Goal: Information Seeking & Learning: Learn about a topic

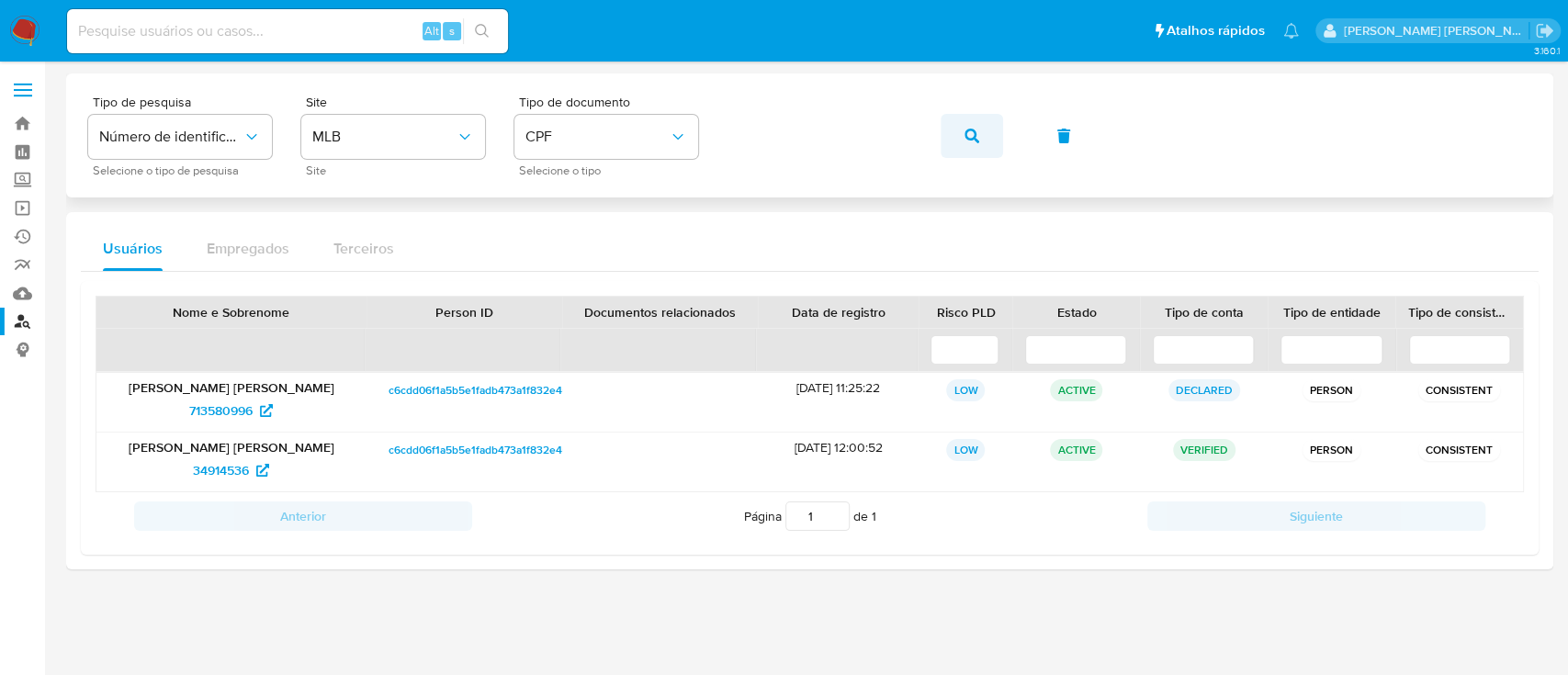
click at [979, 144] on button "button" at bounding box center [972, 136] width 63 height 44
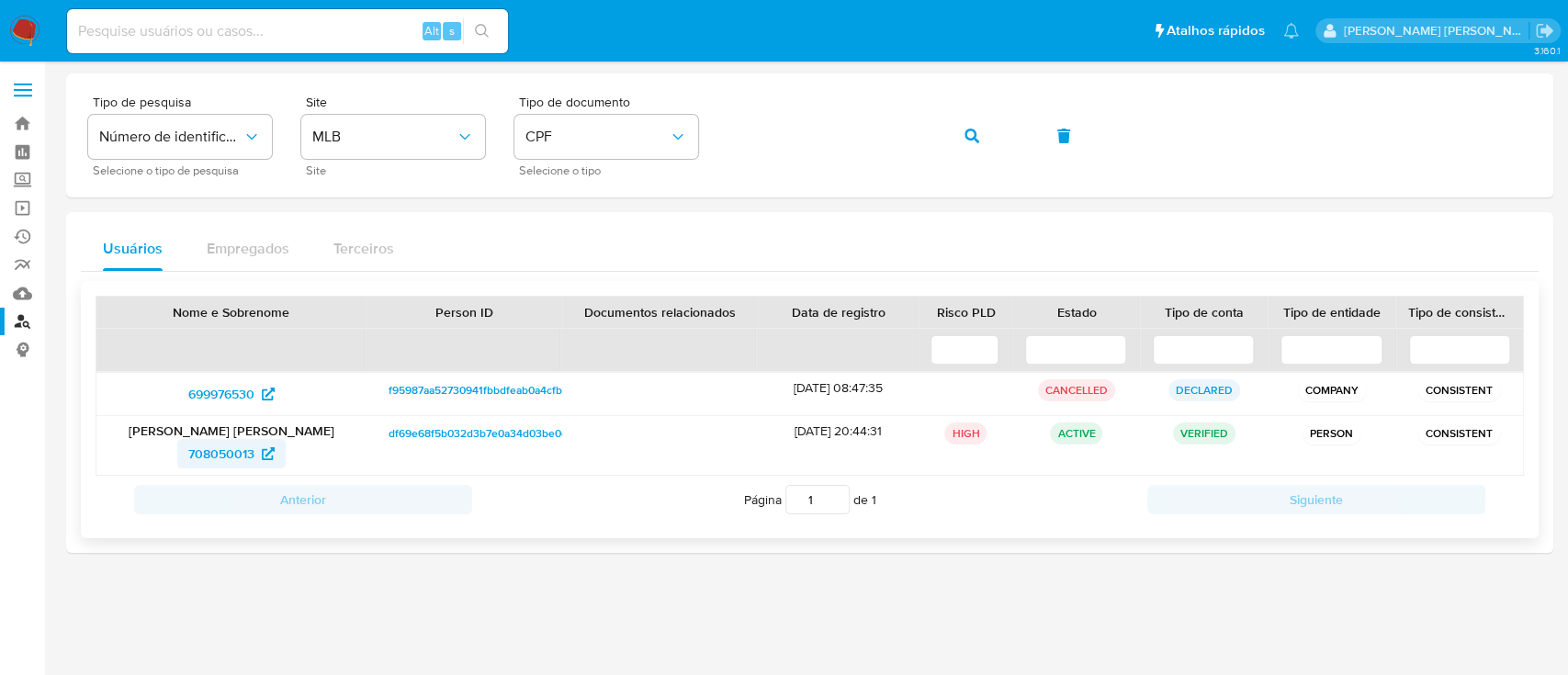
click at [226, 459] on span "708050013" at bounding box center [221, 453] width 67 height 29
click at [970, 133] on icon "button" at bounding box center [971, 135] width 14 height 14
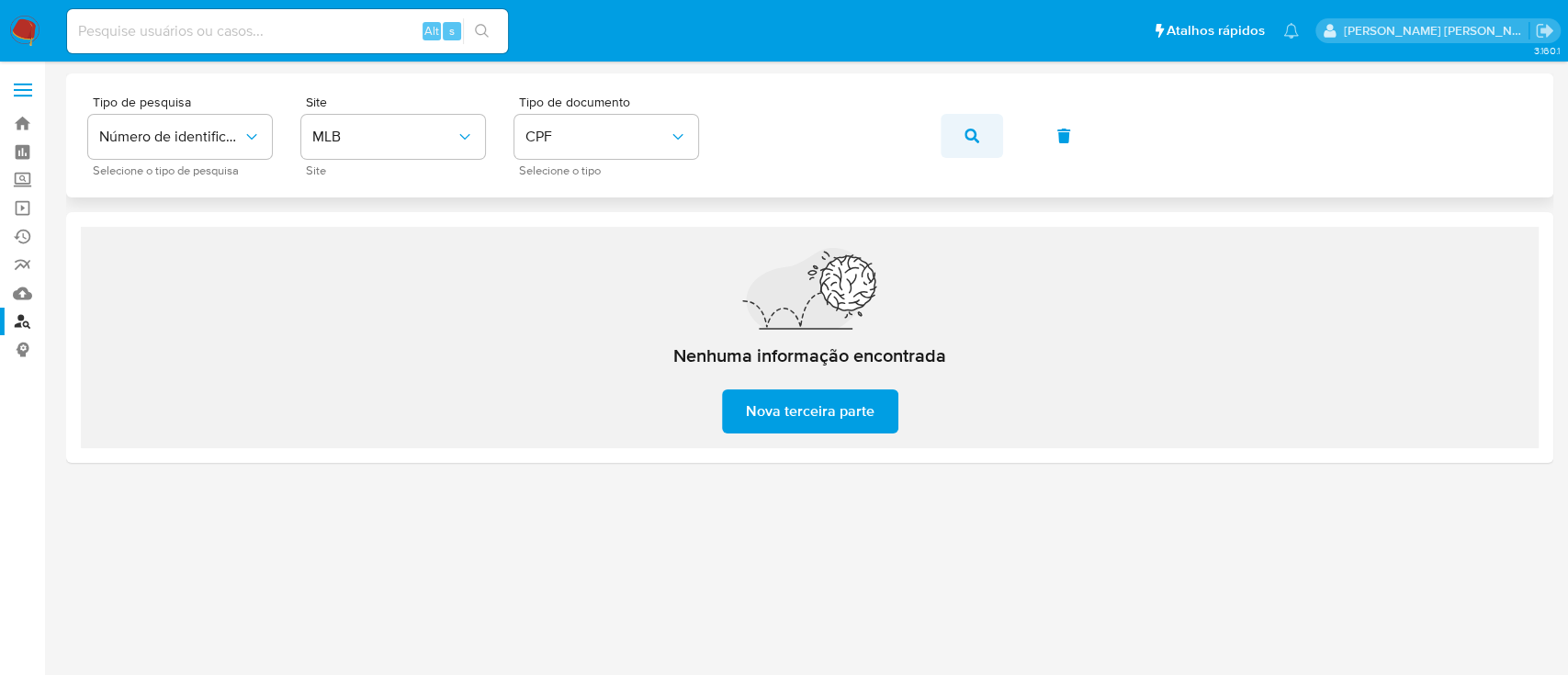
click at [977, 131] on icon "button" at bounding box center [971, 135] width 14 height 14
click at [991, 133] on button "button" at bounding box center [972, 136] width 63 height 44
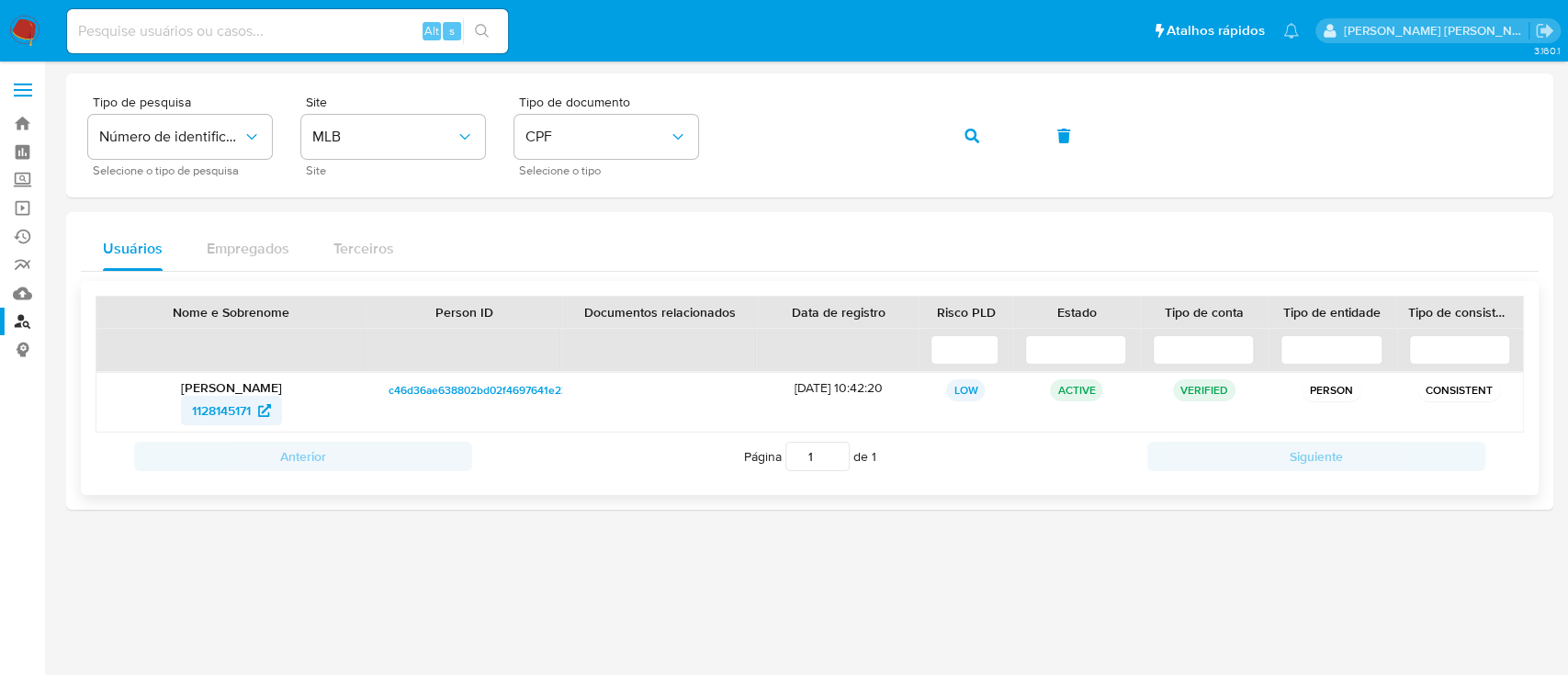
click at [214, 402] on span "1128145171" at bounding box center [221, 411] width 59 height 29
click at [985, 140] on button "button" at bounding box center [972, 136] width 63 height 44
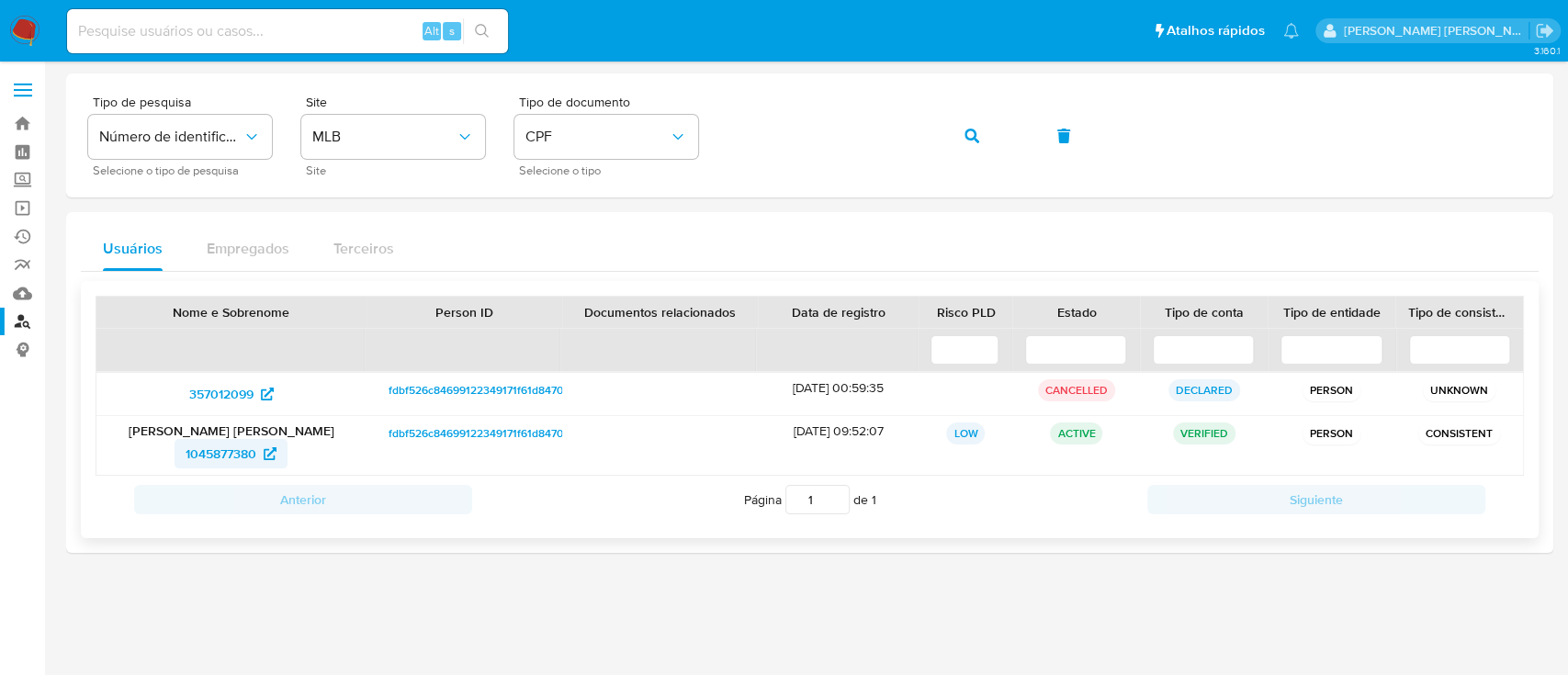
click at [210, 452] on span "1045877380" at bounding box center [220, 453] width 70 height 29
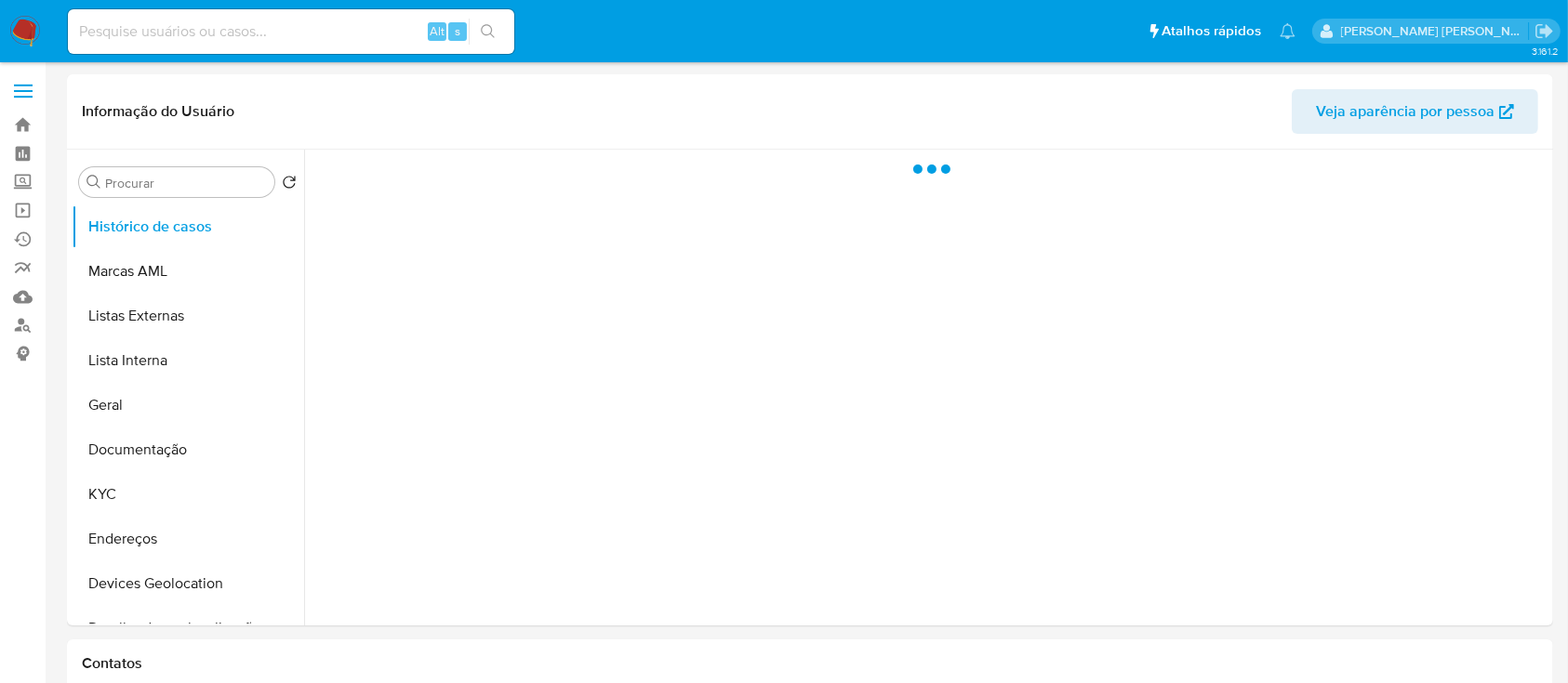
select select "10"
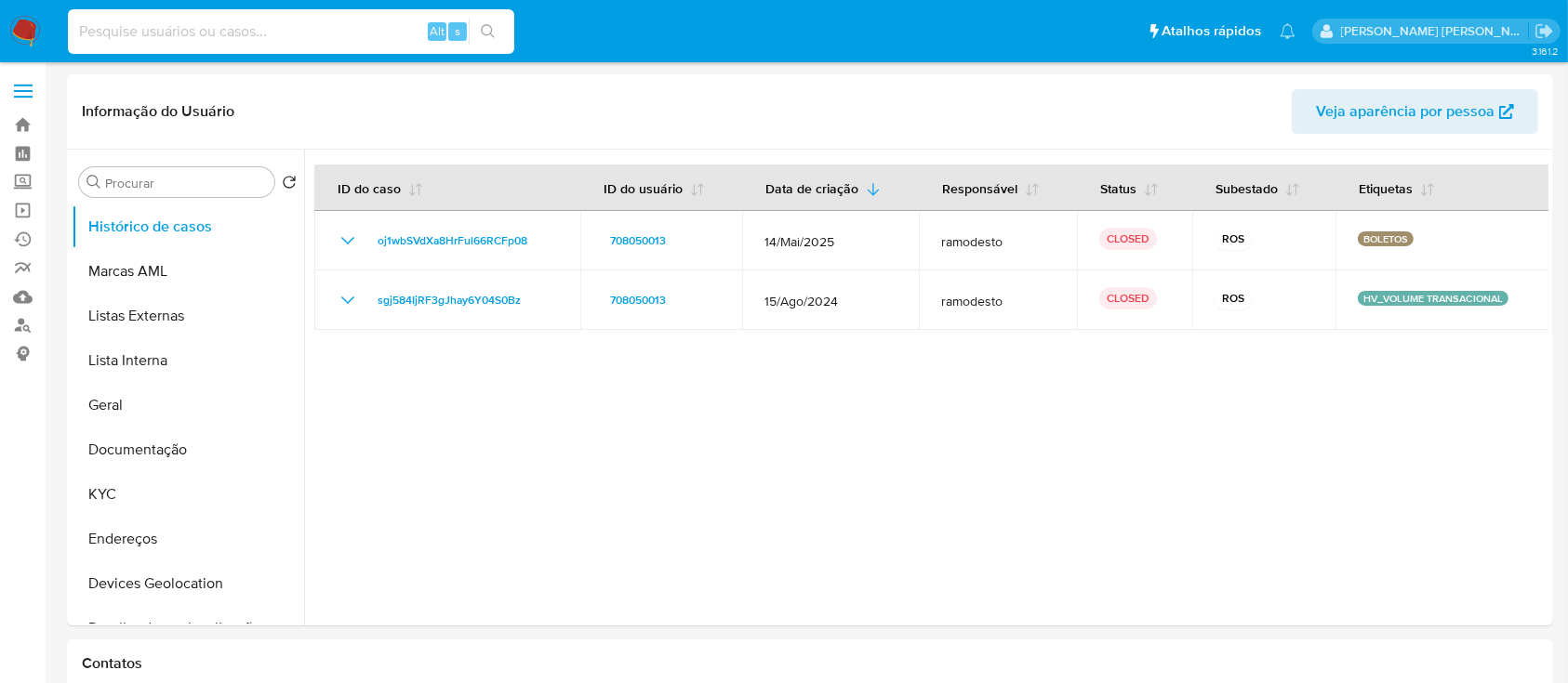
click at [313, 26] on input at bounding box center [292, 31] width 447 height 24
paste input "708050013"
type input "708050013"
click at [322, 39] on input "708050013" at bounding box center [292, 31] width 447 height 24
click at [21, 27] on img at bounding box center [25, 31] width 32 height 32
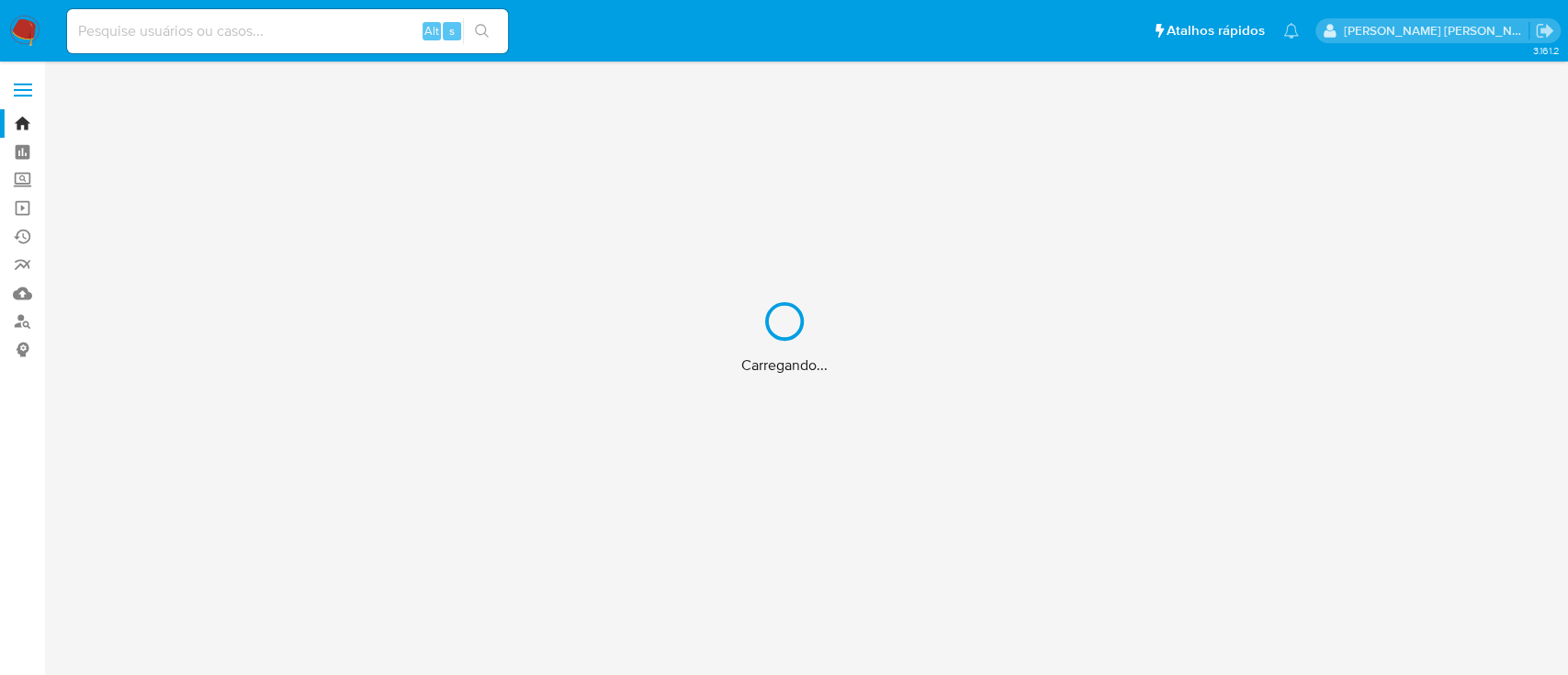
click at [217, 36] on div "Carregando..." at bounding box center [784, 338] width 1568 height 675
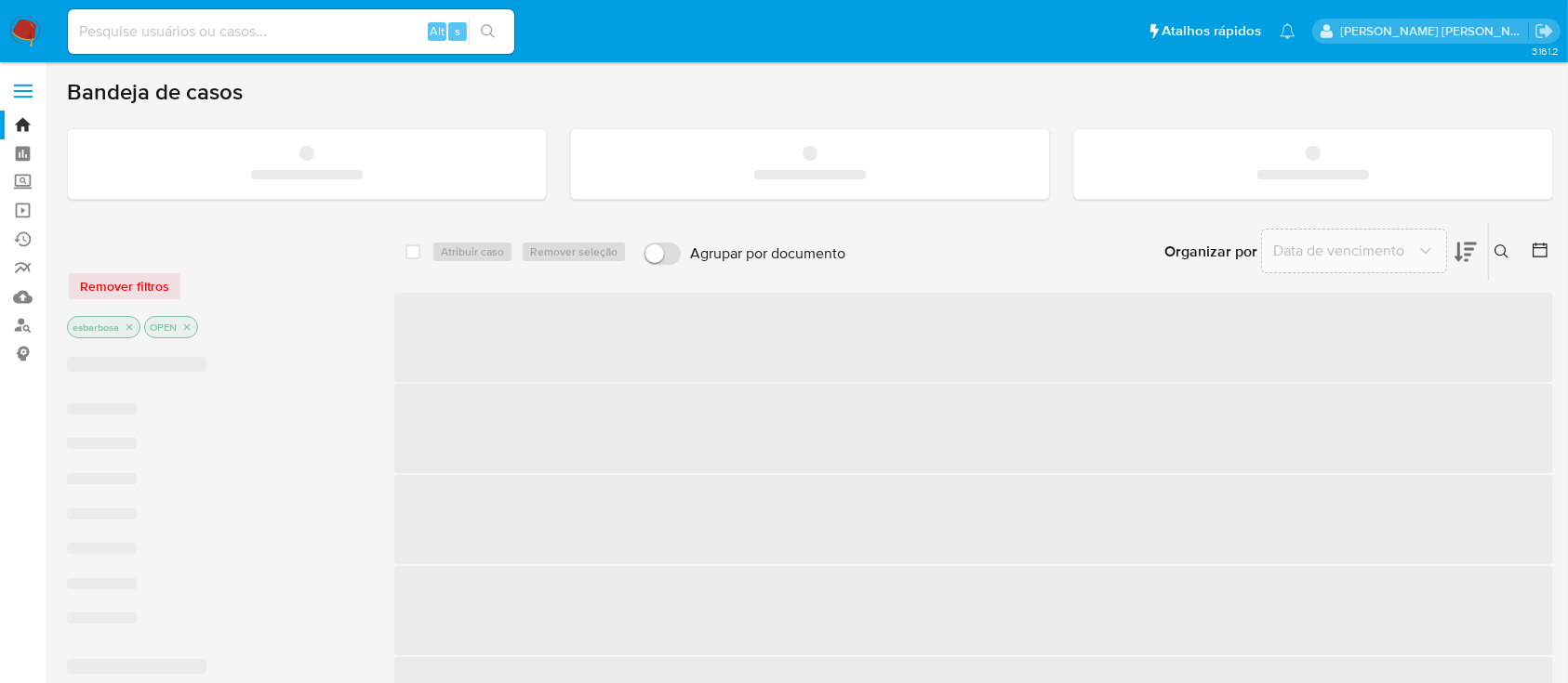
click at [223, 30] on input at bounding box center [292, 31] width 447 height 24
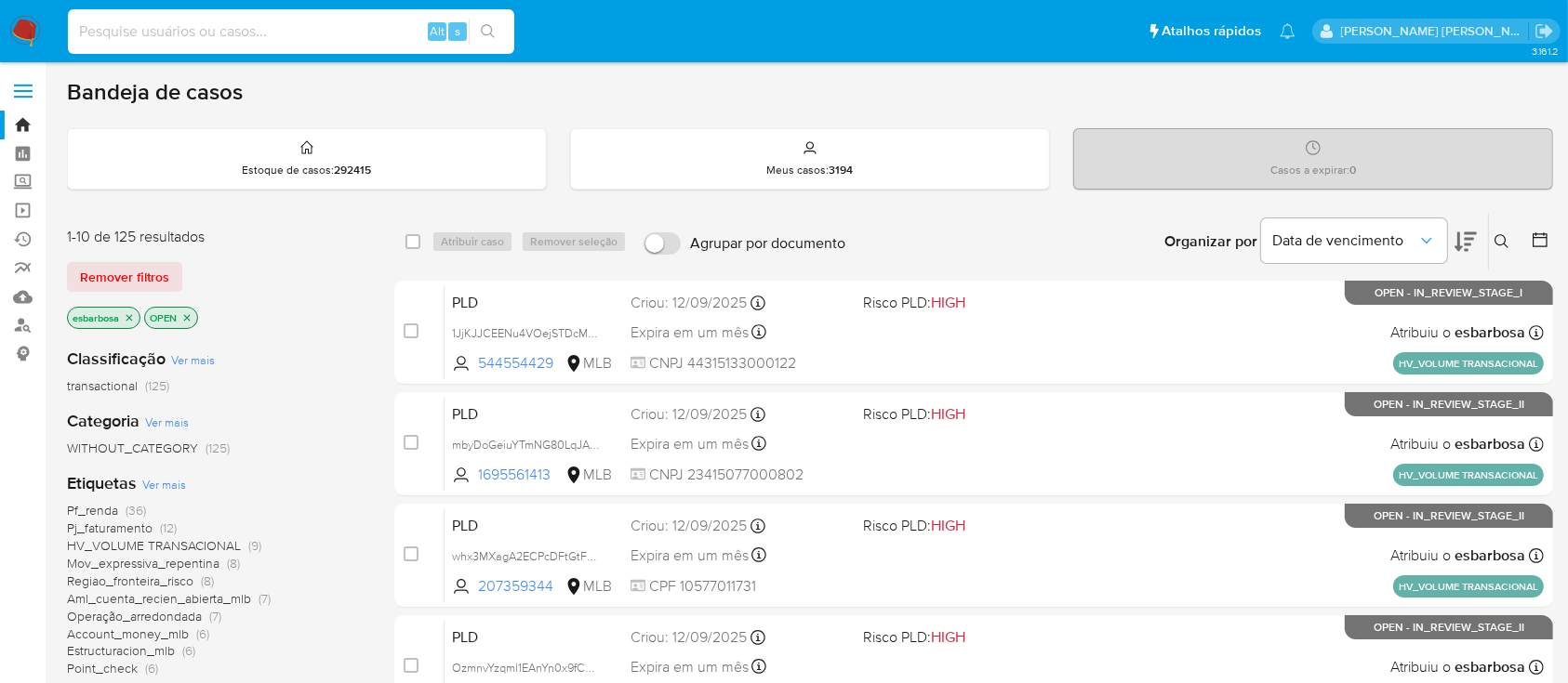
paste input "708050013"
type input "708050013"
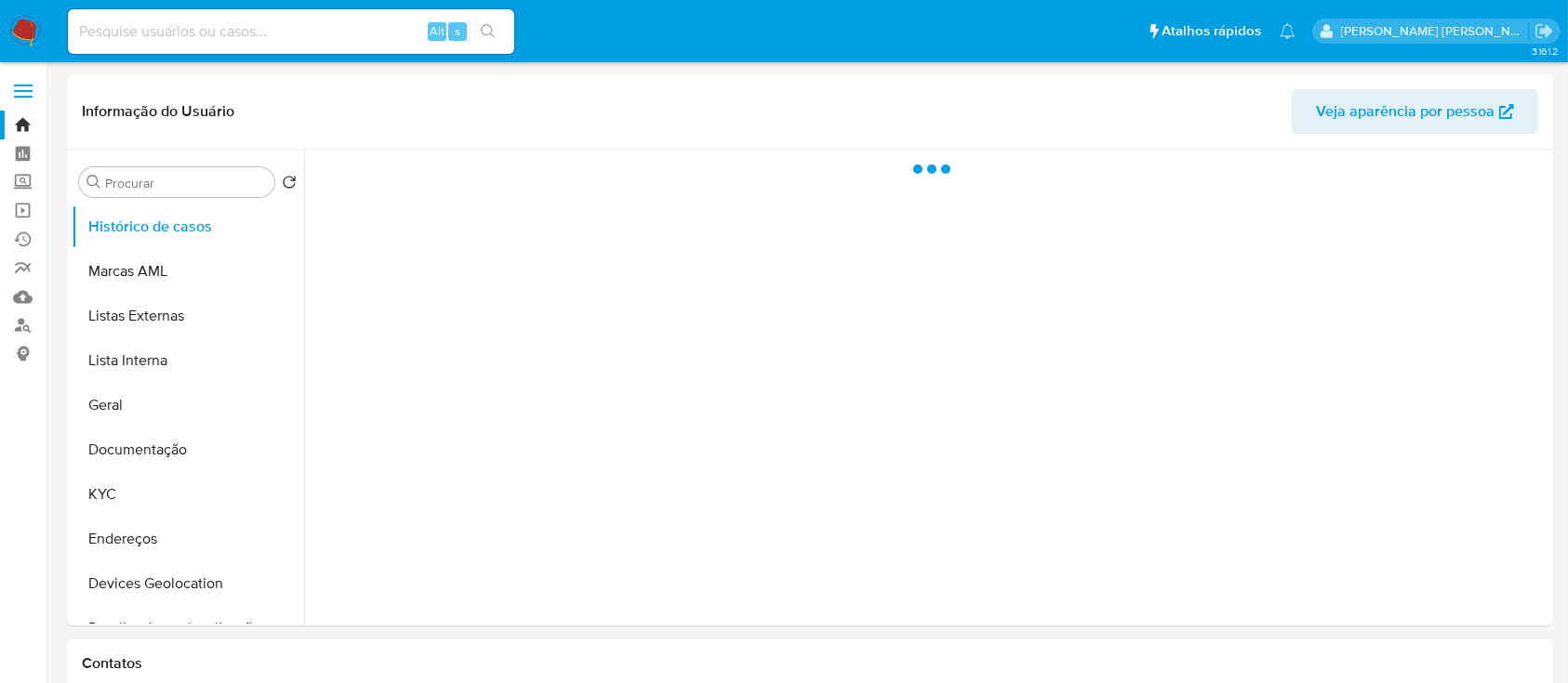
select select "10"
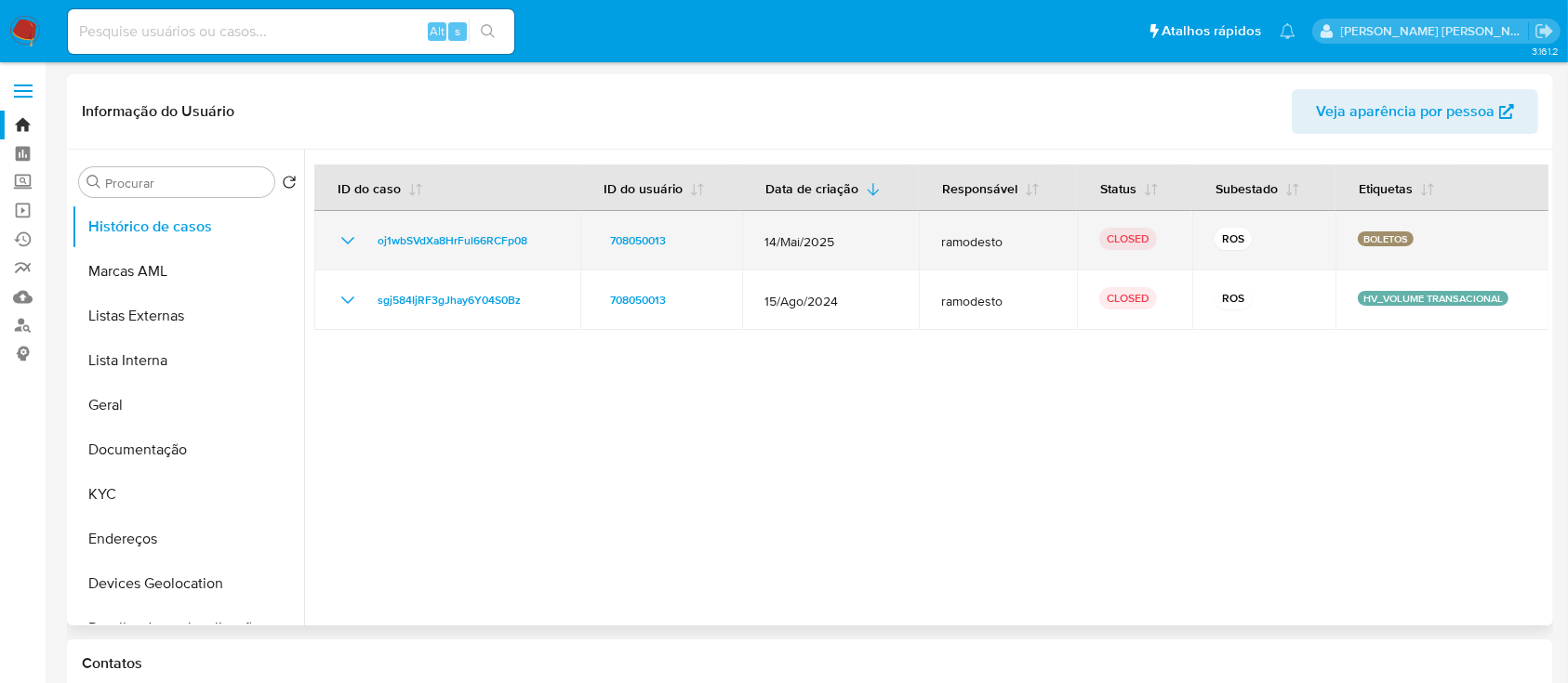
click at [348, 240] on icon "Mostrar/Ocultar" at bounding box center [347, 240] width 22 height 22
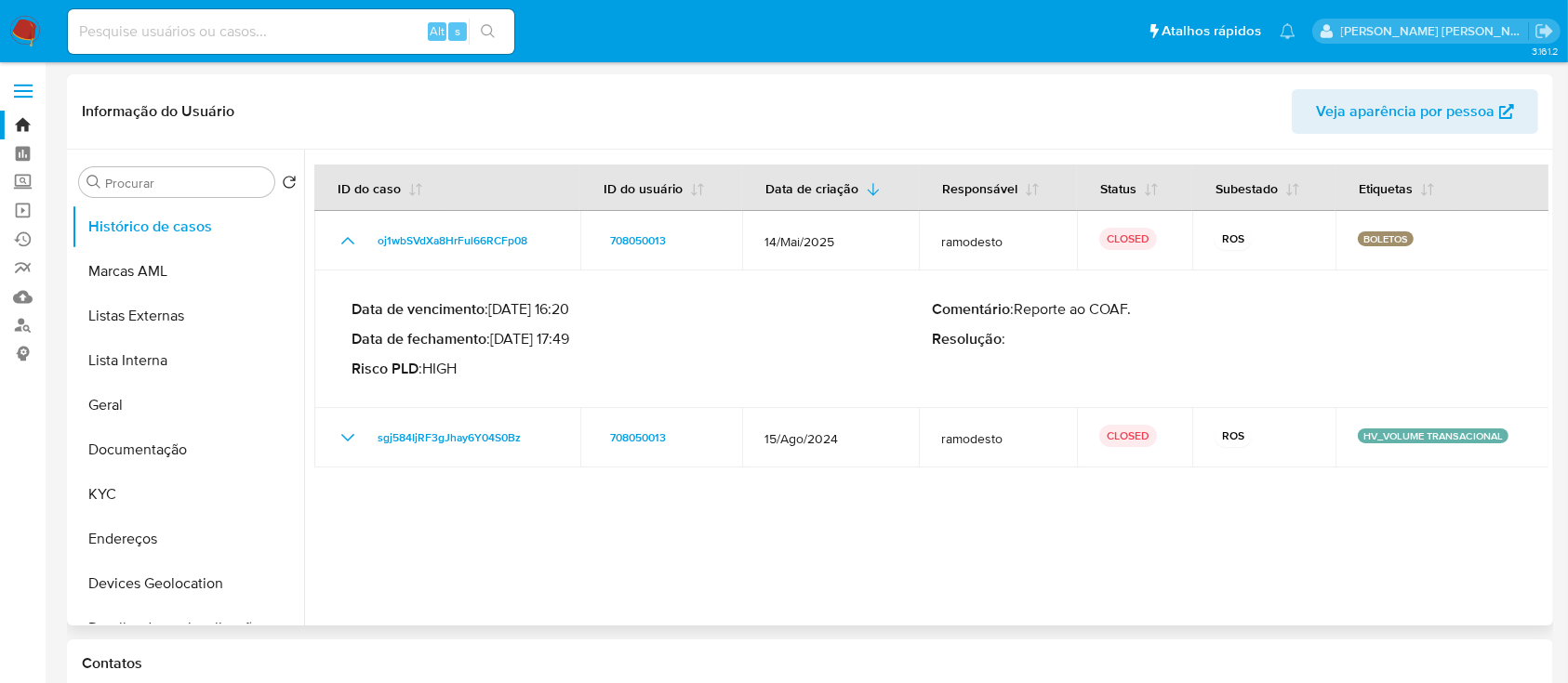
drag, startPoint x: 574, startPoint y: 339, endPoint x: 497, endPoint y: 345, distance: 77.2
click at [497, 345] on p "Data de fechamento : [DATE] 17:49" at bounding box center [641, 339] width 580 height 18
click at [148, 494] on button "KYC" at bounding box center [180, 494] width 218 height 44
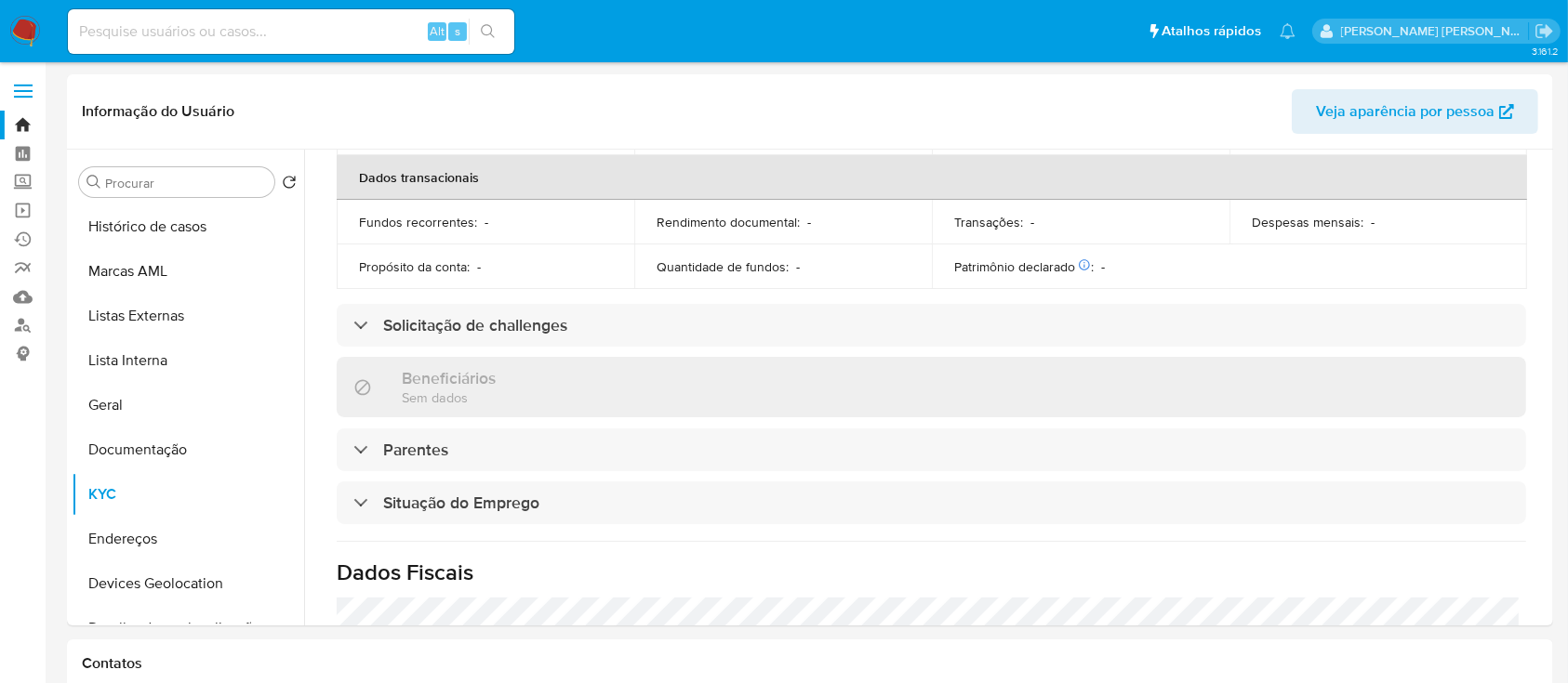
scroll to position [790, 0]
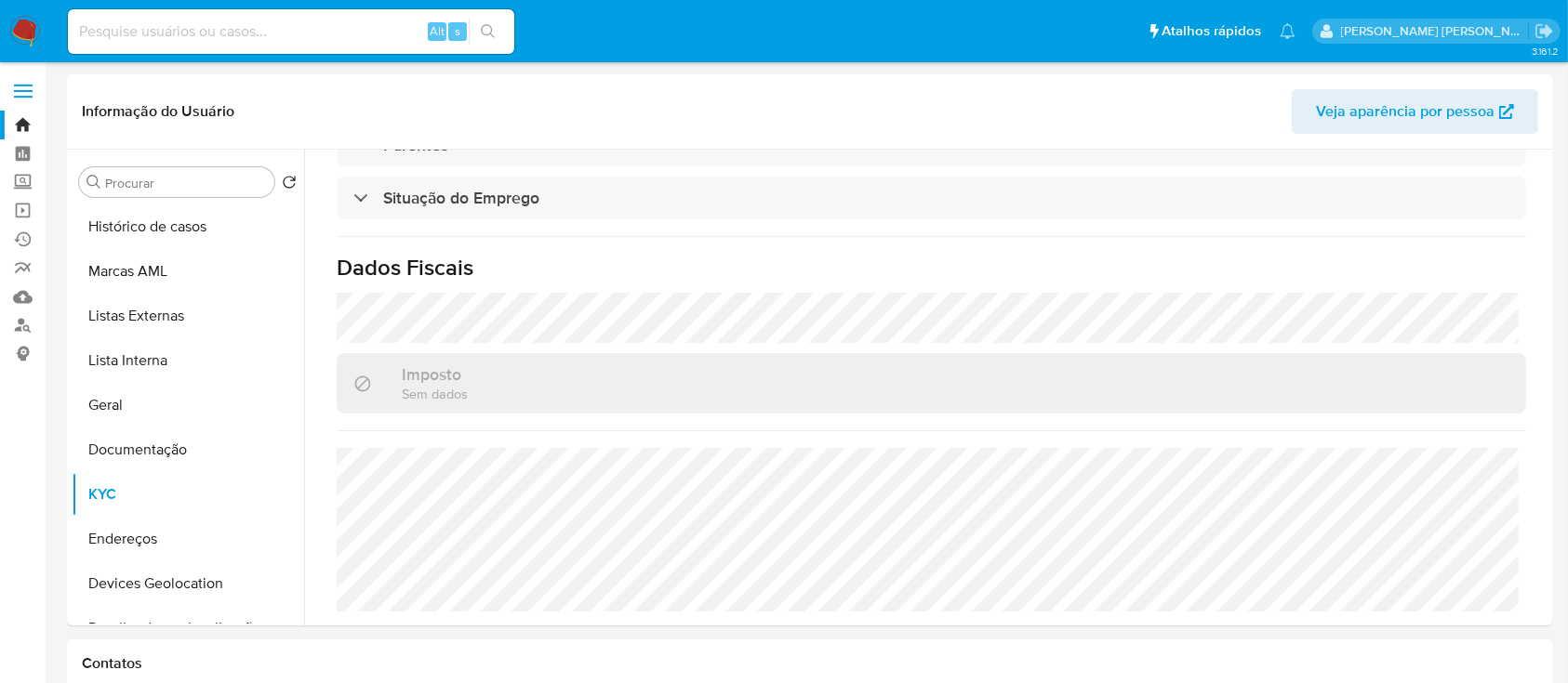
click at [334, 19] on input at bounding box center [292, 31] width 447 height 24
paste input "1042759634"
type input "1042759634"
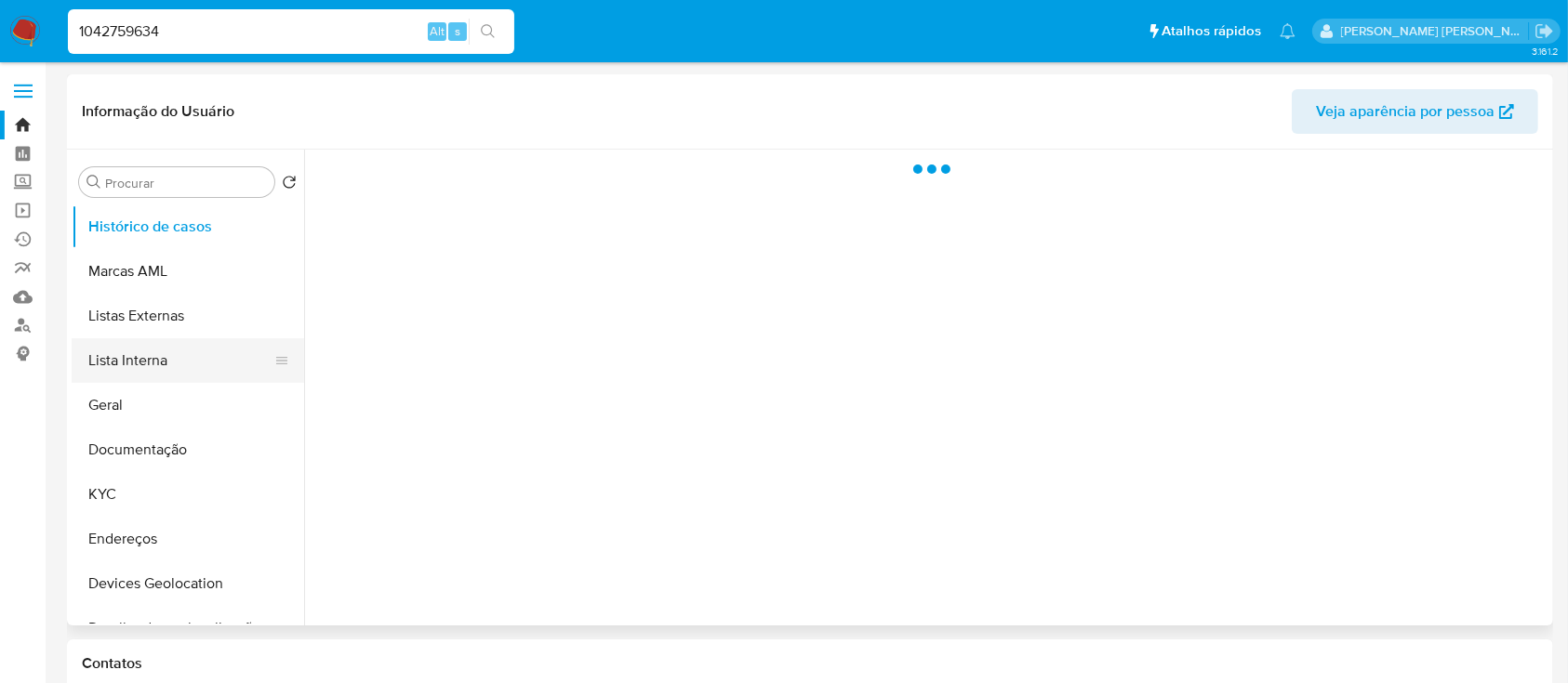
select select "10"
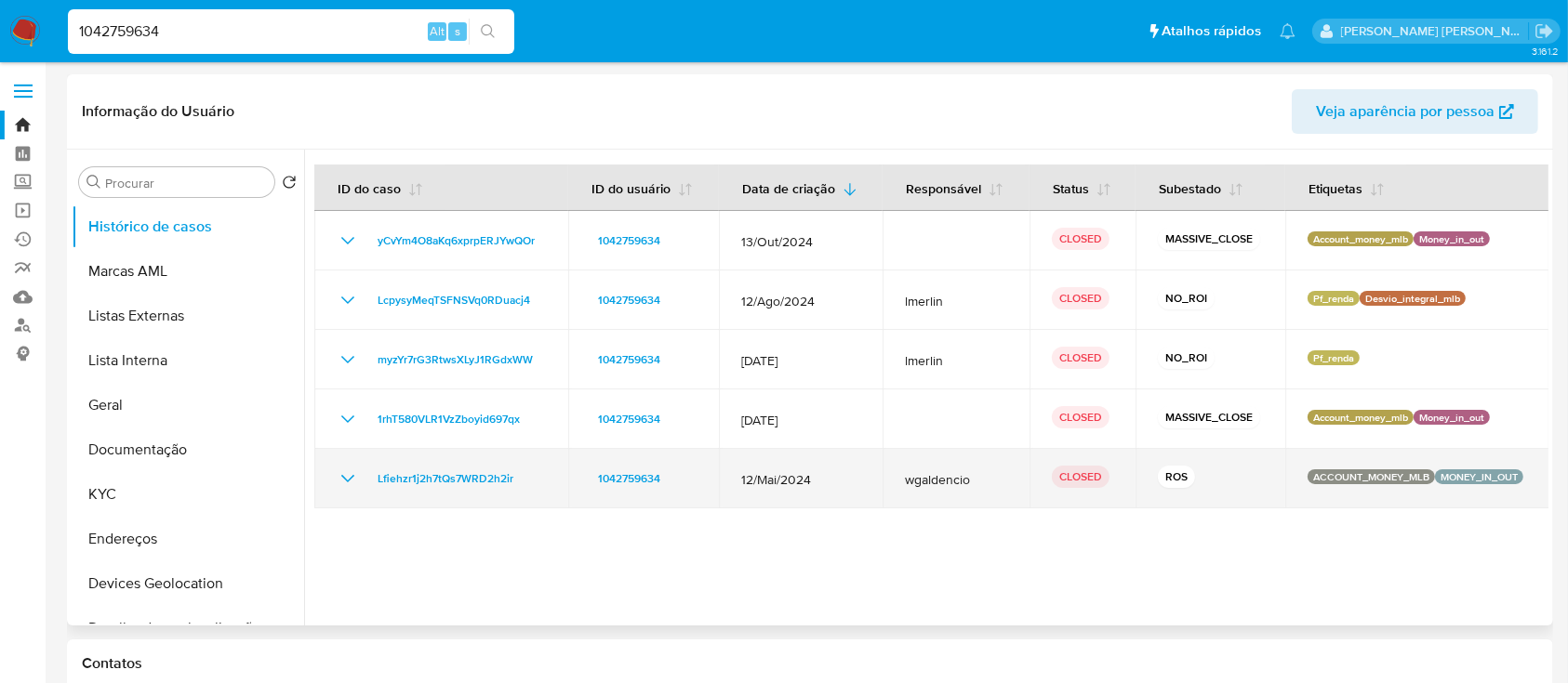
click at [350, 478] on icon "Mostrar/Ocultar" at bounding box center [348, 479] width 13 height 8
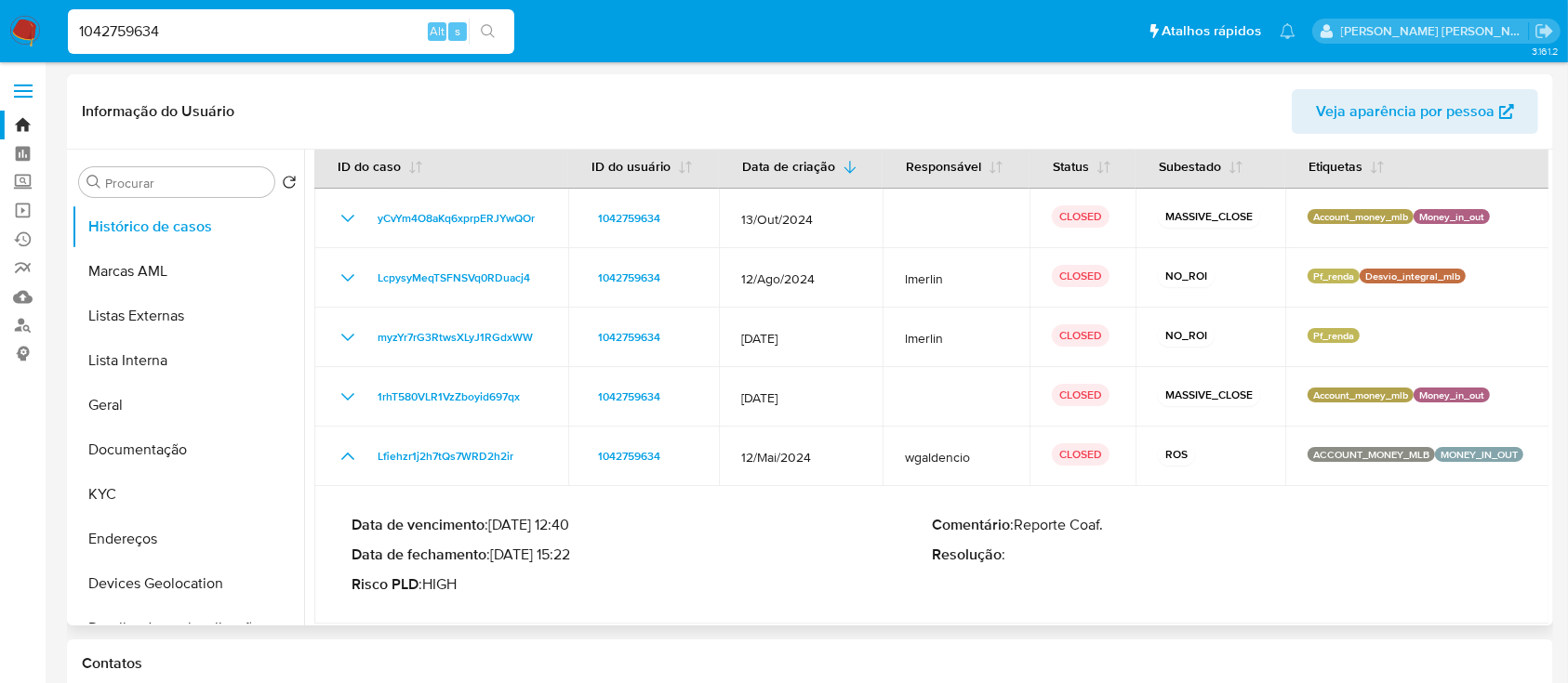
scroll to position [30, 0]
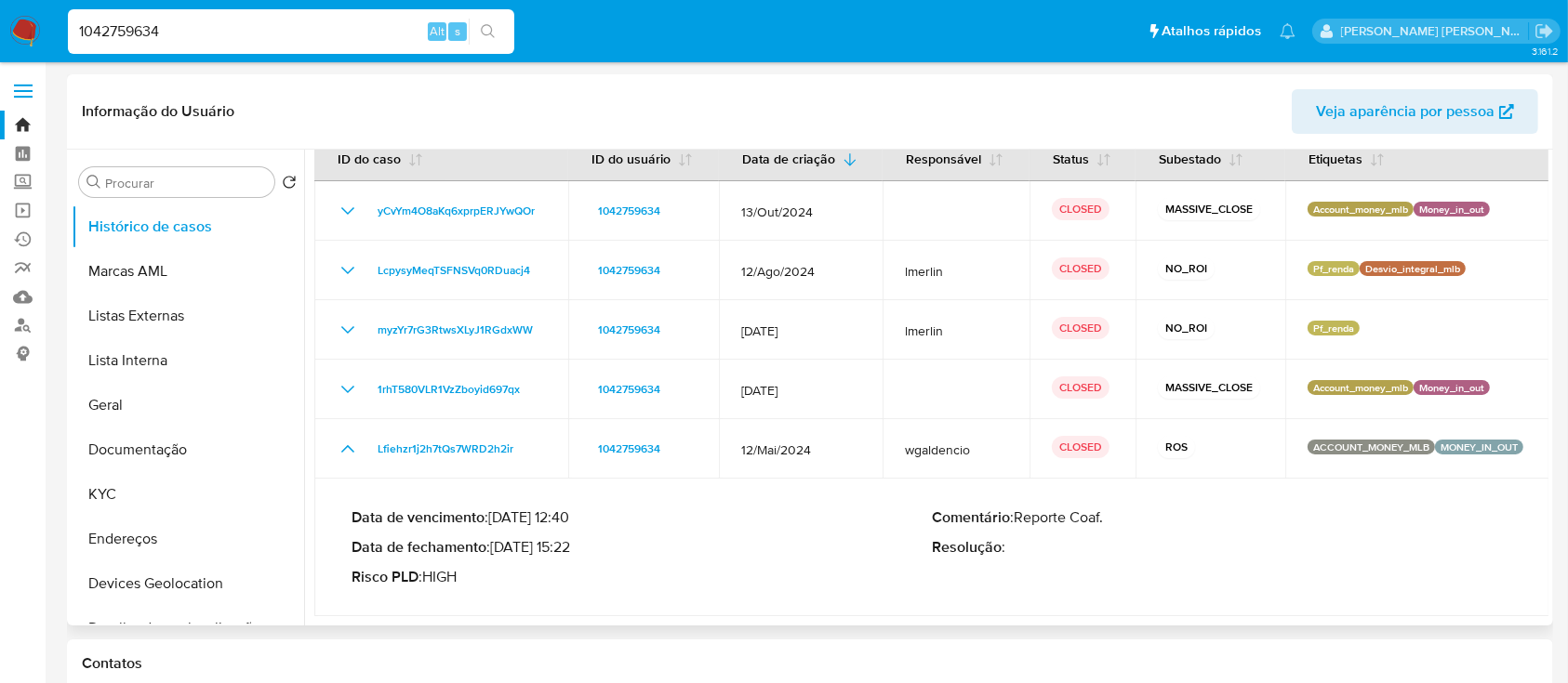
drag, startPoint x: 578, startPoint y: 545, endPoint x: 499, endPoint y: 548, distance: 79.1
click at [499, 548] on p "Data de fechamento : 10/06/2024 15:22" at bounding box center [641, 547] width 580 height 18
click at [126, 486] on button "KYC" at bounding box center [180, 494] width 218 height 44
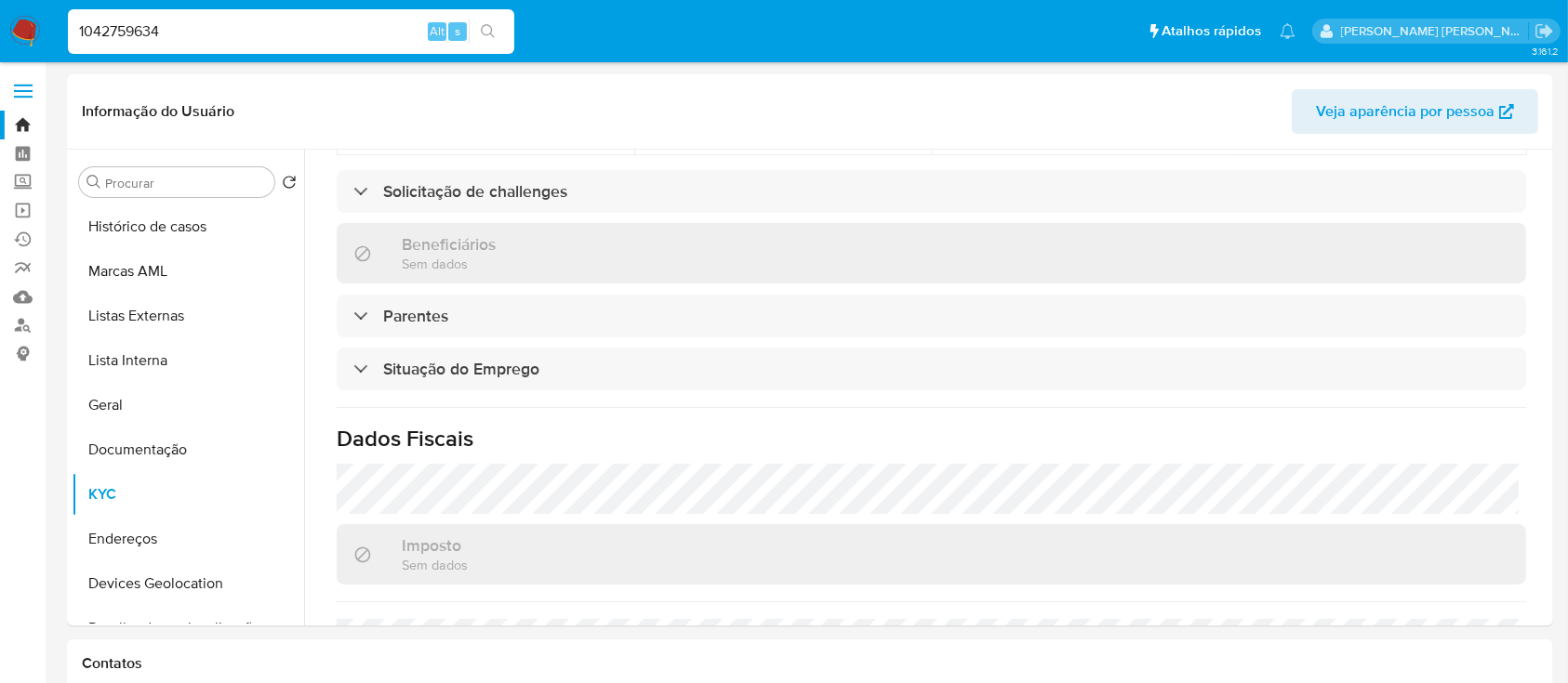
scroll to position [790, 0]
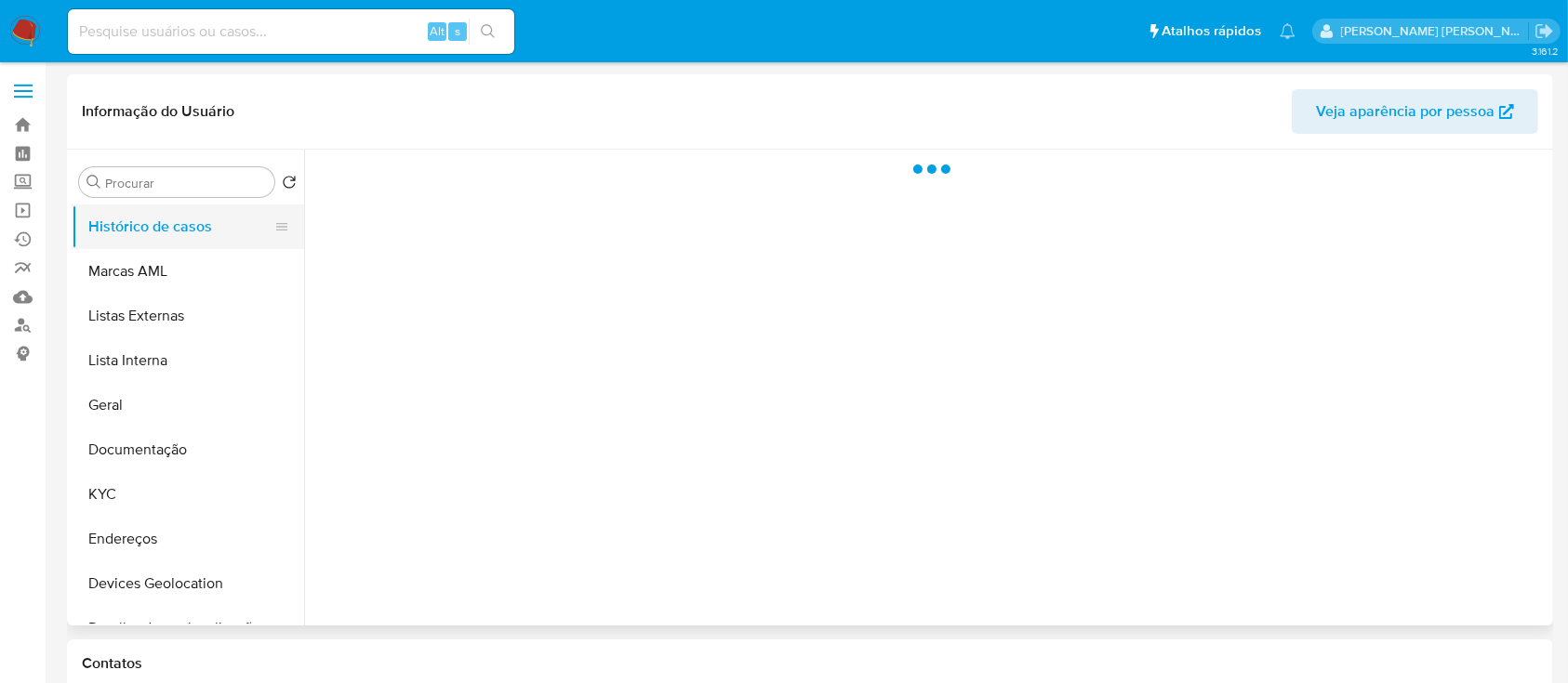
select select "10"
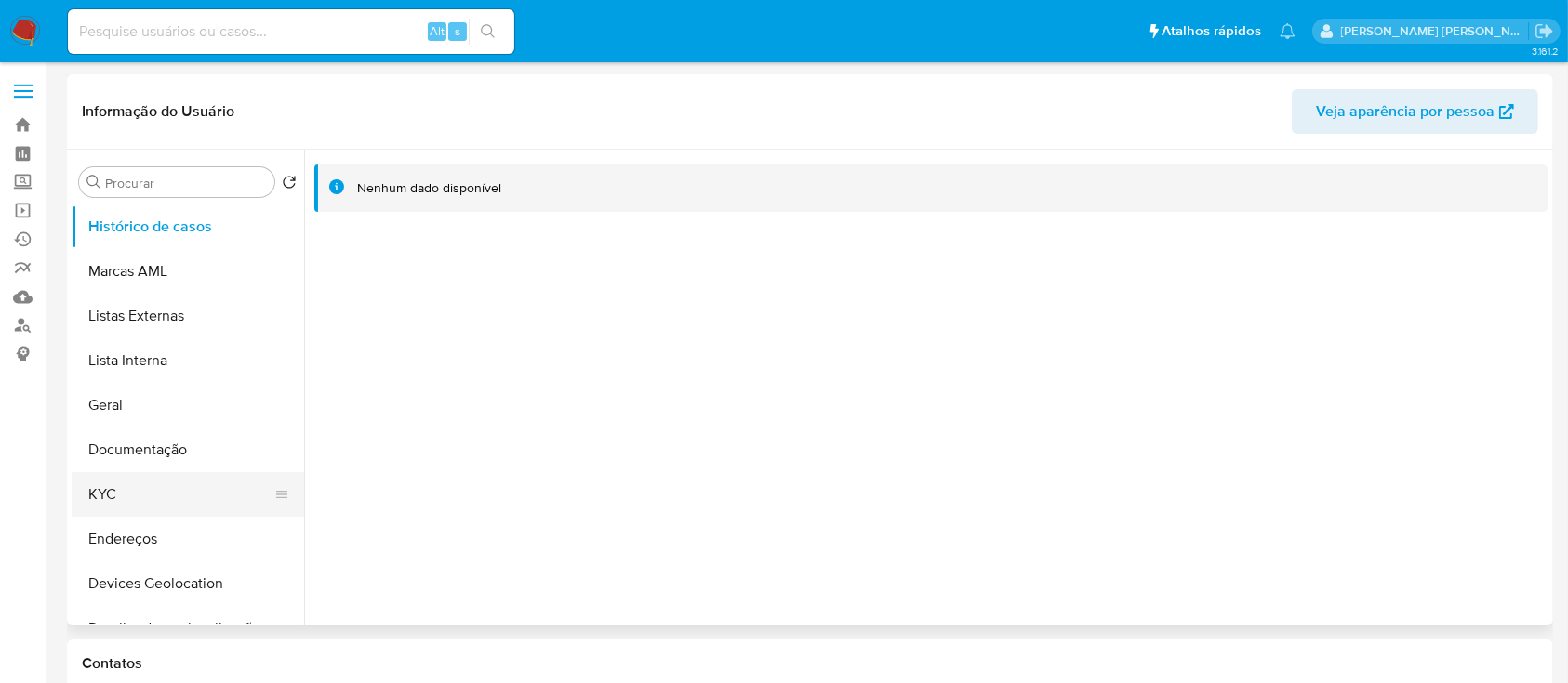
click at [134, 492] on button "KYC" at bounding box center [180, 494] width 218 height 44
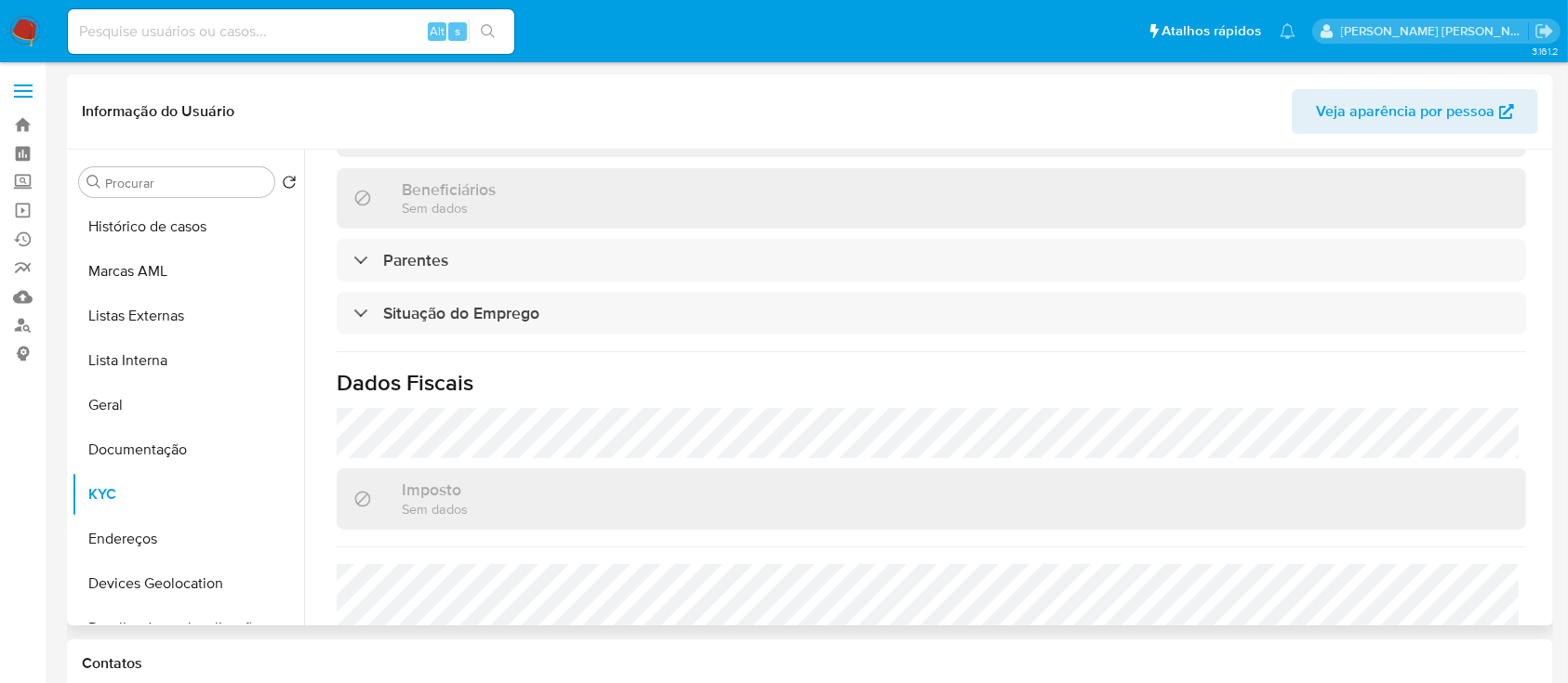
scroll to position [684, 0]
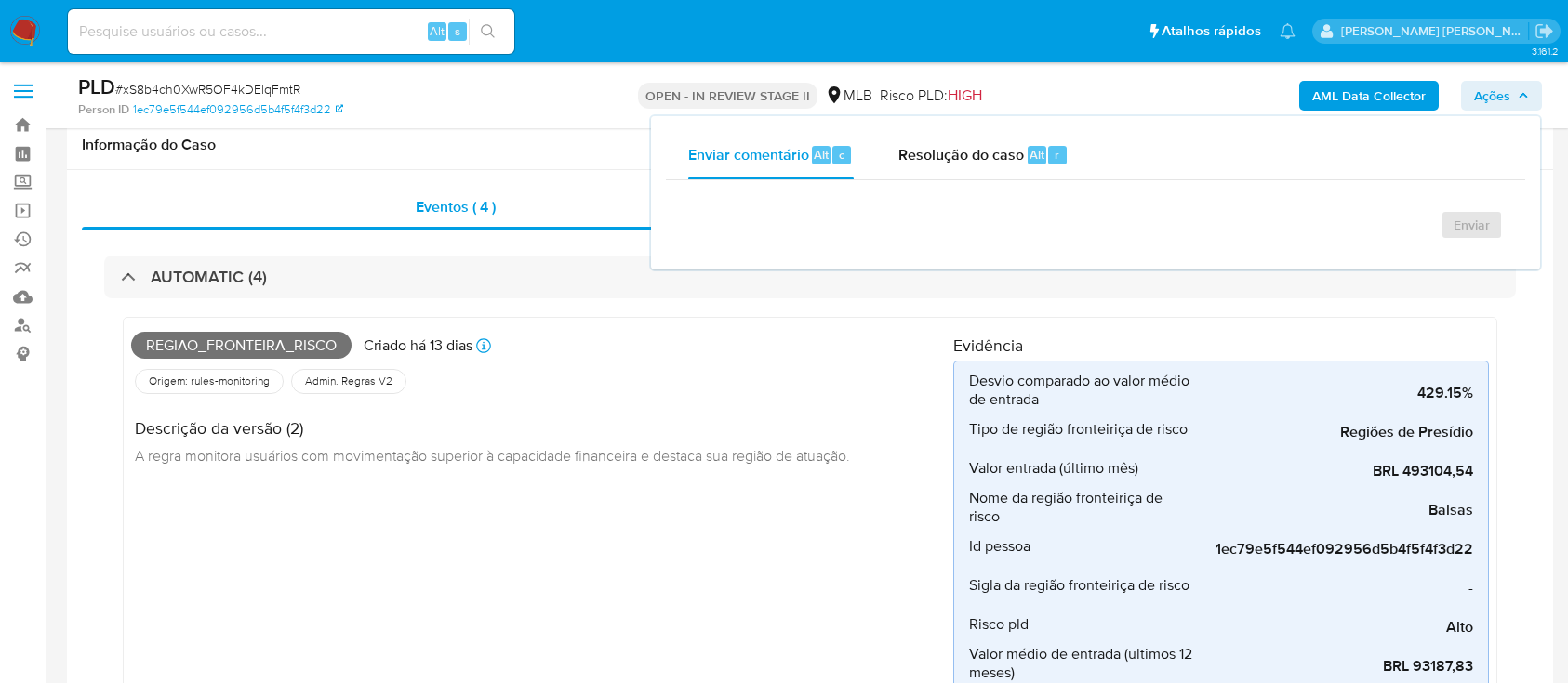
select select "10"
click at [984, 162] on span "Resolução do caso" at bounding box center [962, 154] width 125 height 21
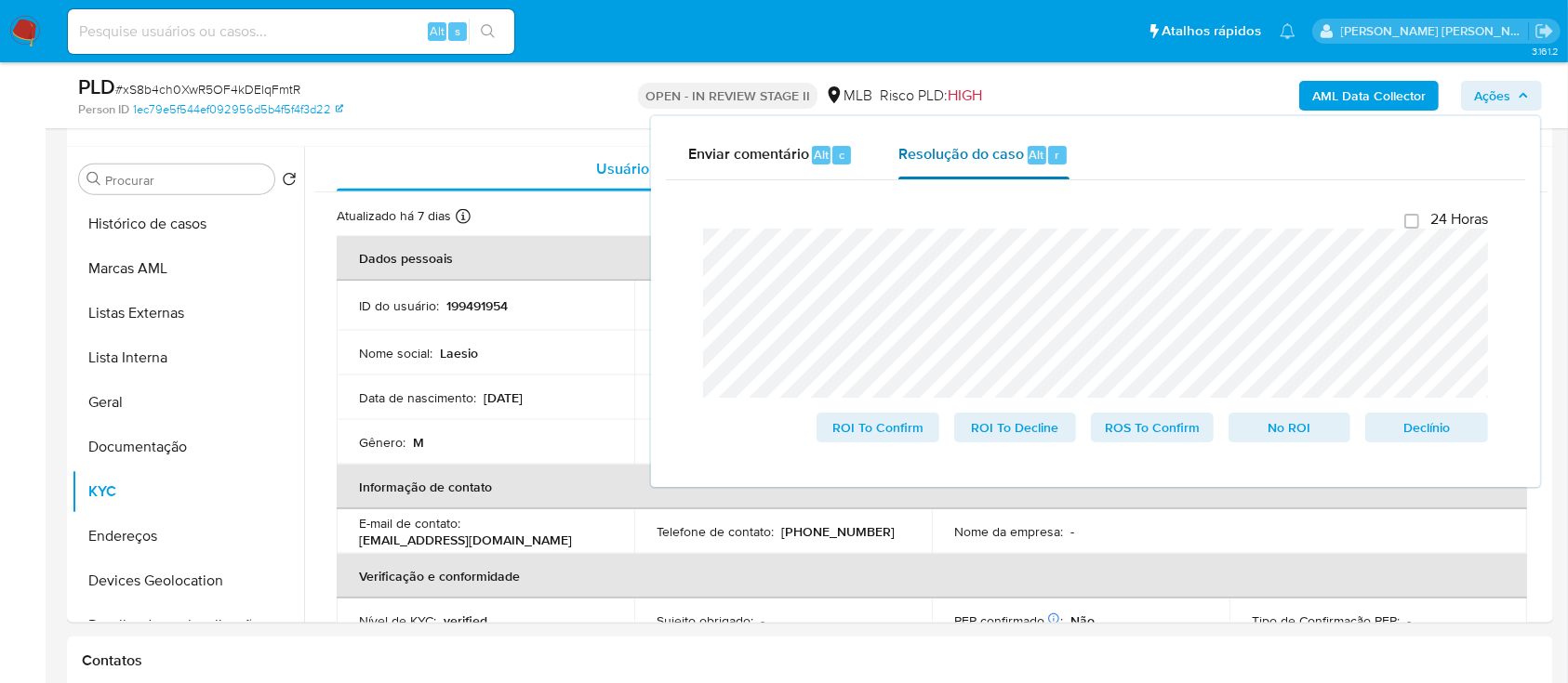
scroll to position [790, 0]
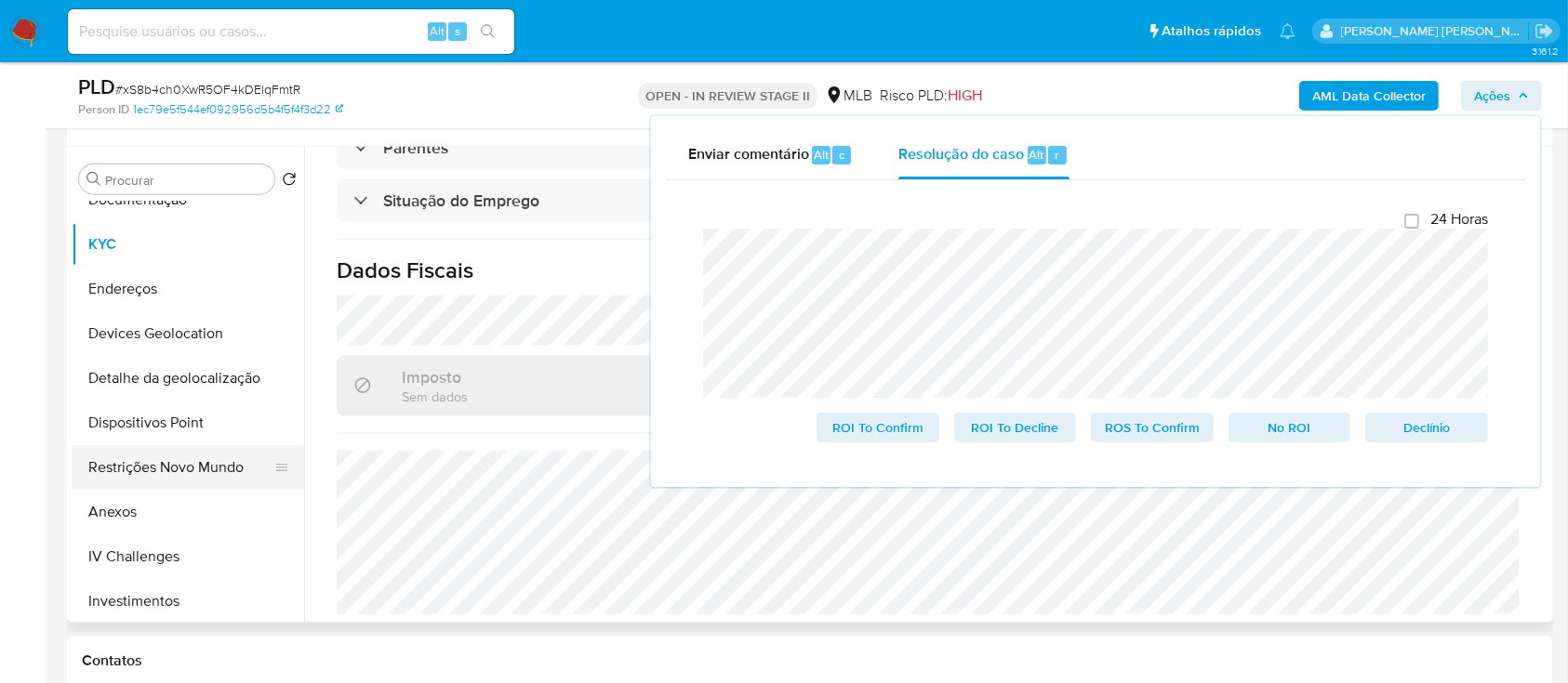
click at [163, 462] on button "Restrições Novo Mundo" at bounding box center [180, 468] width 218 height 44
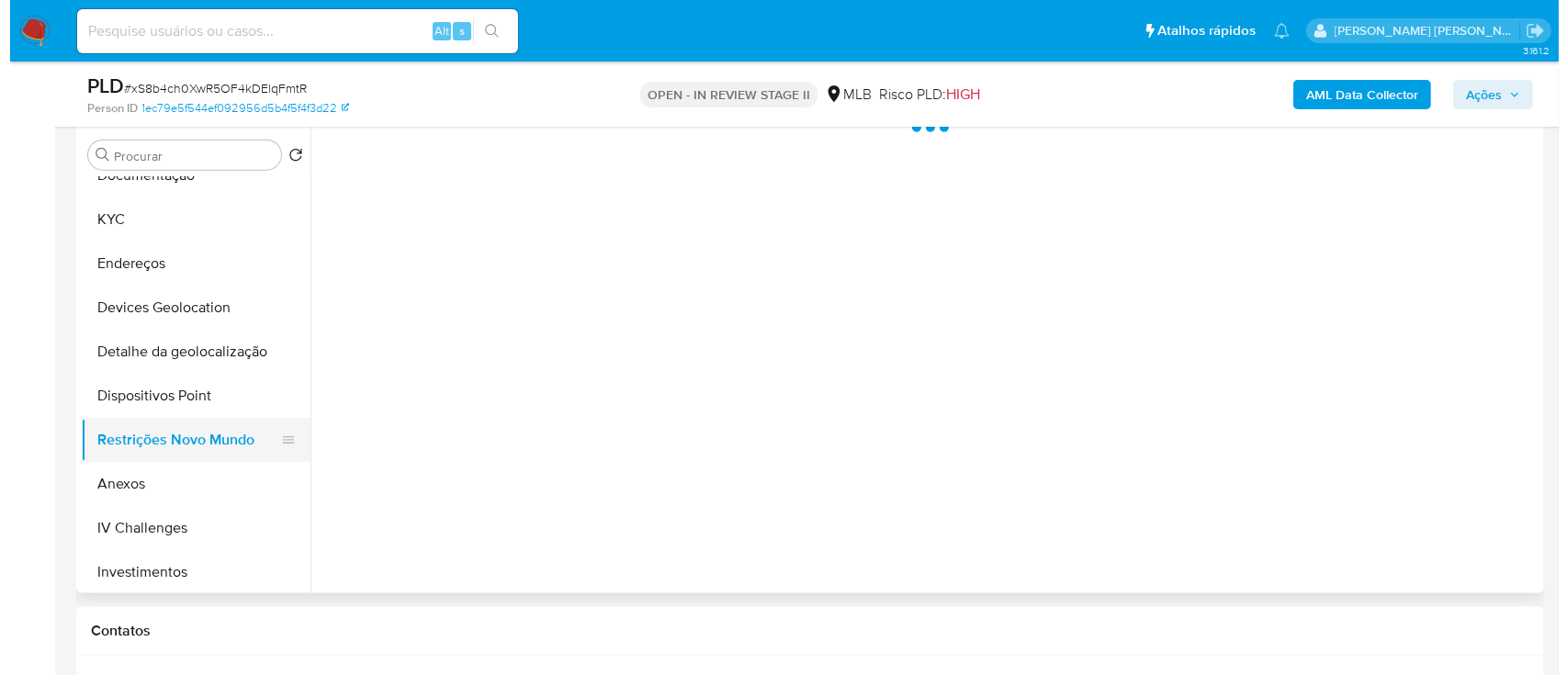
scroll to position [0, 0]
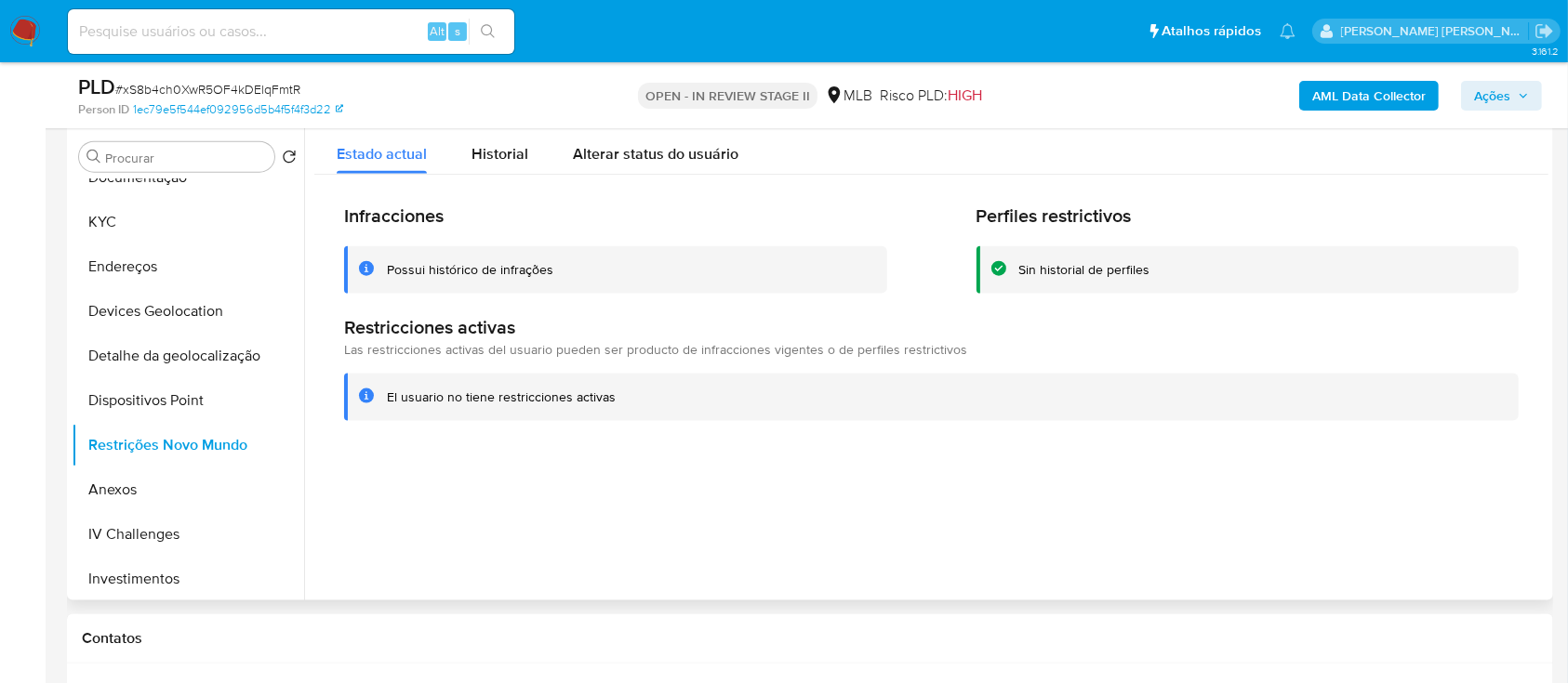
click at [491, 274] on div "Possui histórico de infrações" at bounding box center [470, 270] width 167 height 17
click at [490, 273] on div "Possui histórico de infrações" at bounding box center [470, 270] width 167 height 17
click at [144, 234] on button "KYC" at bounding box center [180, 222] width 218 height 44
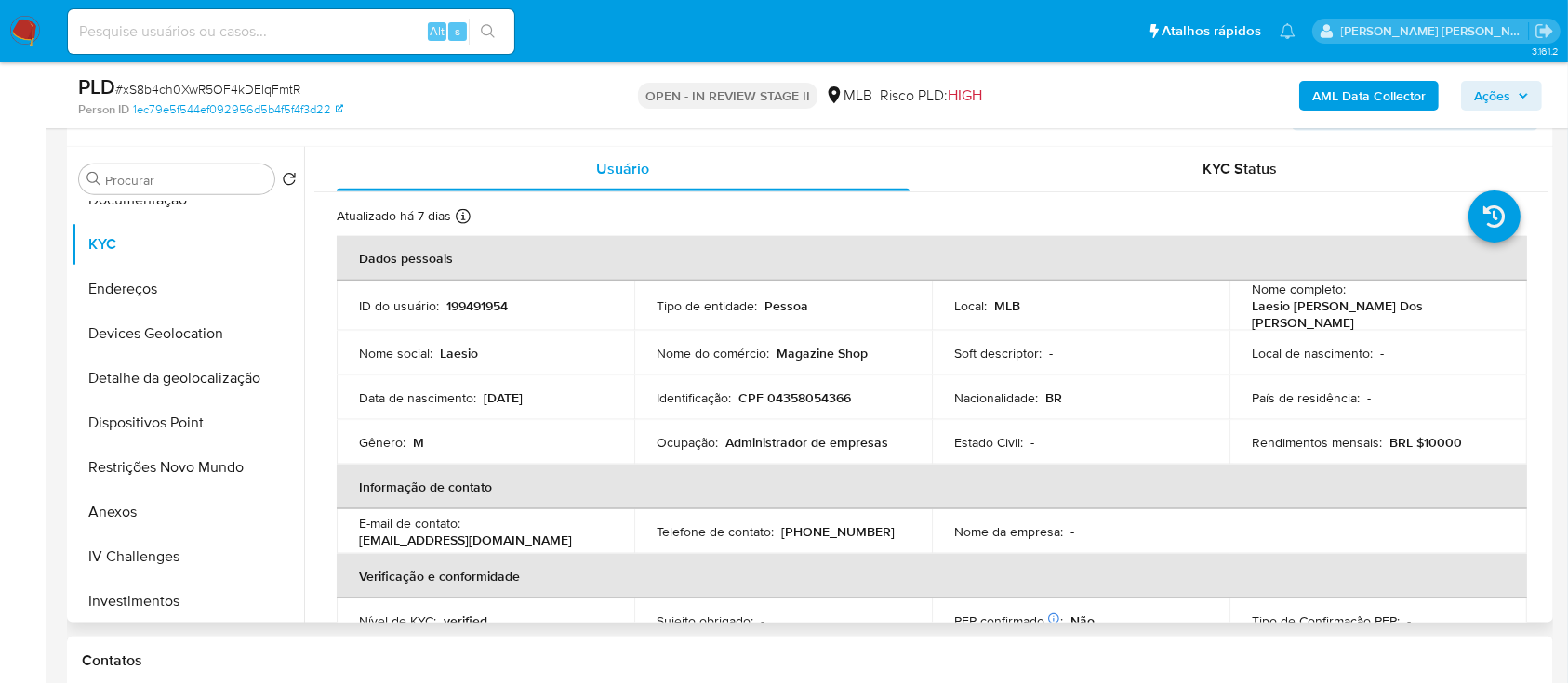
click at [1278, 312] on p "Laesio Carneiro Dos Santos" at bounding box center [1375, 314] width 245 height 34
click at [1381, 312] on p "Laesio Carneiro Dos Santos" at bounding box center [1375, 314] width 245 height 34
drag, startPoint x: 1424, startPoint y: 304, endPoint x: 1244, endPoint y: 309, distance: 180.1
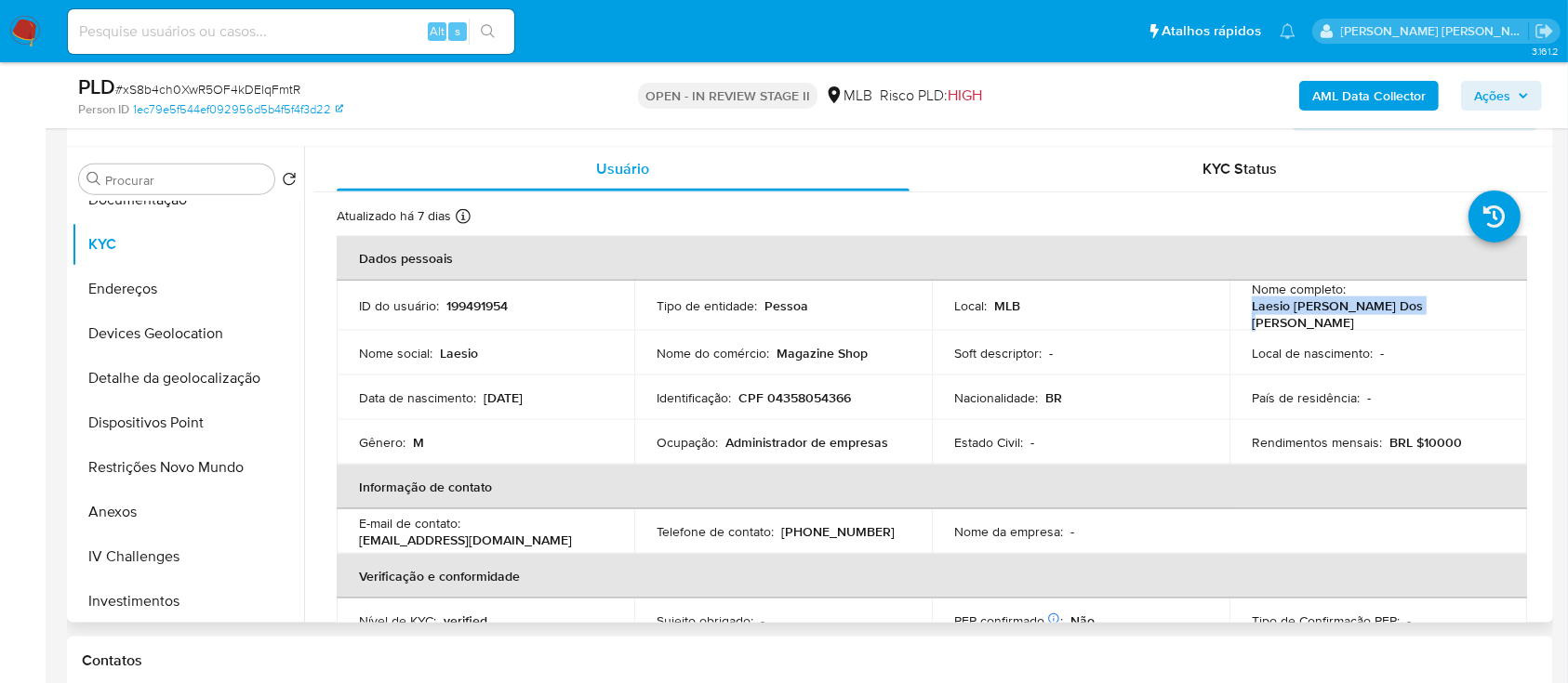
click at [1244, 309] on td "Nome completo : Laesio Carneiro Dos Santos" at bounding box center [1378, 306] width 297 height 50
copy p "Laesio [PERSON_NAME] Dos [PERSON_NAME]"
click at [135, 514] on button "Anexos" at bounding box center [180, 512] width 218 height 44
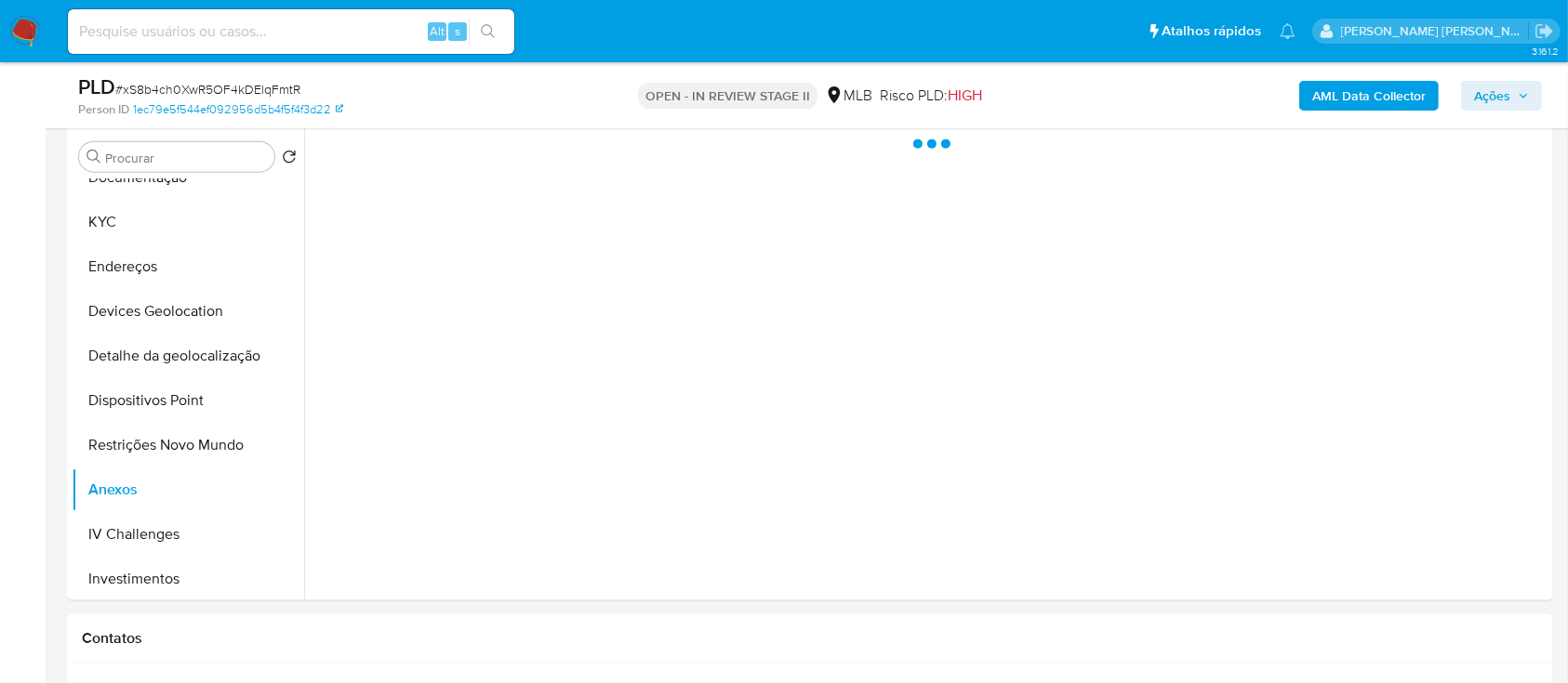
click at [271, 83] on span "# xS8b4ch0XwR5OF4kDElqFmtR" at bounding box center [208, 89] width 185 height 18
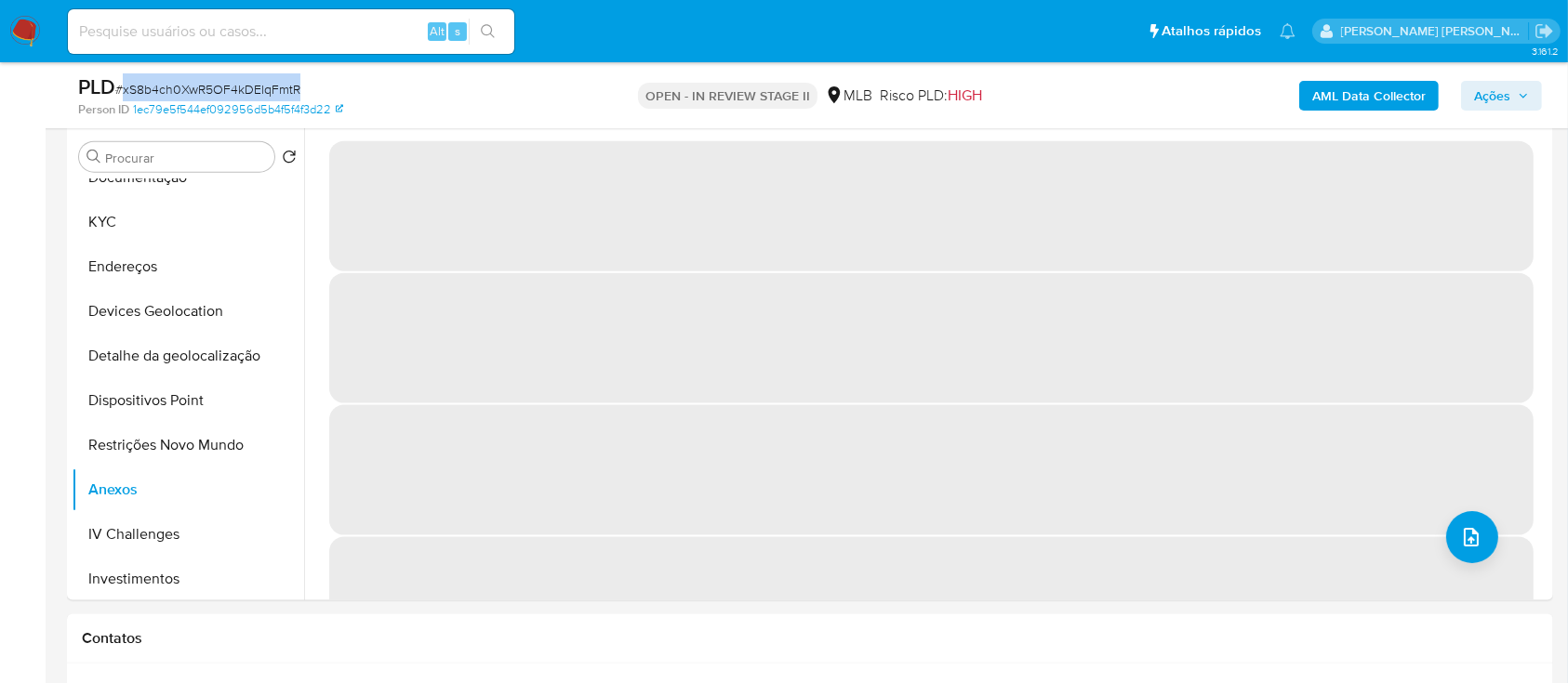
copy span "xS8b4ch0XwR5OF4kDElqFmtR"
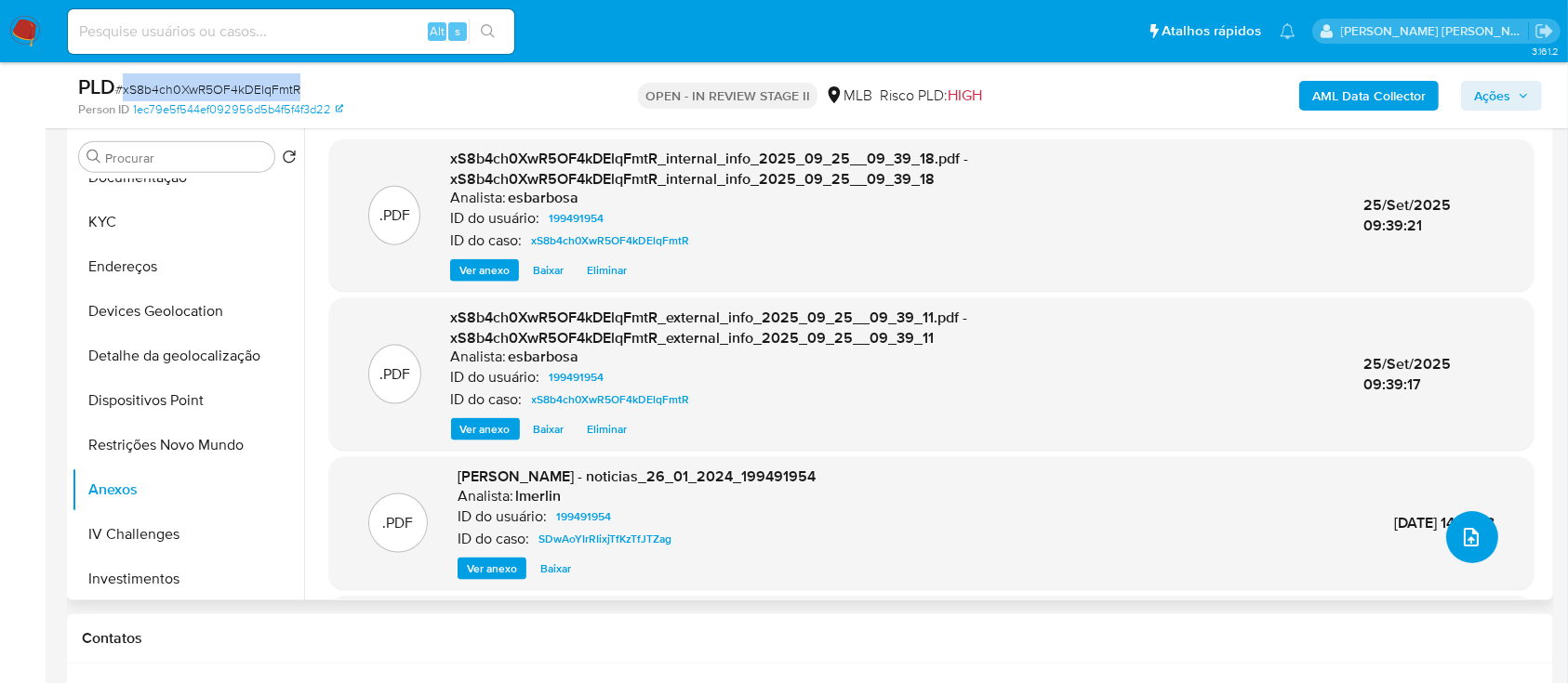
click at [1467, 535] on icon "upload-file" at bounding box center [1471, 537] width 22 height 22
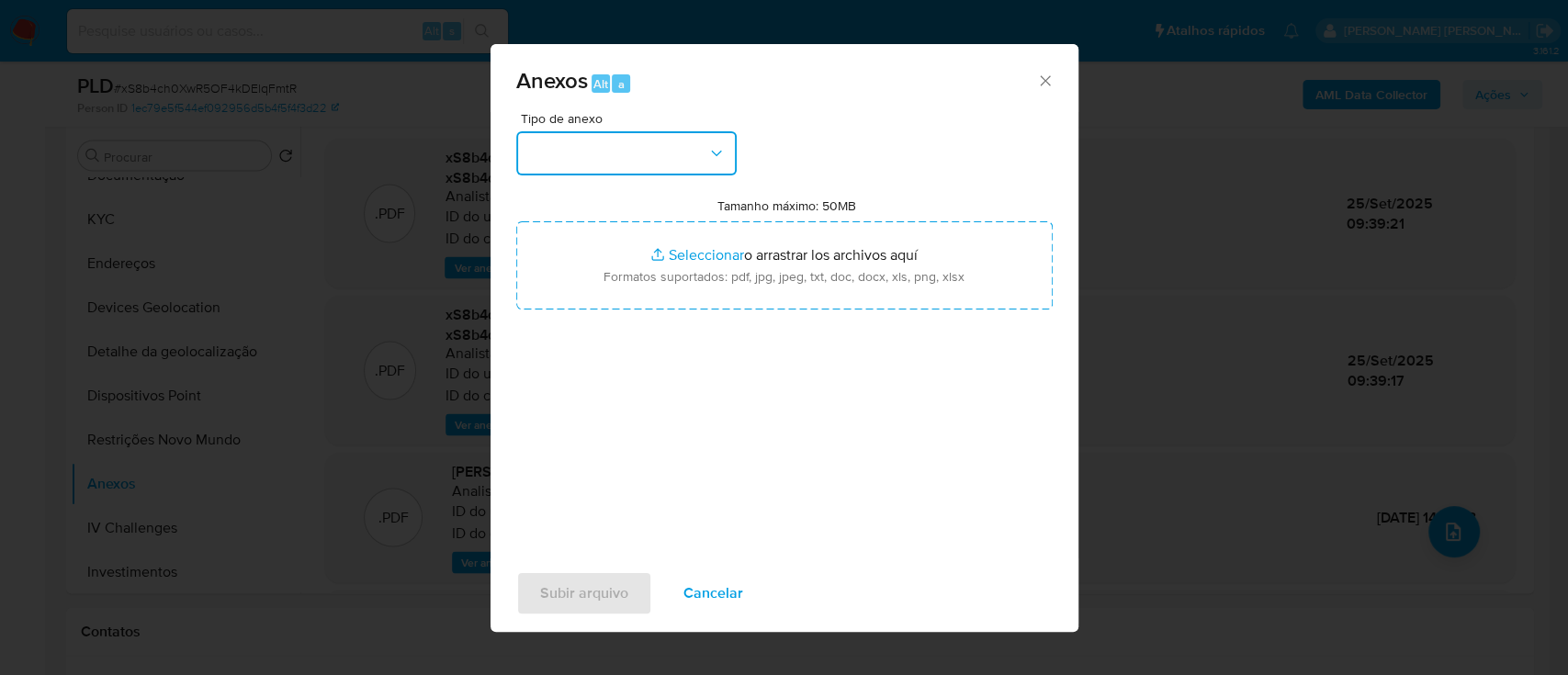
click at [624, 169] on button "button" at bounding box center [626, 153] width 220 height 44
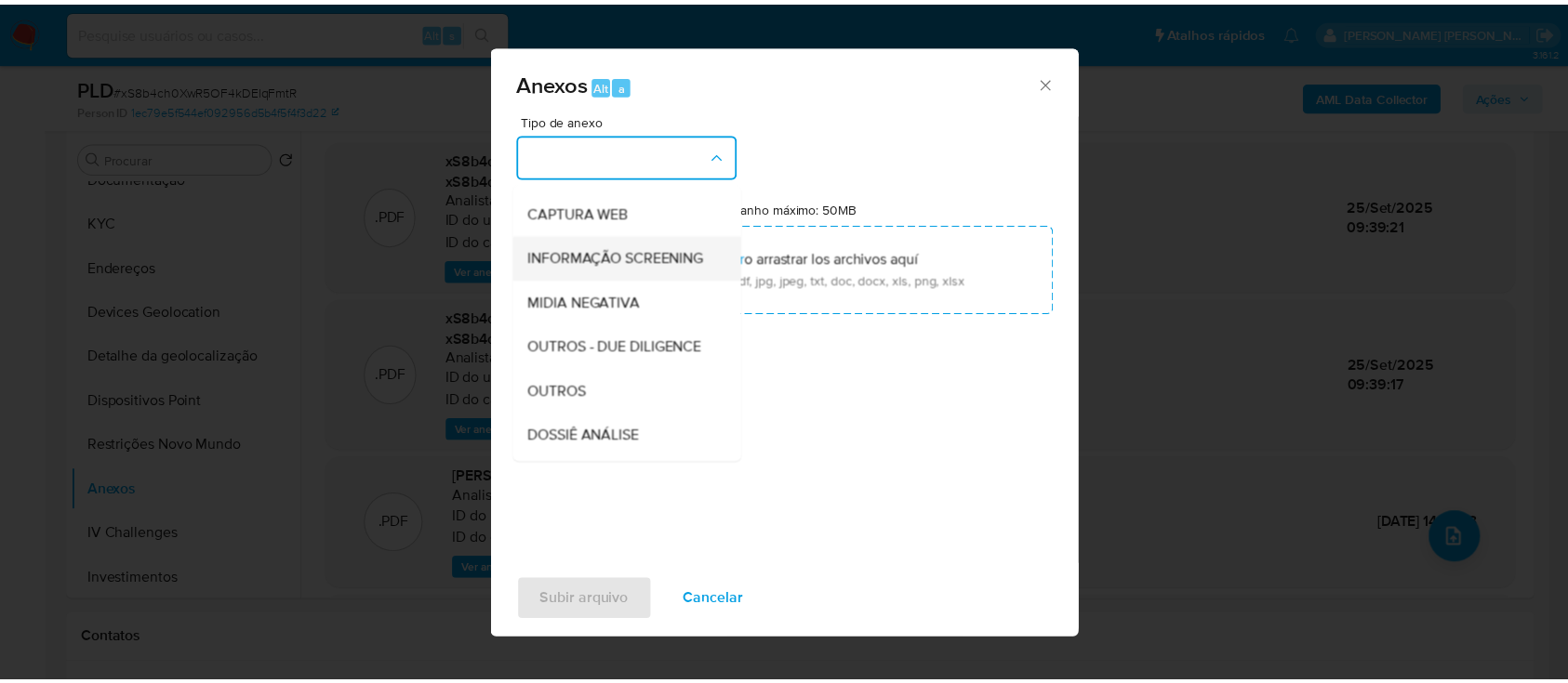
scroll to position [286, 0]
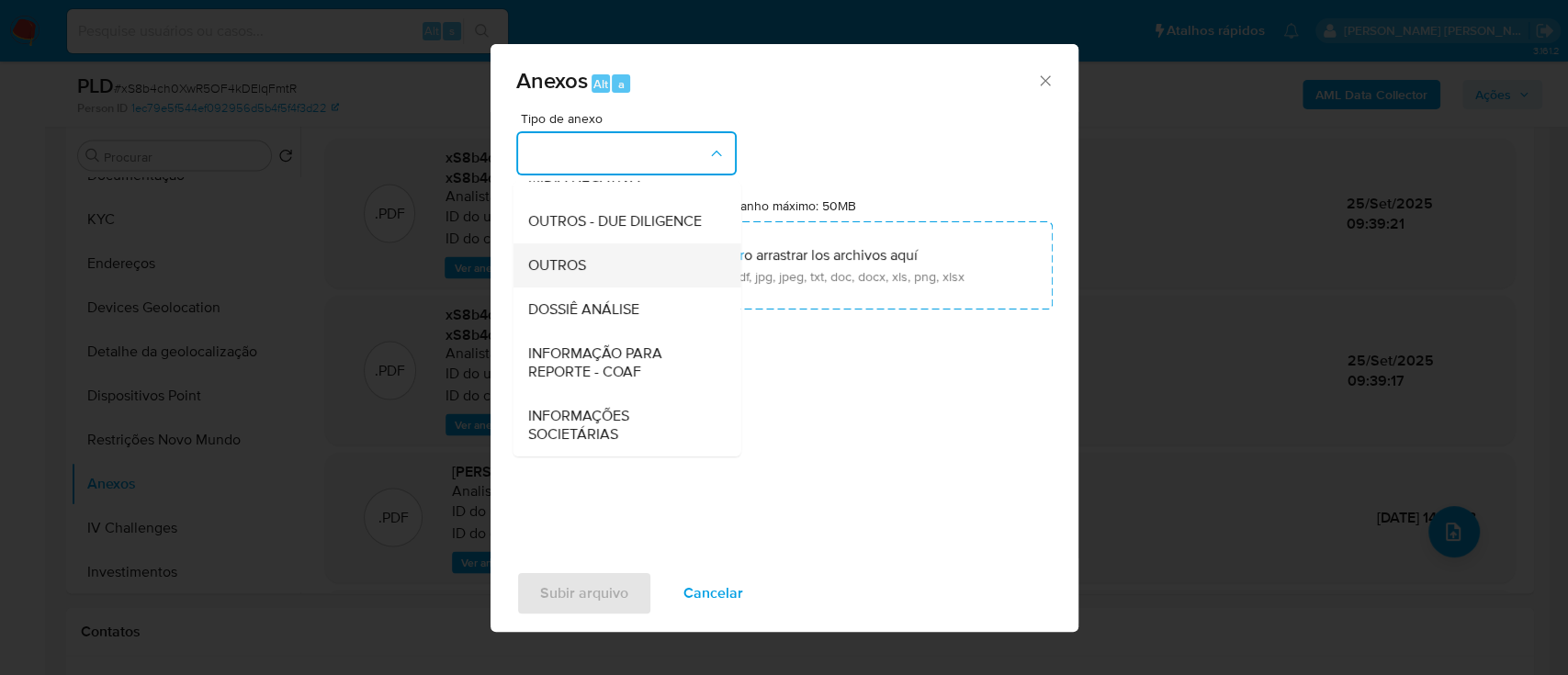
click at [576, 266] on span "OUTROS" at bounding box center [556, 265] width 58 height 18
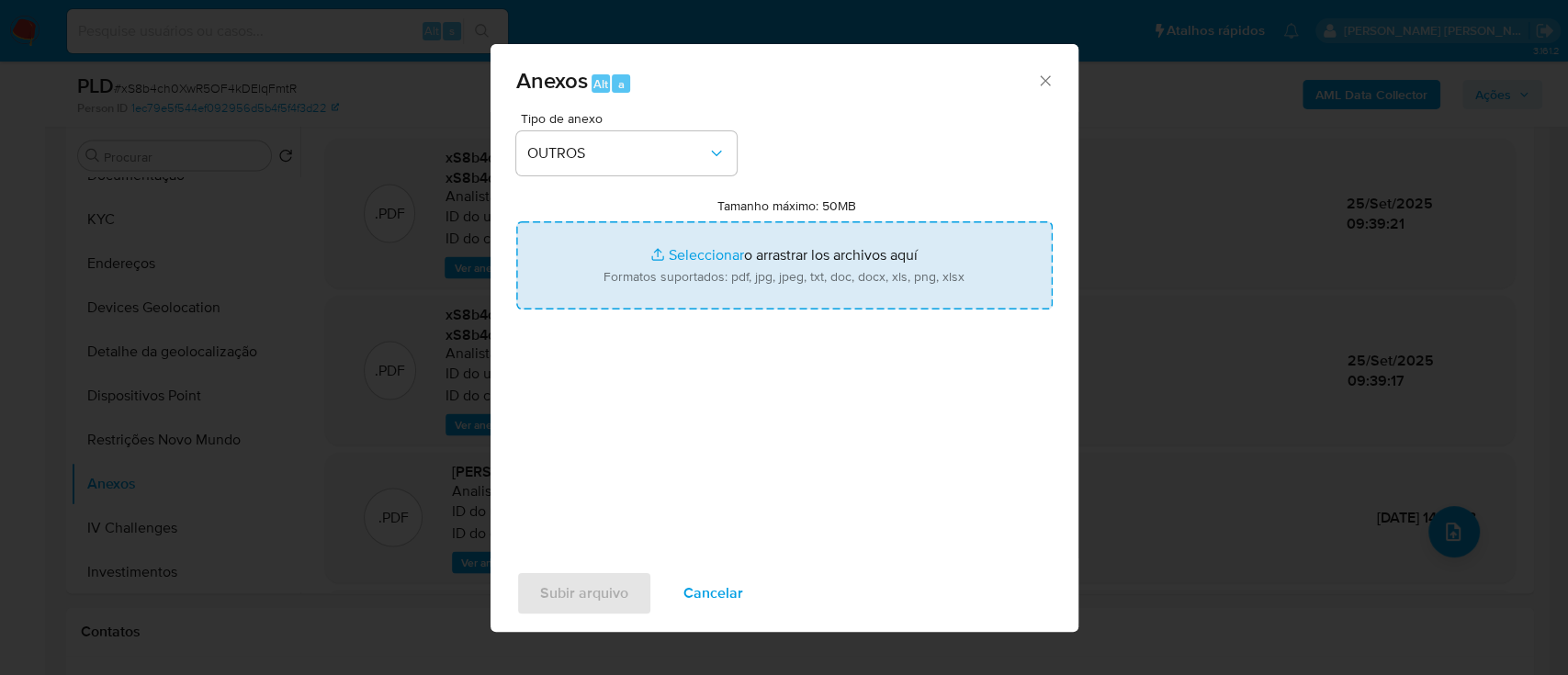
click at [718, 255] on input "Tamanho máximo: 50MB Seleccionar archivos" at bounding box center [784, 265] width 536 height 88
type input "C:\fakepath\Mulan 199491954_2025_09_24_11_57_22.xlsx"
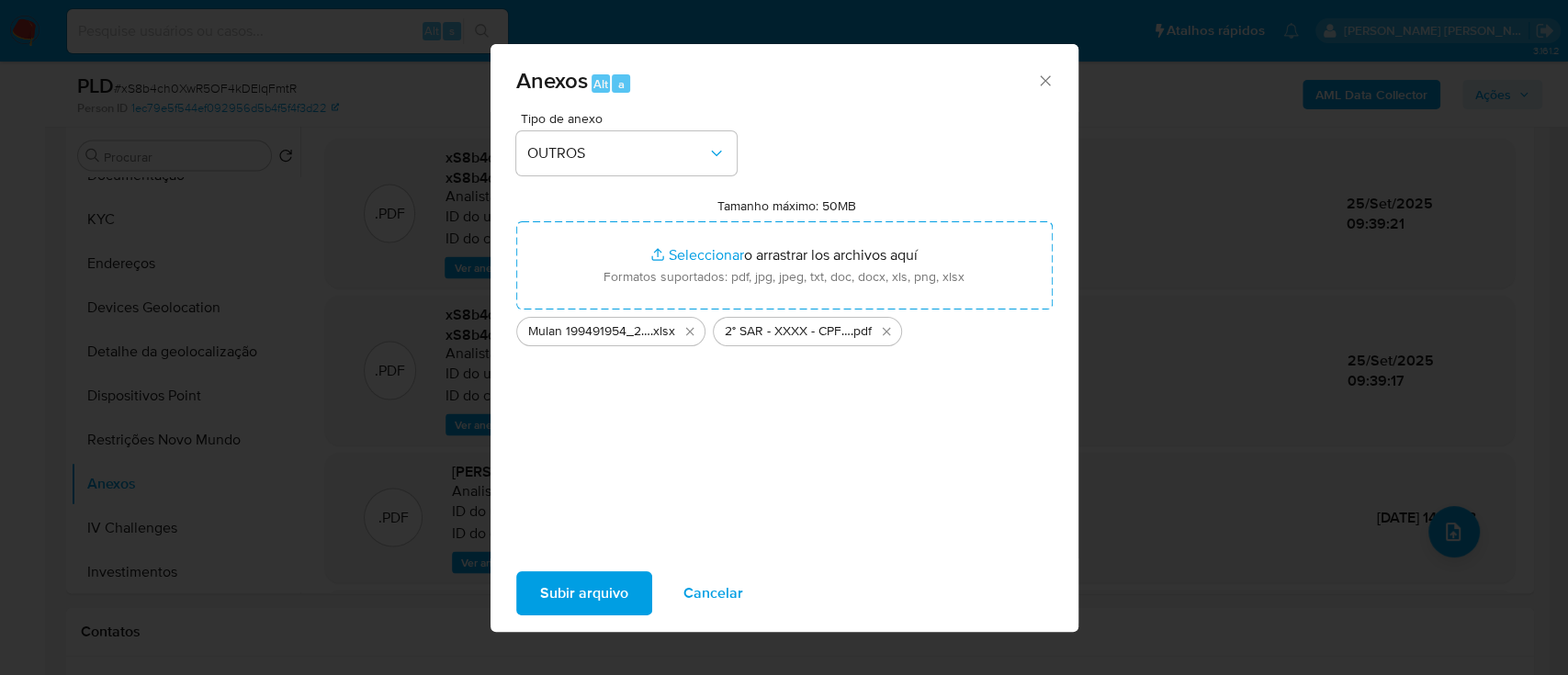
drag, startPoint x: 717, startPoint y: 255, endPoint x: 586, endPoint y: 599, distance: 368.1
click at [586, 599] on span "Subir arquivo" at bounding box center [583, 593] width 88 height 41
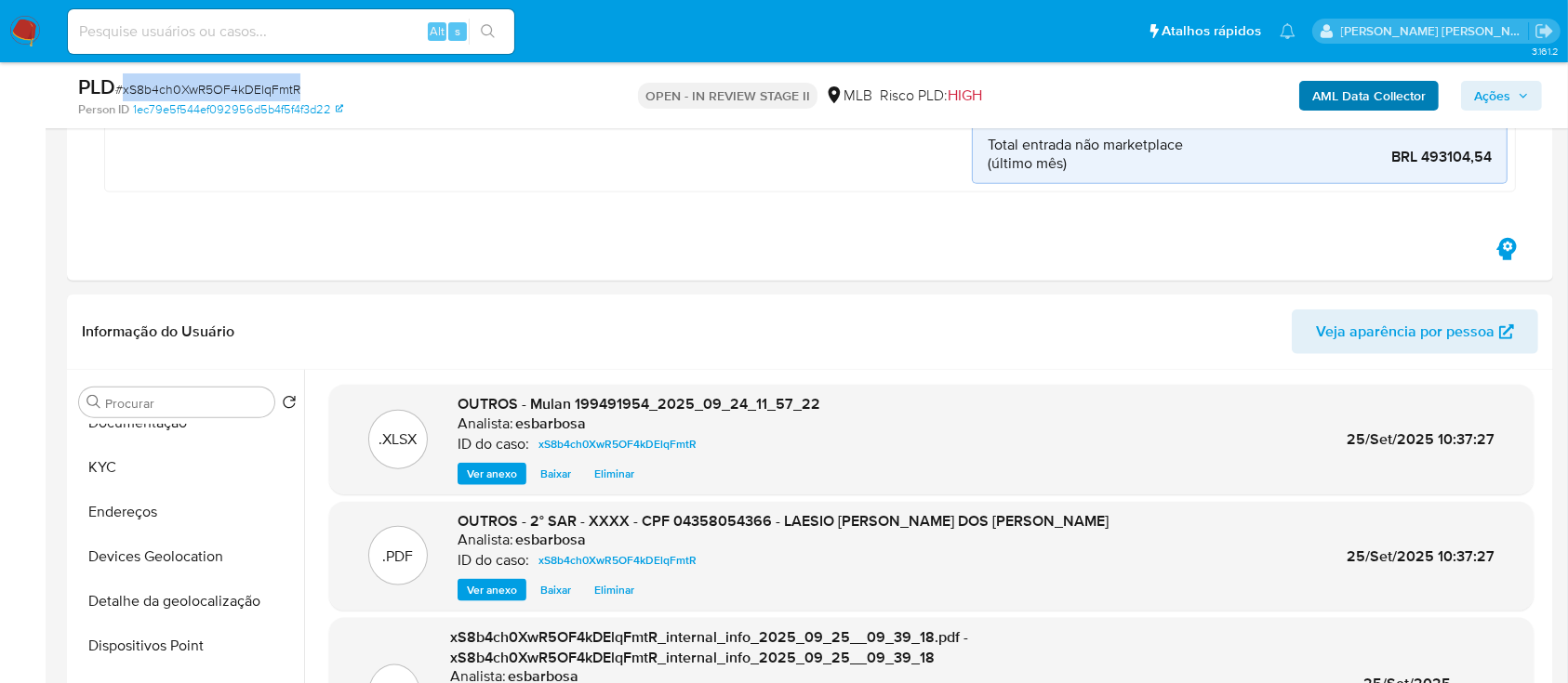
scroll to position [2107, 0]
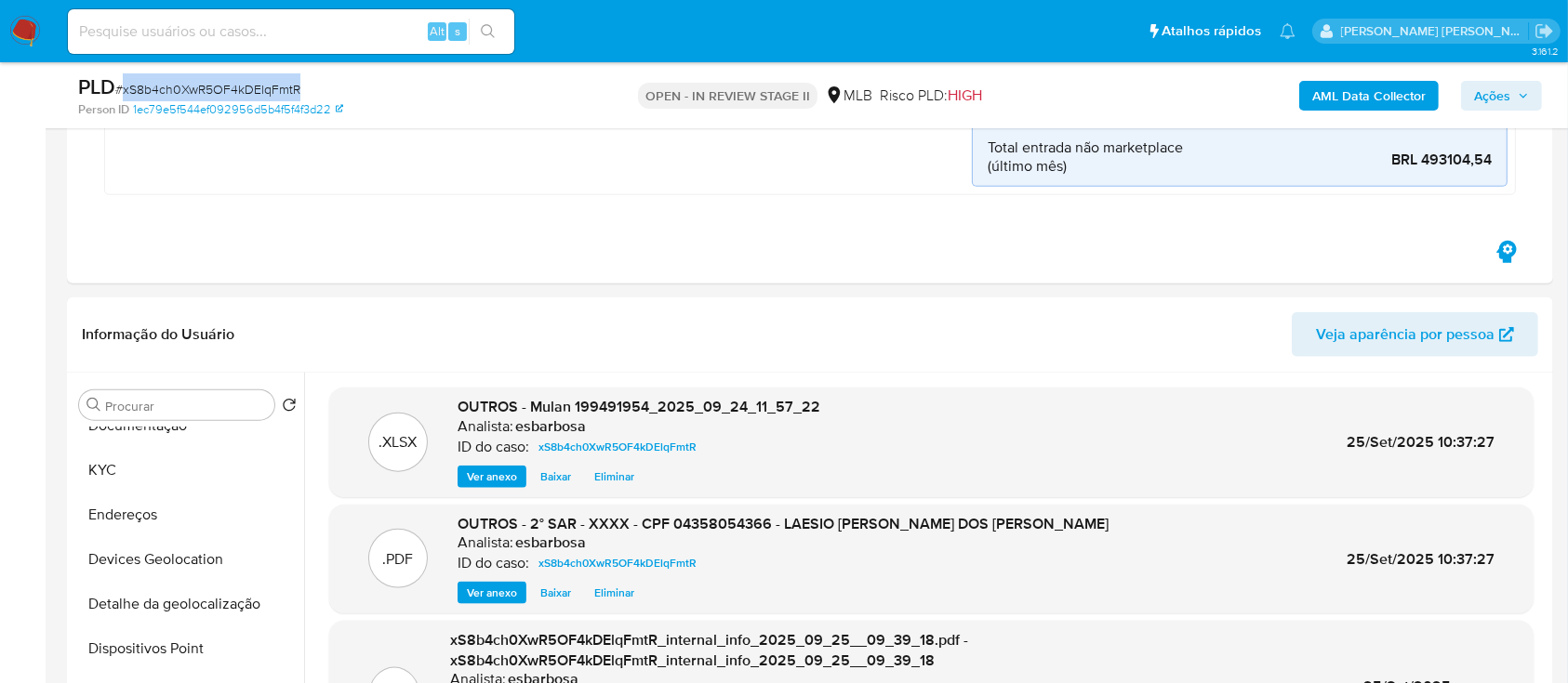
click at [1487, 84] on span "Ações" at bounding box center [1493, 95] width 37 height 30
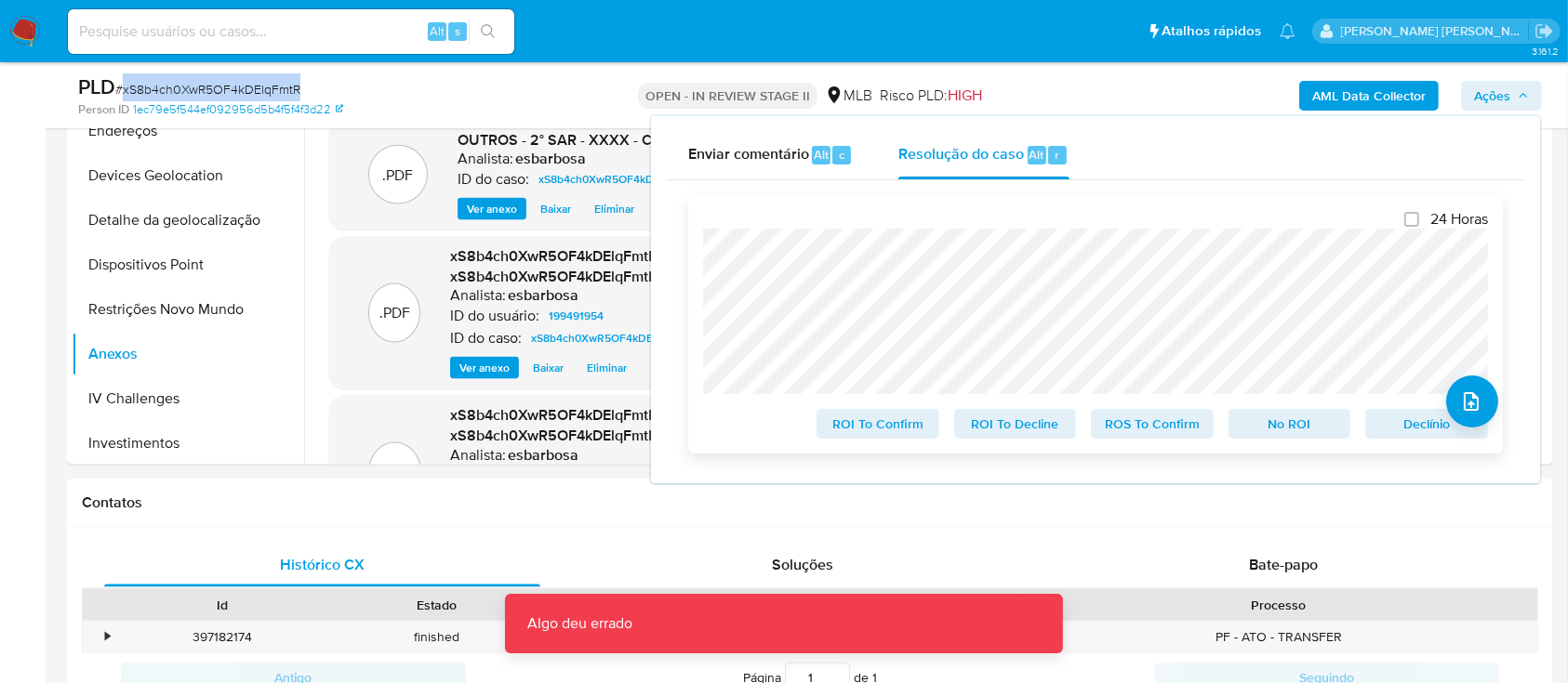
scroll to position [2603, 0]
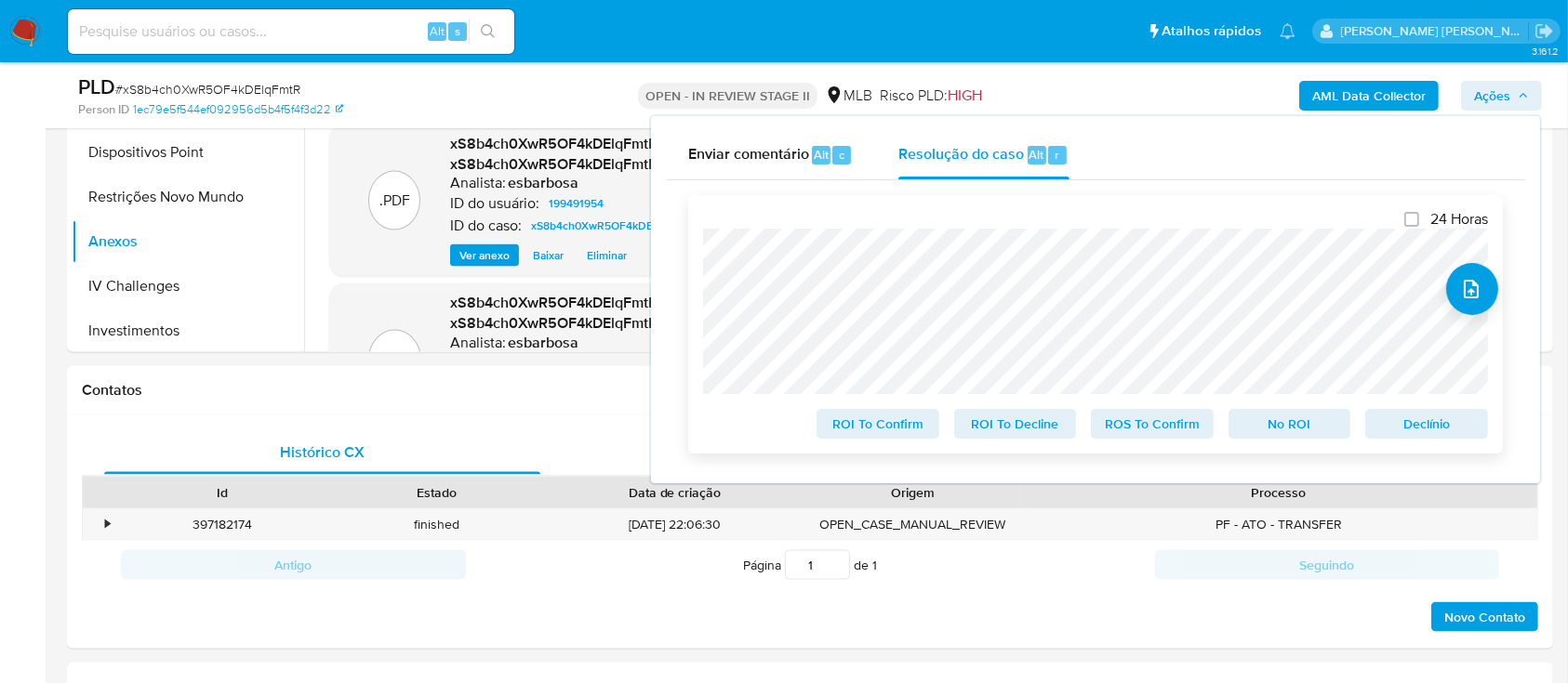
click at [1174, 433] on span "ROS To Confirm" at bounding box center [1152, 423] width 97 height 26
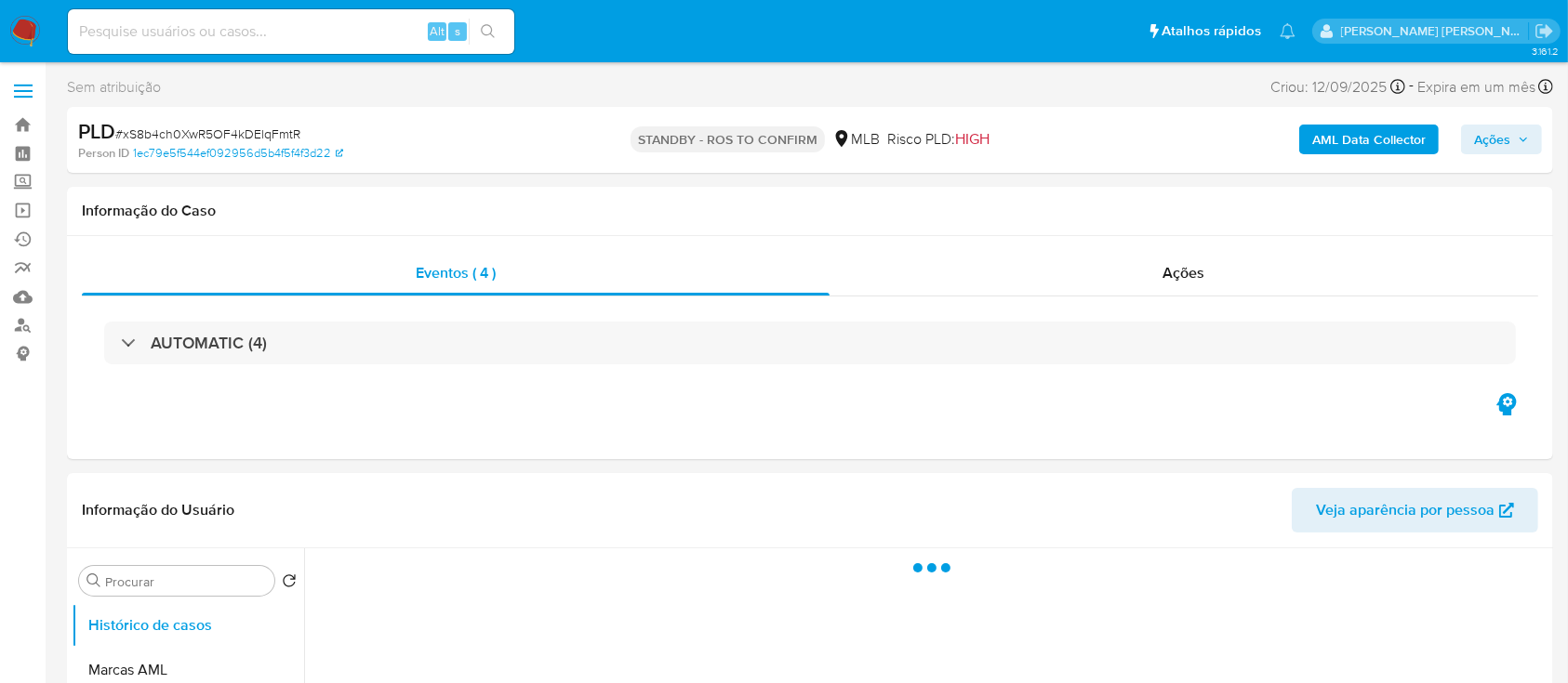
select select "10"
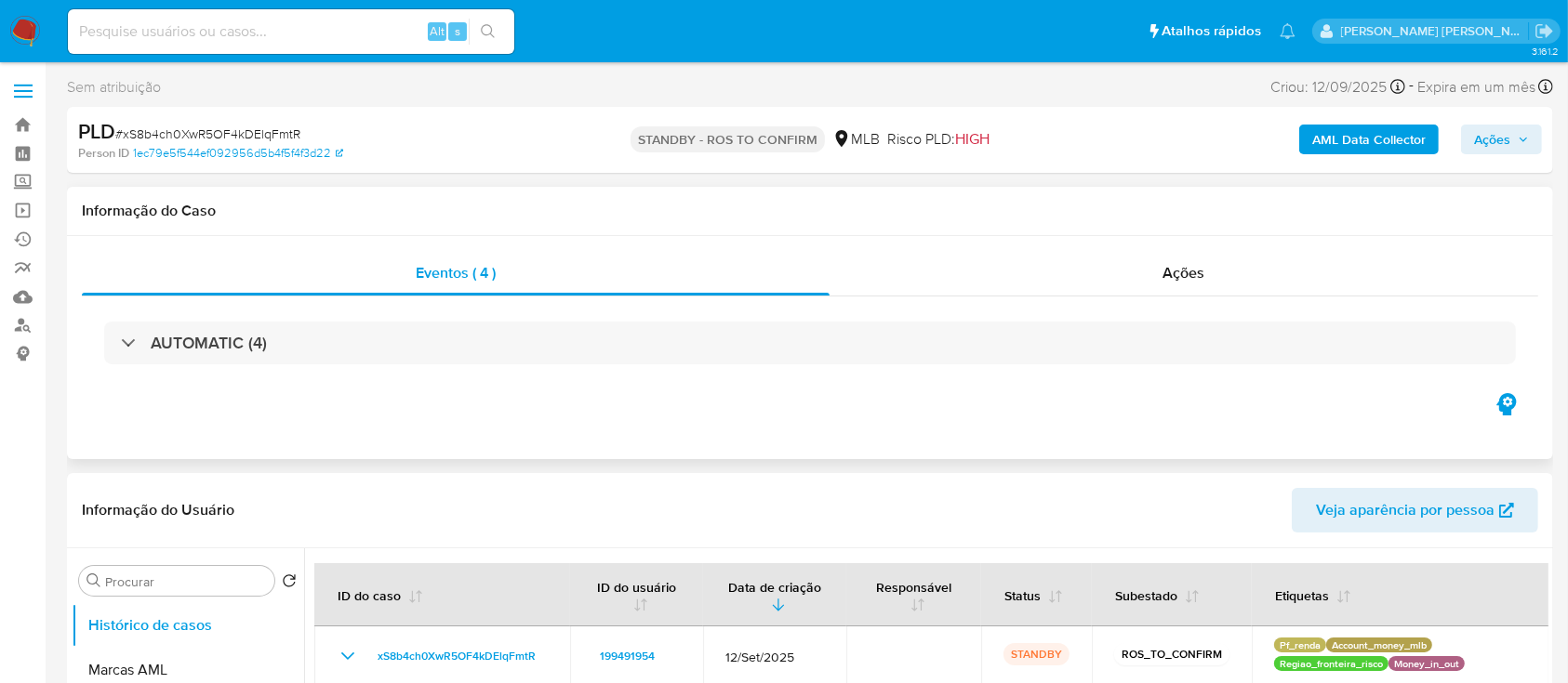
click at [913, 456] on div "Eventos ( 4 ) Ações AUTOMATIC (4)" at bounding box center [810, 347] width 1486 height 223
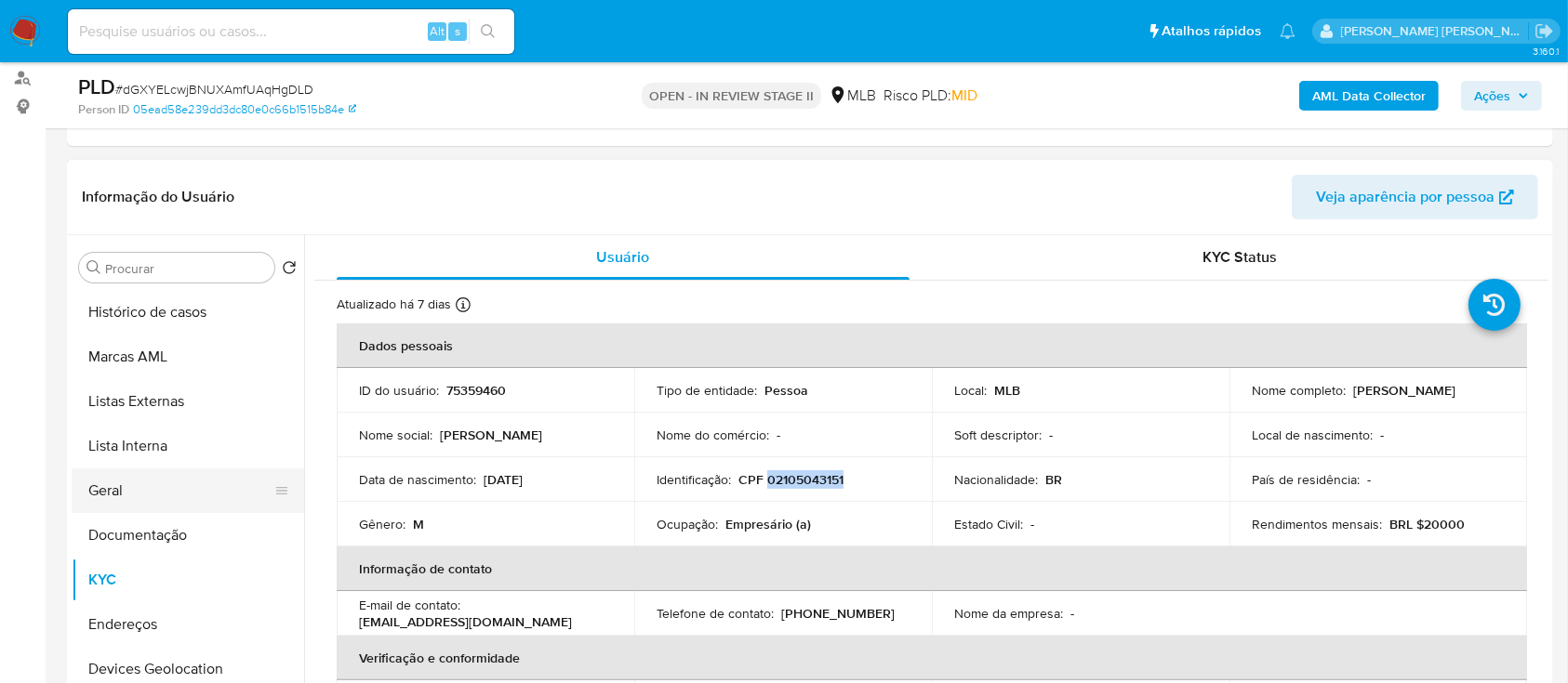
click at [117, 495] on button "Geral" at bounding box center [180, 491] width 218 height 44
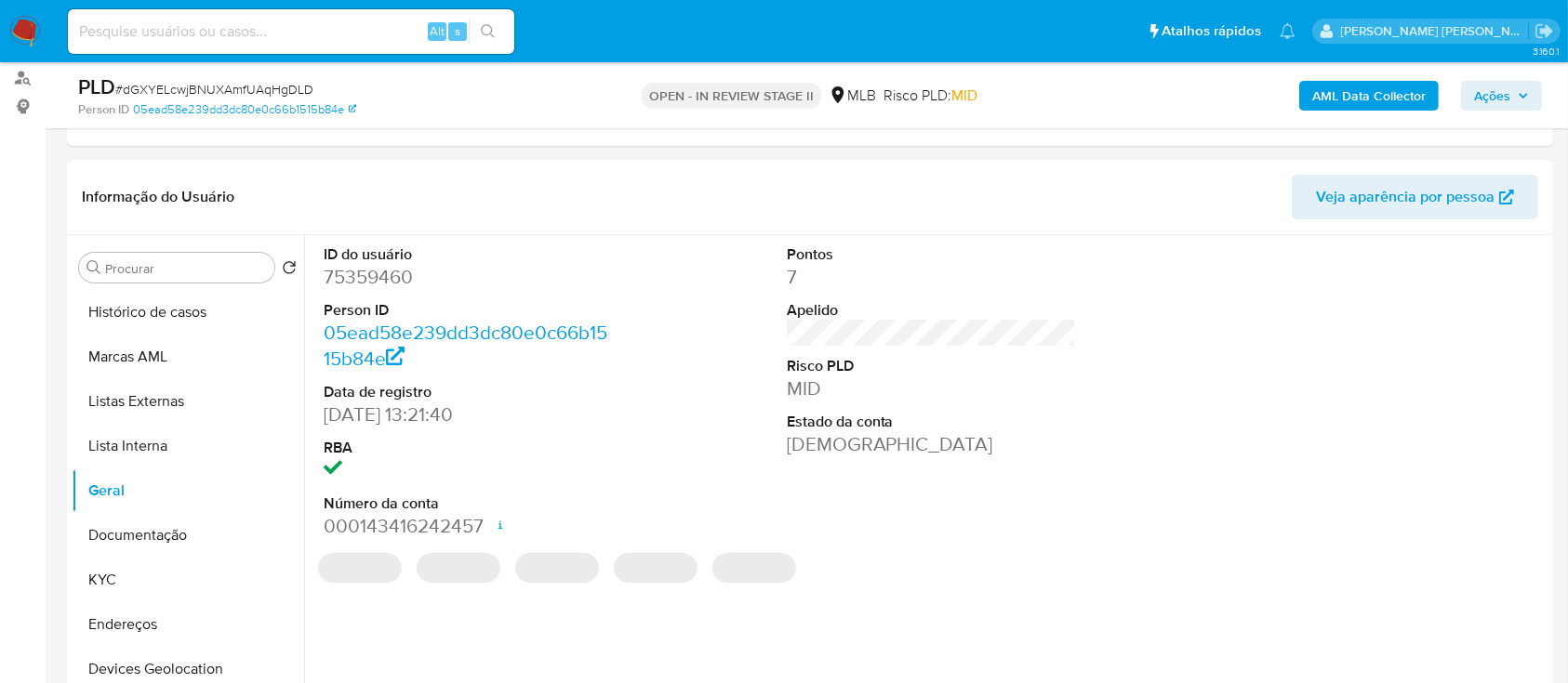
click at [389, 275] on dd "75359460" at bounding box center [469, 276] width 291 height 26
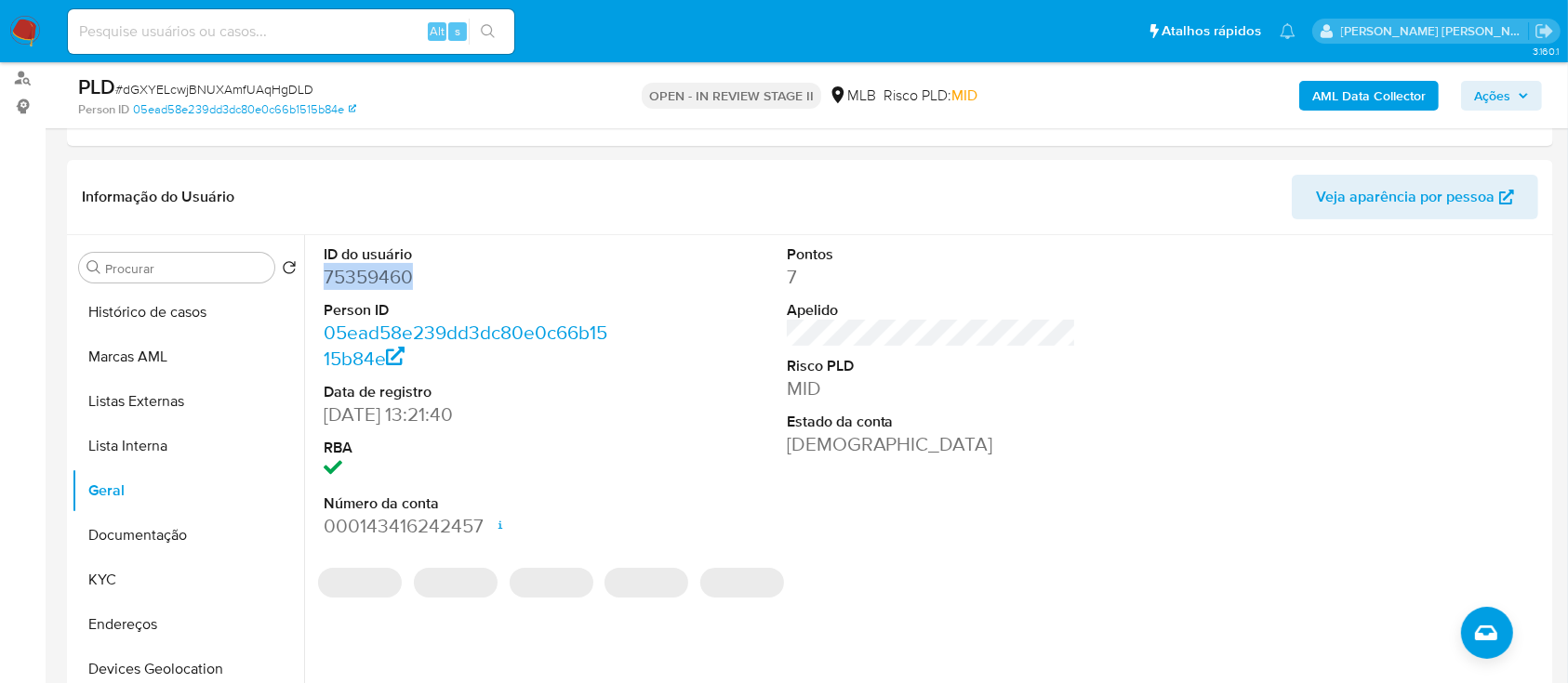
copy dd "75359460"
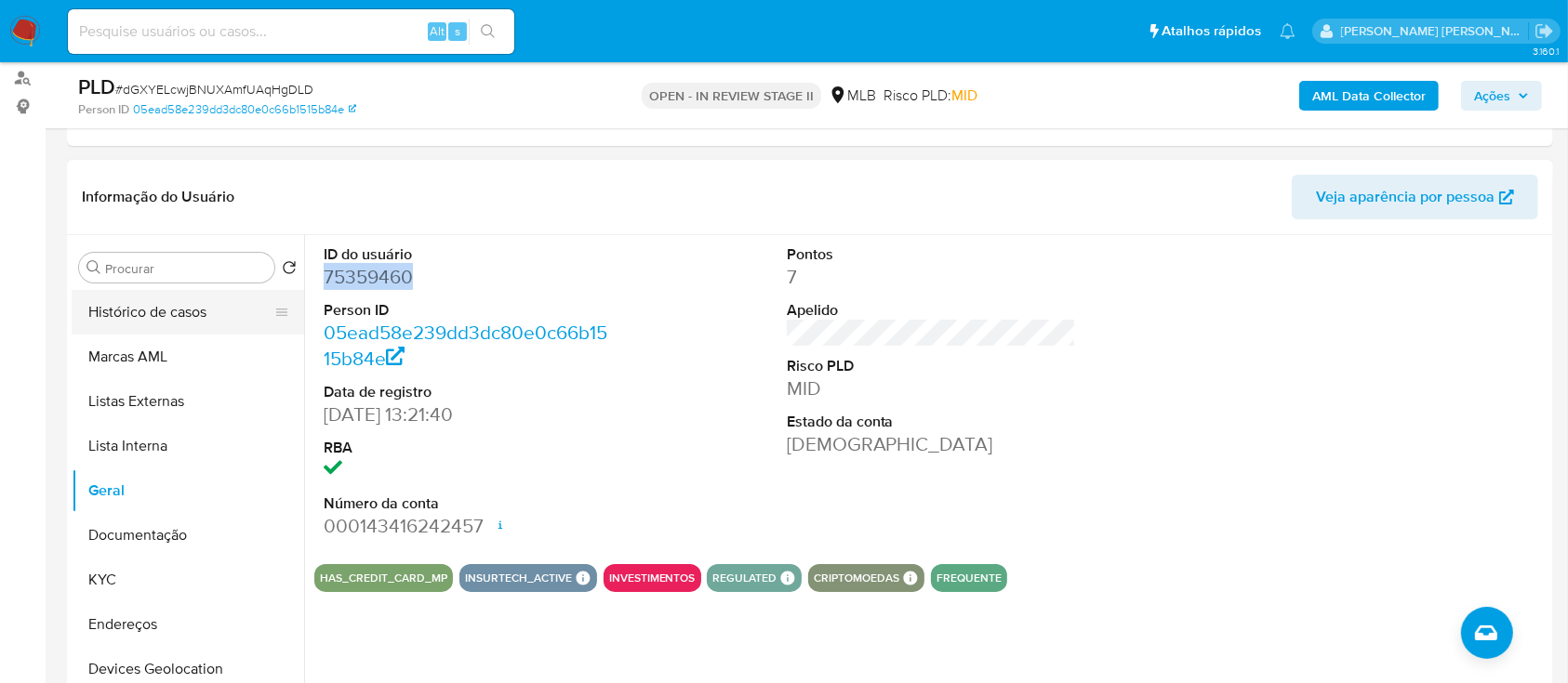
click at [112, 302] on button "Histórico de casos" at bounding box center [180, 313] width 218 height 44
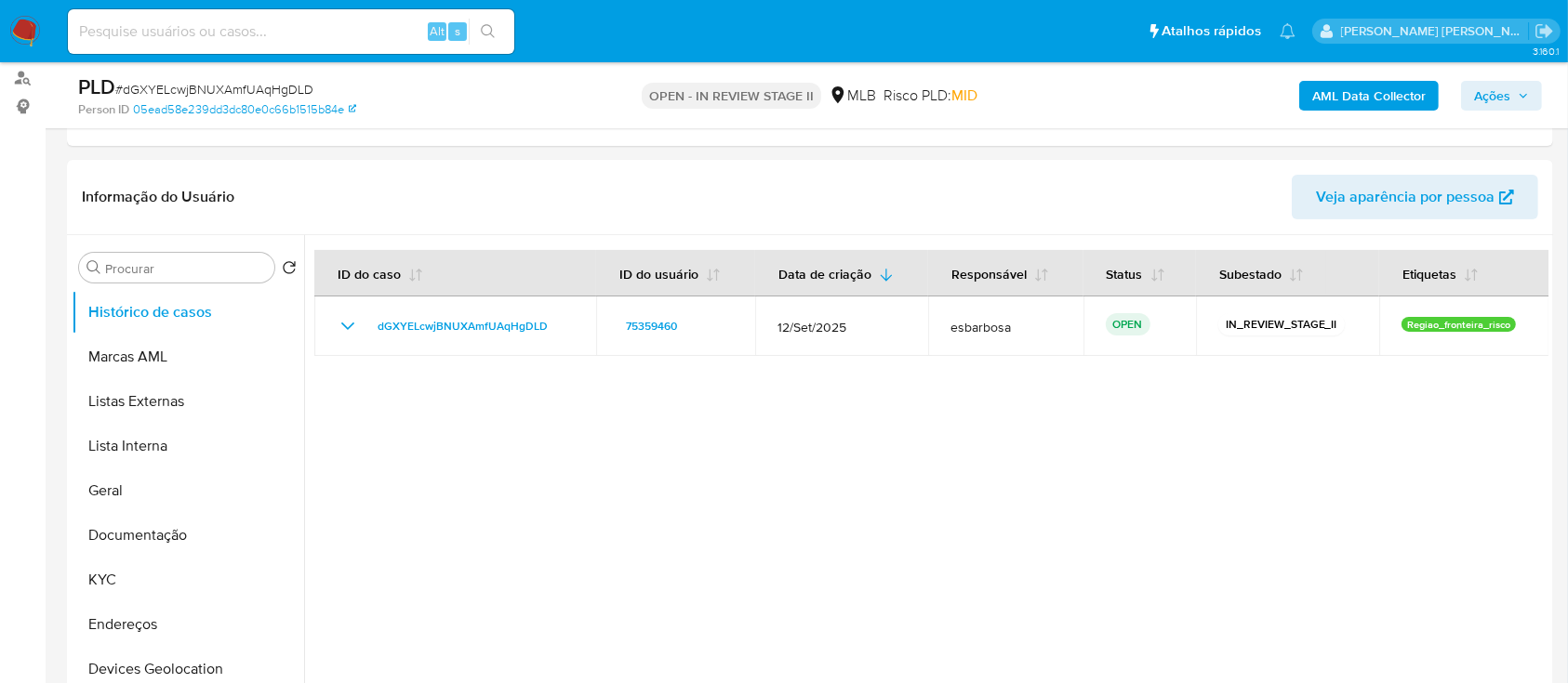
click at [1361, 107] on b "AML Data Collector" at bounding box center [1370, 95] width 114 height 30
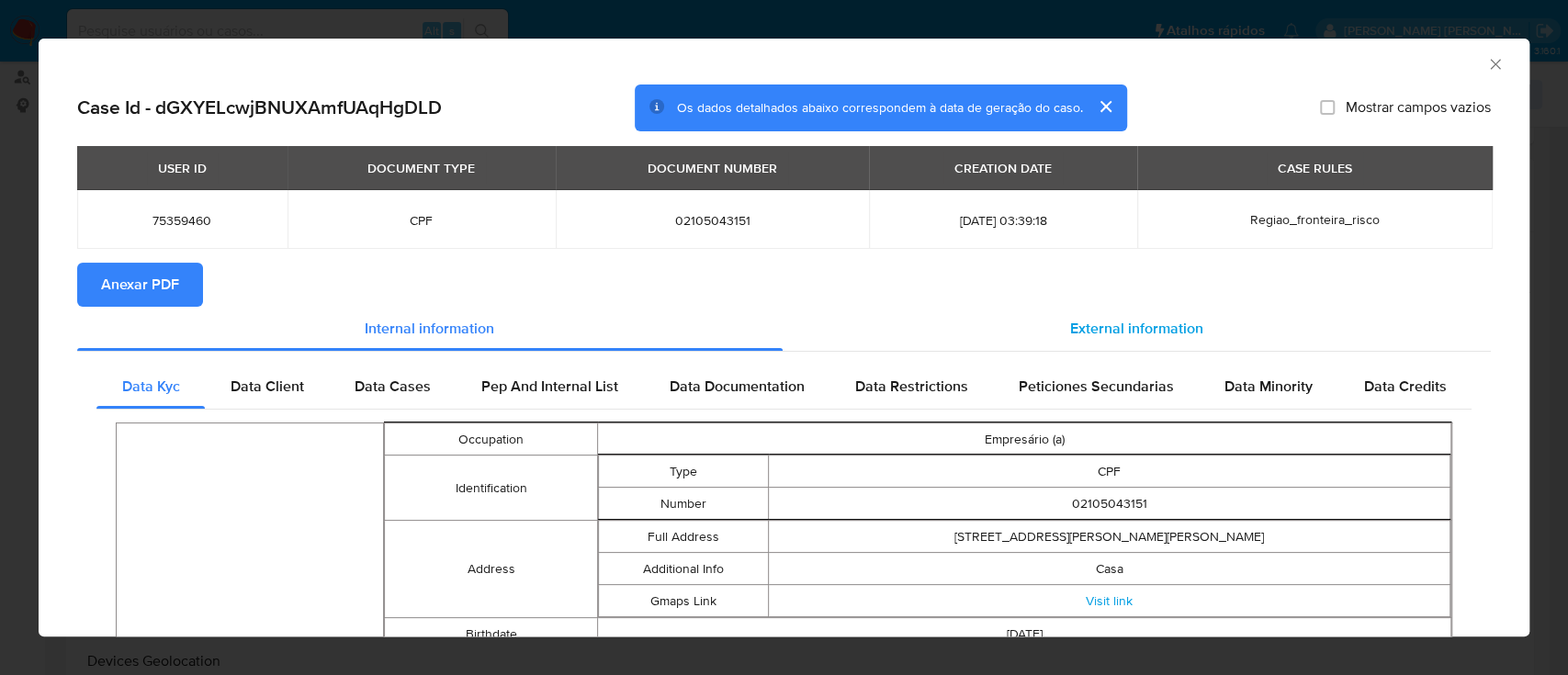
click at [1137, 333] on span "External information" at bounding box center [1137, 328] width 133 height 21
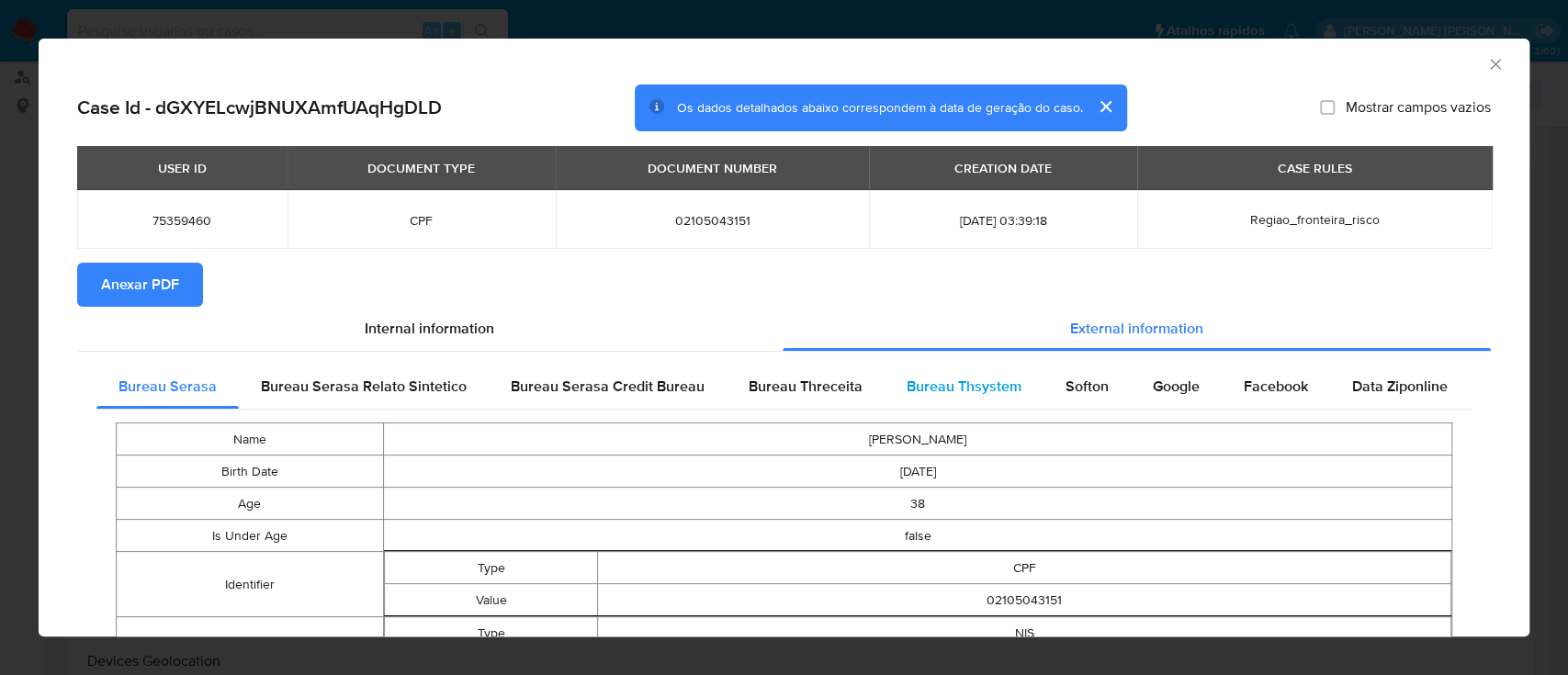
click at [980, 386] on span "Bureau Thsystem" at bounding box center [964, 386] width 115 height 21
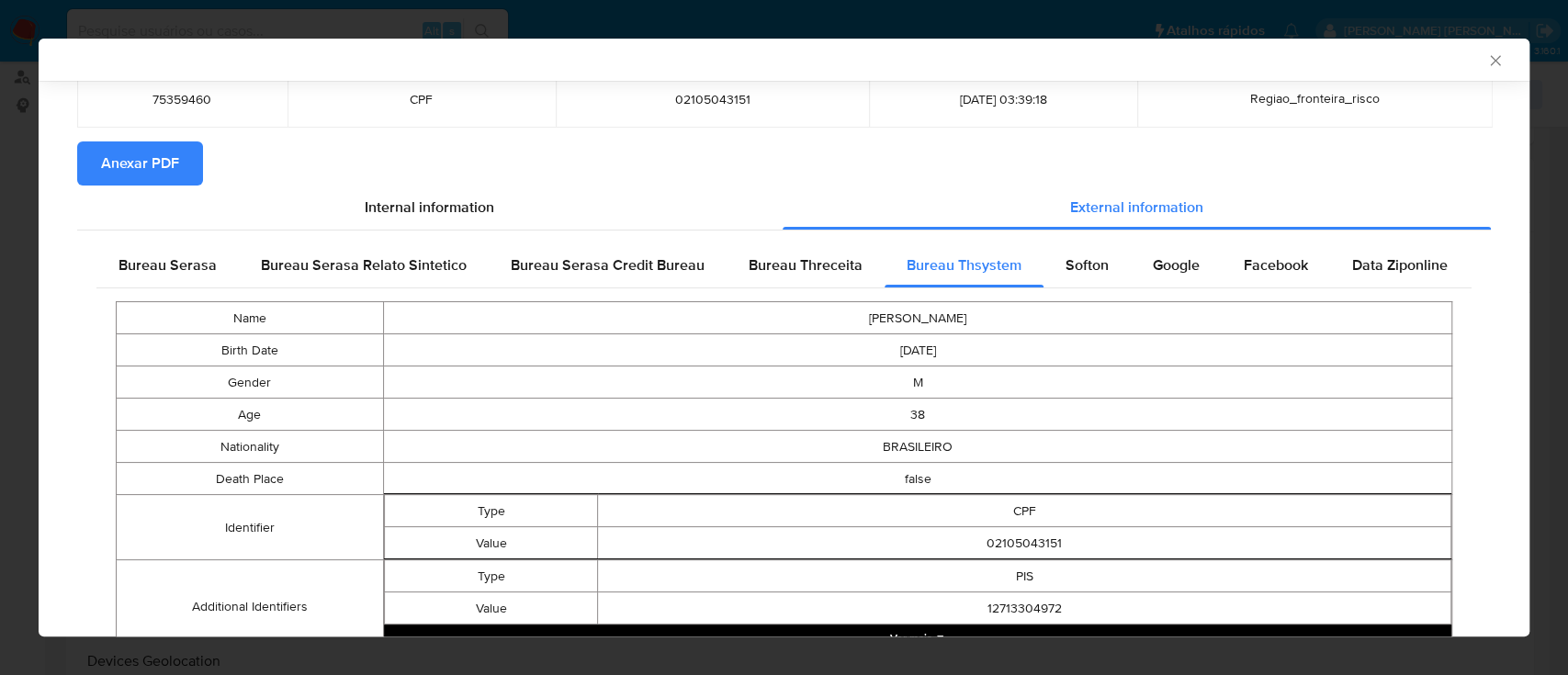
click at [158, 158] on span "Anexar PDF" at bounding box center [140, 164] width 78 height 41
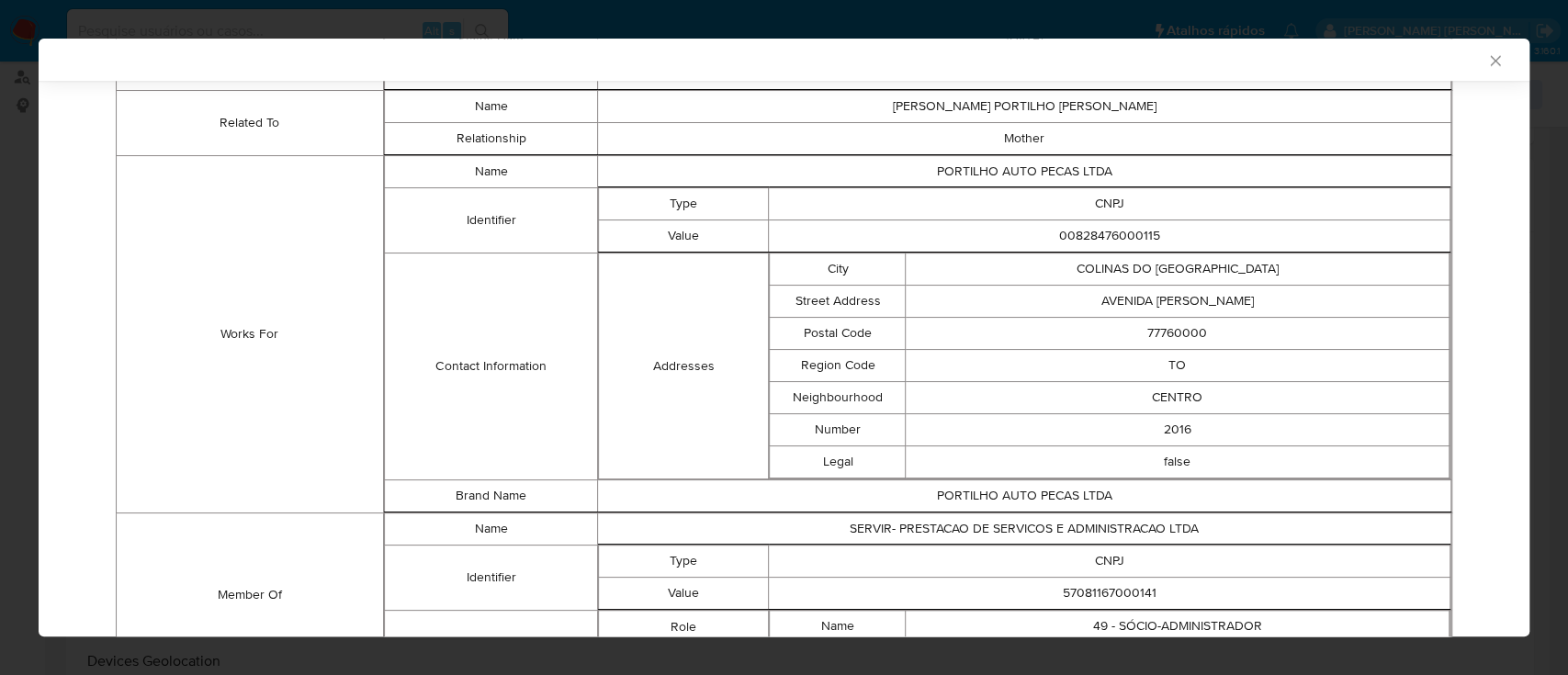
scroll to position [1330, 0]
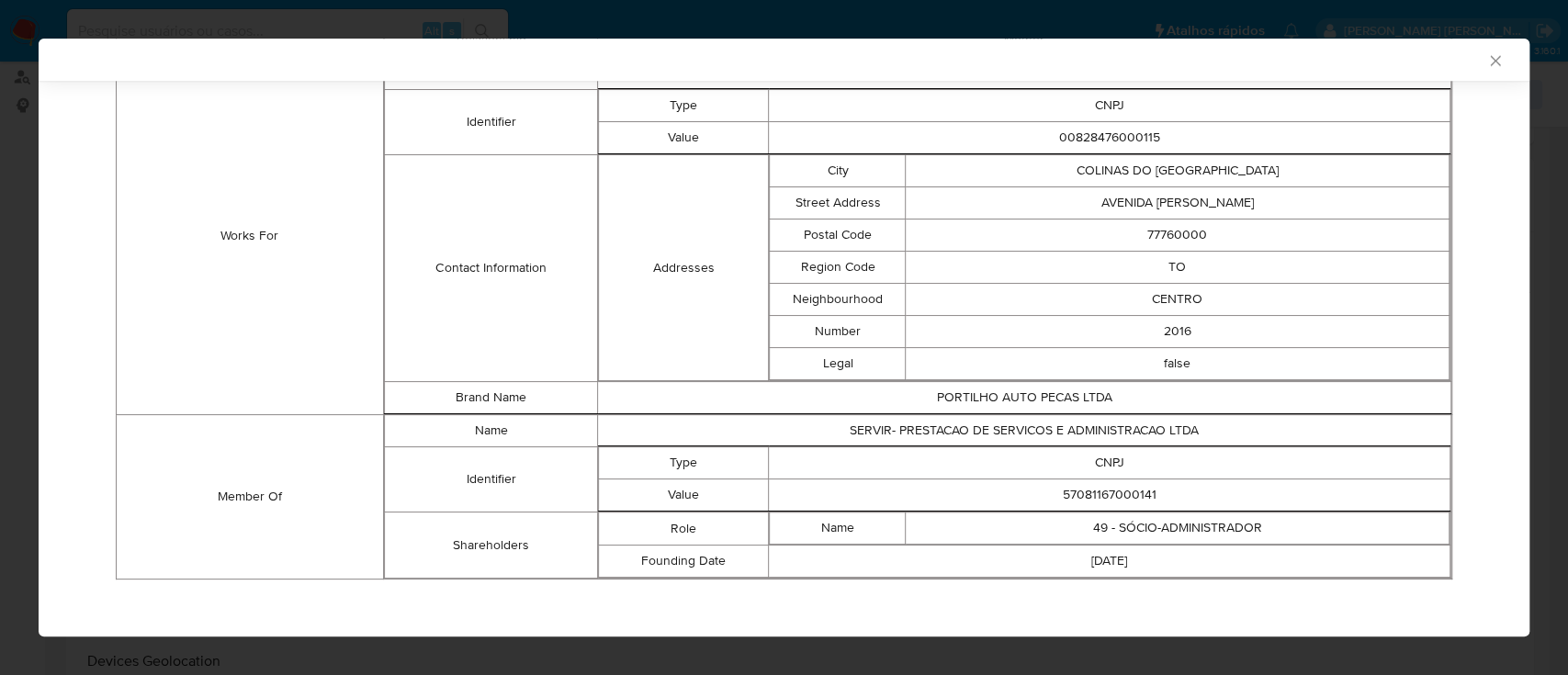
click at [1110, 489] on td "57081167000141" at bounding box center [1109, 495] width 681 height 32
copy td "57081167000141"
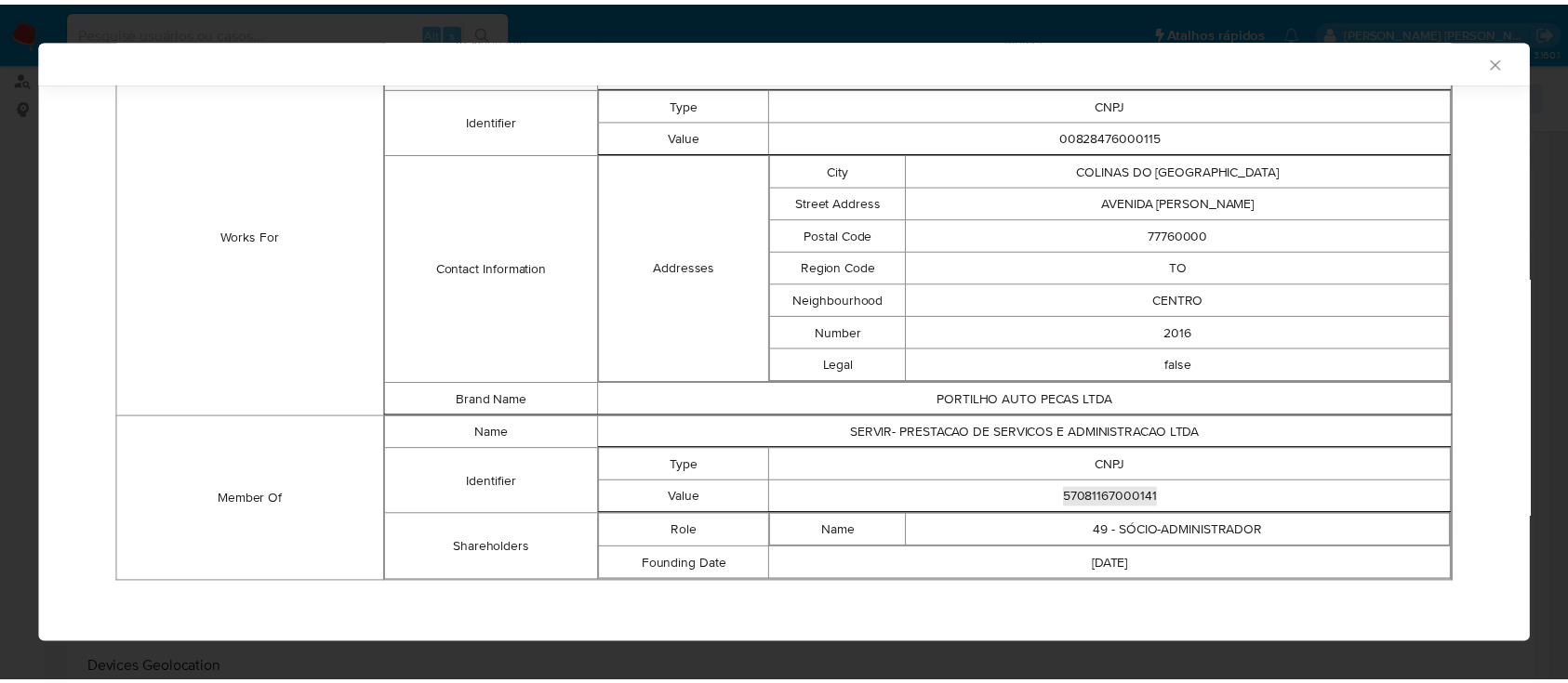
scroll to position [1343, 0]
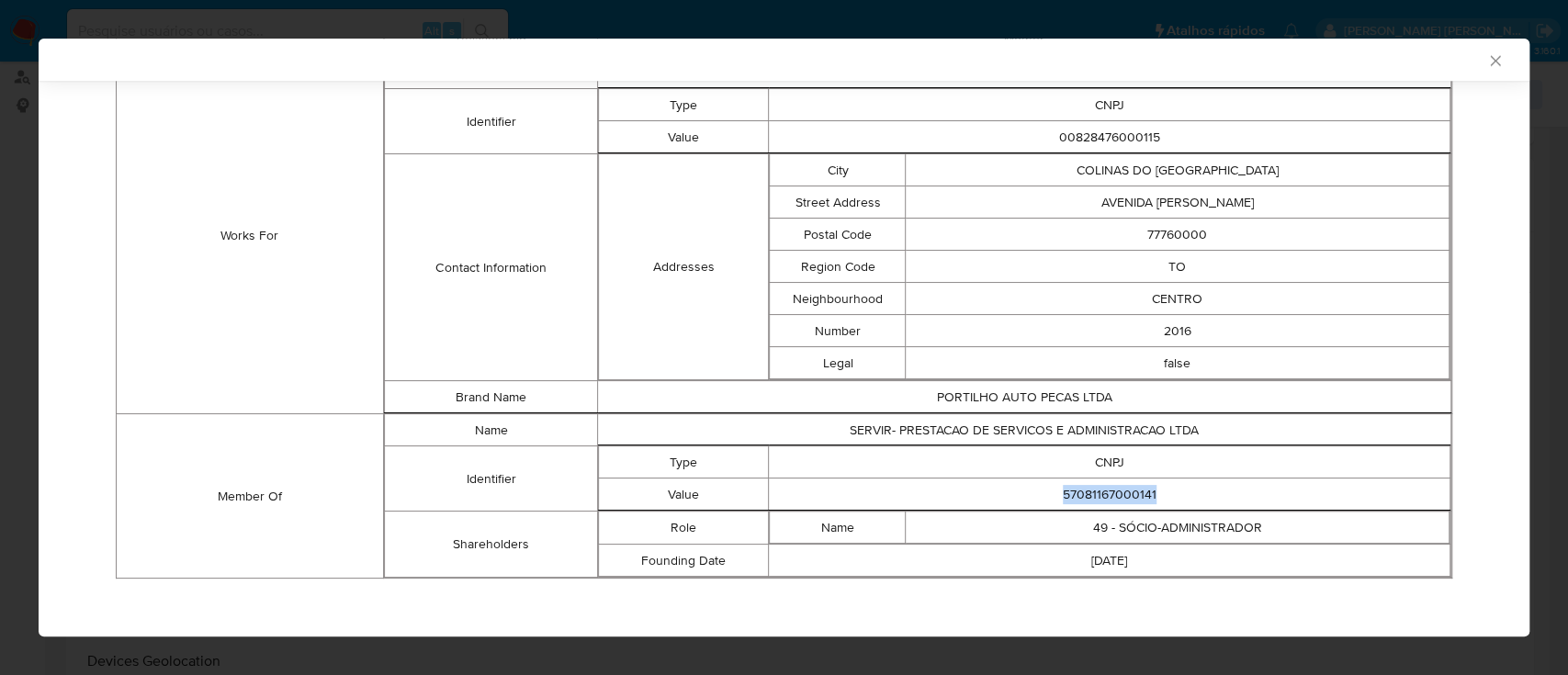
click at [1490, 64] on icon "Fechar a janela" at bounding box center [1495, 60] width 10 height 10
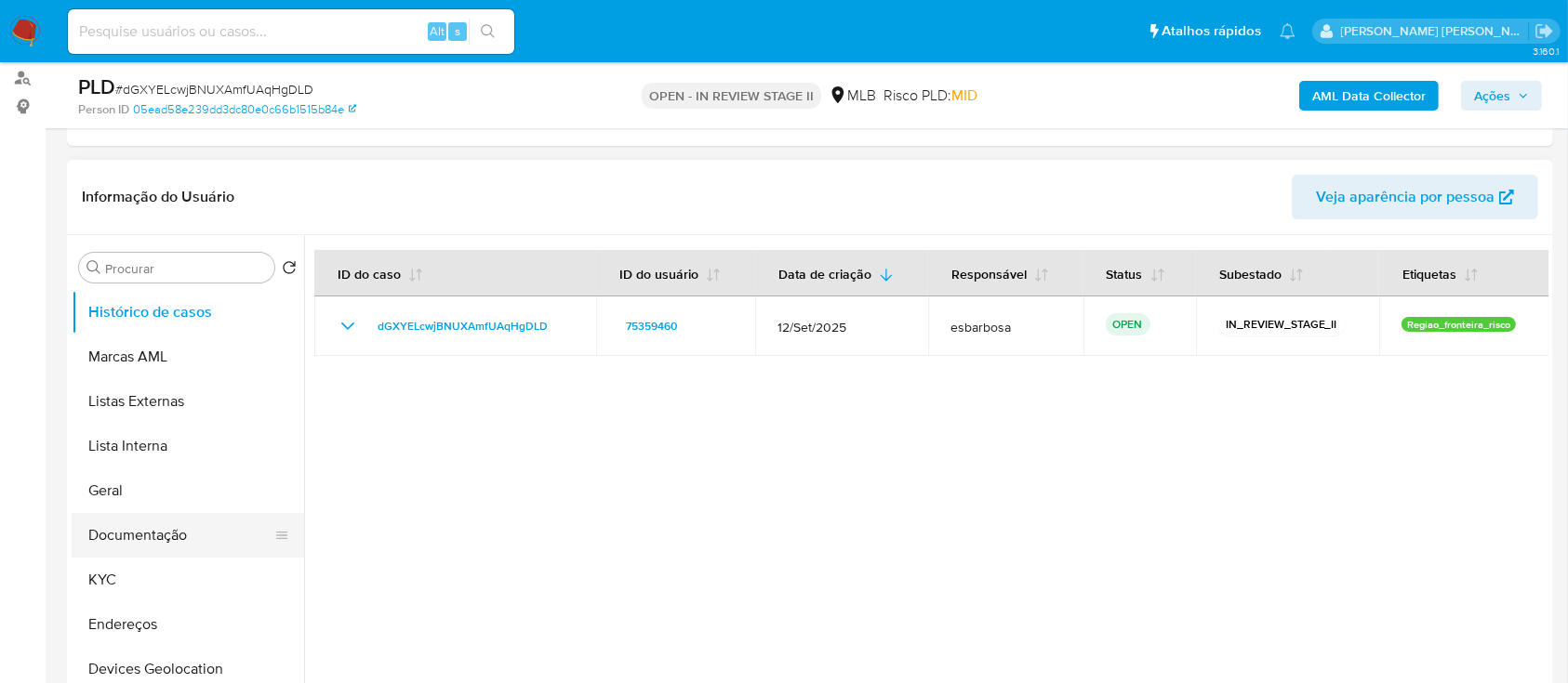
click at [133, 539] on button "Documentação" at bounding box center [180, 535] width 218 height 44
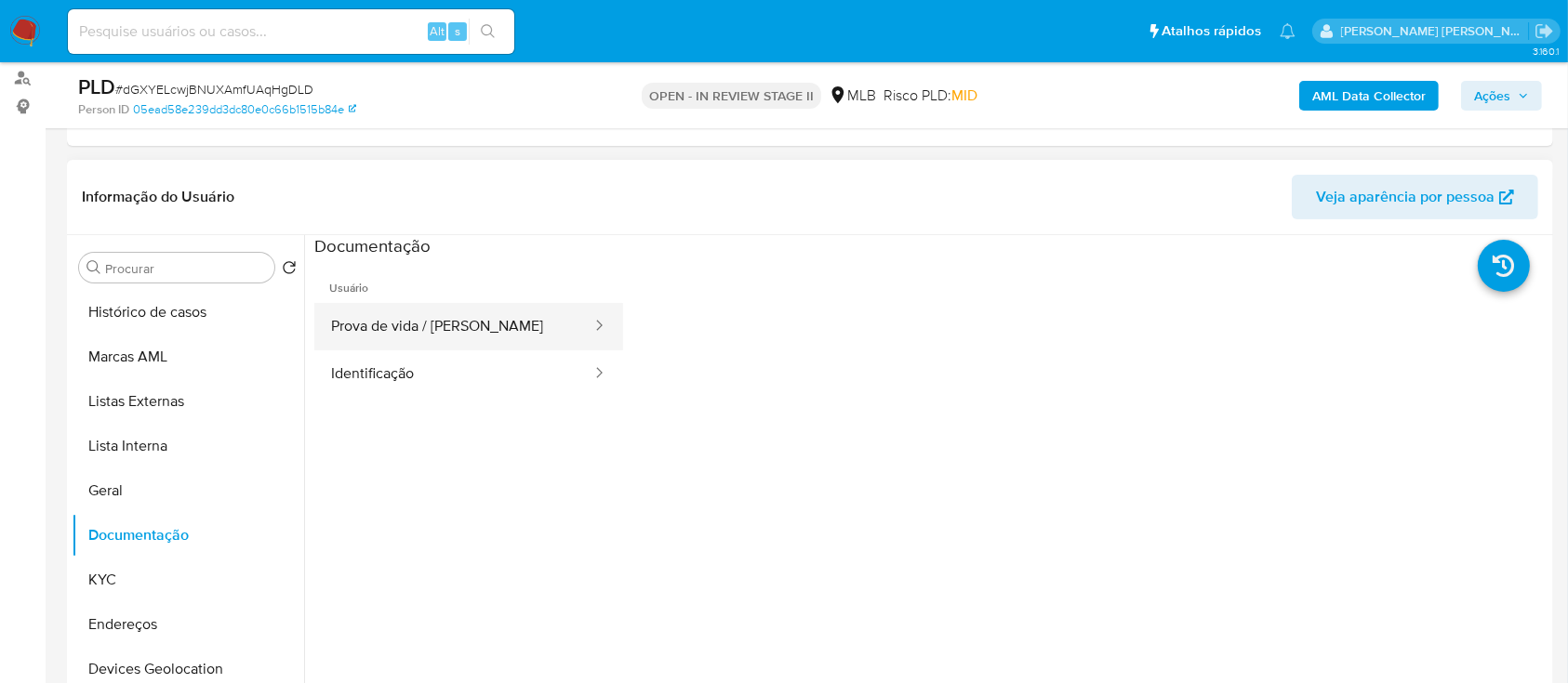
click at [430, 318] on button "Prova de vida / Selfie" at bounding box center [454, 326] width 279 height 47
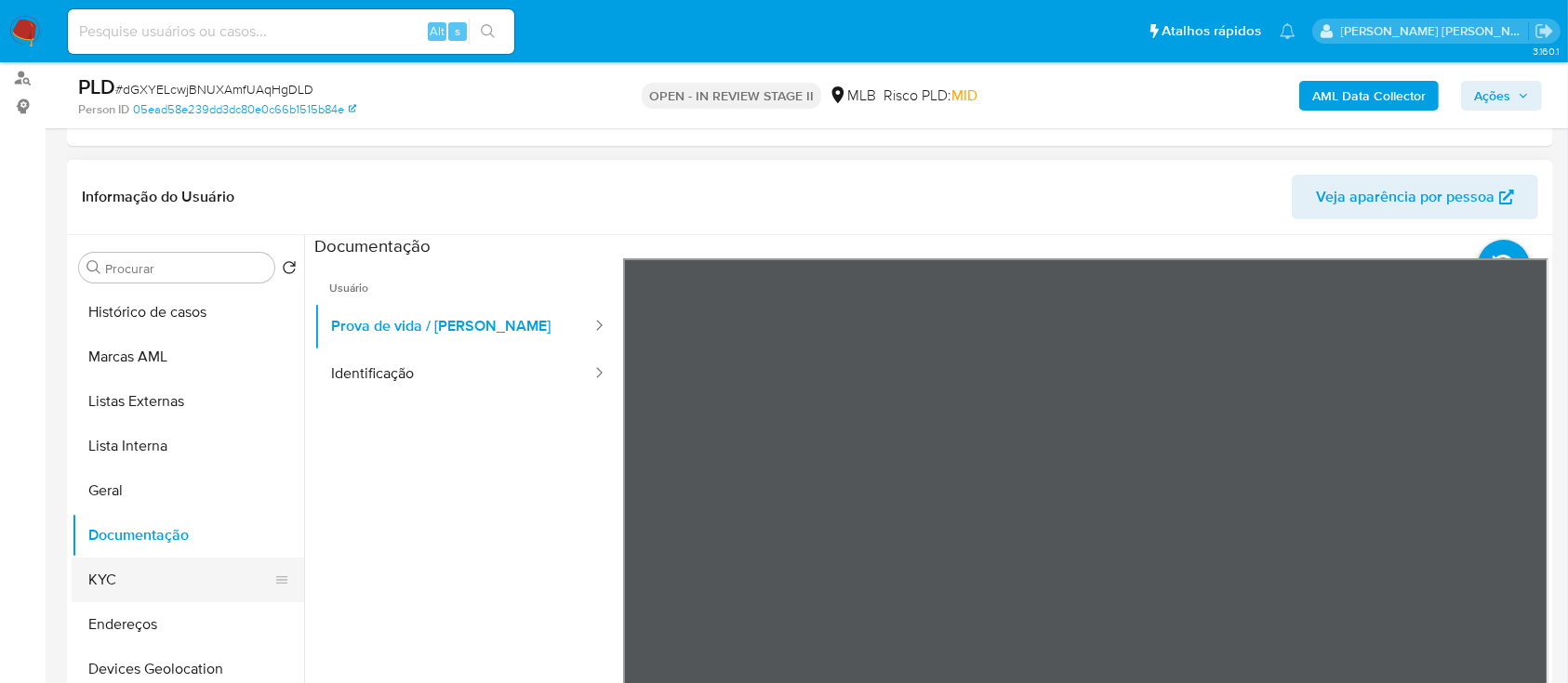
click at [119, 590] on button "KYC" at bounding box center [180, 580] width 218 height 44
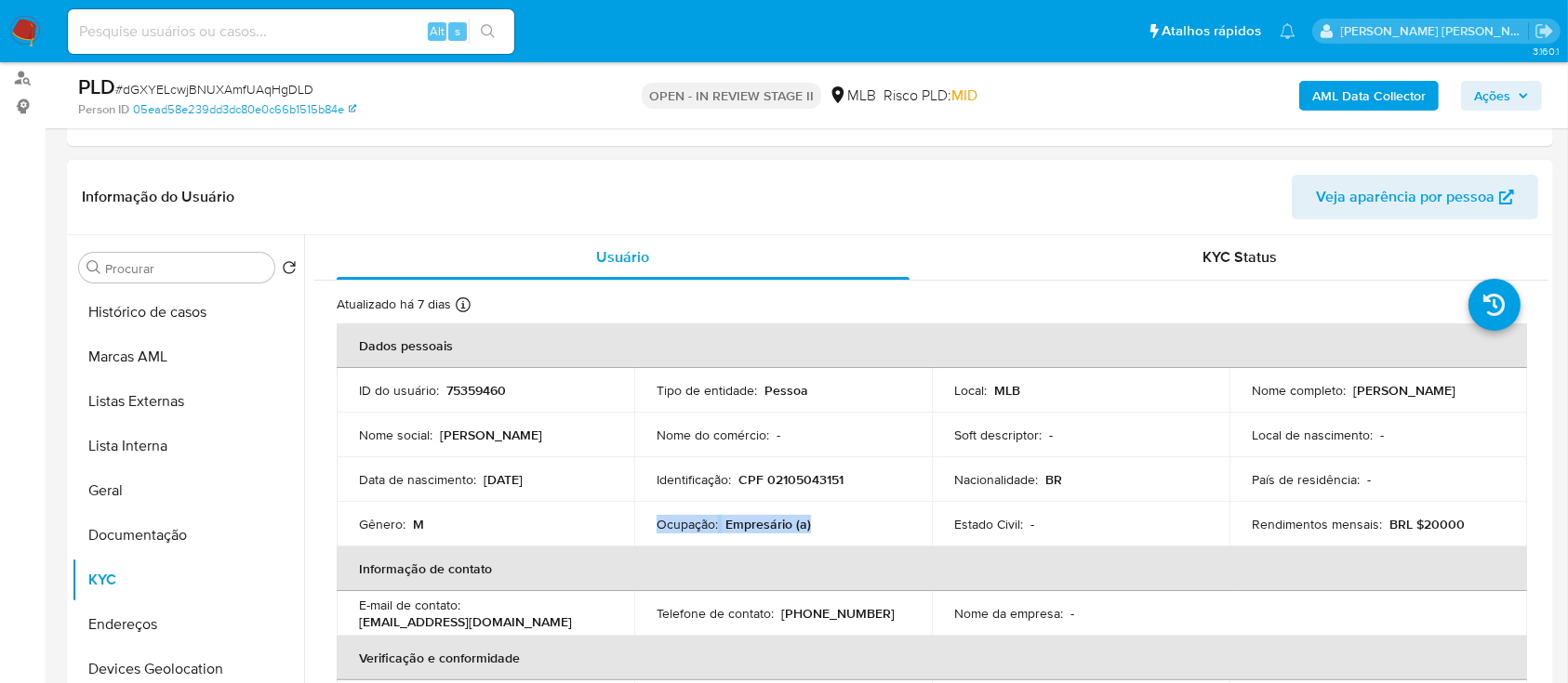
drag, startPoint x: 836, startPoint y: 527, endPoint x: 653, endPoint y: 524, distance: 183.0
click at [653, 524] on td "Ocupação : Empresário (a)" at bounding box center [783, 524] width 297 height 44
copy div "Ocupação : Empresário (a)"
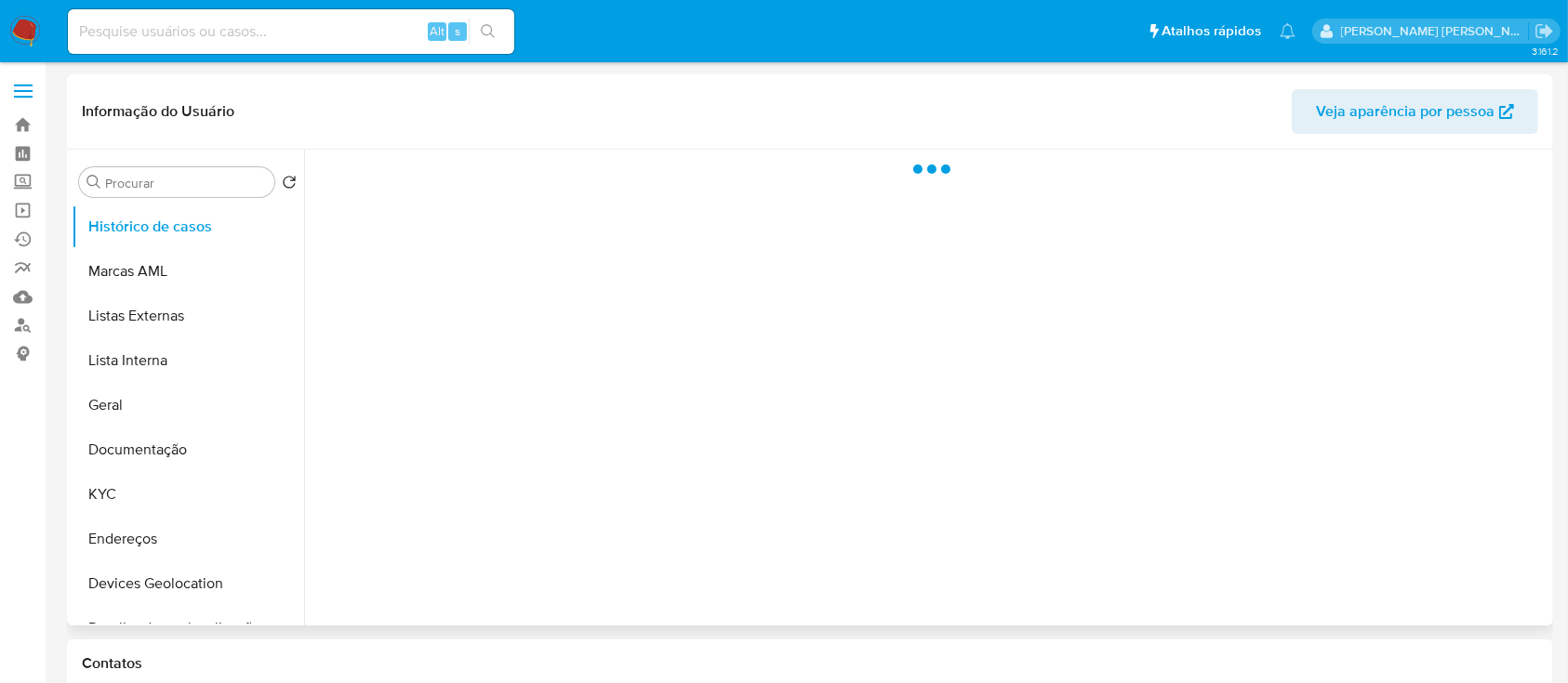
select select "10"
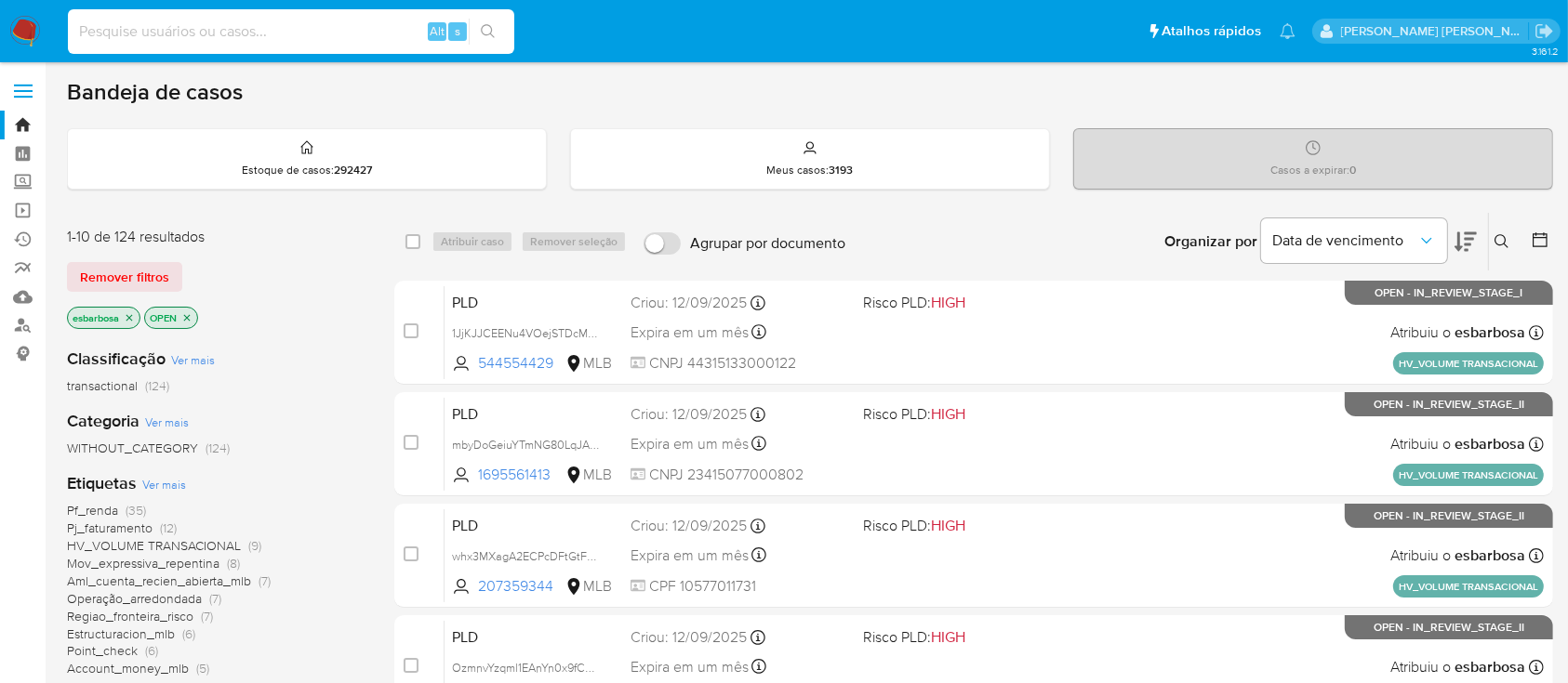
click at [275, 29] on input at bounding box center [292, 31] width 447 height 24
paste input "2IiS8I2K4hmwKwwT9hdSEaYP"
type input "2IiS8I2K4hmwKwwT9hdSEaYP"
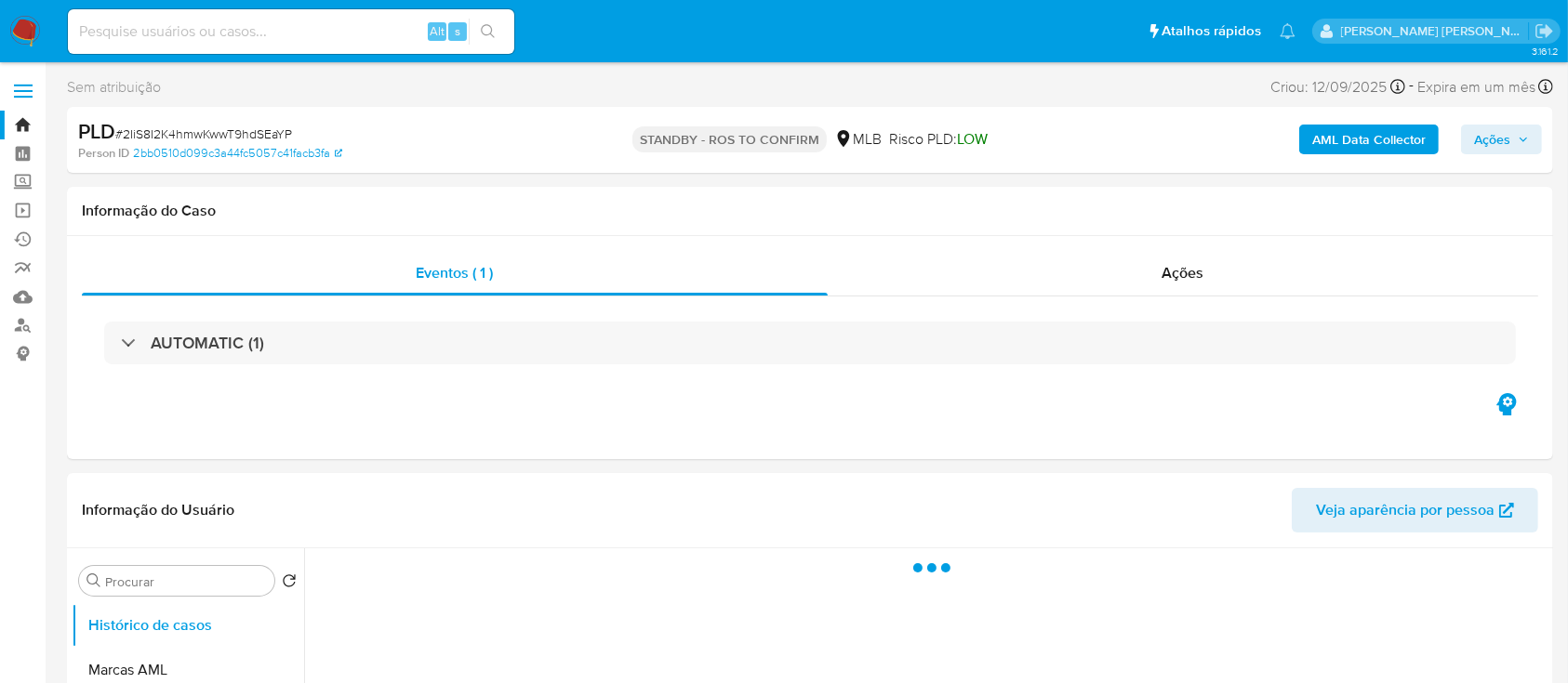
select select "10"
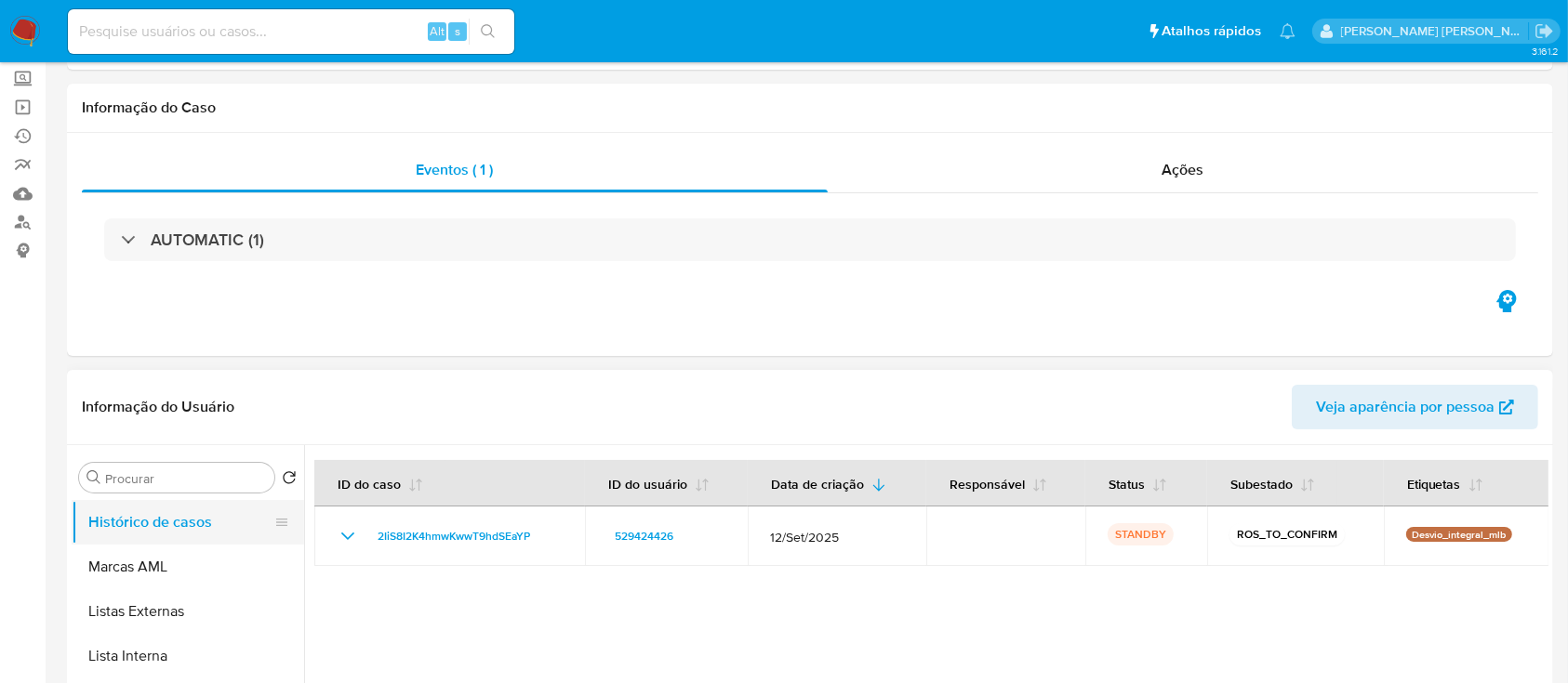
scroll to position [124, 0]
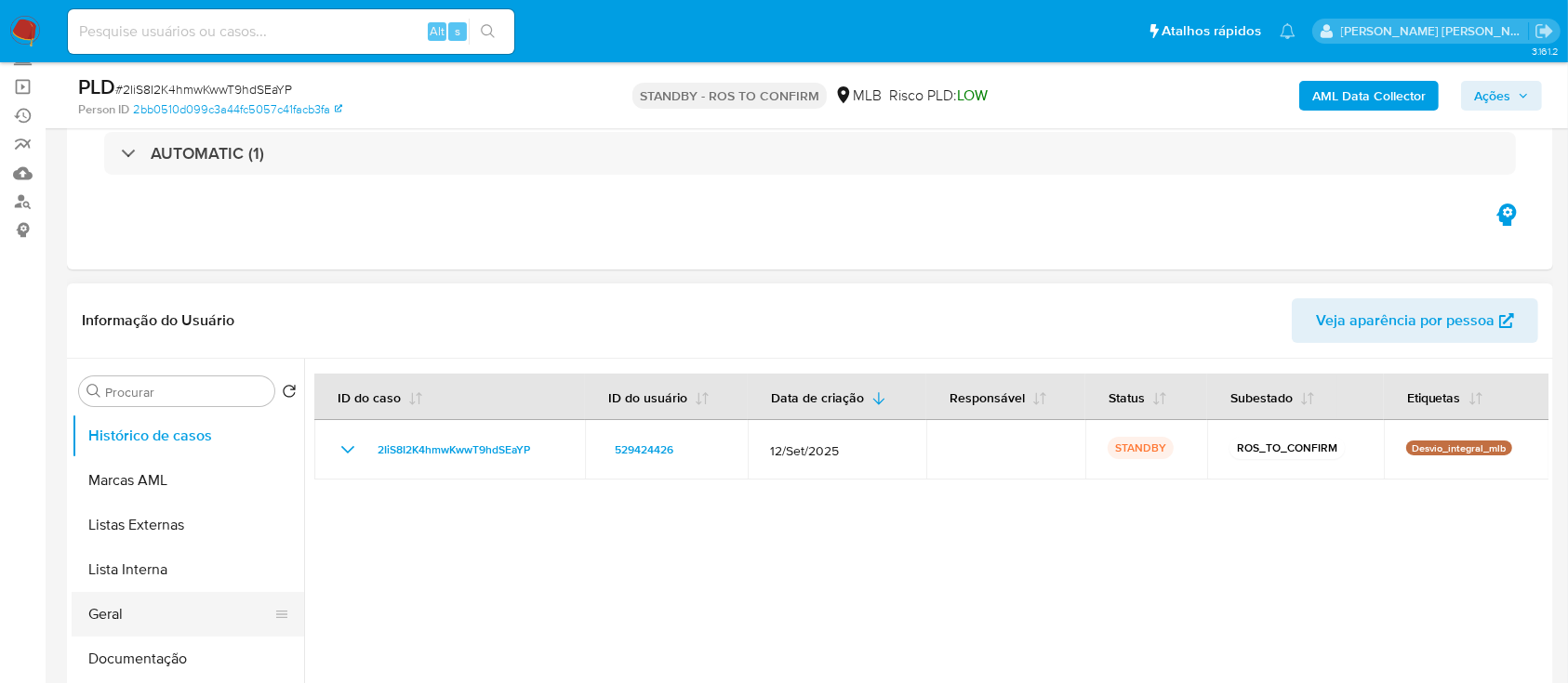
drag, startPoint x: 133, startPoint y: 600, endPoint x: 133, endPoint y: 611, distance: 11.0
click at [133, 611] on button "Geral" at bounding box center [180, 615] width 218 height 44
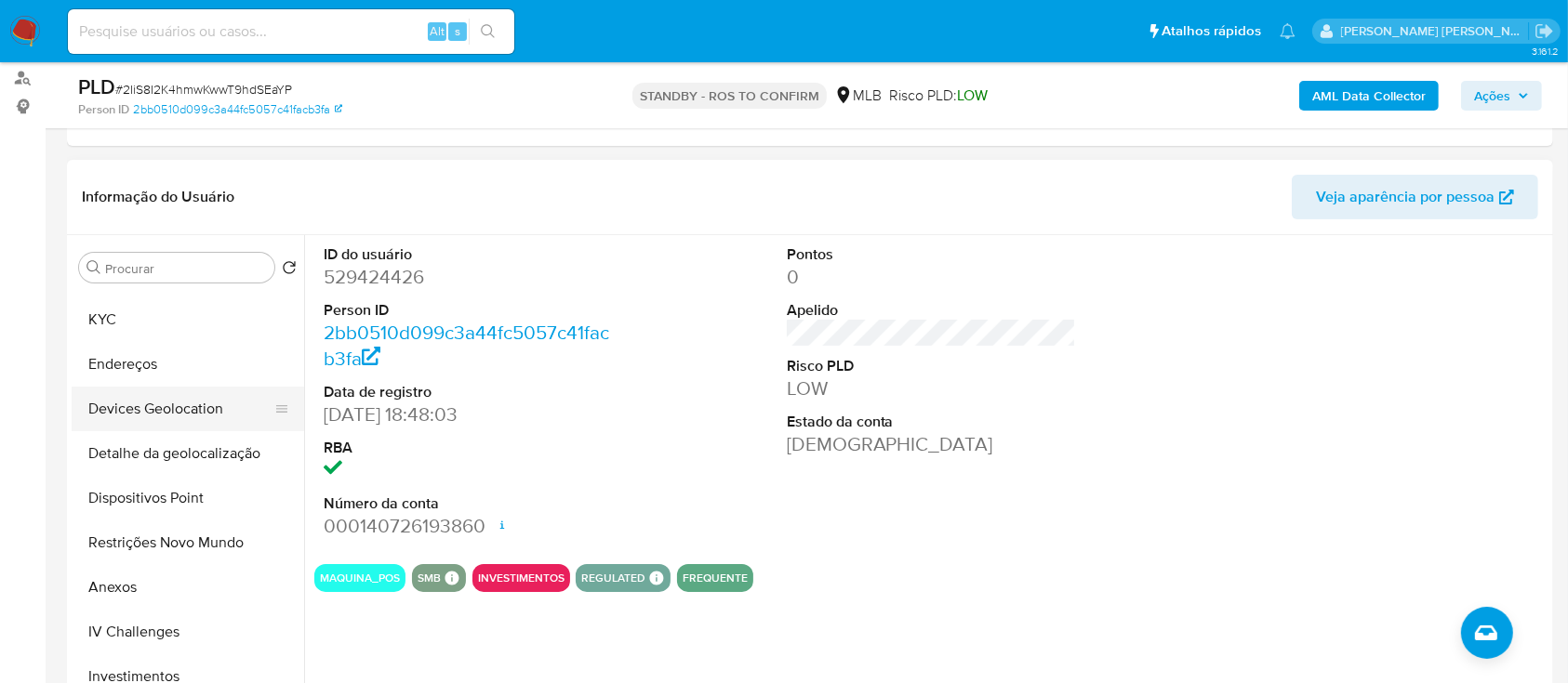
scroll to position [495, 0]
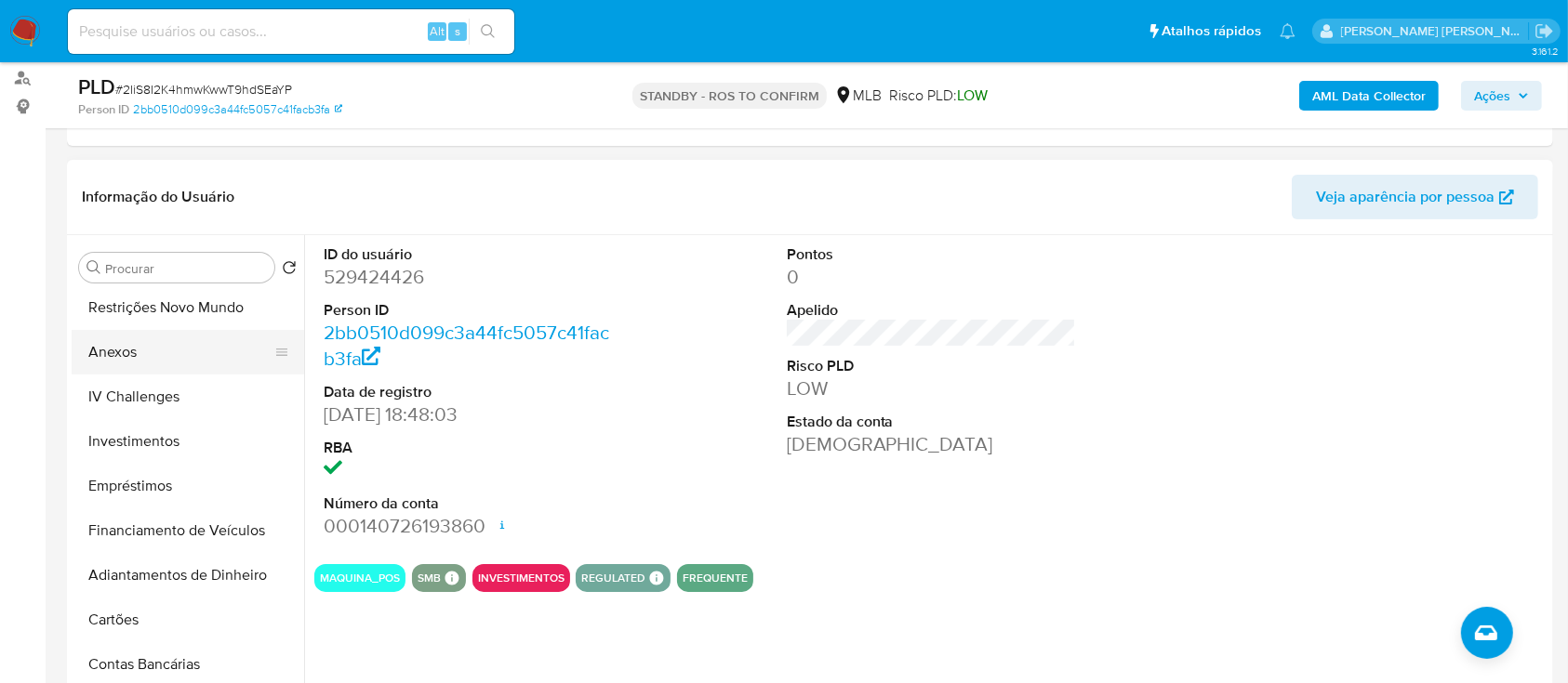
click at [134, 359] on button "Anexos" at bounding box center [180, 352] width 218 height 44
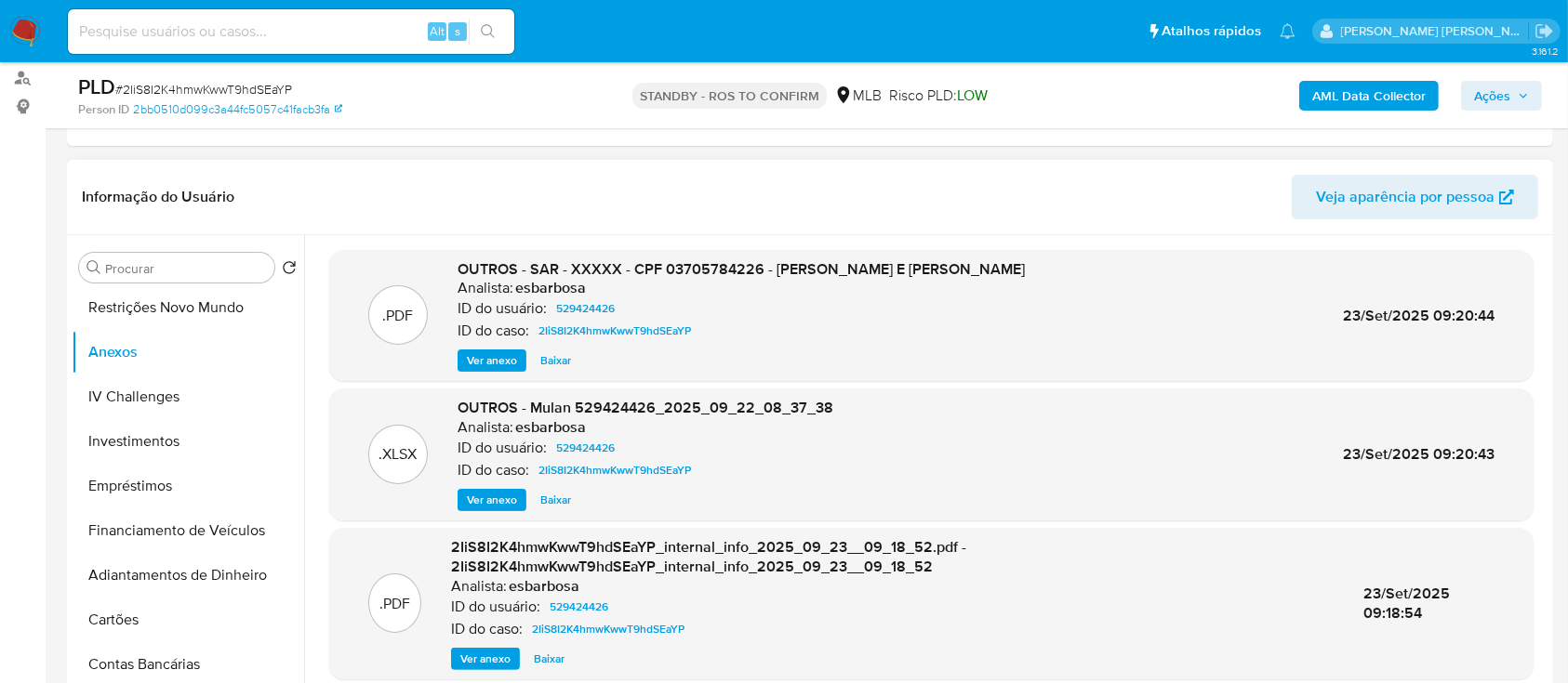
click at [494, 361] on span "Ver anexo" at bounding box center [492, 360] width 50 height 18
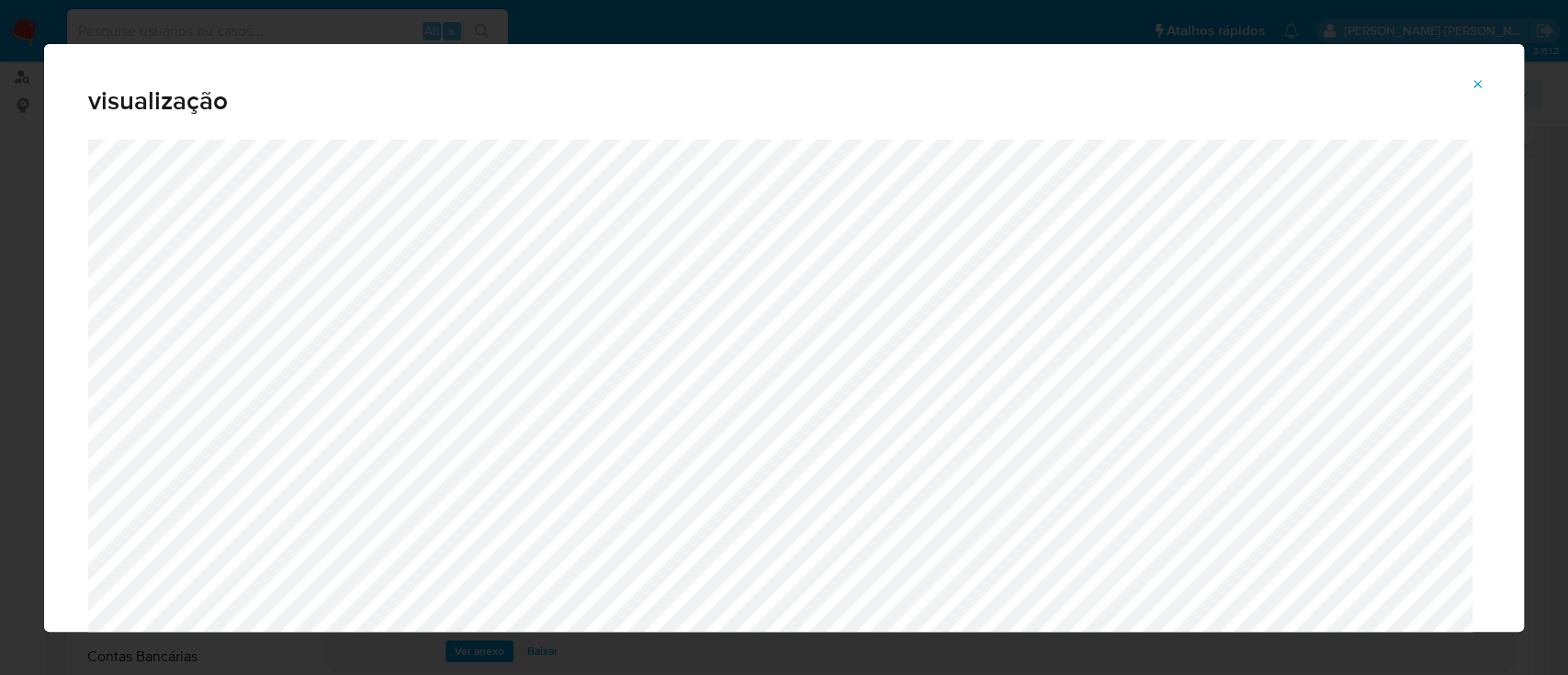
click at [1482, 87] on icon "Attachment preview" at bounding box center [1477, 84] width 14 height 14
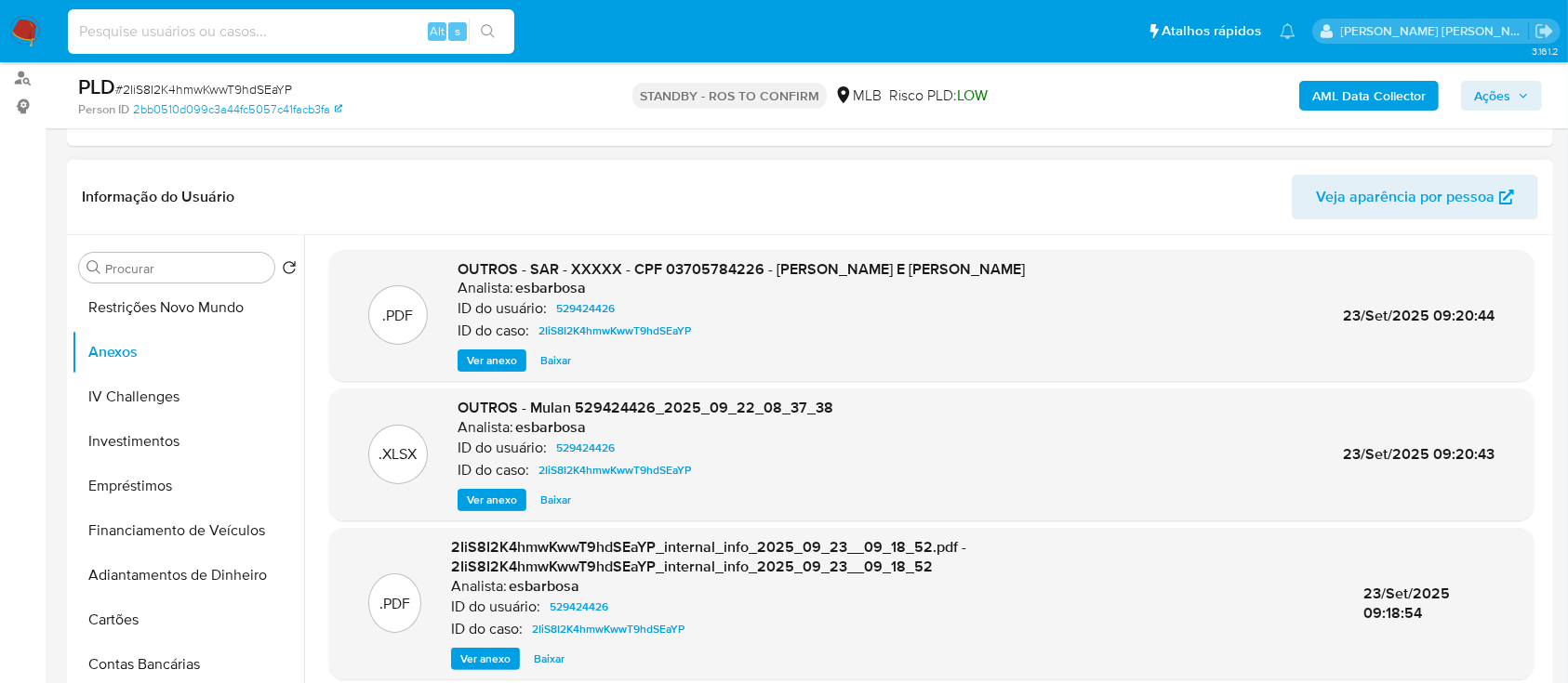
click at [283, 34] on input at bounding box center [292, 31] width 447 height 24
paste input "8fehlTbvkxKa6UYmcCM2z2LA"
type input "8fehlTbvkxKa6UYmcCM2z2LA"
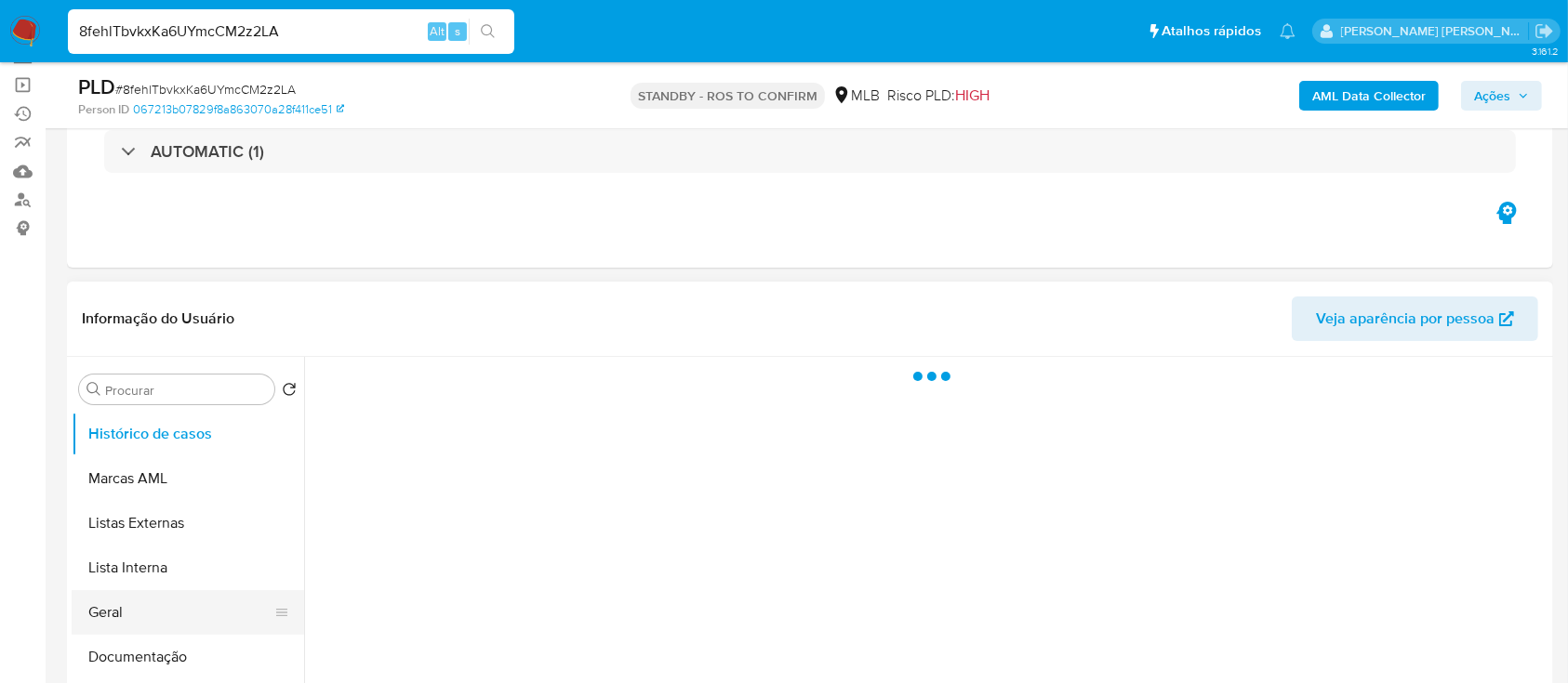
scroll to position [247, 0]
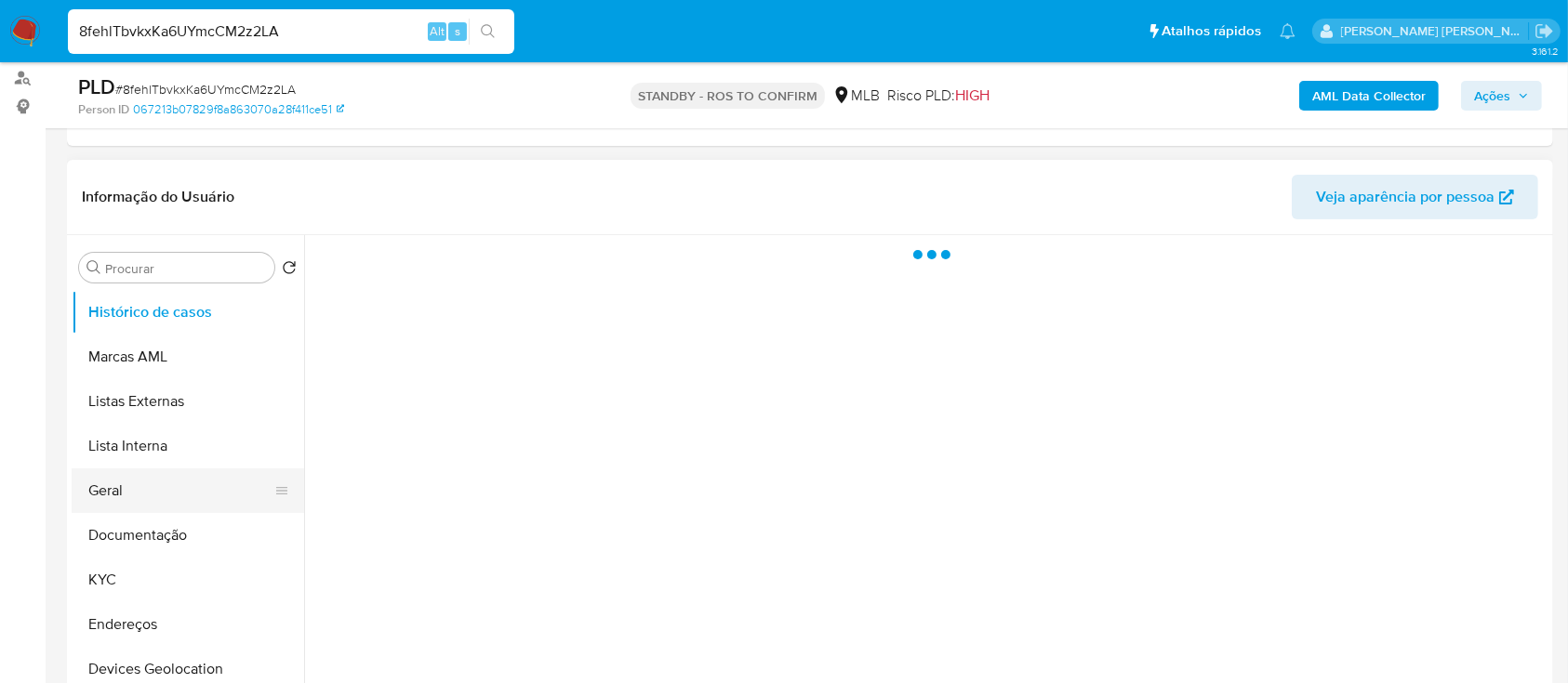
select select "10"
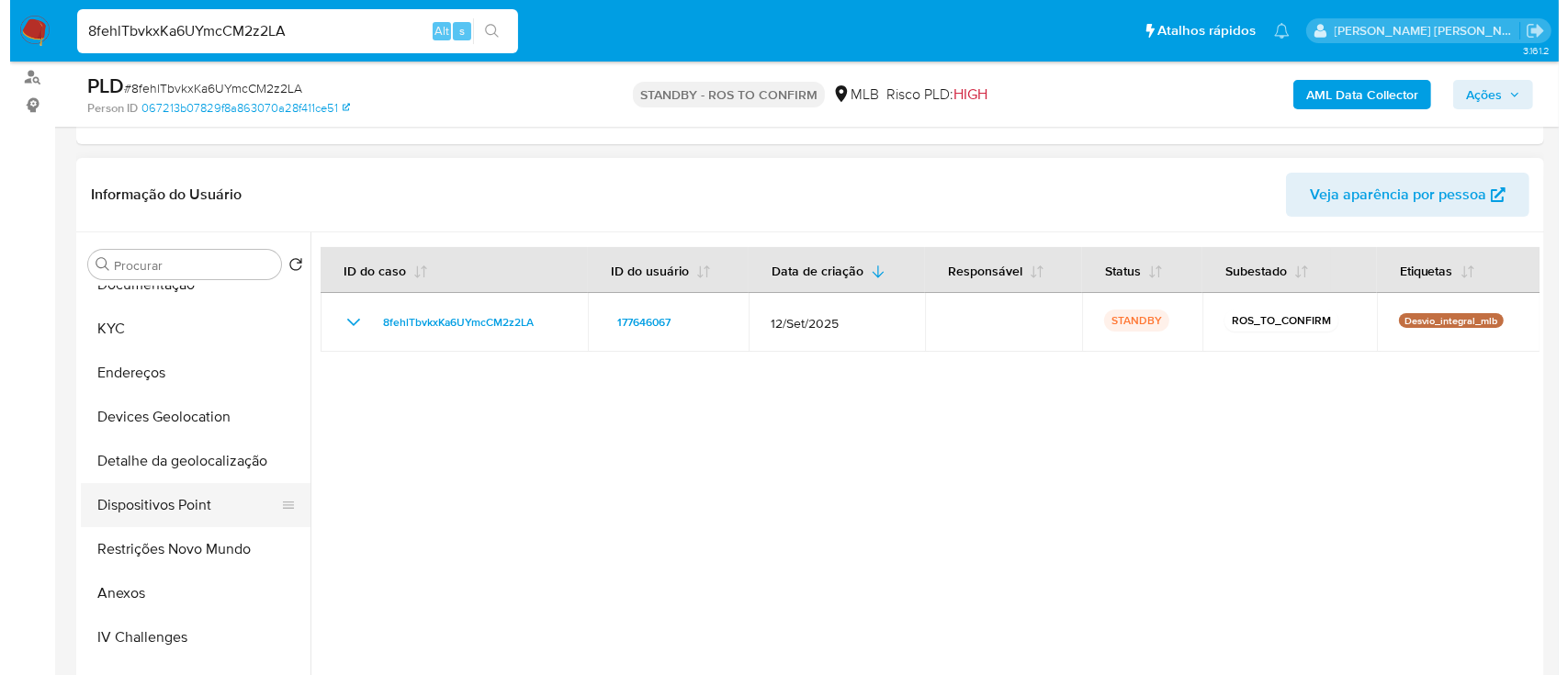
scroll to position [368, 0]
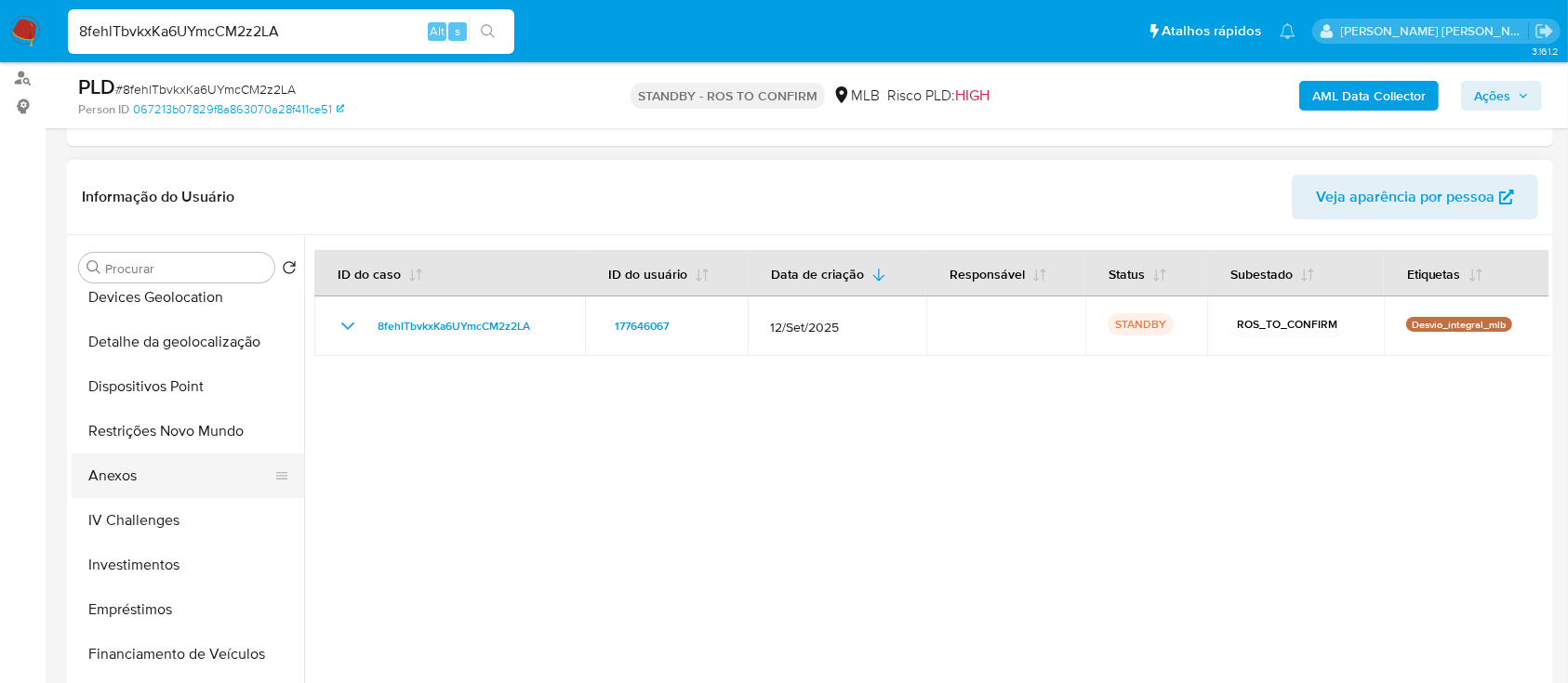
click at [134, 467] on button "Anexos" at bounding box center [180, 476] width 218 height 44
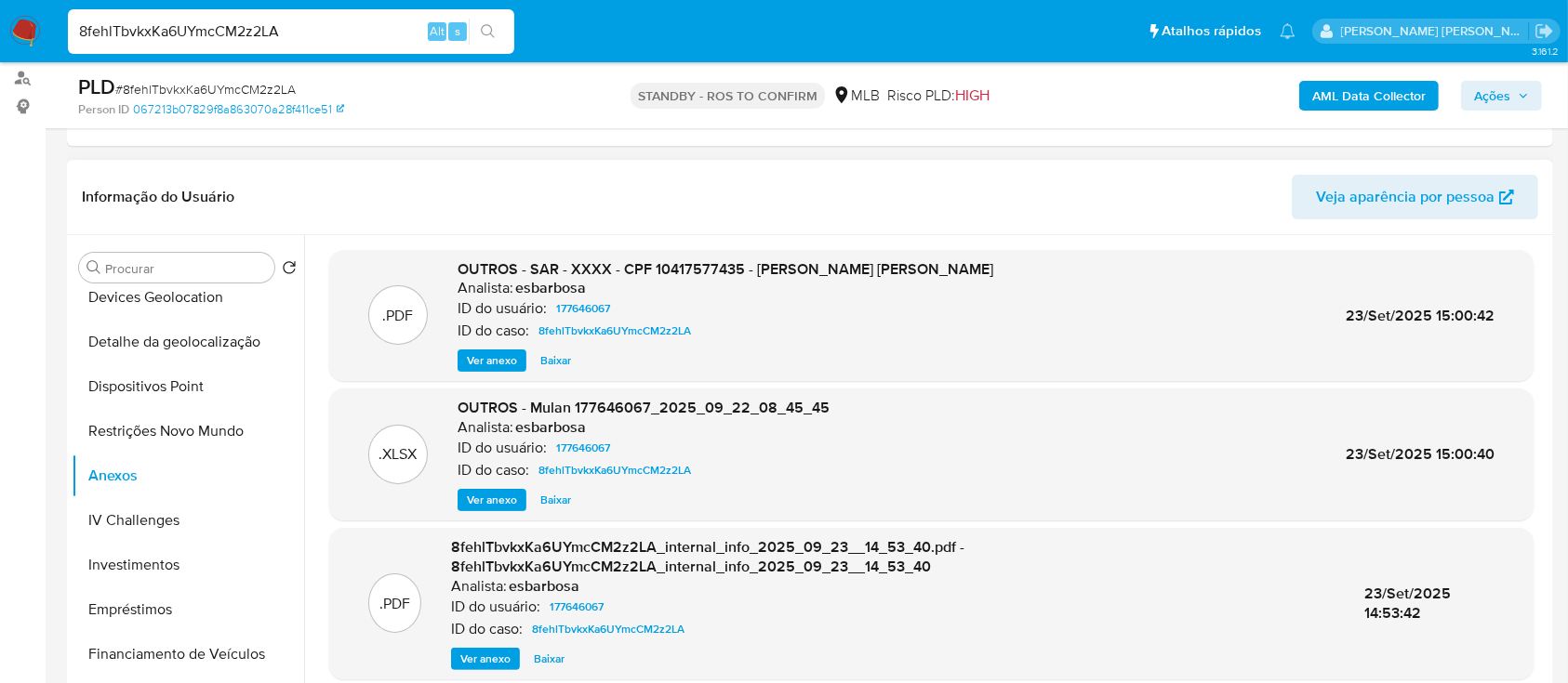
click at [484, 354] on span "Ver anexo" at bounding box center [492, 360] width 50 height 18
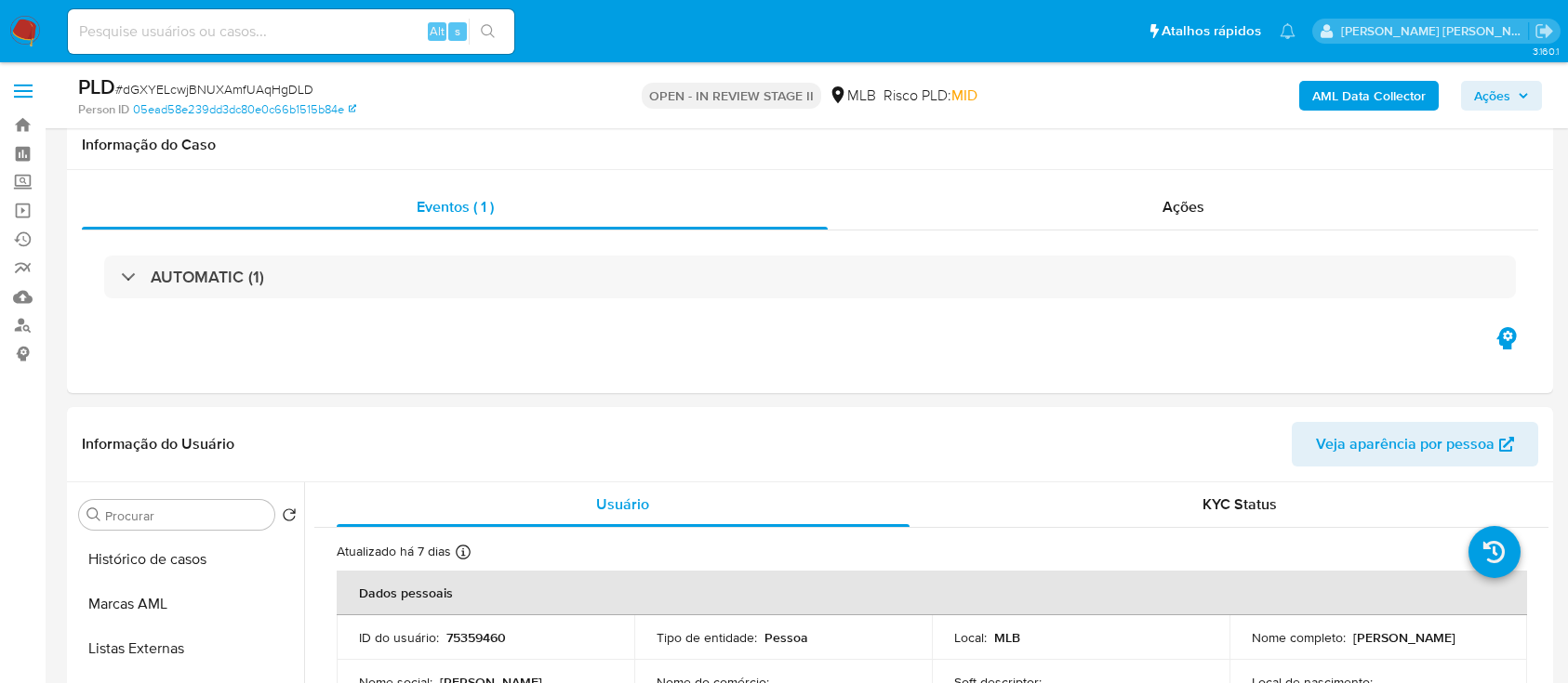
scroll to position [247, 0]
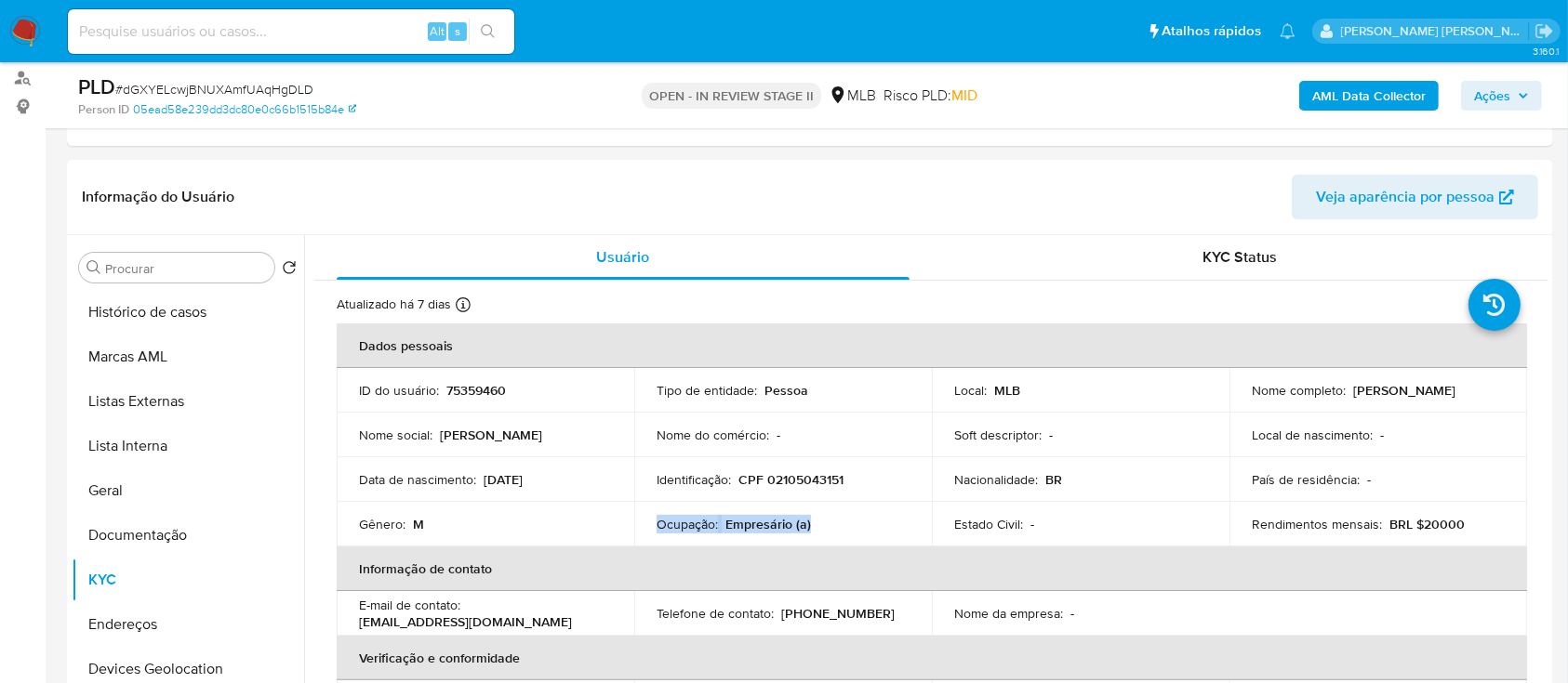
click at [1476, 91] on span "Ações" at bounding box center [1493, 95] width 37 height 30
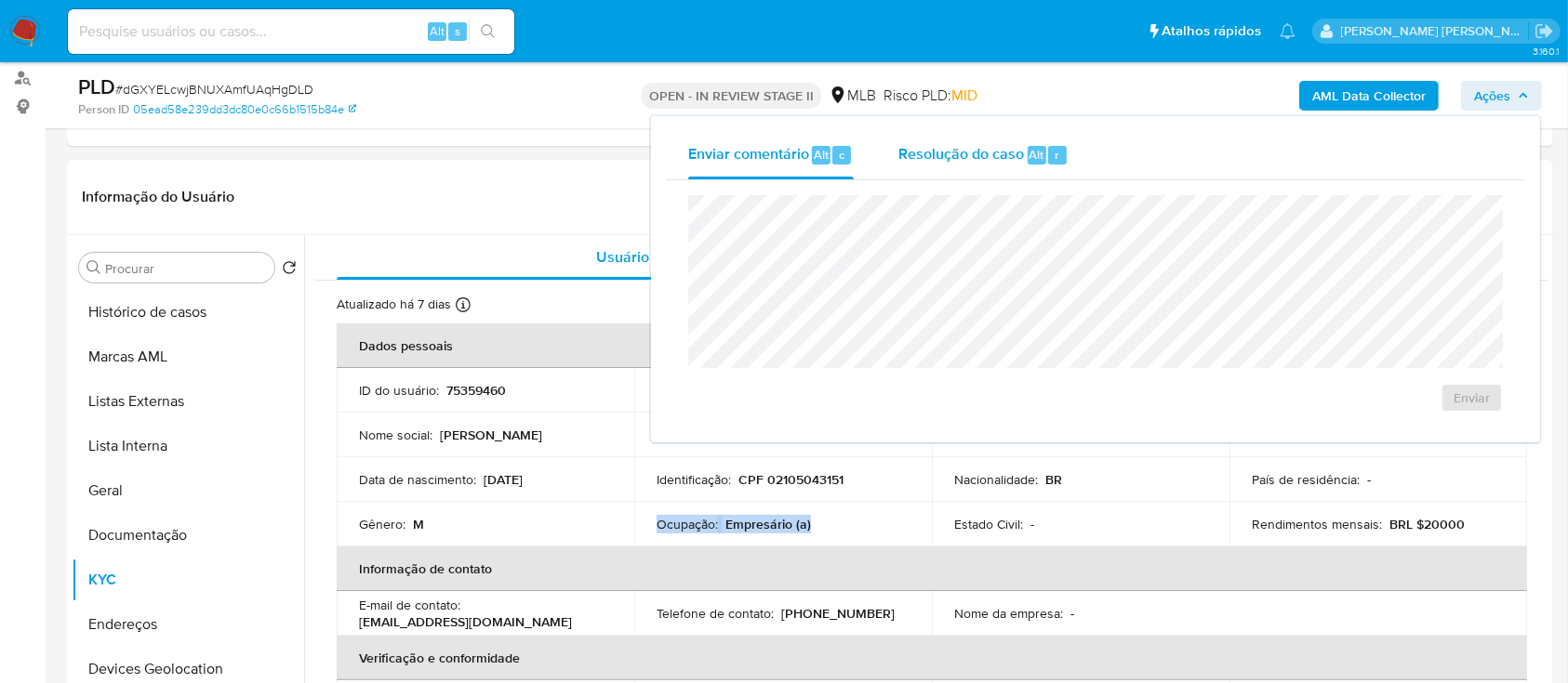
click at [967, 148] on span "Resolução do caso" at bounding box center [962, 154] width 125 height 21
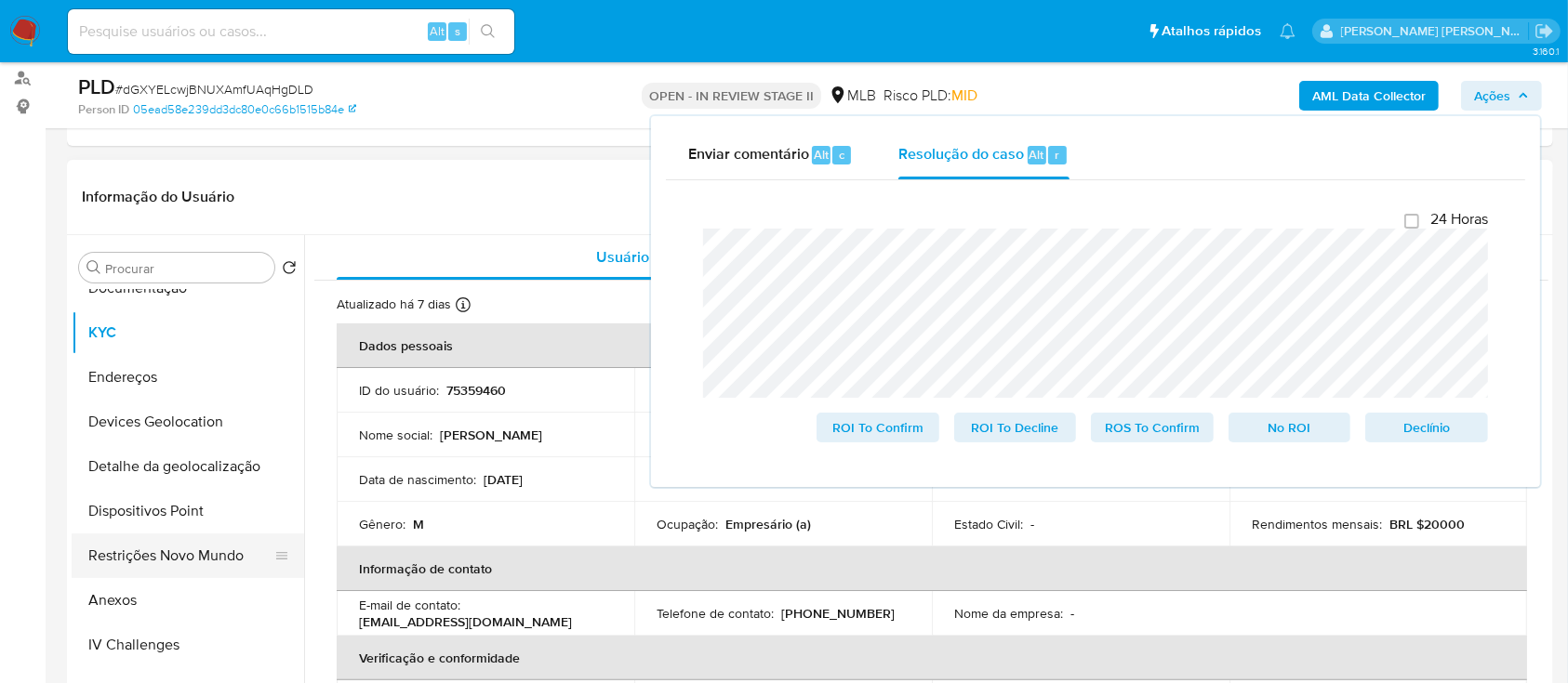
click at [175, 553] on button "Restrições Novo Mundo" at bounding box center [180, 556] width 218 height 44
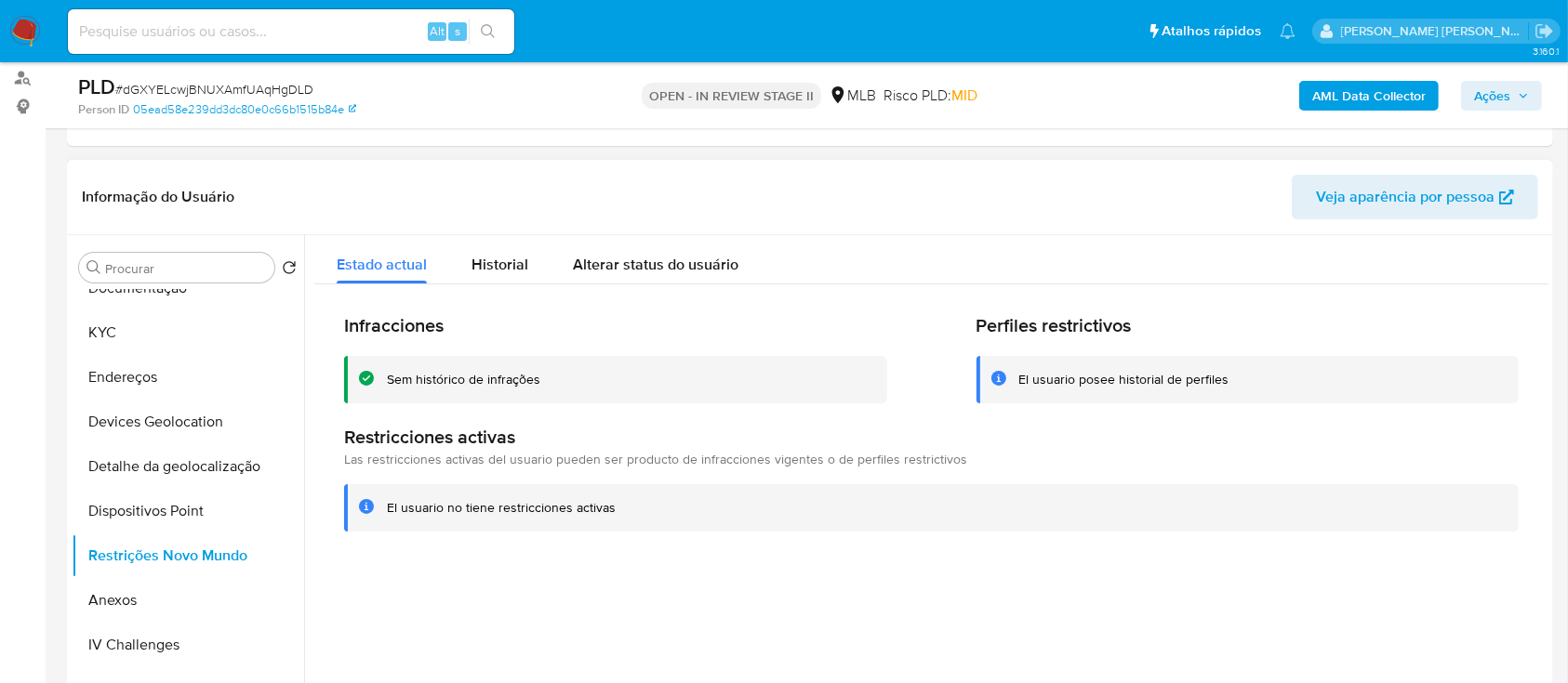
click at [447, 383] on div "Sem histórico de infrações" at bounding box center [463, 380] width 153 height 17
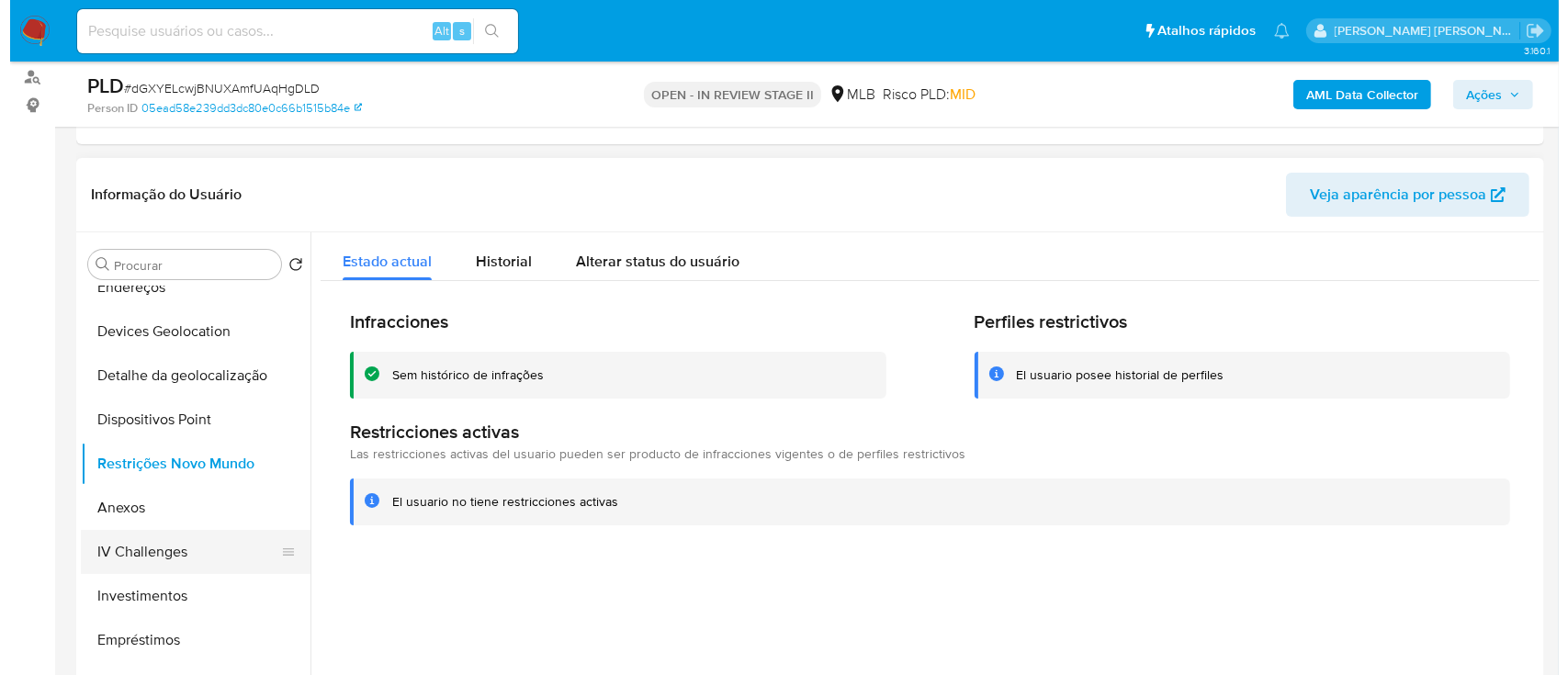
scroll to position [368, 0]
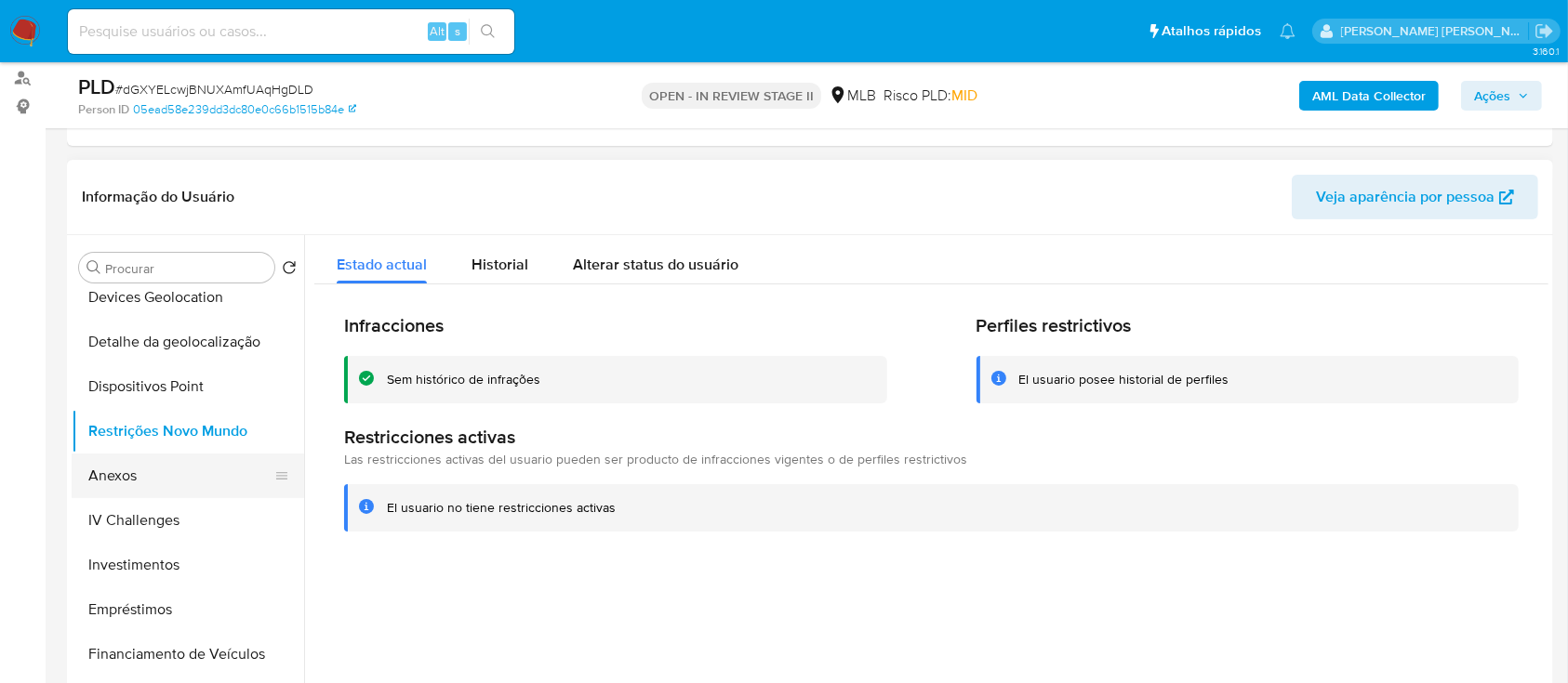
click at [152, 471] on button "Anexos" at bounding box center [180, 476] width 218 height 44
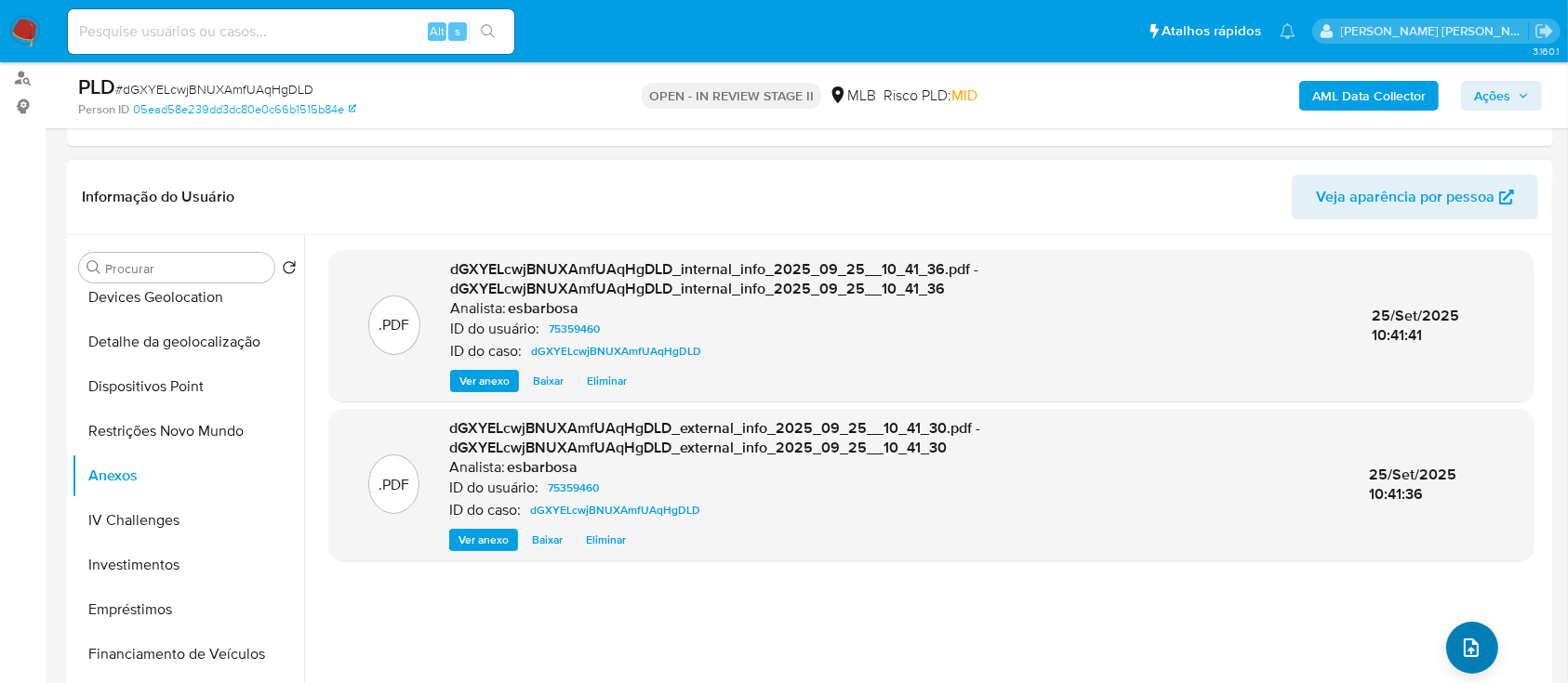
click at [1460, 649] on icon "upload-file" at bounding box center [1471, 647] width 22 height 22
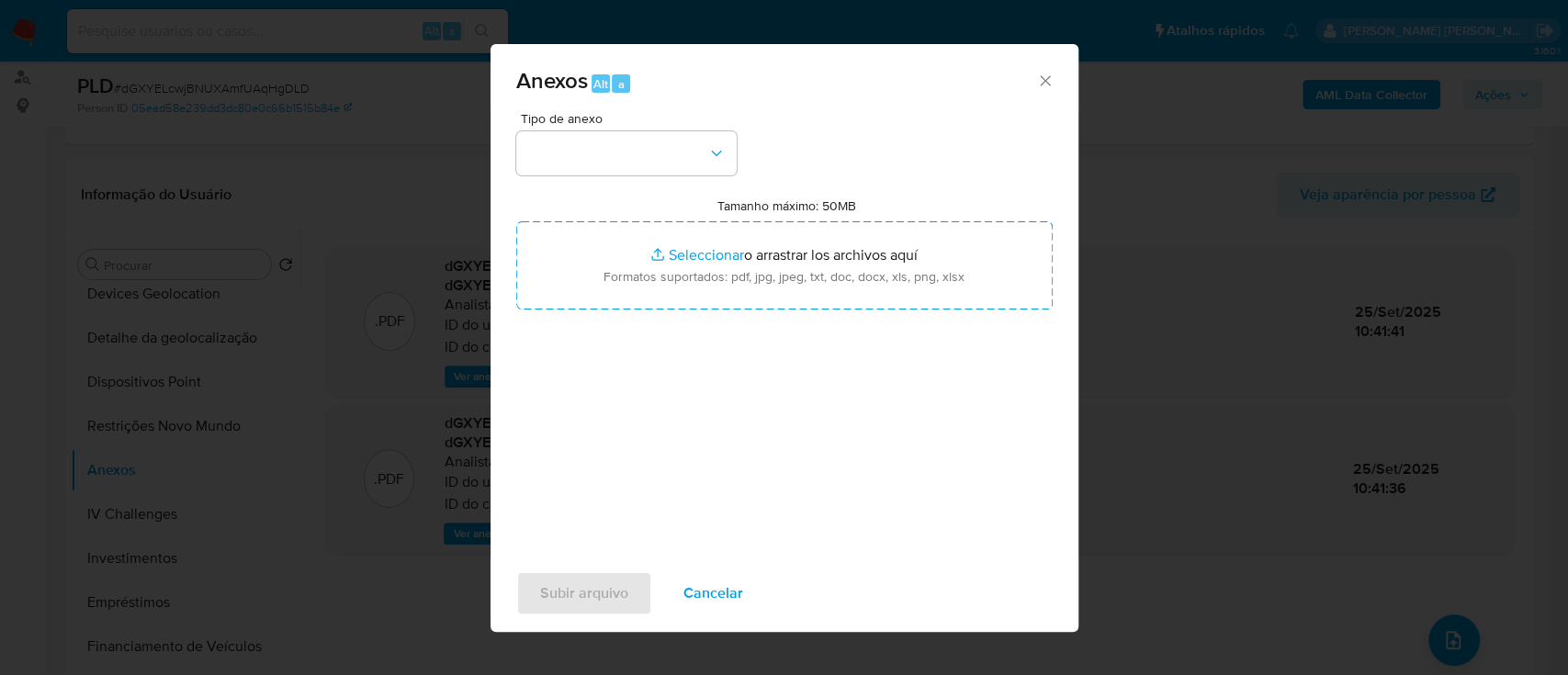
drag, startPoint x: 907, startPoint y: 502, endPoint x: 902, endPoint y: 463, distance: 39.3
click at [907, 502] on div "Tipo de anexo Tamanho máximo: 50MB Seleccionar archivos Seleccionar o arrastrar…" at bounding box center [784, 329] width 536 height 434
drag, startPoint x: 632, startPoint y: 145, endPoint x: 628, endPoint y: 171, distance: 26.3
click at [631, 144] on button "button" at bounding box center [626, 153] width 220 height 44
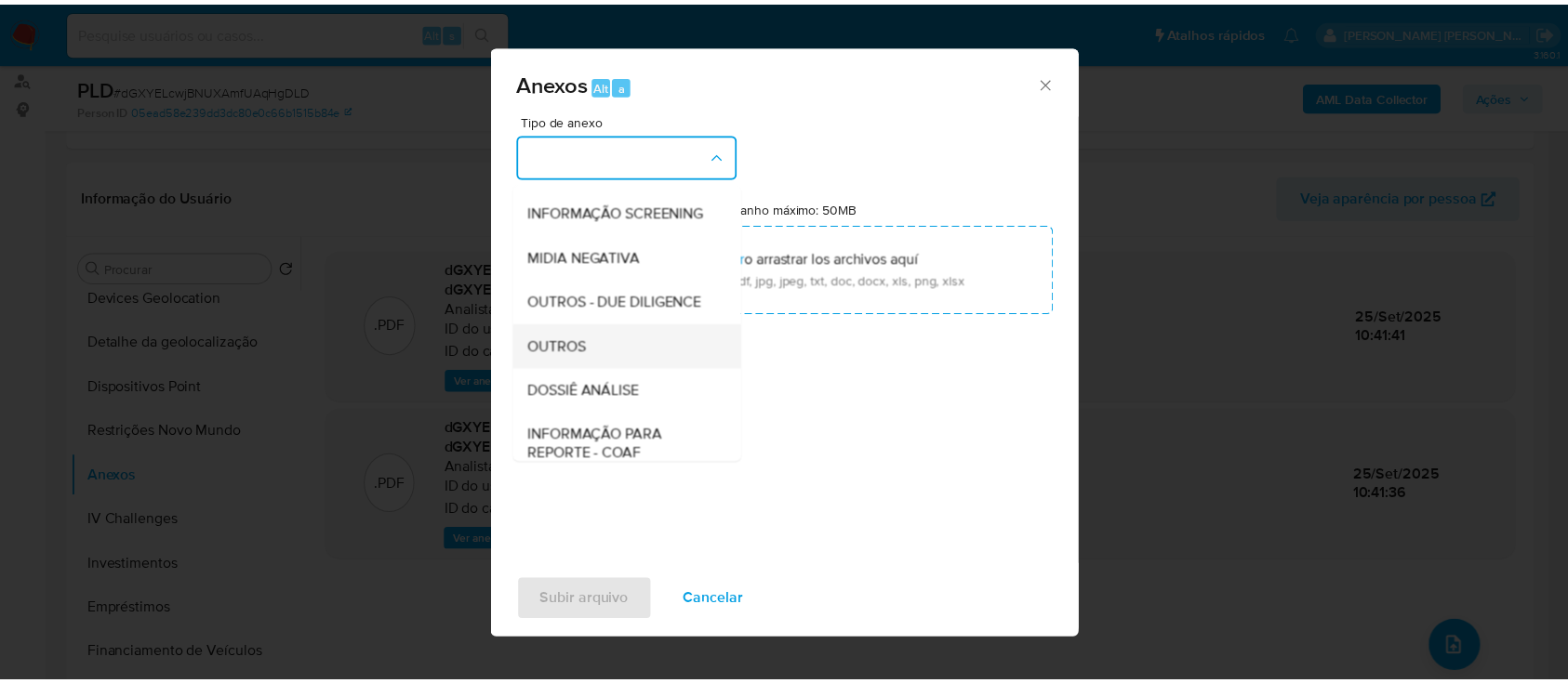
scroll to position [286, 0]
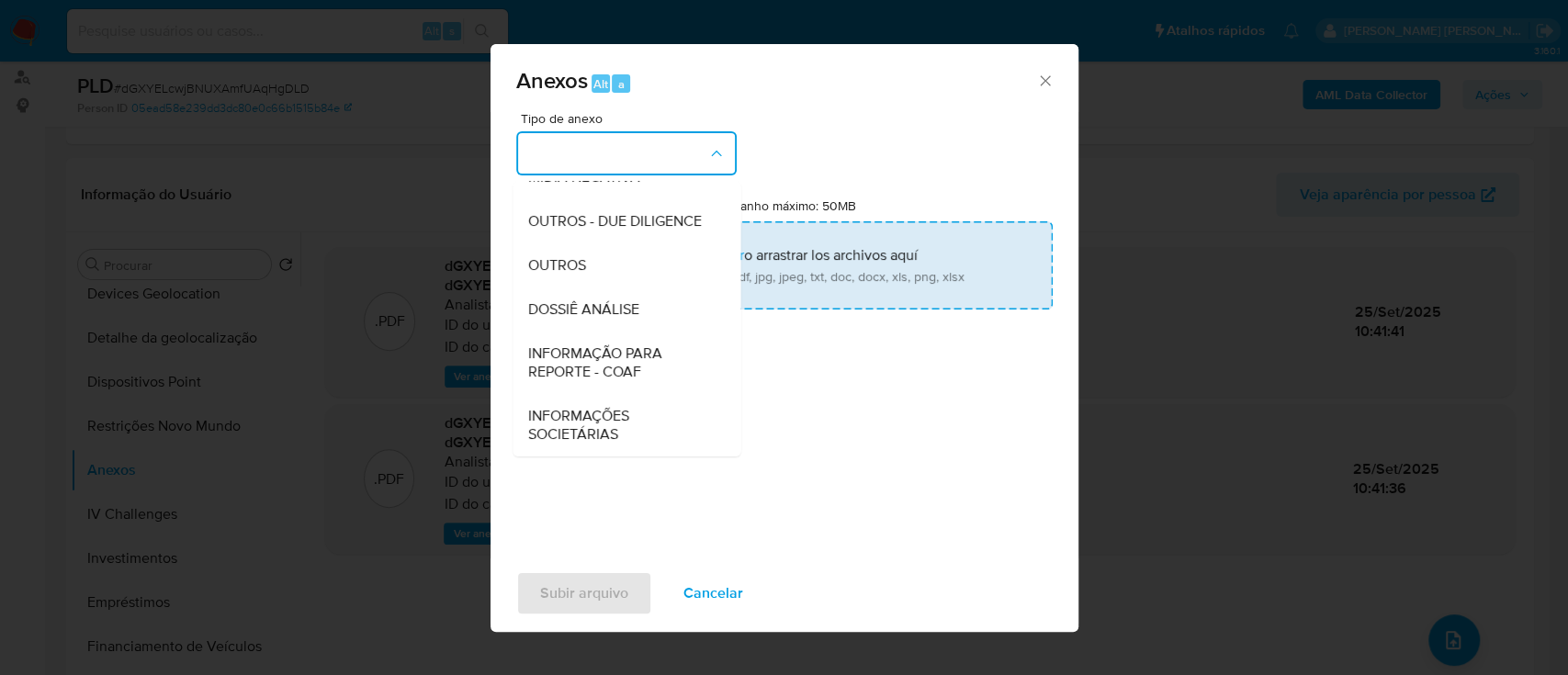
drag, startPoint x: 573, startPoint y: 271, endPoint x: 584, endPoint y: 277, distance: 12.5
click at [573, 271] on span "OUTROS" at bounding box center [556, 265] width 58 height 18
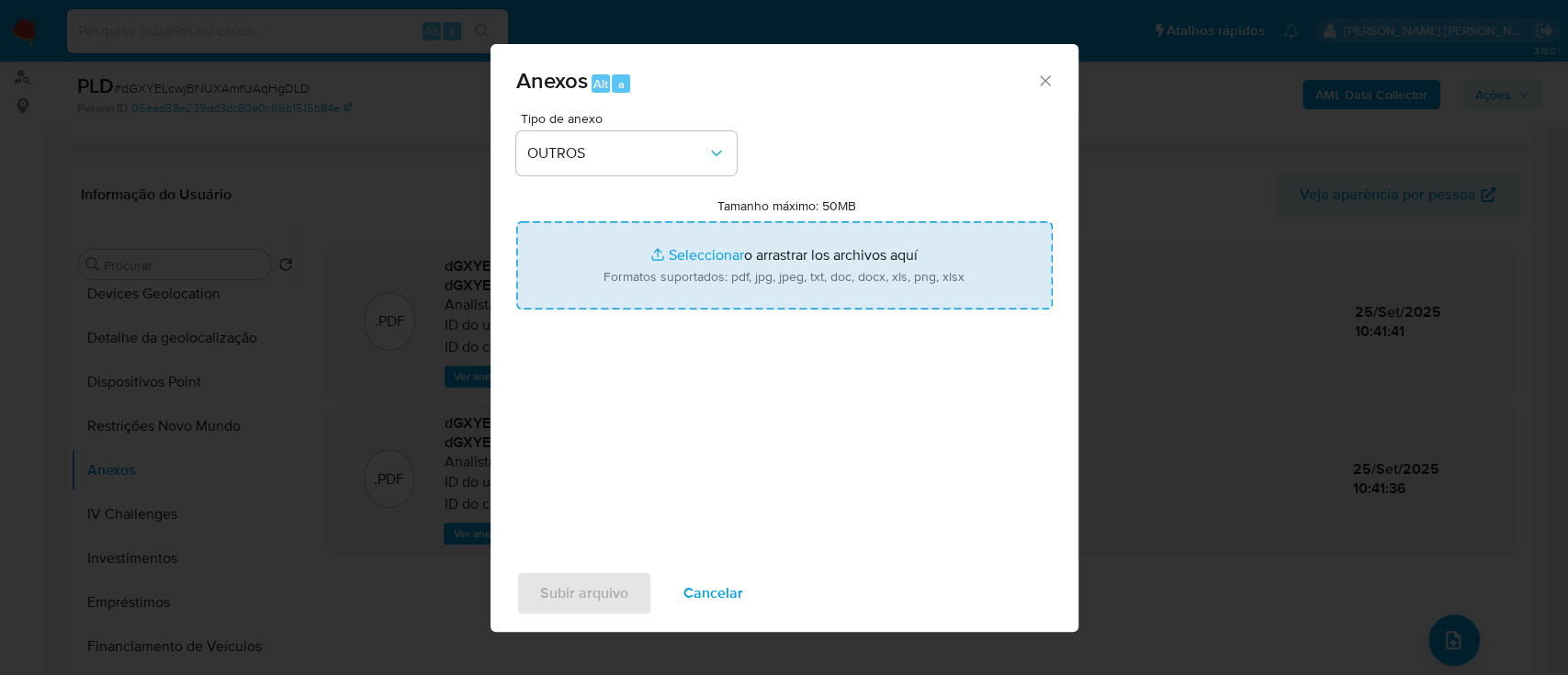
click at [687, 256] on input "Tamanho máximo: 50MB Seleccionar archivos" at bounding box center [784, 265] width 536 height 88
type input "C:\fakepath\Mulan 75359460_2025_09_24_11_08_09.xlsx"
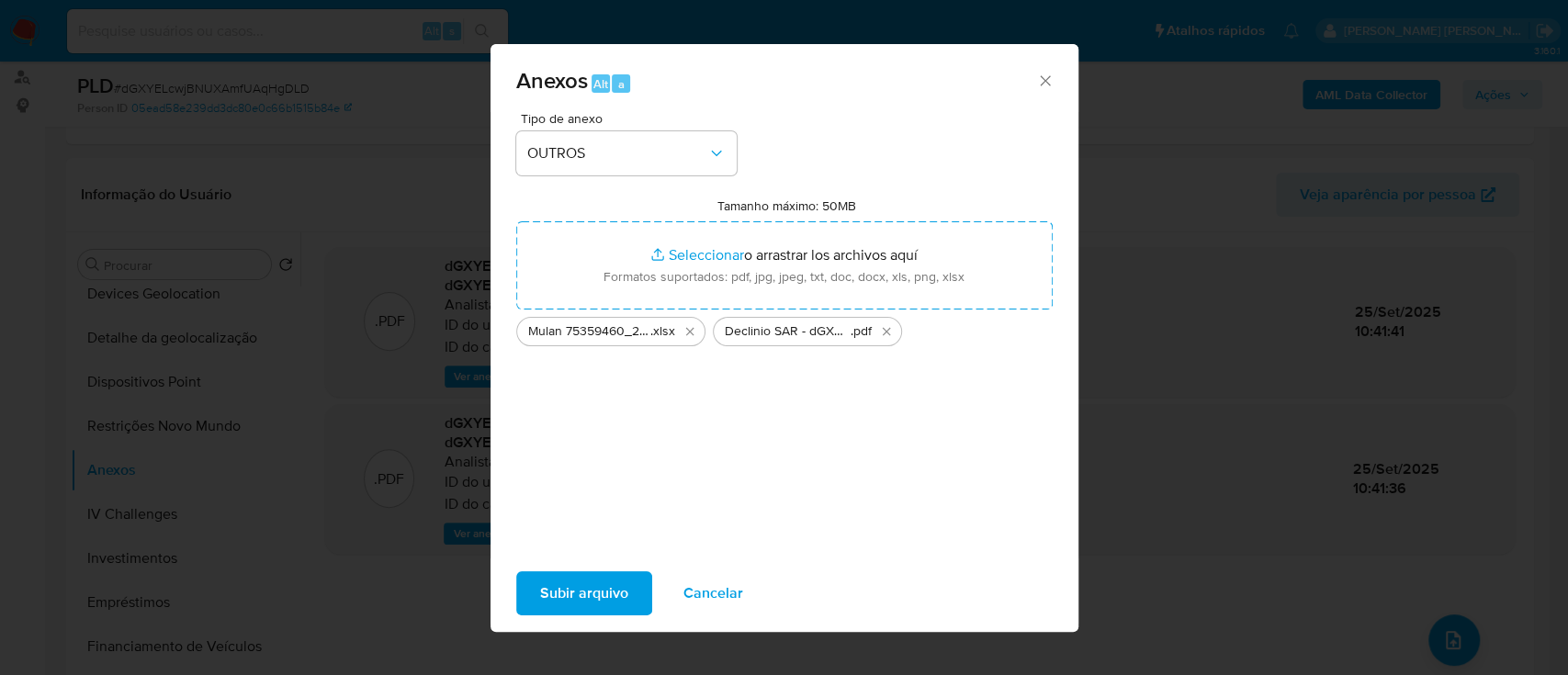
click at [561, 588] on span "Subir arquivo" at bounding box center [583, 593] width 88 height 41
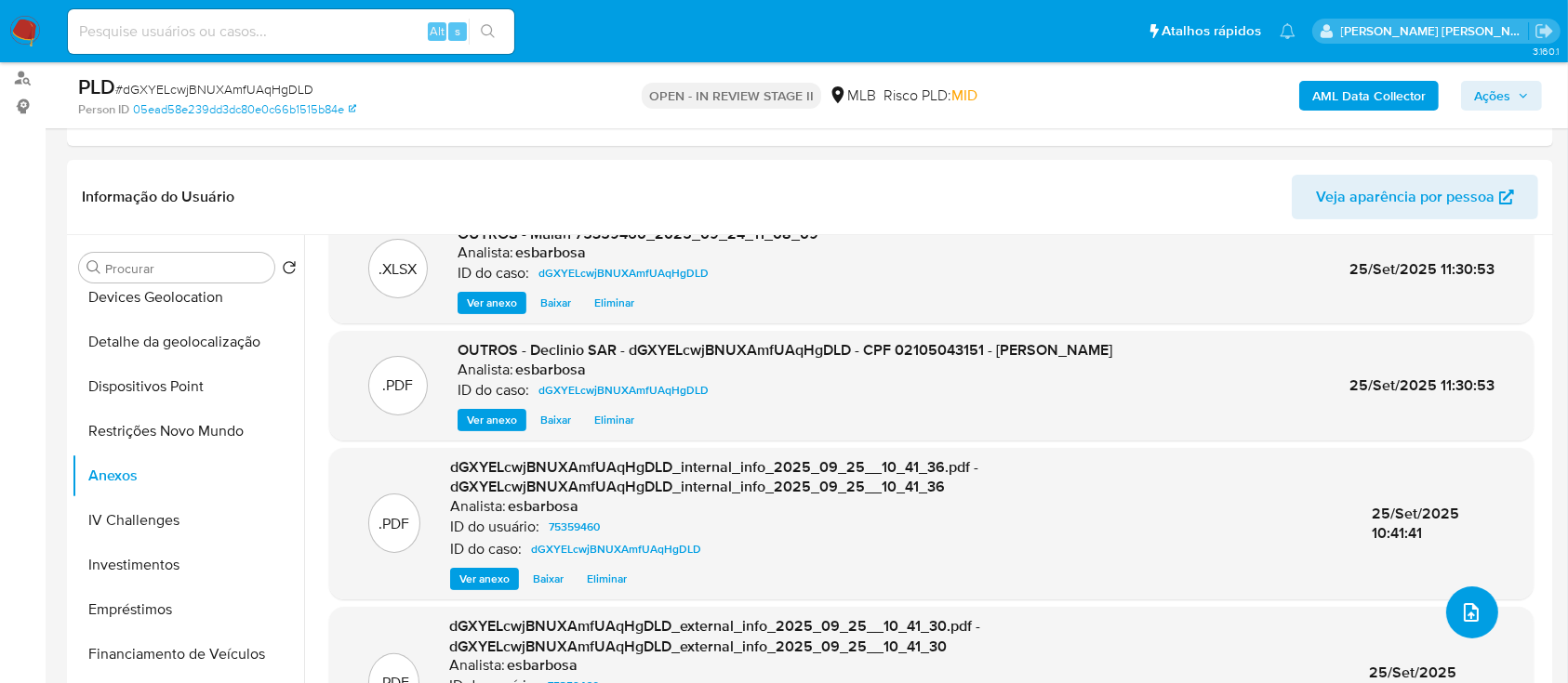
scroll to position [0, 0]
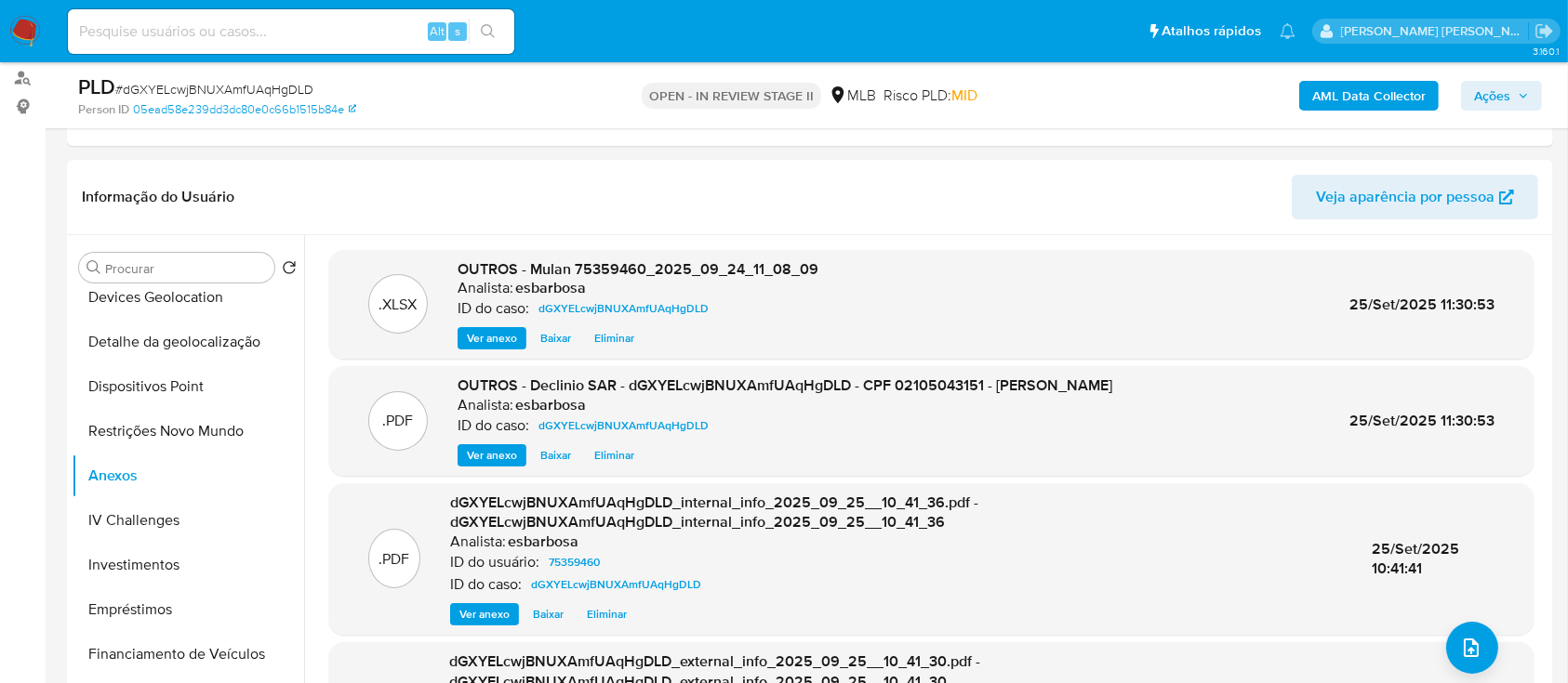
drag, startPoint x: 1480, startPoint y: 98, endPoint x: 1462, endPoint y: 105, distance: 19.3
click at [1480, 98] on span "Ações" at bounding box center [1493, 95] width 37 height 30
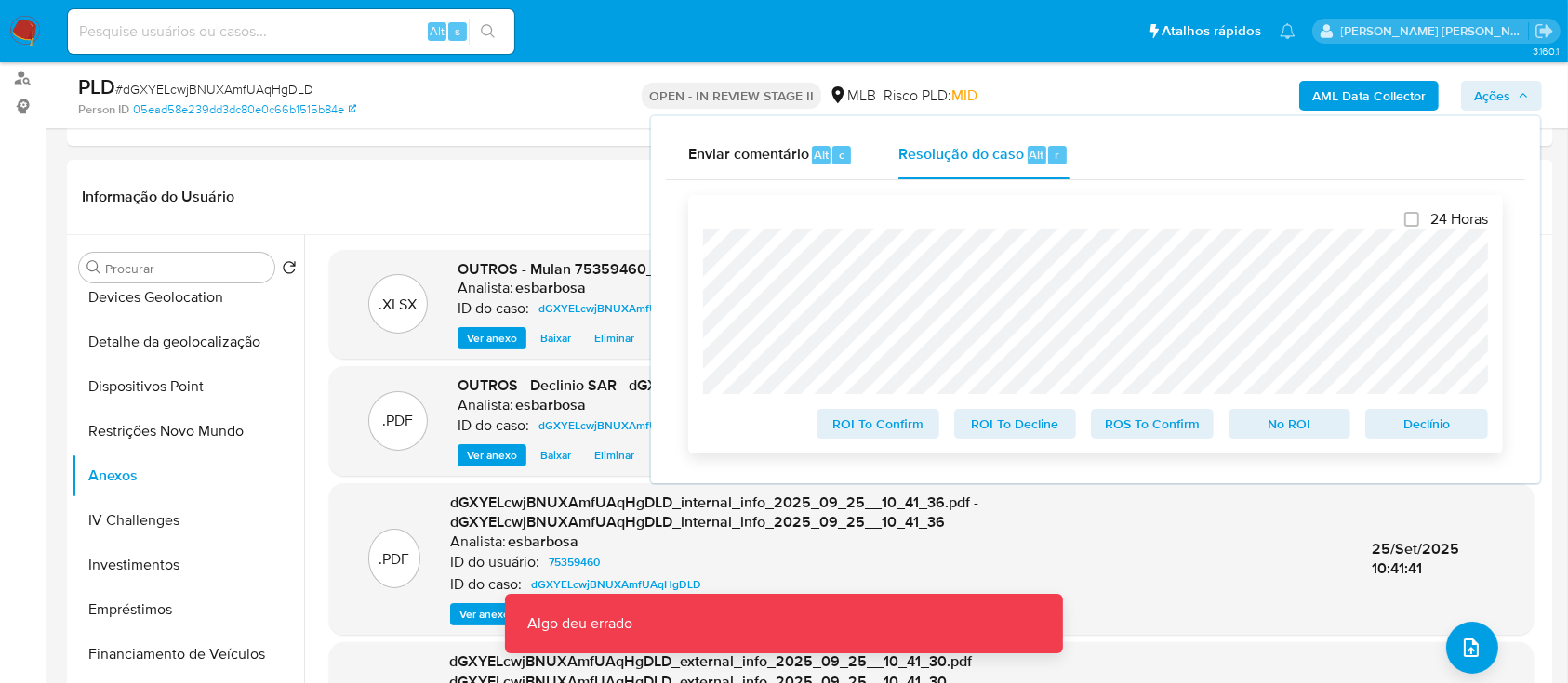
click at [1299, 428] on span "No ROI" at bounding box center [1290, 423] width 97 height 26
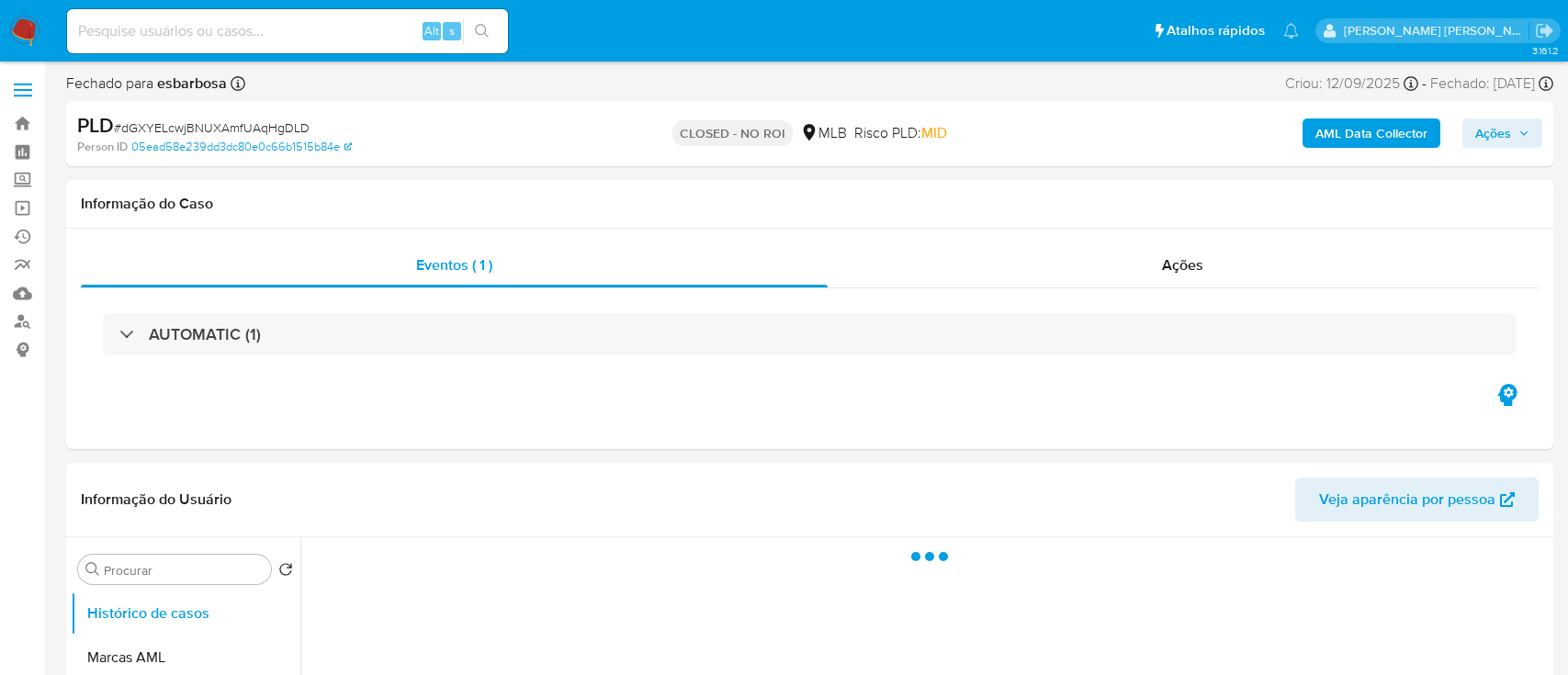
select select "10"
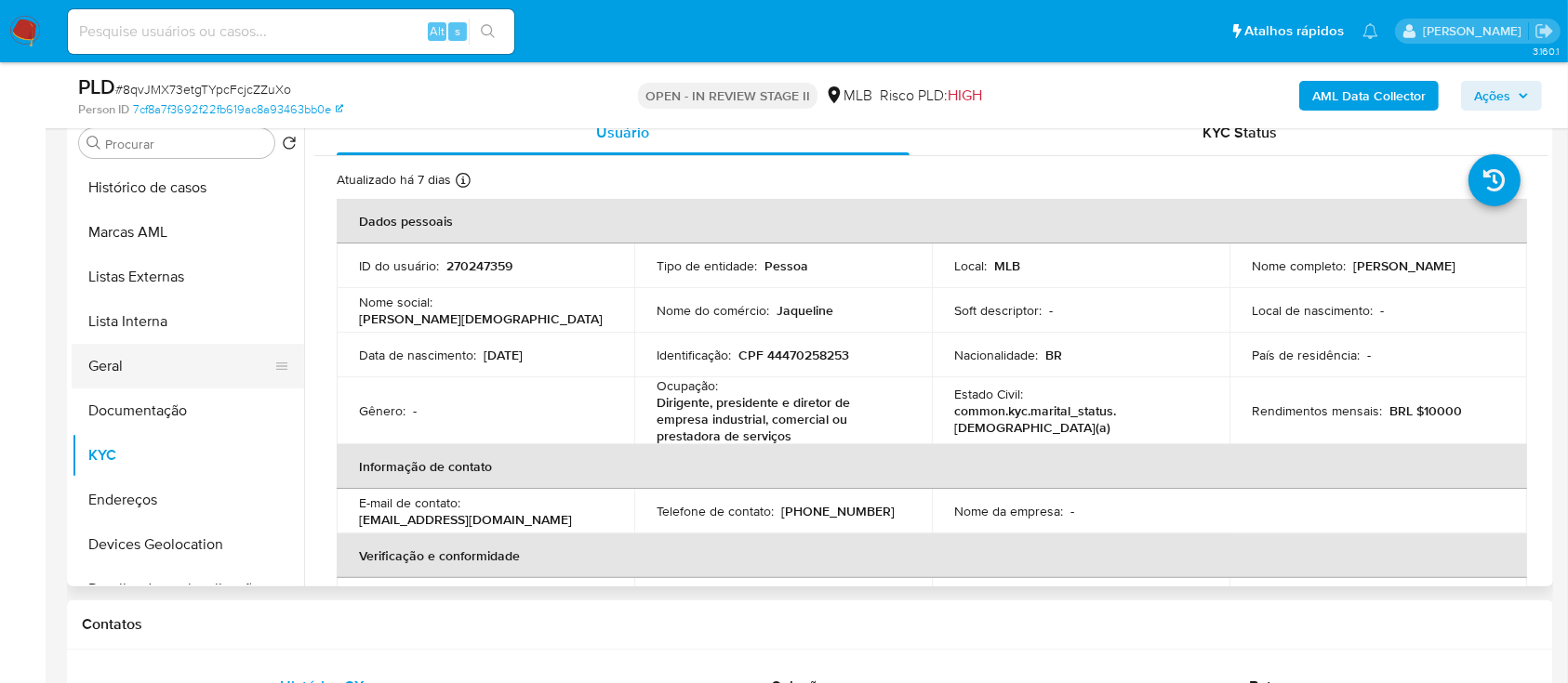
click at [140, 373] on button "Geral" at bounding box center [180, 367] width 218 height 44
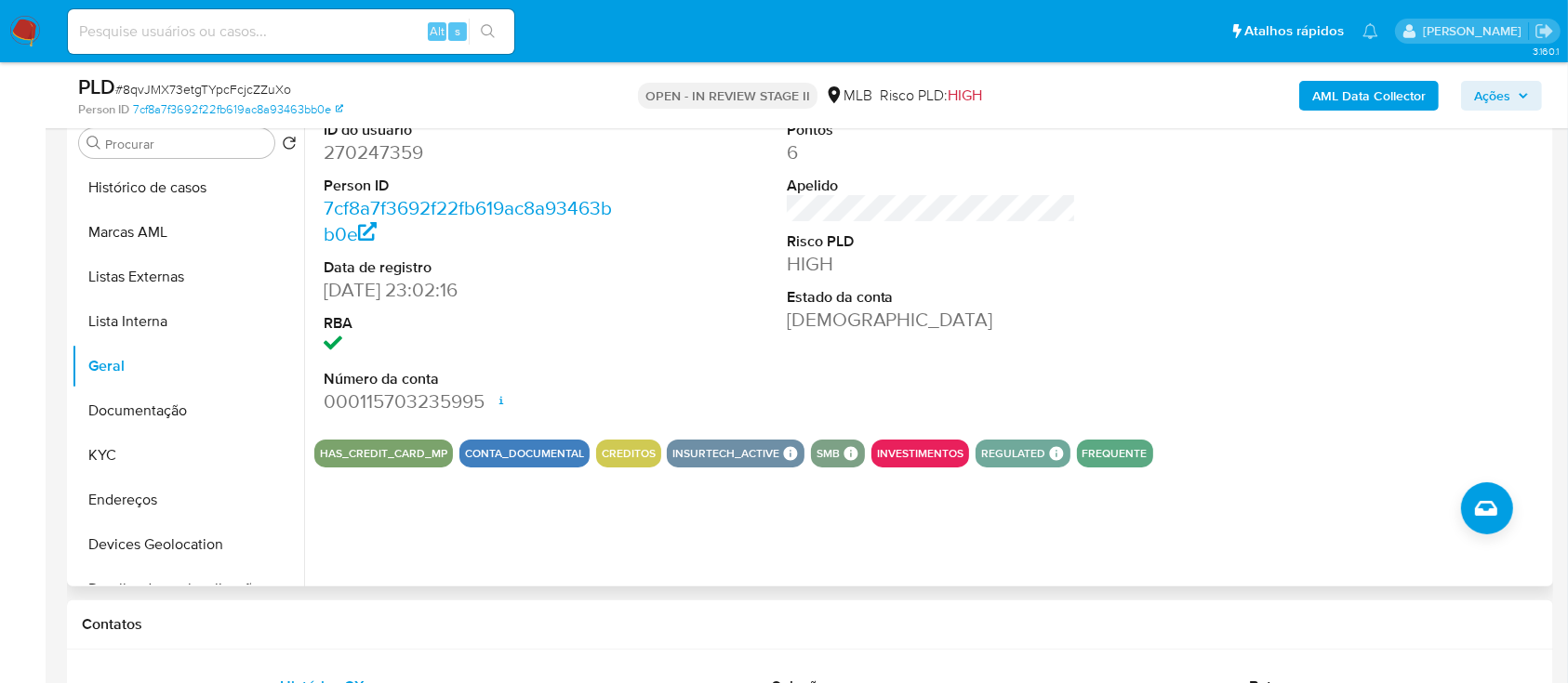
click at [393, 154] on dd "270247359" at bounding box center [469, 152] width 291 height 26
copy dd "270247359"
click at [133, 446] on button "KYC" at bounding box center [180, 455] width 218 height 44
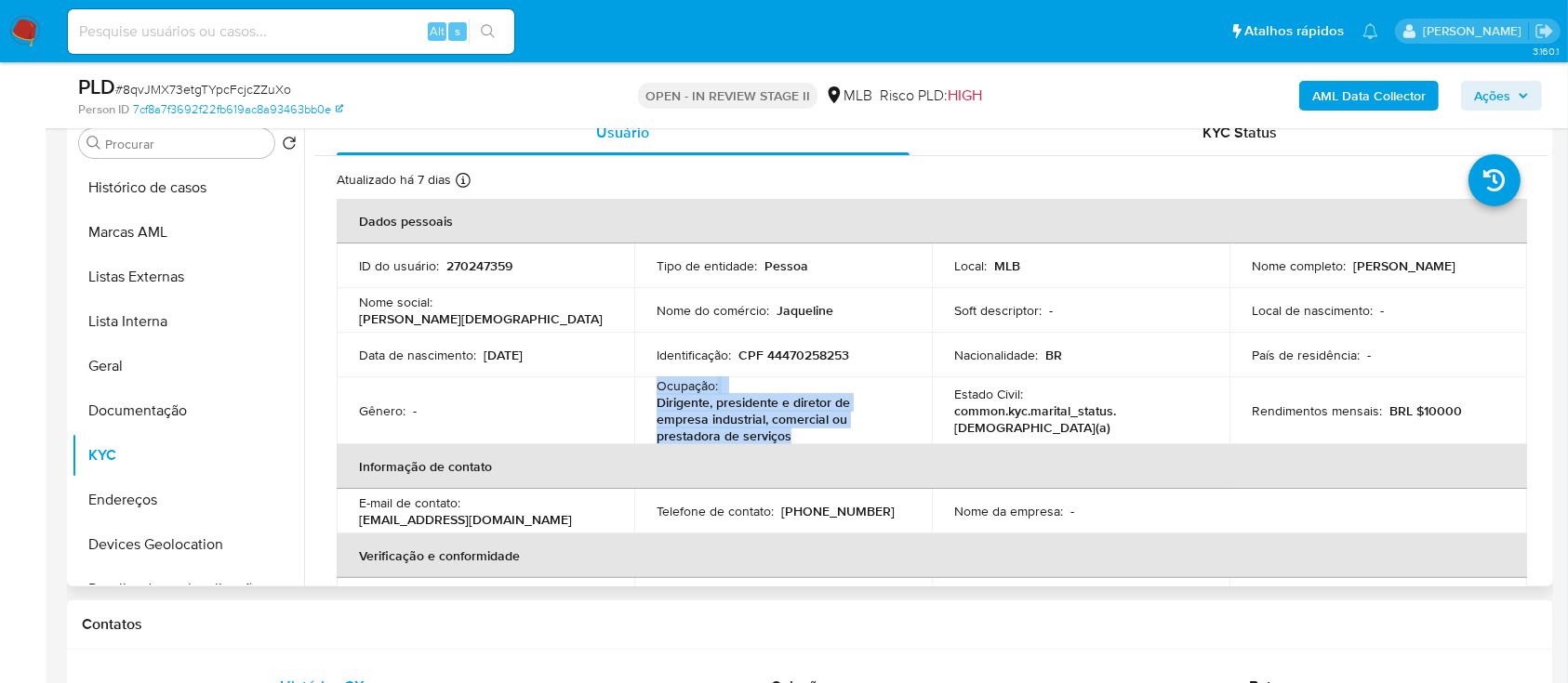
drag, startPoint x: 789, startPoint y: 439, endPoint x: 648, endPoint y: 390, distance: 149.3
click at [648, 390] on td "Ocupação : Dirigente, presidente e diretor de empresa industrial, comercial ou …" at bounding box center [783, 411] width 297 height 67
copy div "Ocupação : Dirigente, presidente e diretor de empresa industrial, comercial ou …"
click at [1376, 92] on b "AML Data Collector" at bounding box center [1370, 95] width 114 height 30
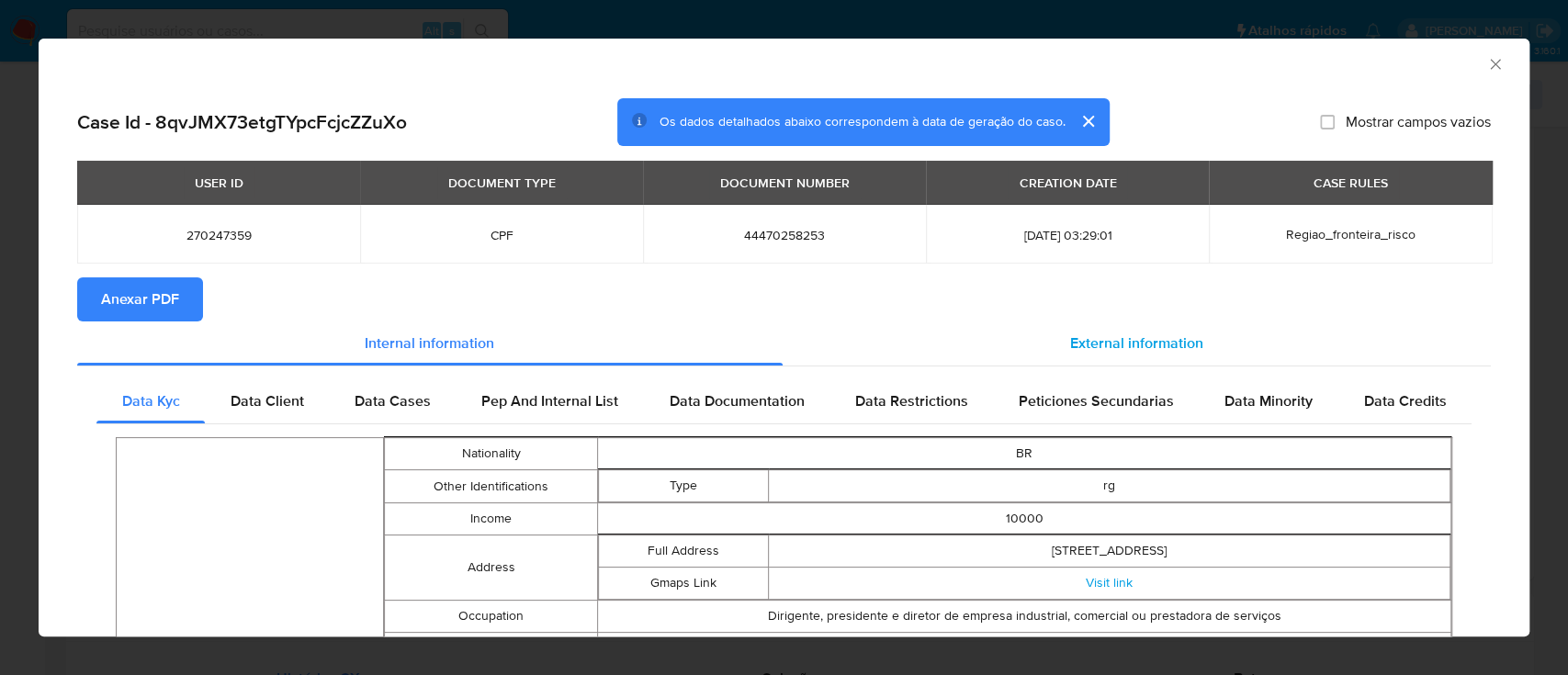
click at [1114, 349] on span "External information" at bounding box center [1137, 343] width 133 height 21
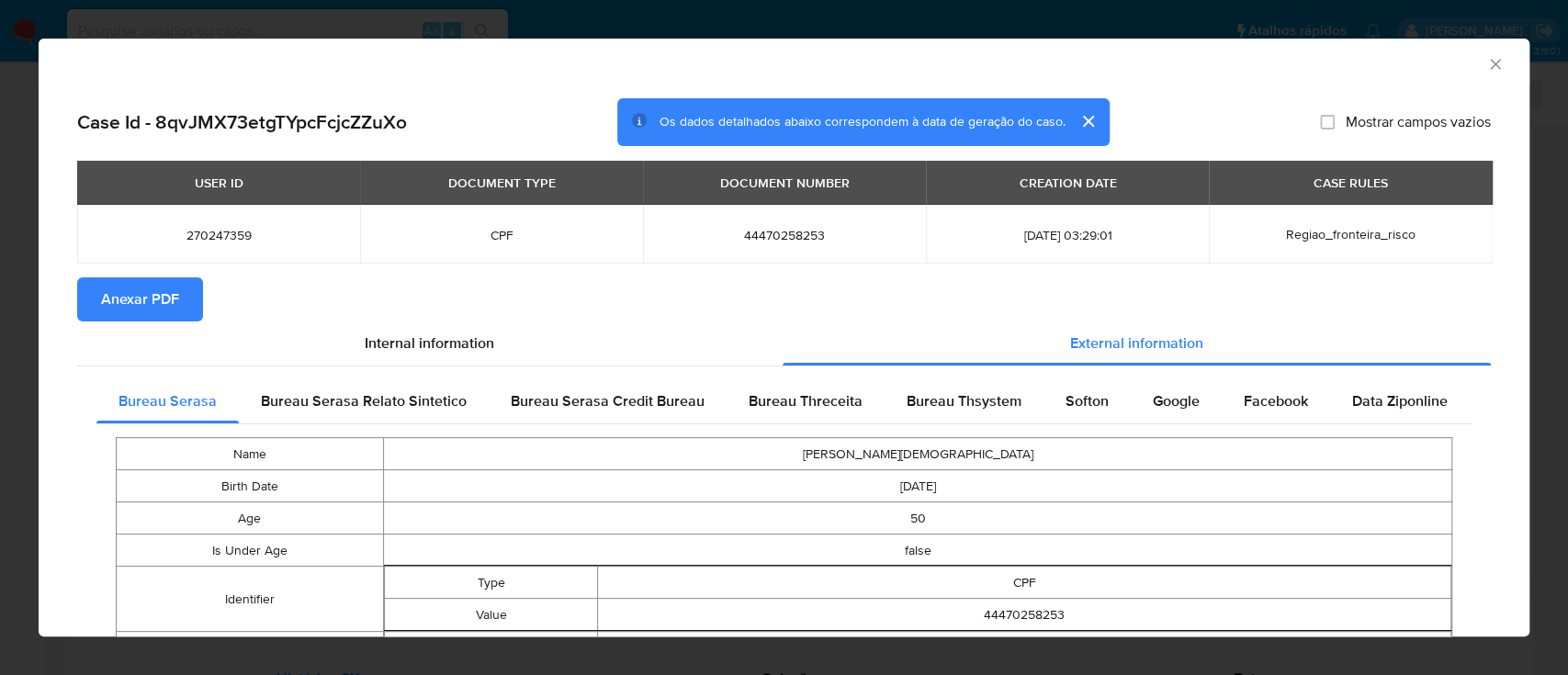
click at [182, 301] on button "Anexar PDF" at bounding box center [140, 299] width 125 height 44
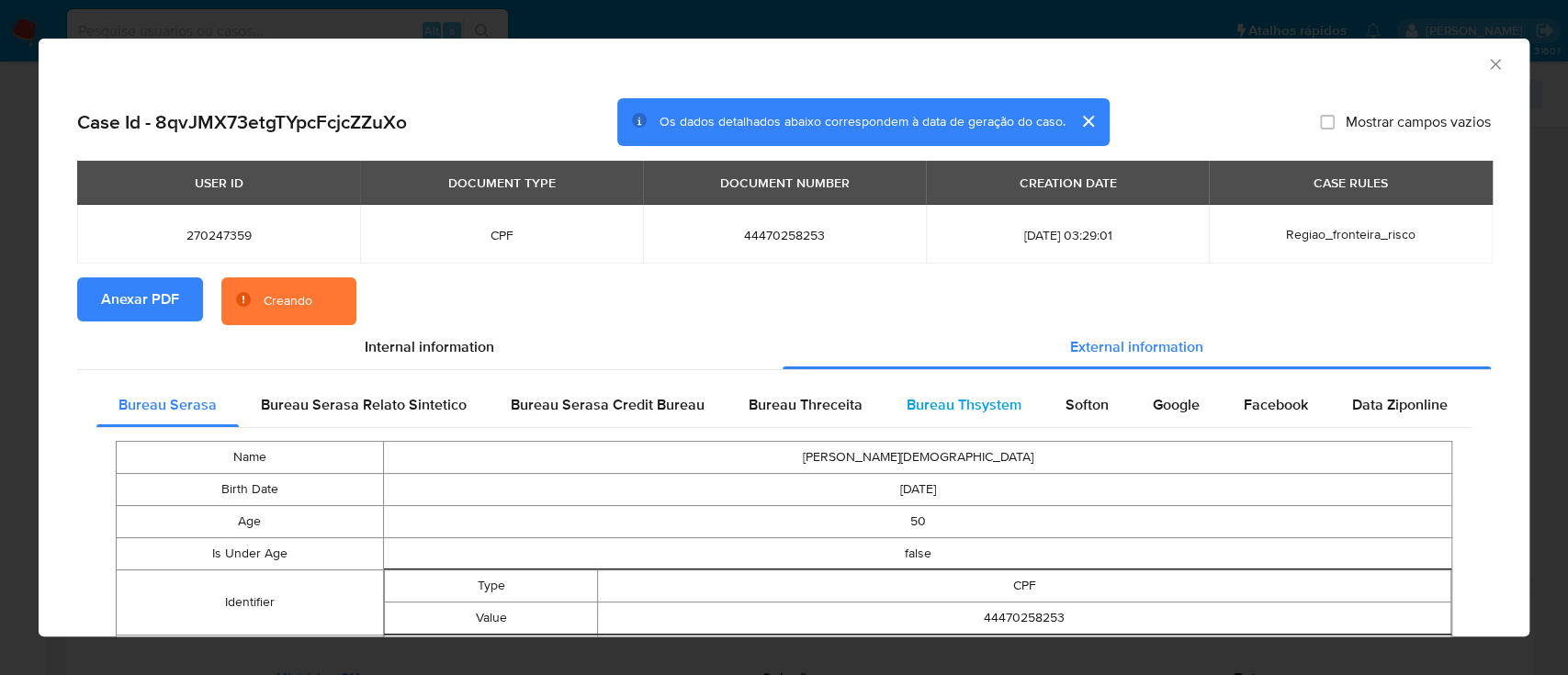
click at [954, 404] on span "Bureau Thsystem" at bounding box center [964, 405] width 115 height 21
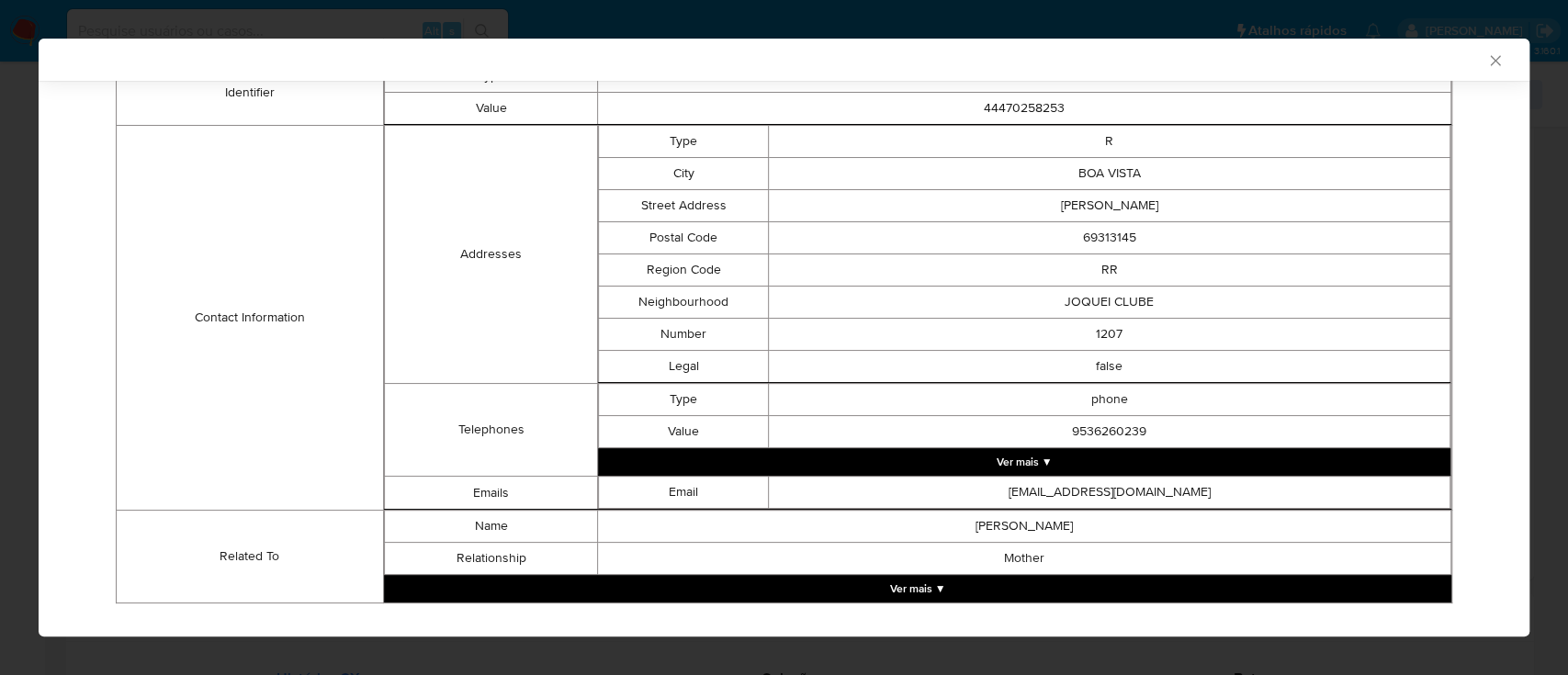
scroll to position [566, 0]
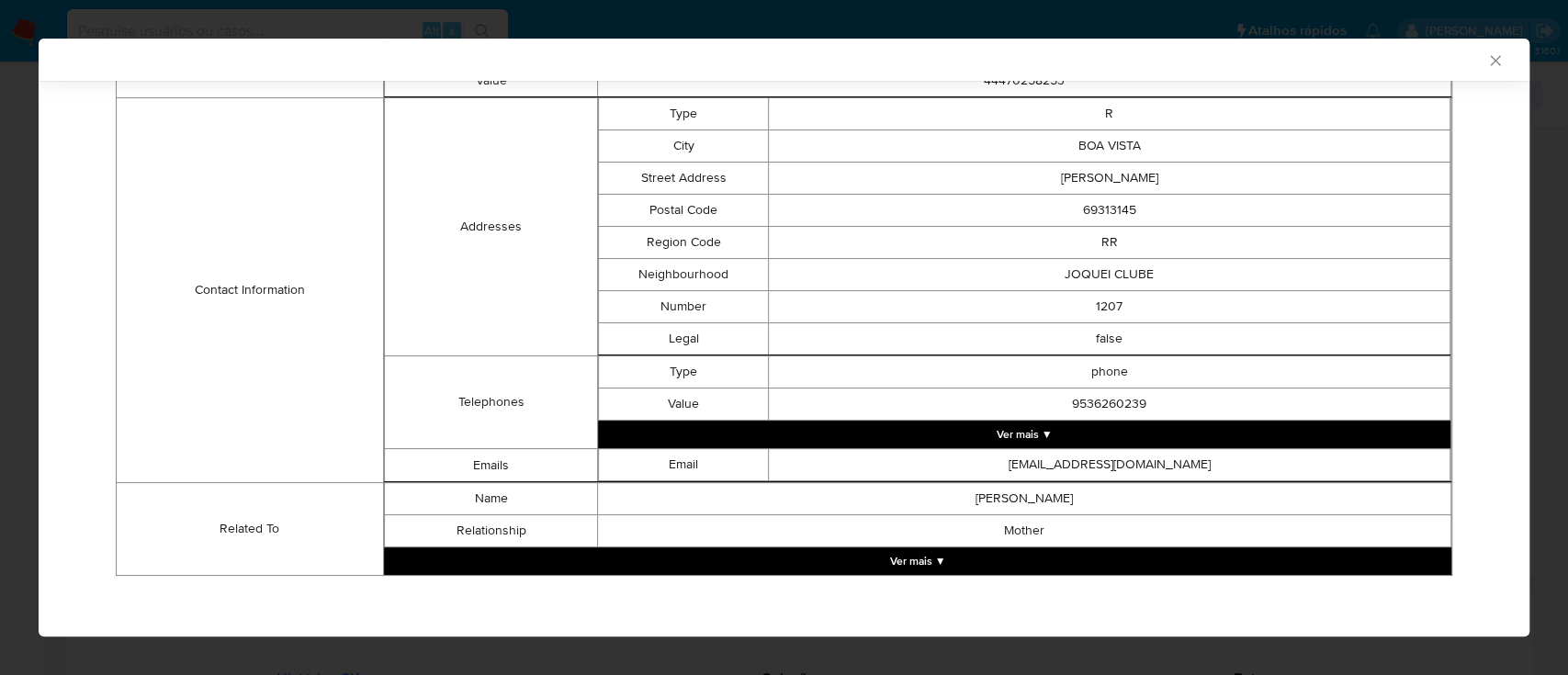
click at [889, 561] on button "Ver mais ▼" at bounding box center [917, 561] width 1067 height 28
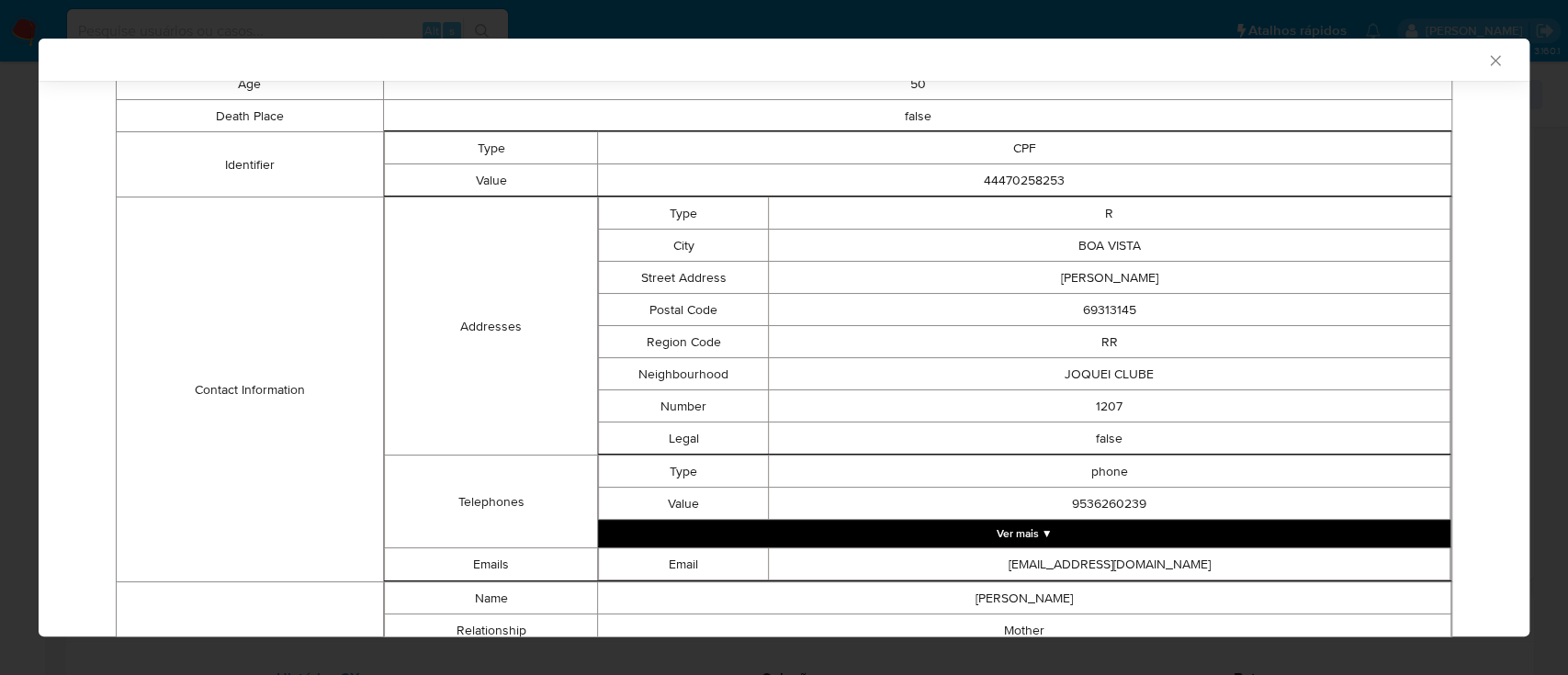
scroll to position [268, 0]
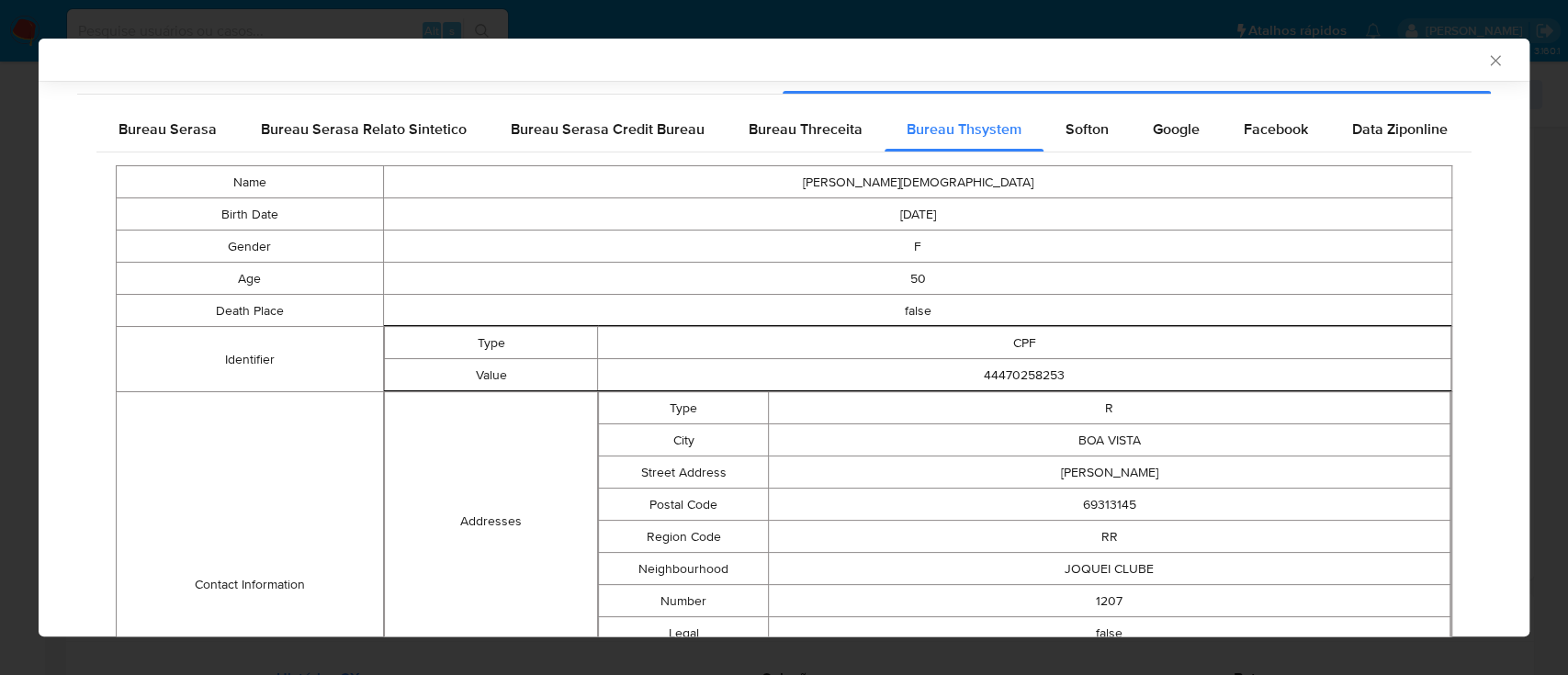
click at [824, 131] on span "Bureau Threceita" at bounding box center [806, 129] width 114 height 21
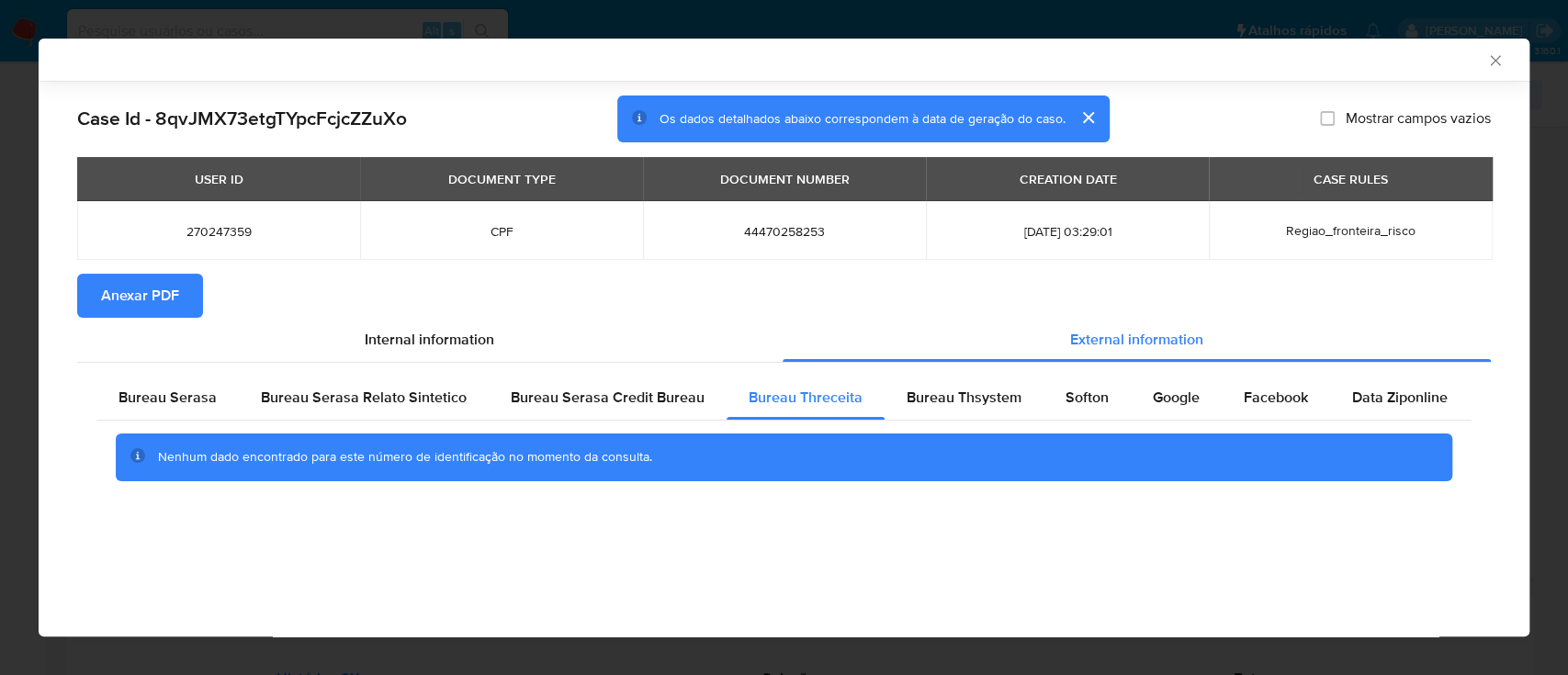
scroll to position [0, 0]
click at [971, 415] on div "Bureau Thsystem" at bounding box center [964, 397] width 159 height 44
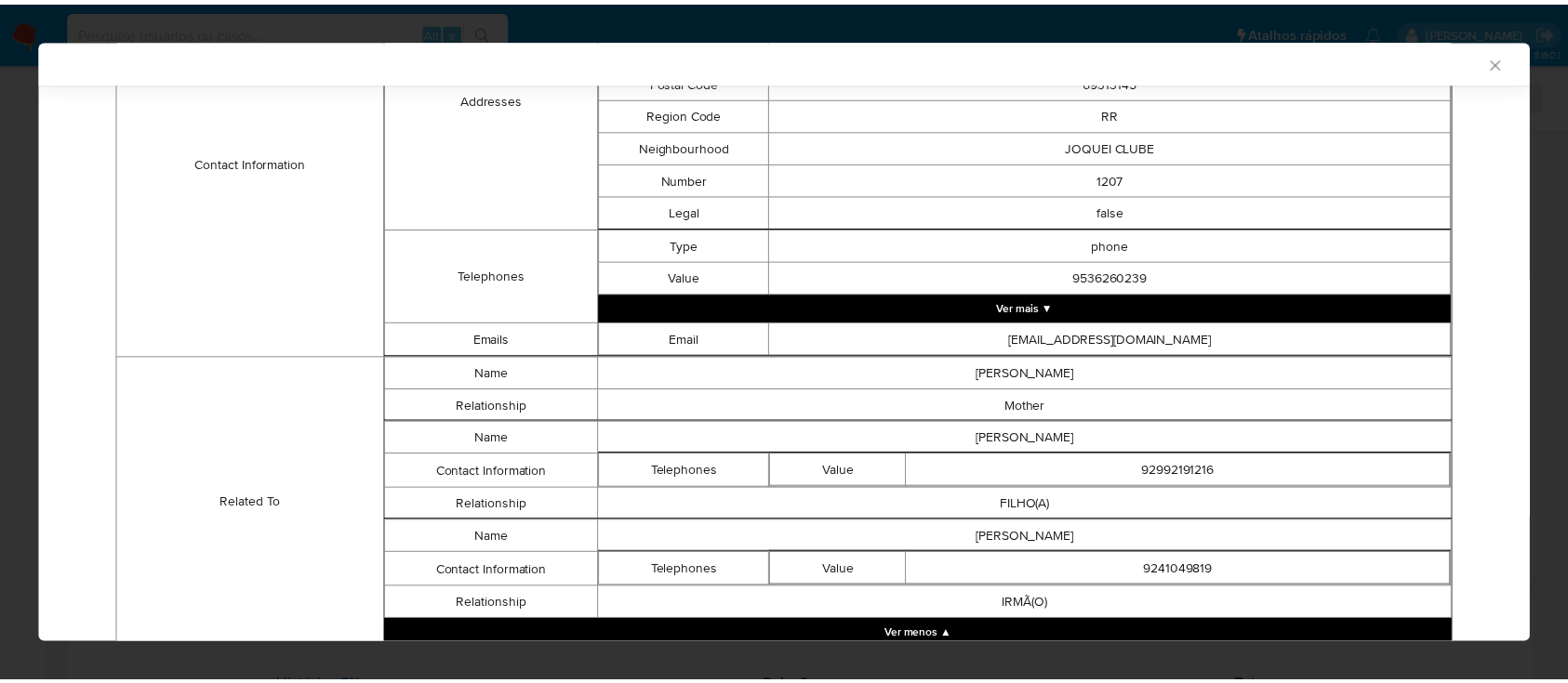
scroll to position [767, 0]
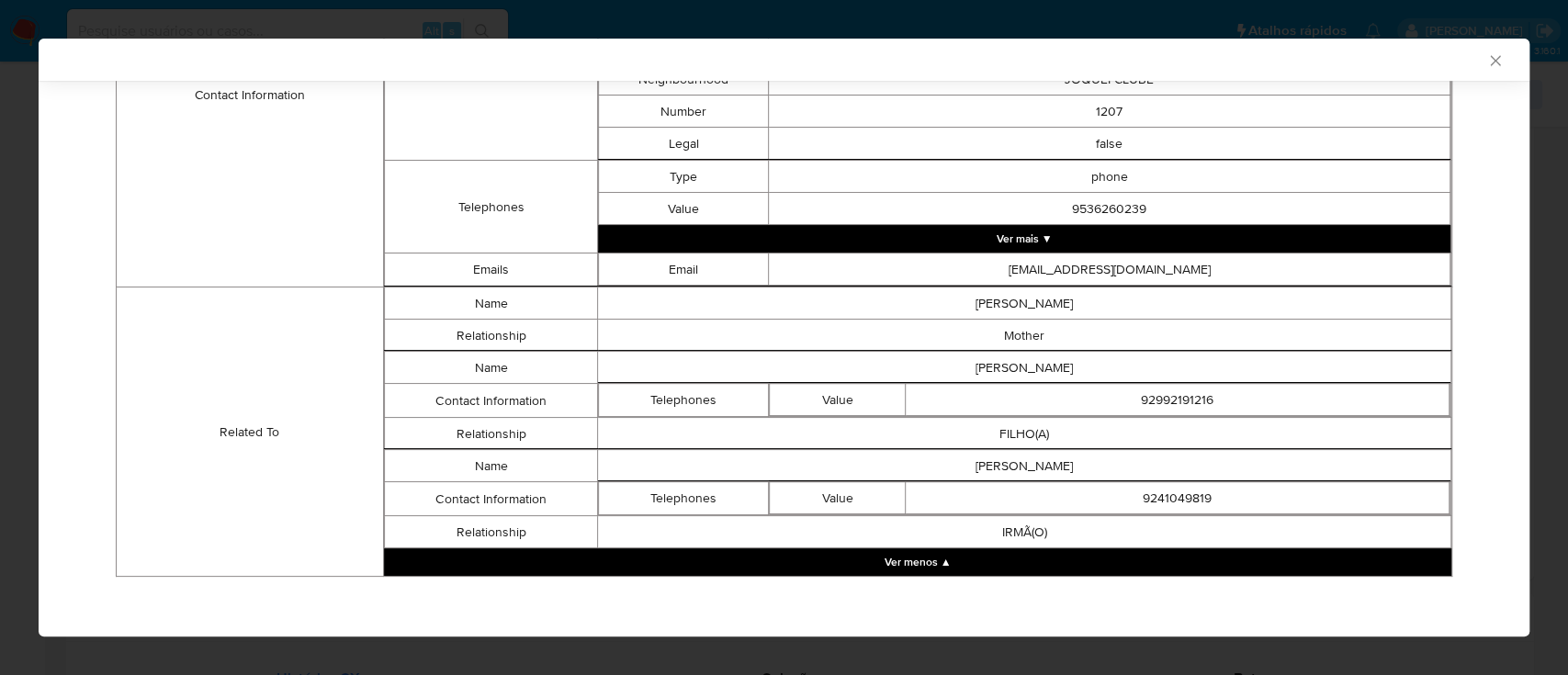
click at [1486, 61] on icon "Fechar a janela" at bounding box center [1495, 60] width 18 height 18
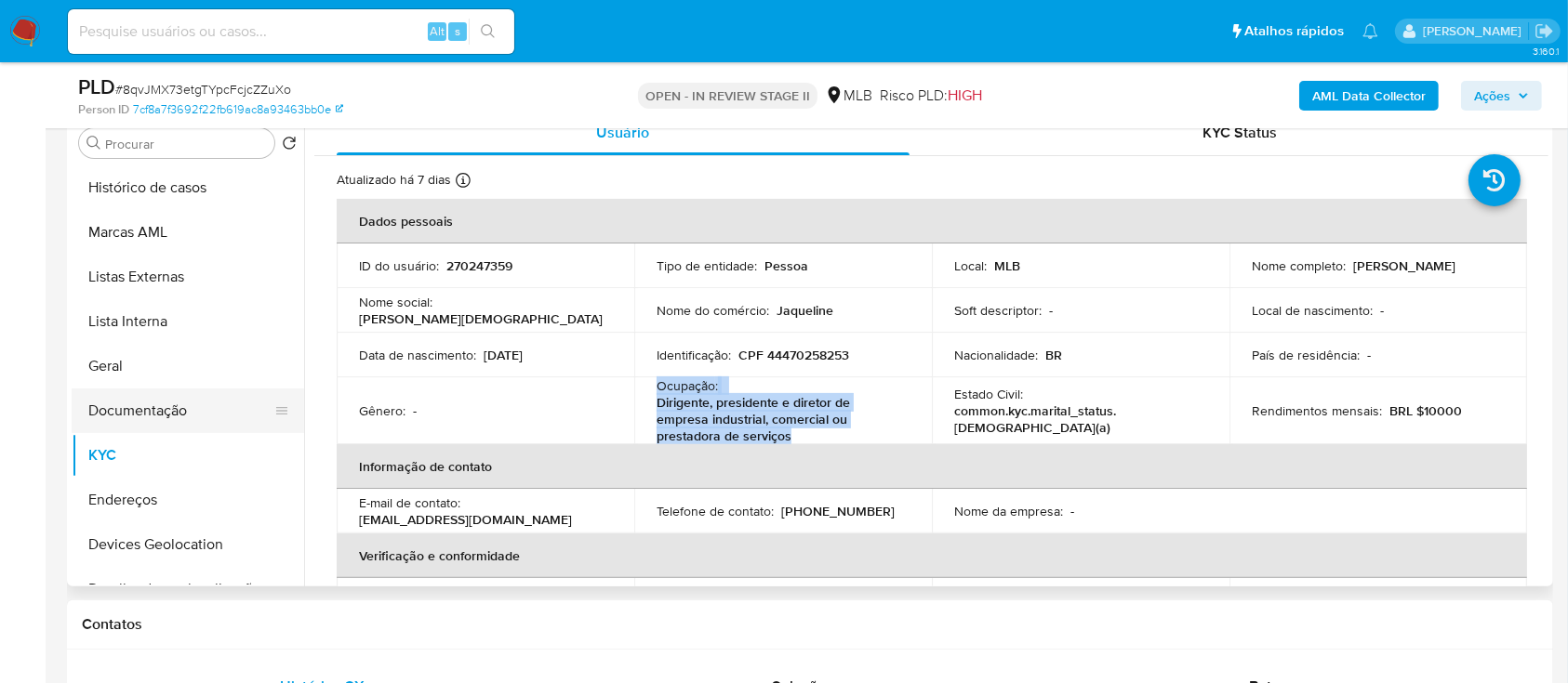
click at [131, 413] on button "Documentação" at bounding box center [180, 411] width 218 height 44
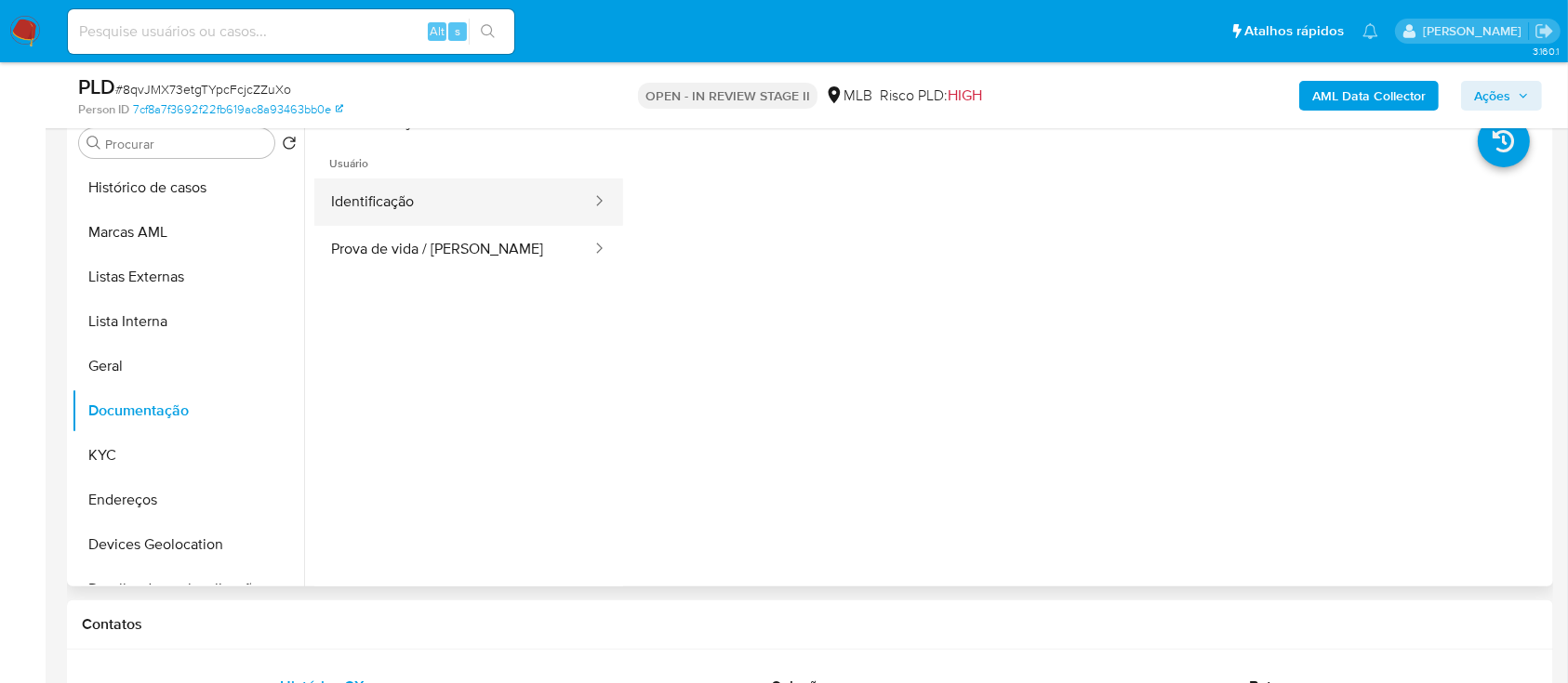
click at [431, 201] on button "Identificação" at bounding box center [454, 202] width 279 height 47
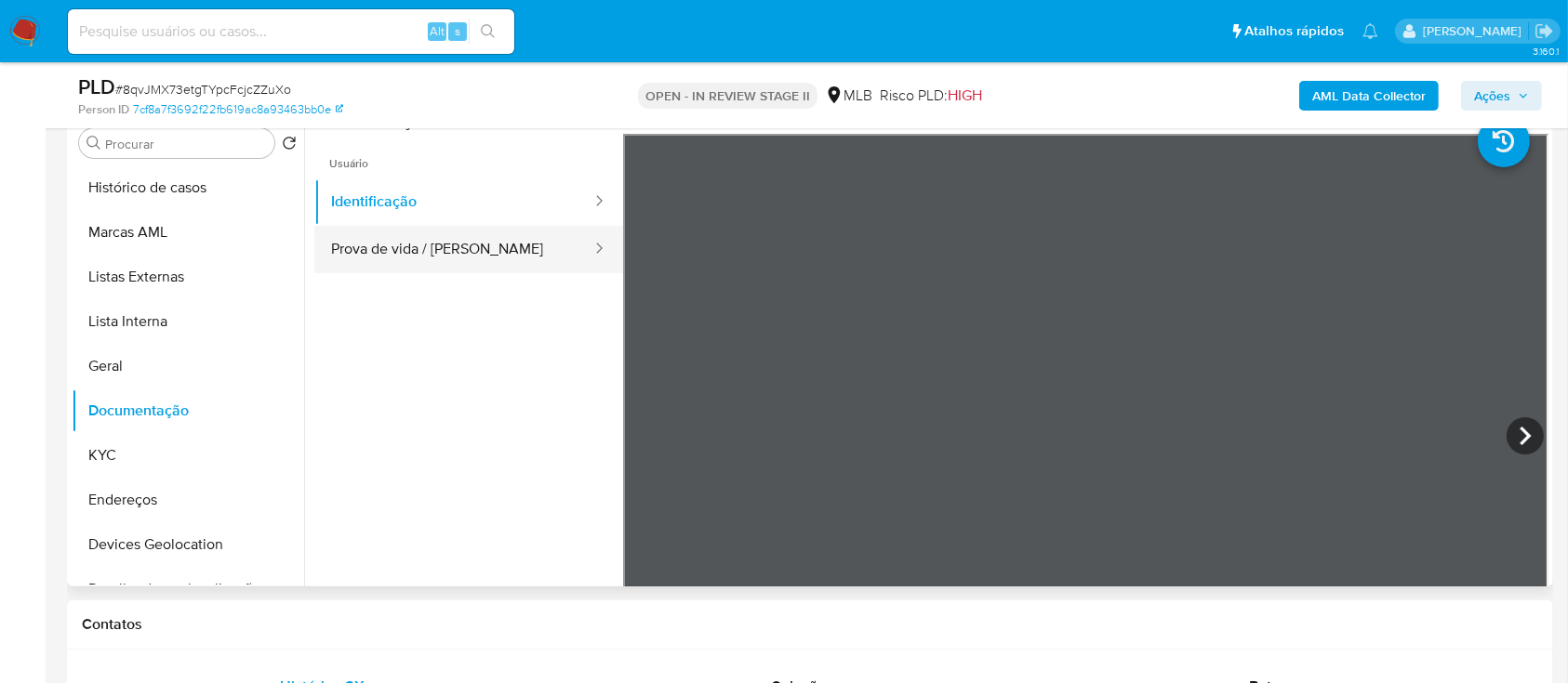
click at [459, 257] on button "Prova de vida / [PERSON_NAME]" at bounding box center [454, 249] width 279 height 47
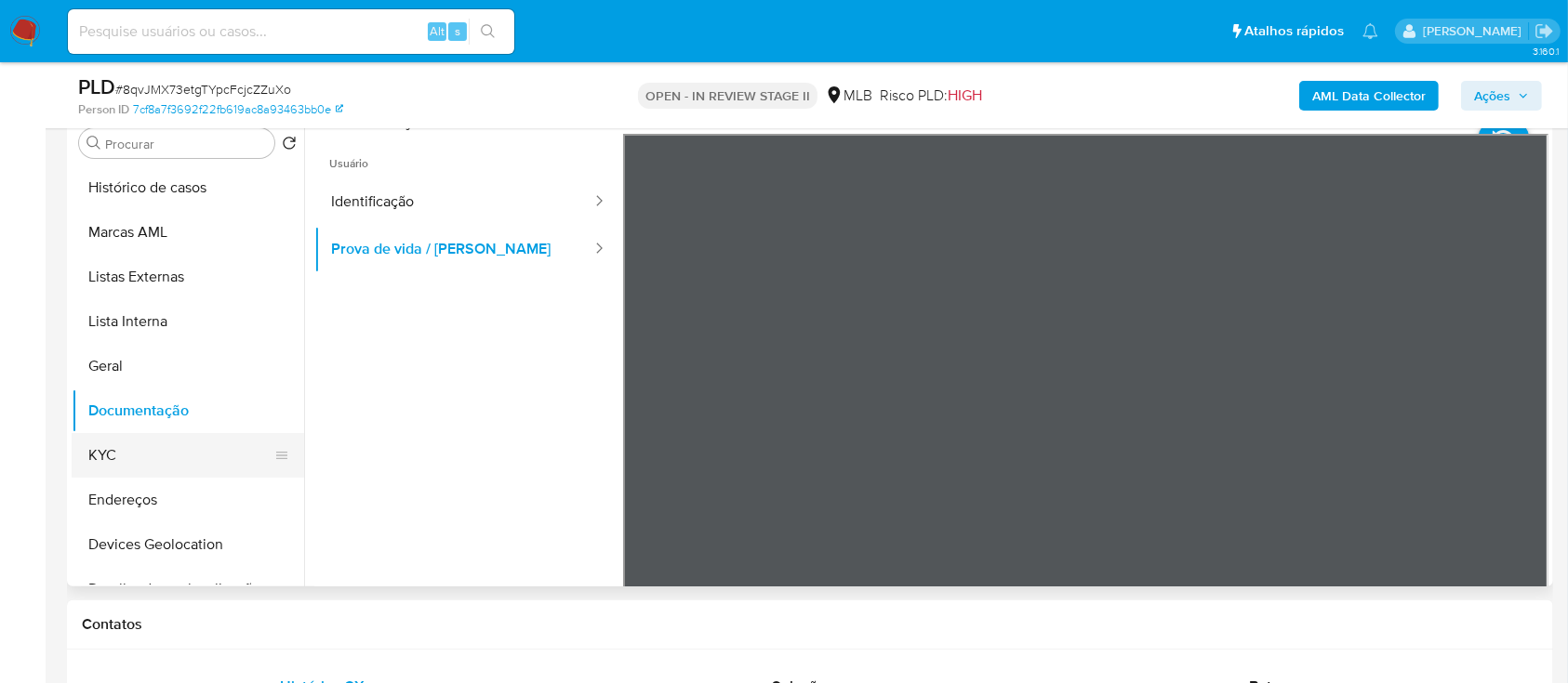
click at [129, 451] on button "KYC" at bounding box center [180, 455] width 218 height 44
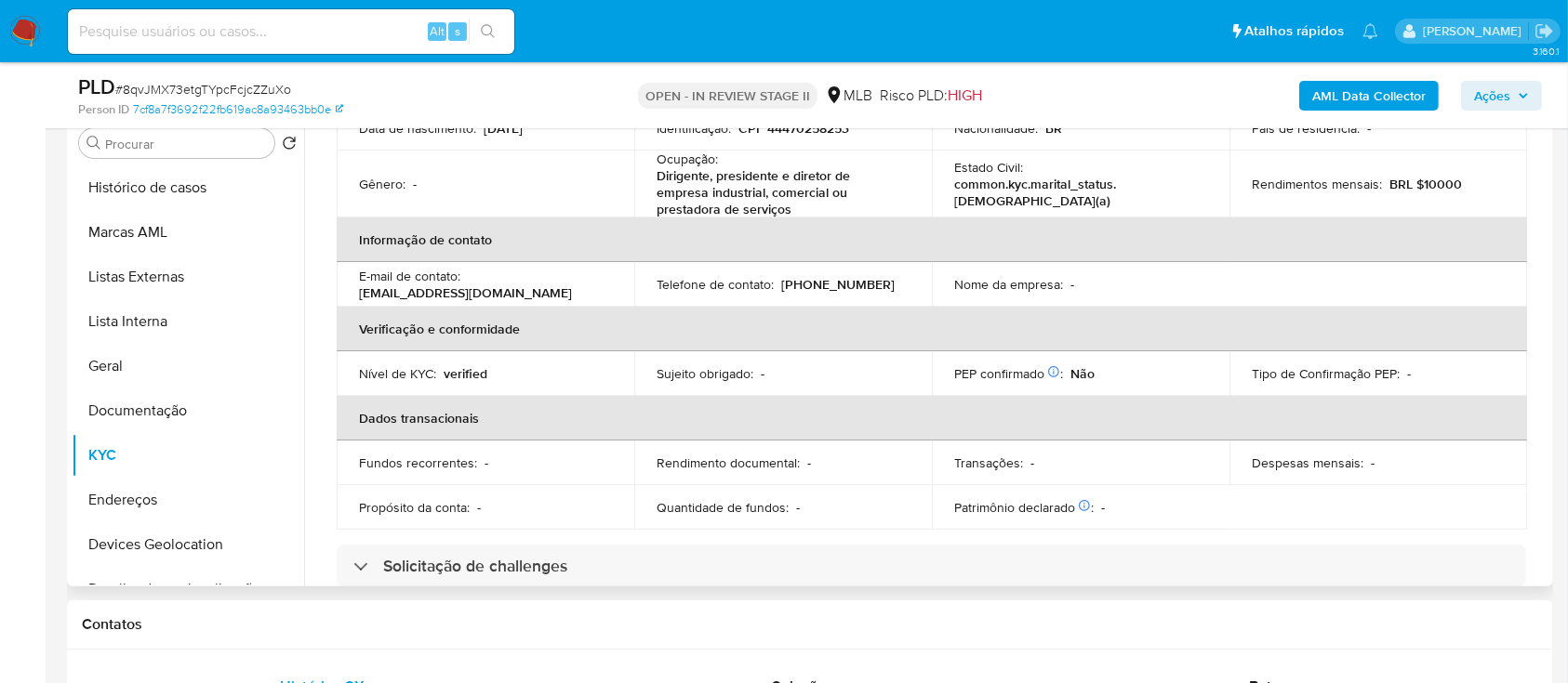
scroll to position [69, 0]
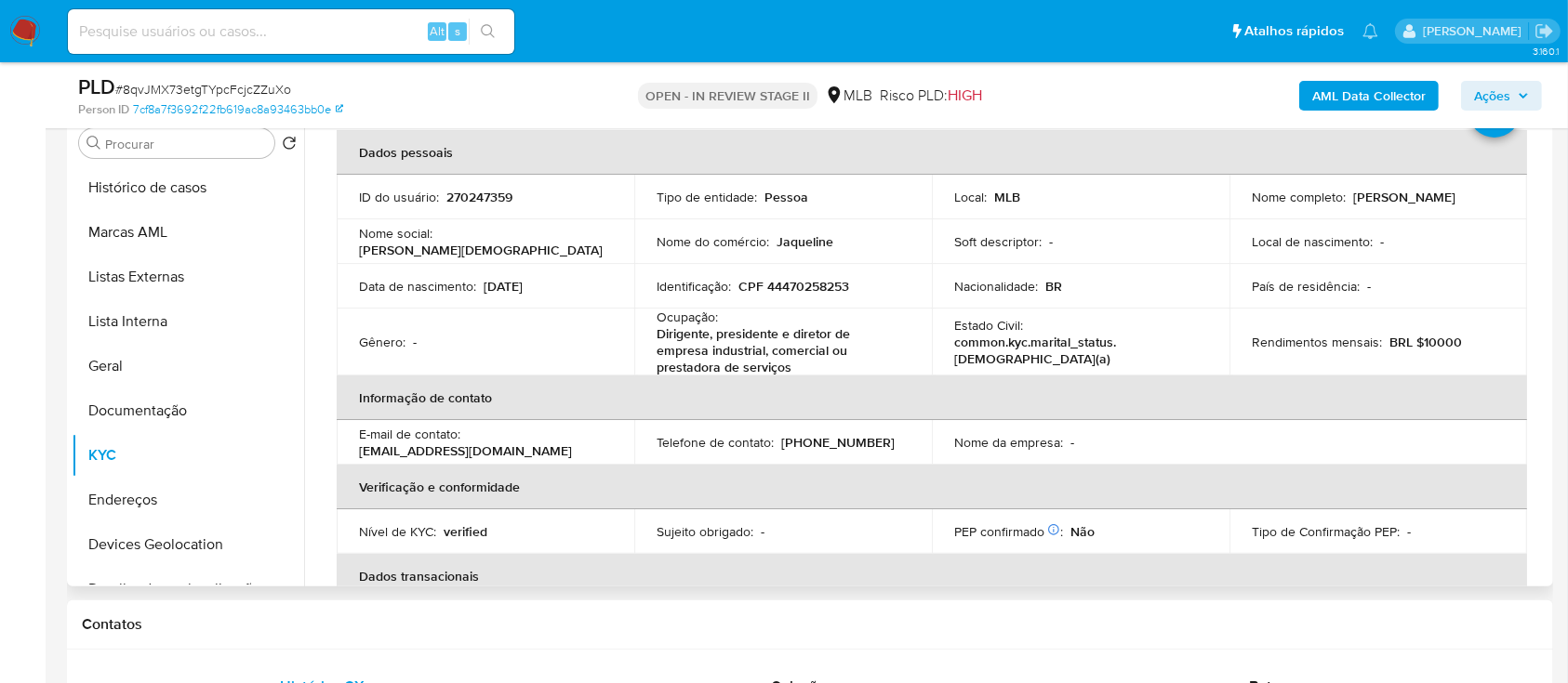
click at [828, 280] on p "CPF 44470258253" at bounding box center [793, 286] width 111 height 16
copy p "44470258253"
drag, startPoint x: 1452, startPoint y: 204, endPoint x: 1248, endPoint y: 208, distance: 204.0
click at [1252, 206] on div "Nome completo : Jaqueline Cristiane Santos da Silva" at bounding box center [1378, 196] width 253 height 16
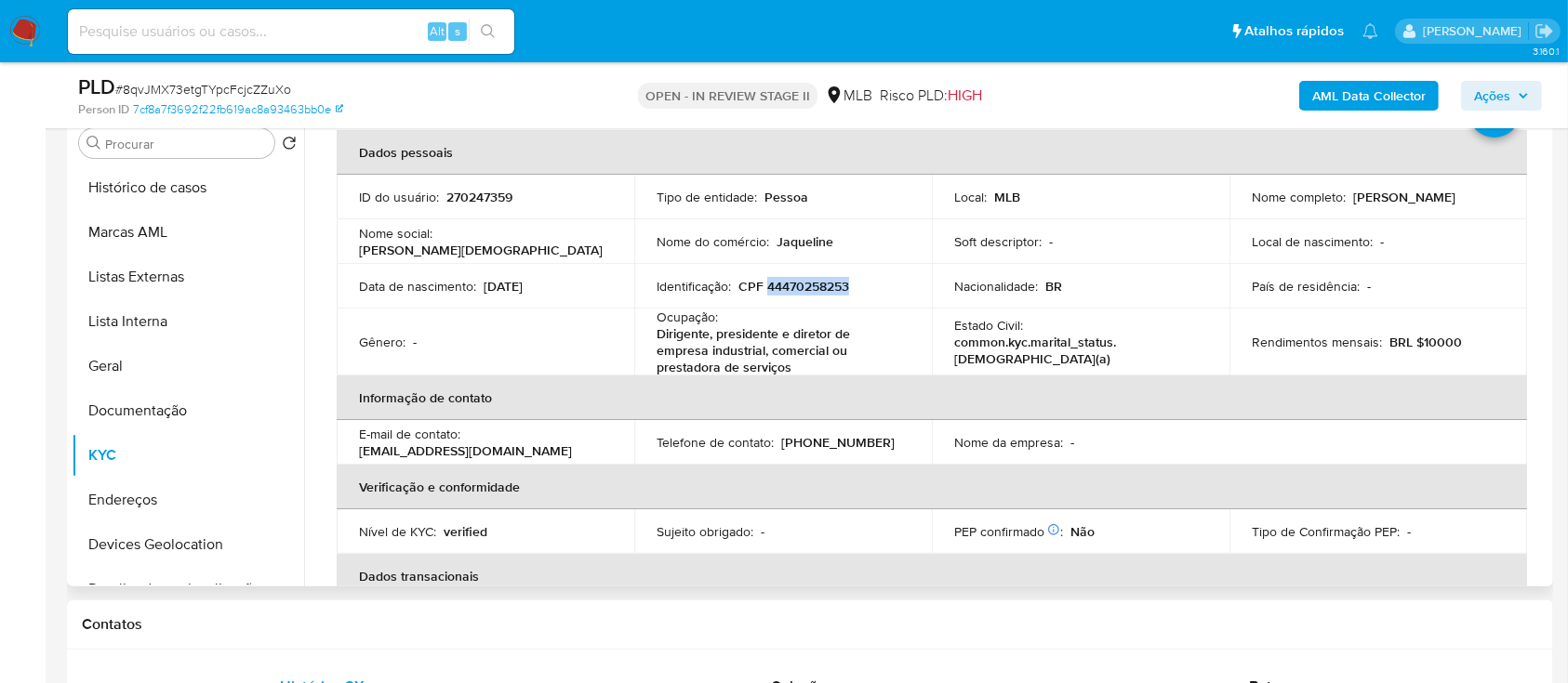
copy p "Jaqueline Cristiane Santos da Silva"
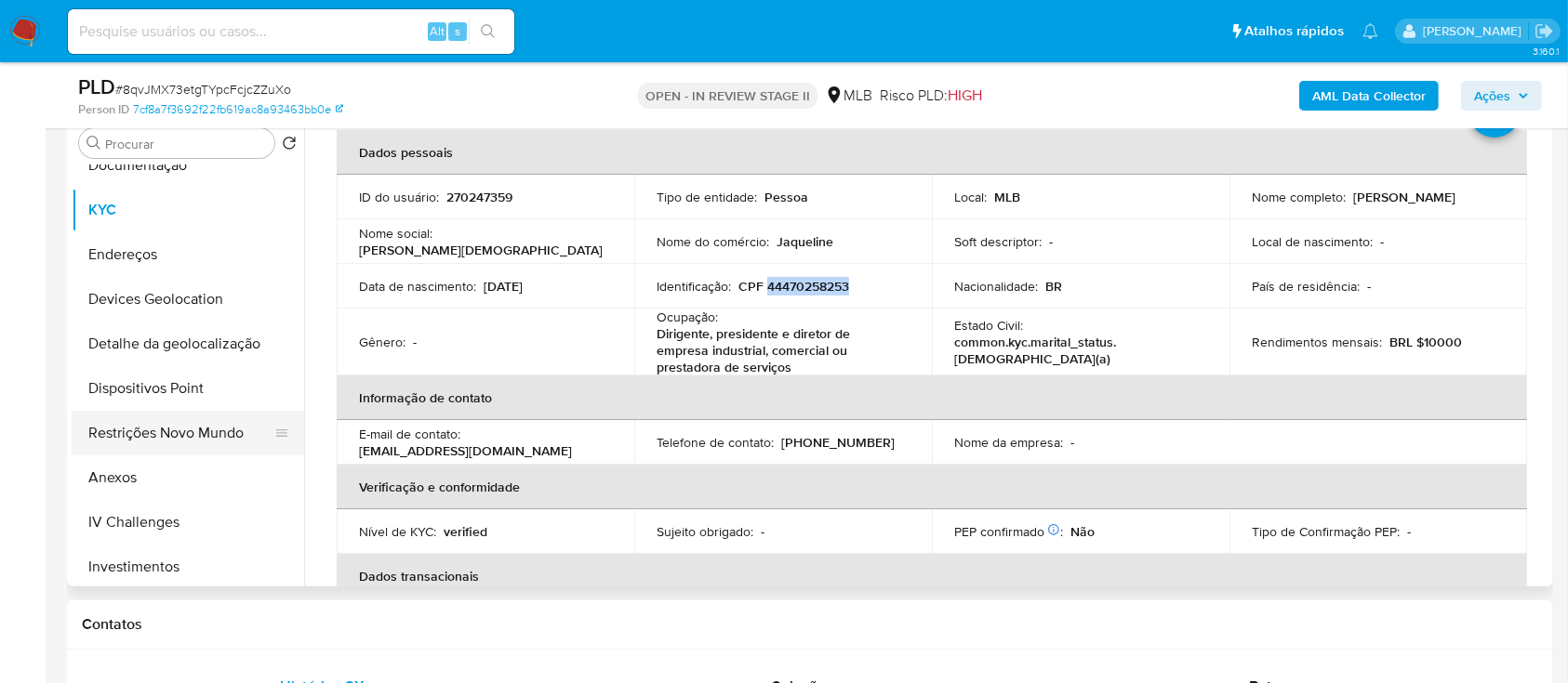
scroll to position [247, 0]
click at [198, 429] on button "Restrições Novo Mundo" at bounding box center [180, 431] width 218 height 44
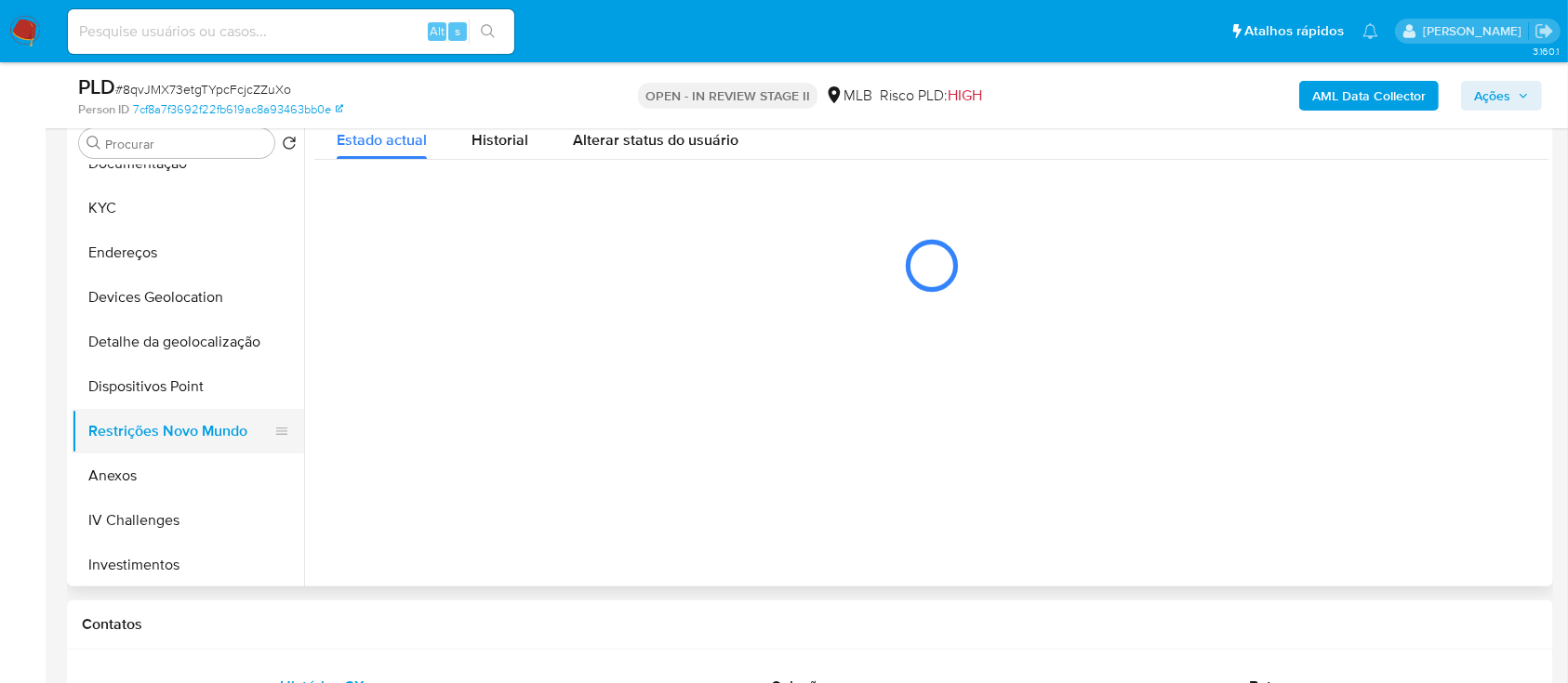
scroll to position [0, 0]
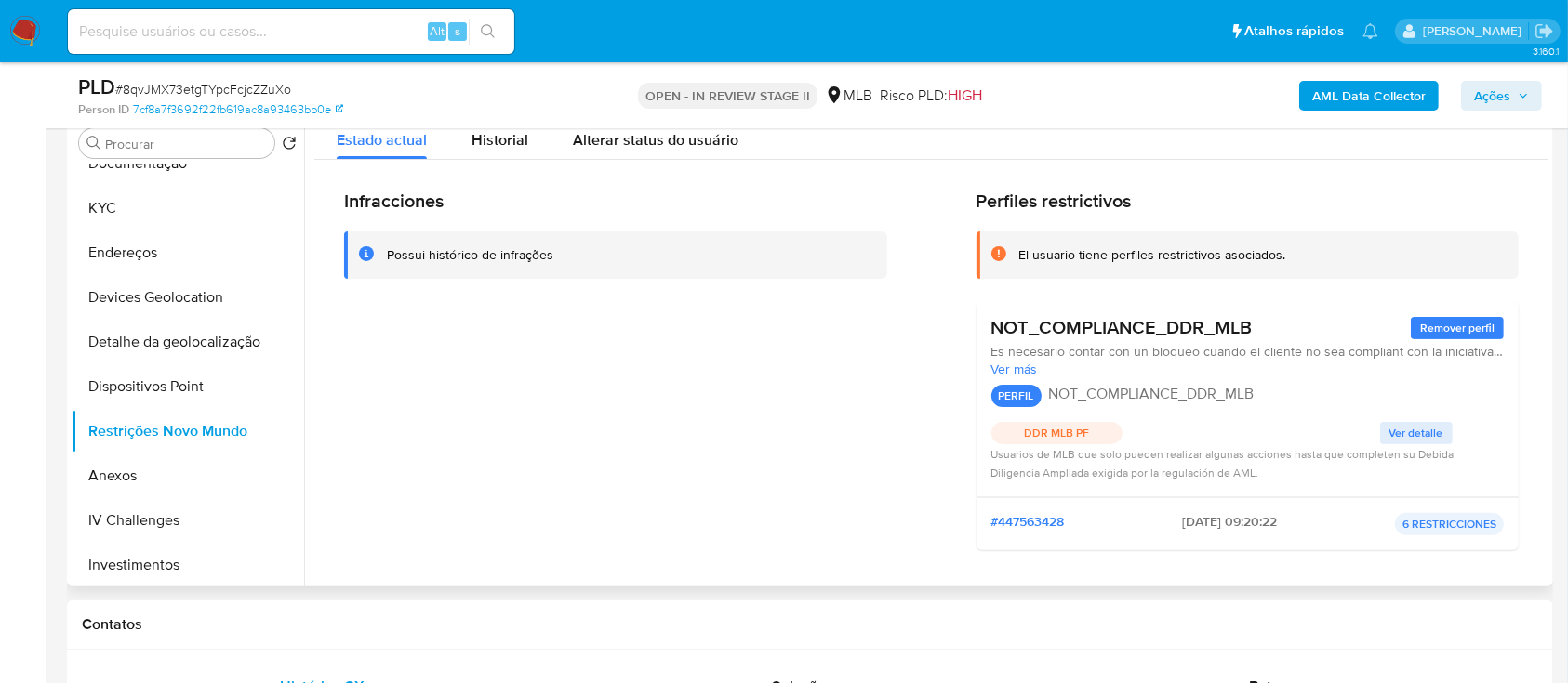
click at [490, 250] on div "Possui histórico de infrações" at bounding box center [470, 255] width 167 height 17
drag, startPoint x: 1288, startPoint y: 255, endPoint x: 1104, endPoint y: 258, distance: 184.0
click at [1104, 258] on div "El usuario tiene perfiles restrictivos asociados." at bounding box center [1261, 255] width 485 height 17
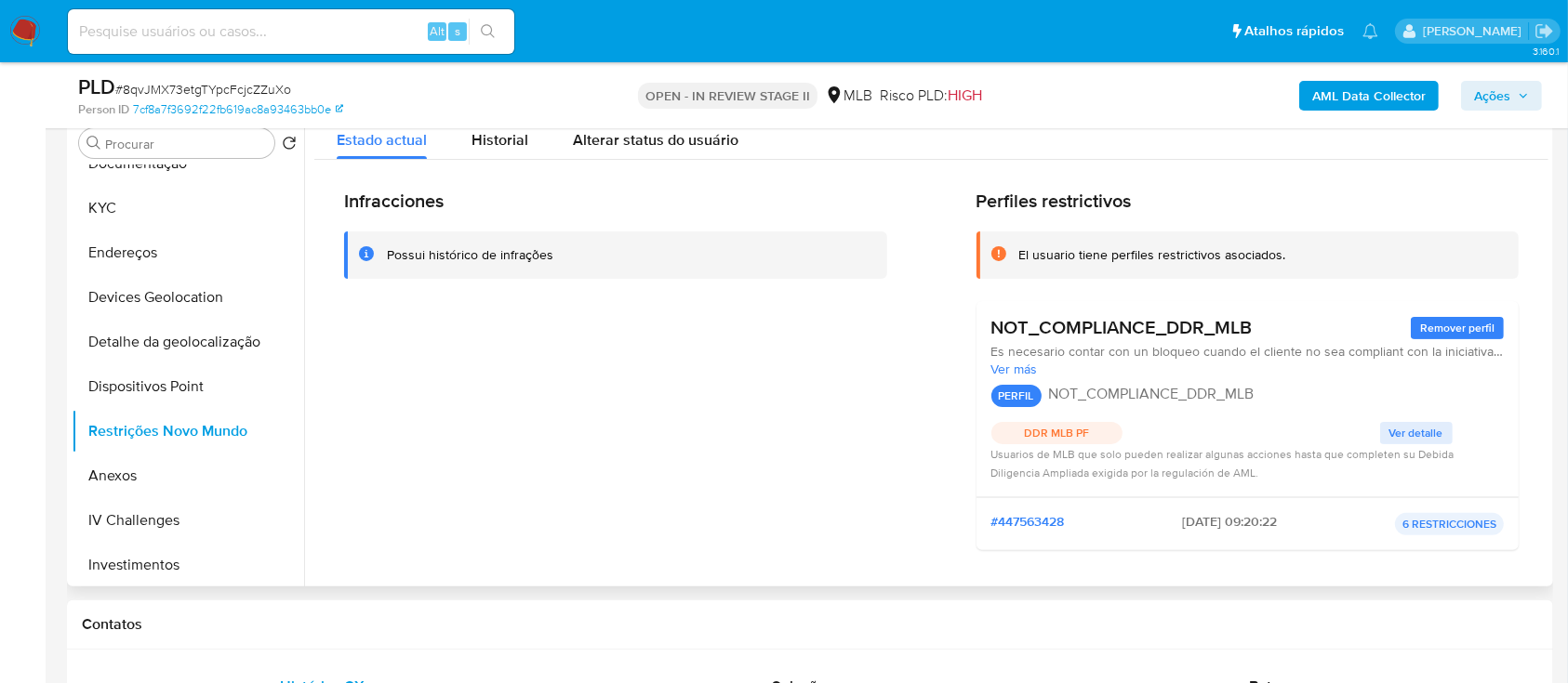
drag, startPoint x: 1041, startPoint y: 331, endPoint x: 1253, endPoint y: 331, distance: 212.0
click at [1253, 331] on div "NOT_COMPLIANCE_DDR_MLB Remover perfil" at bounding box center [1247, 328] width 513 height 23
click at [1485, 92] on span "Ações" at bounding box center [1493, 95] width 37 height 30
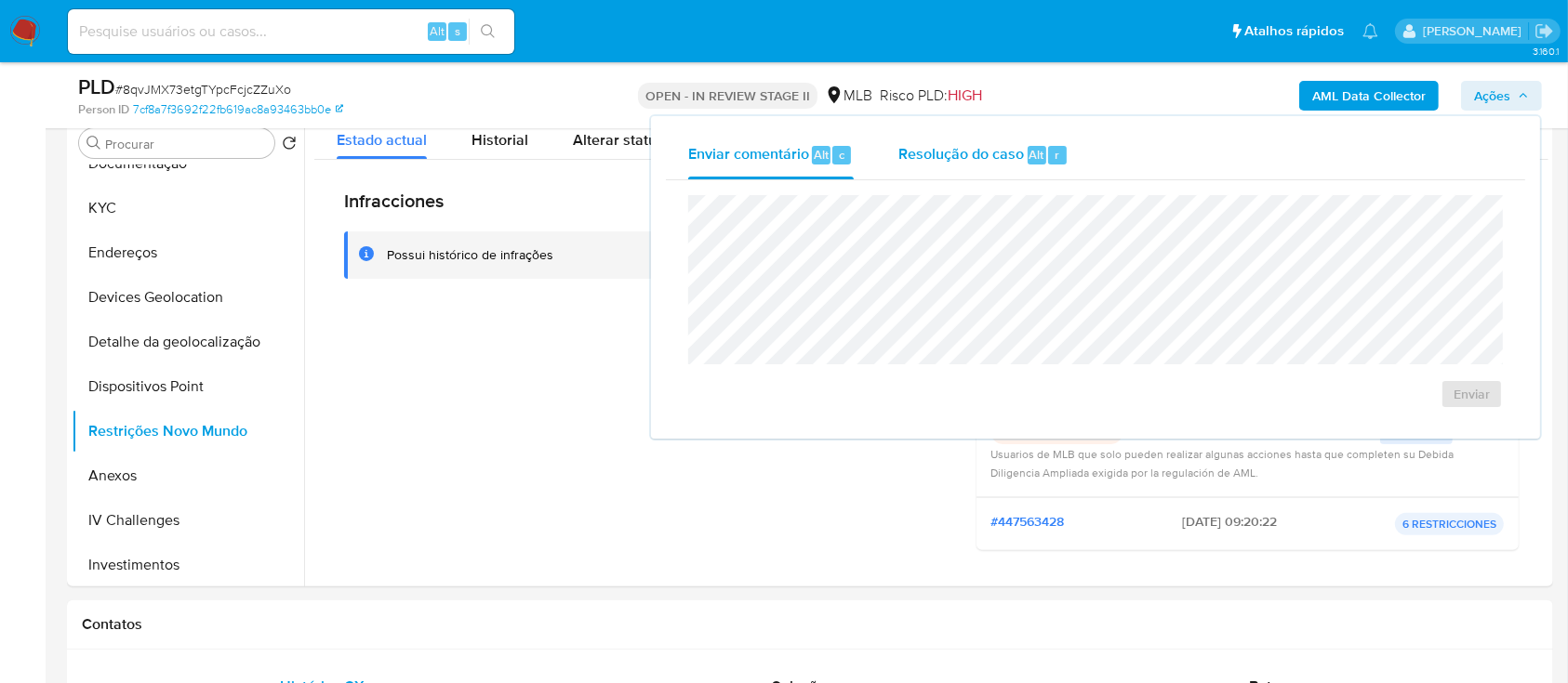
click at [974, 167] on div "Resolução do caso Alt r" at bounding box center [984, 155] width 170 height 48
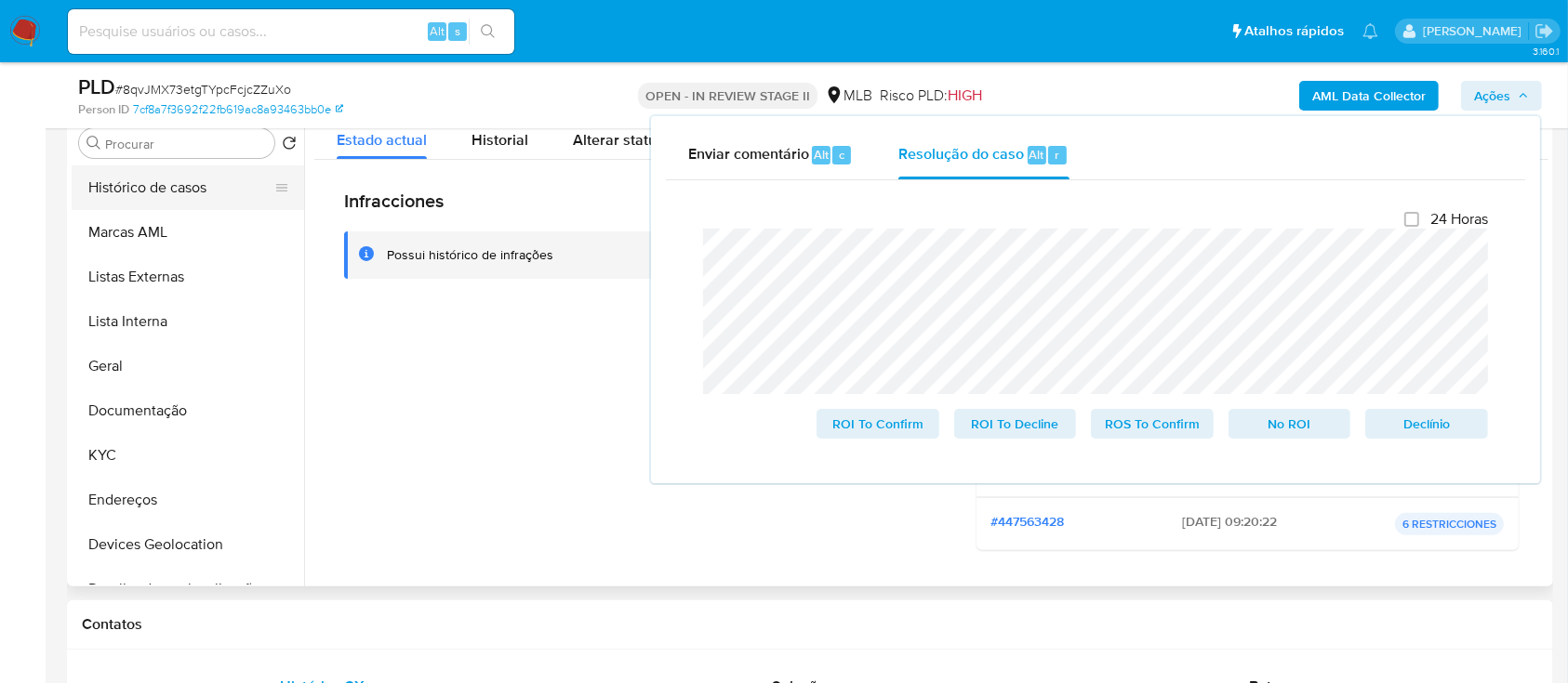
click at [191, 190] on button "Histórico de casos" at bounding box center [180, 188] width 218 height 44
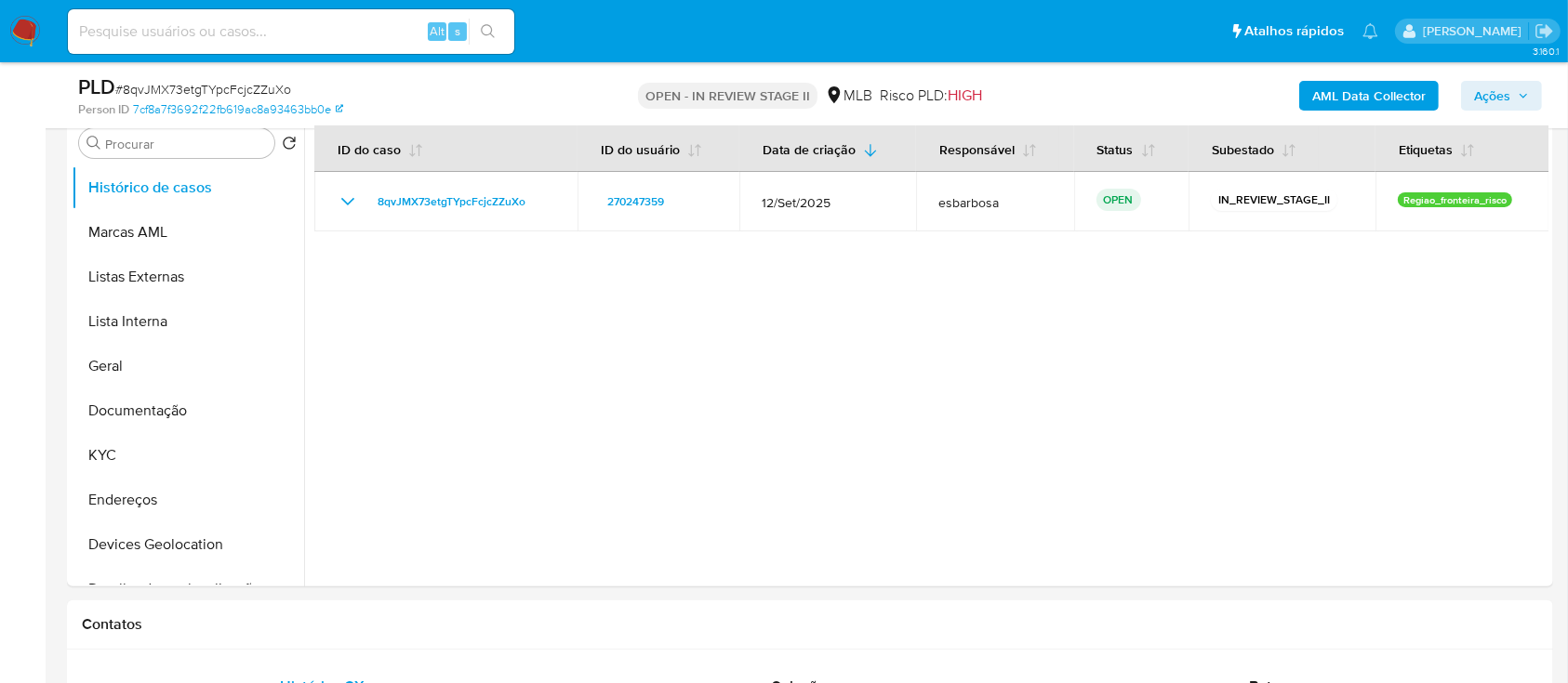
click at [1491, 107] on span "Ações" at bounding box center [1493, 95] width 37 height 30
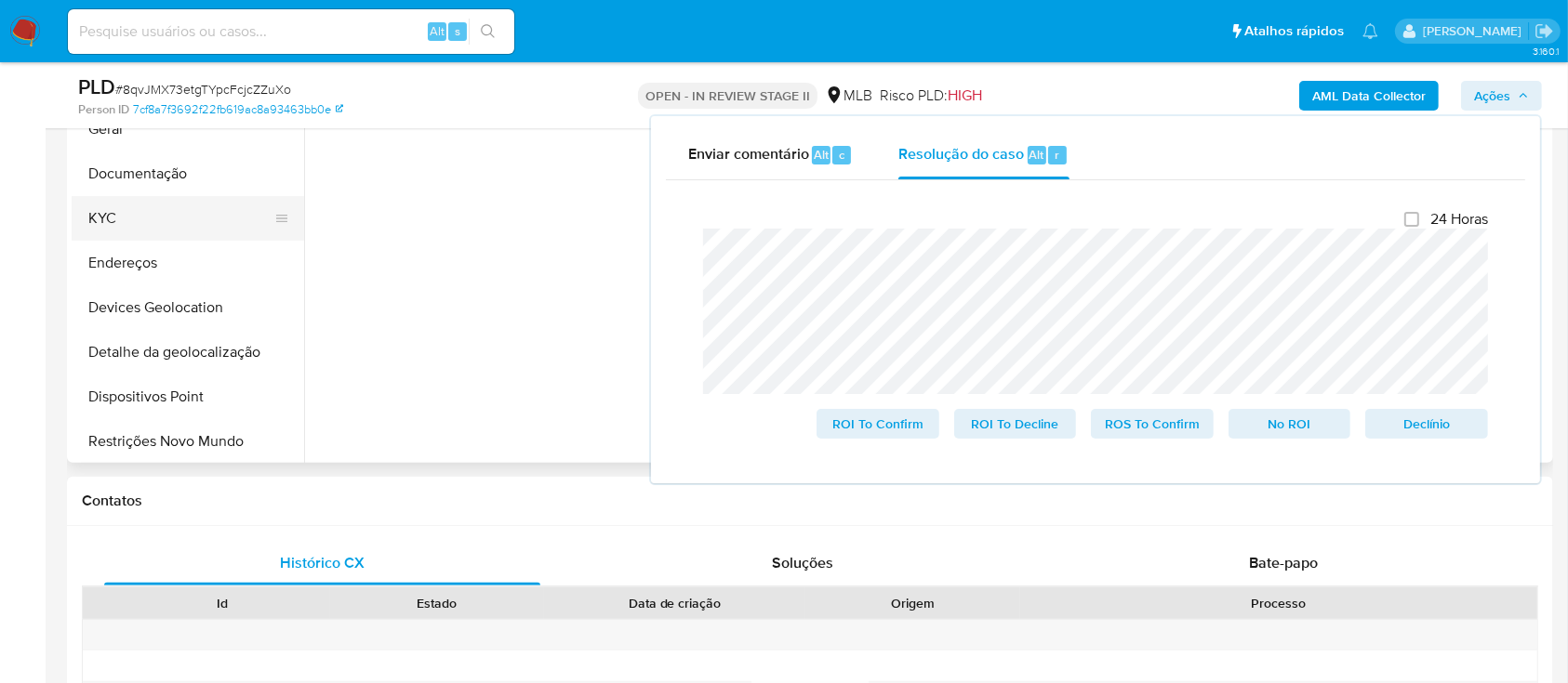
scroll to position [247, 0]
click at [135, 351] on button "Anexos" at bounding box center [180, 352] width 218 height 44
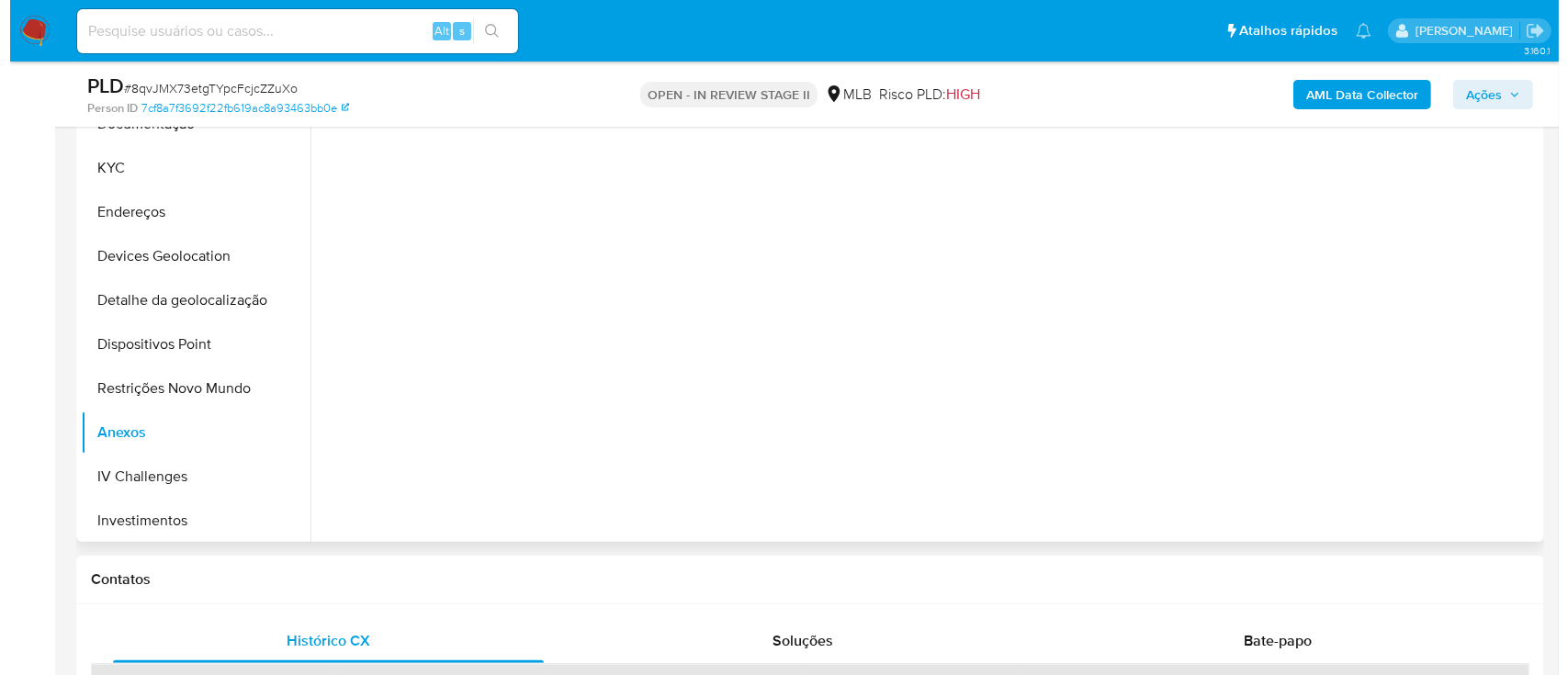
scroll to position [368, 0]
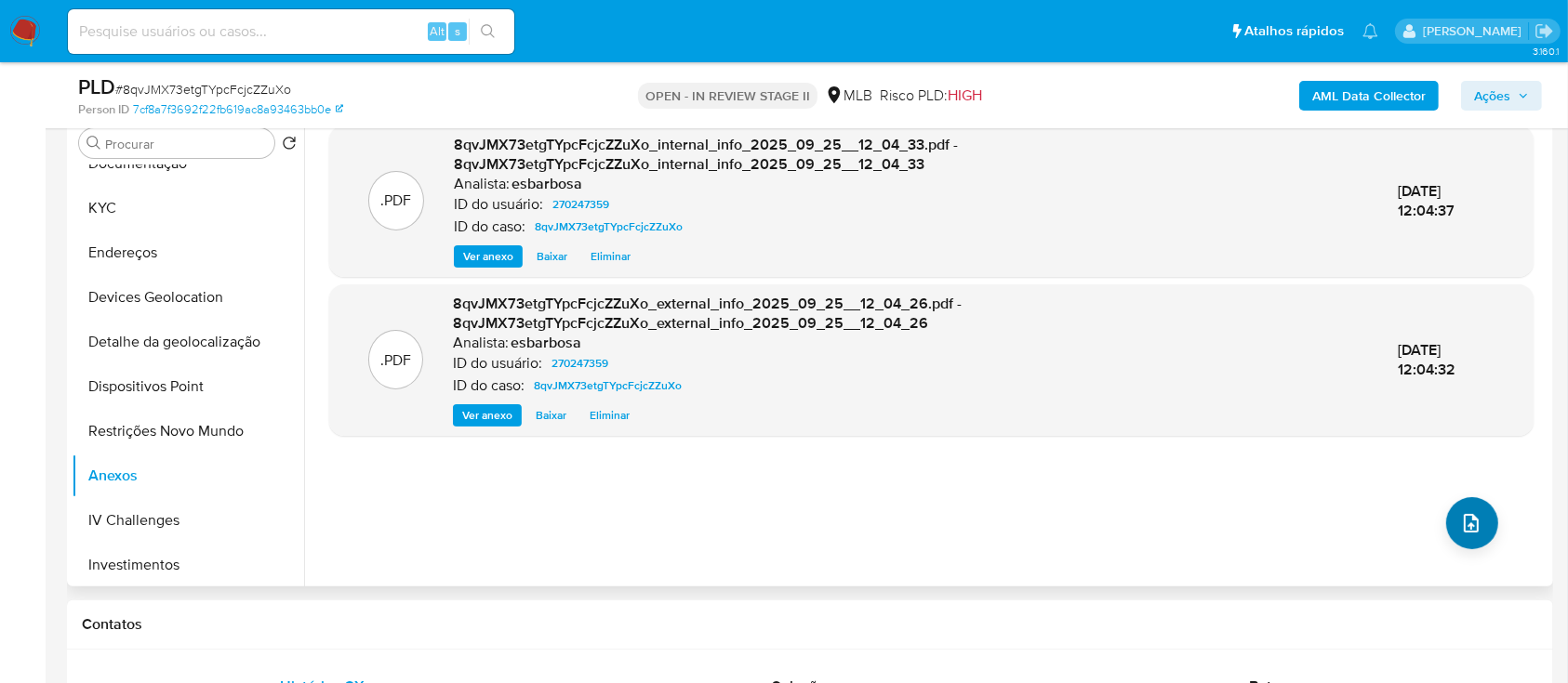
click at [1469, 526] on icon "upload-file" at bounding box center [1471, 522] width 22 height 22
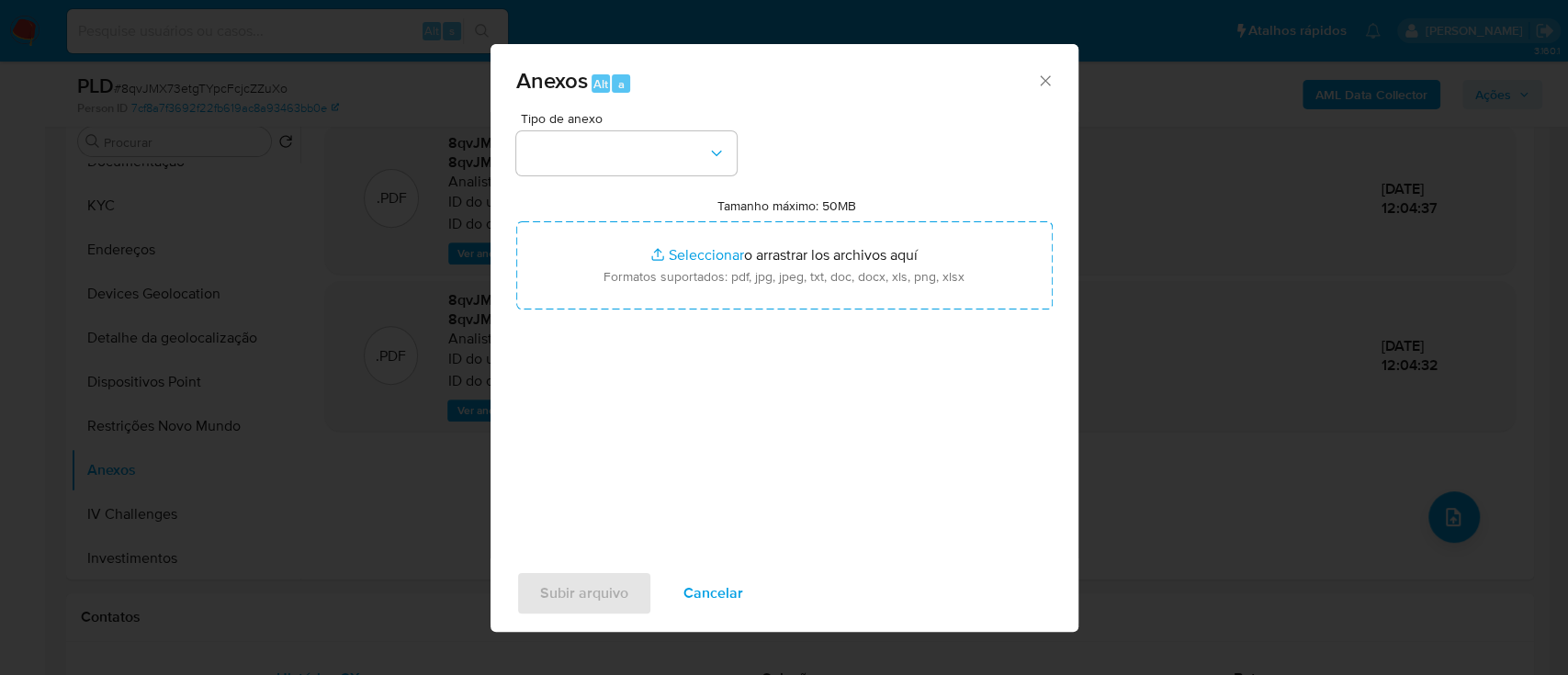
click at [887, 146] on div "Tipo de anexo Tamanho máximo: 50MB Seleccionar archivos Seleccionar o arrastrar…" at bounding box center [784, 329] width 536 height 434
click at [660, 167] on button "button" at bounding box center [626, 153] width 220 height 44
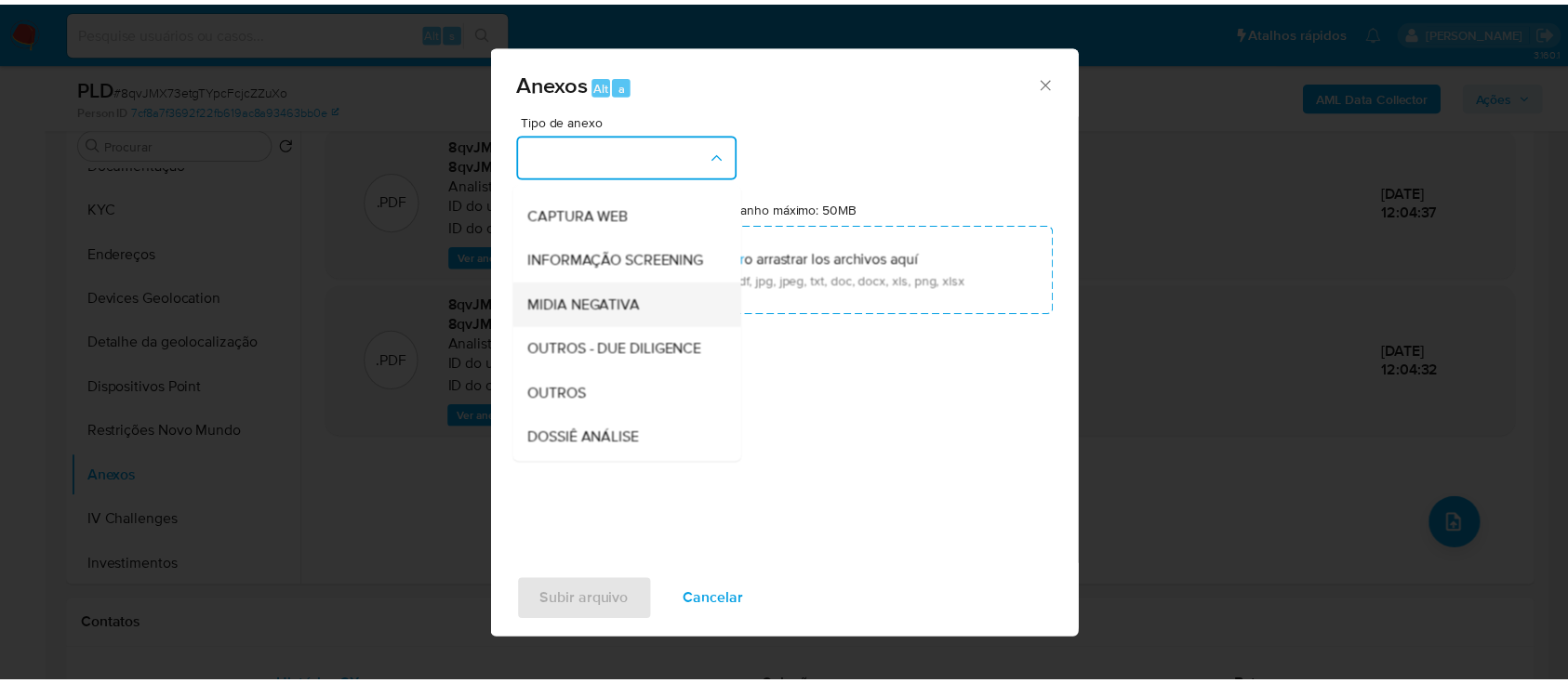
scroll to position [124, 0]
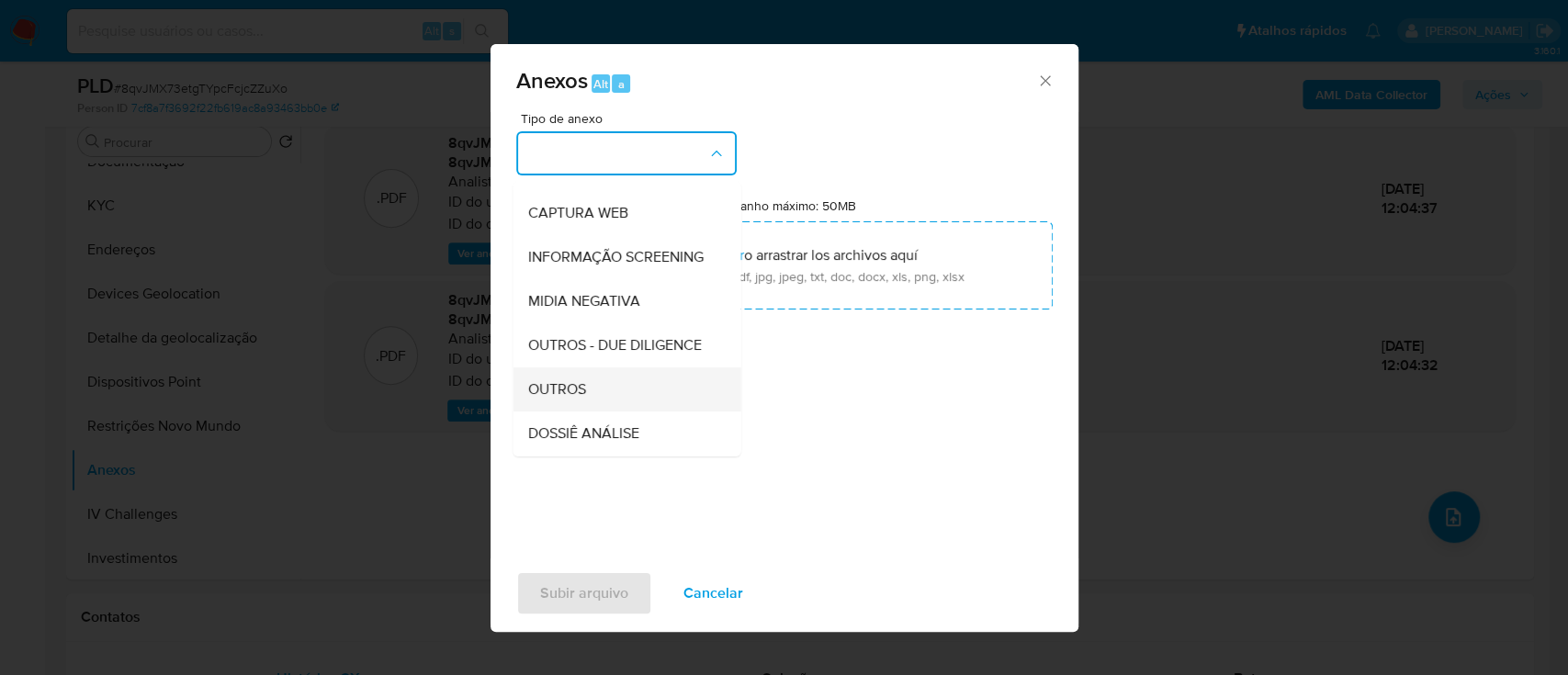
click at [565, 398] on span "OUTROS" at bounding box center [556, 389] width 58 height 18
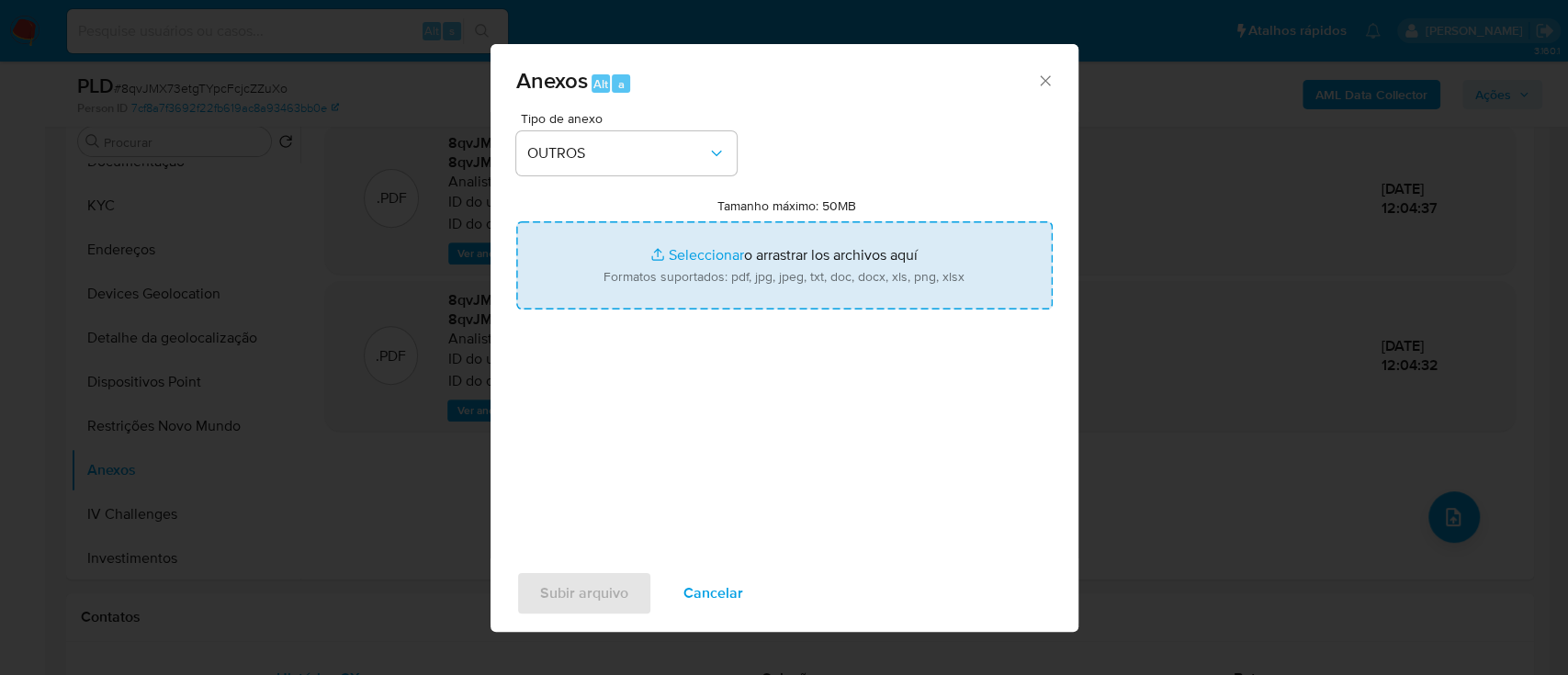
click at [720, 251] on input "Tamanho máximo: 50MB Seleccionar archivos" at bounding box center [784, 265] width 536 height 88
type input "C:\fakepath\Mulan 270247359_2025_09_24_11_08_24.xlsx"
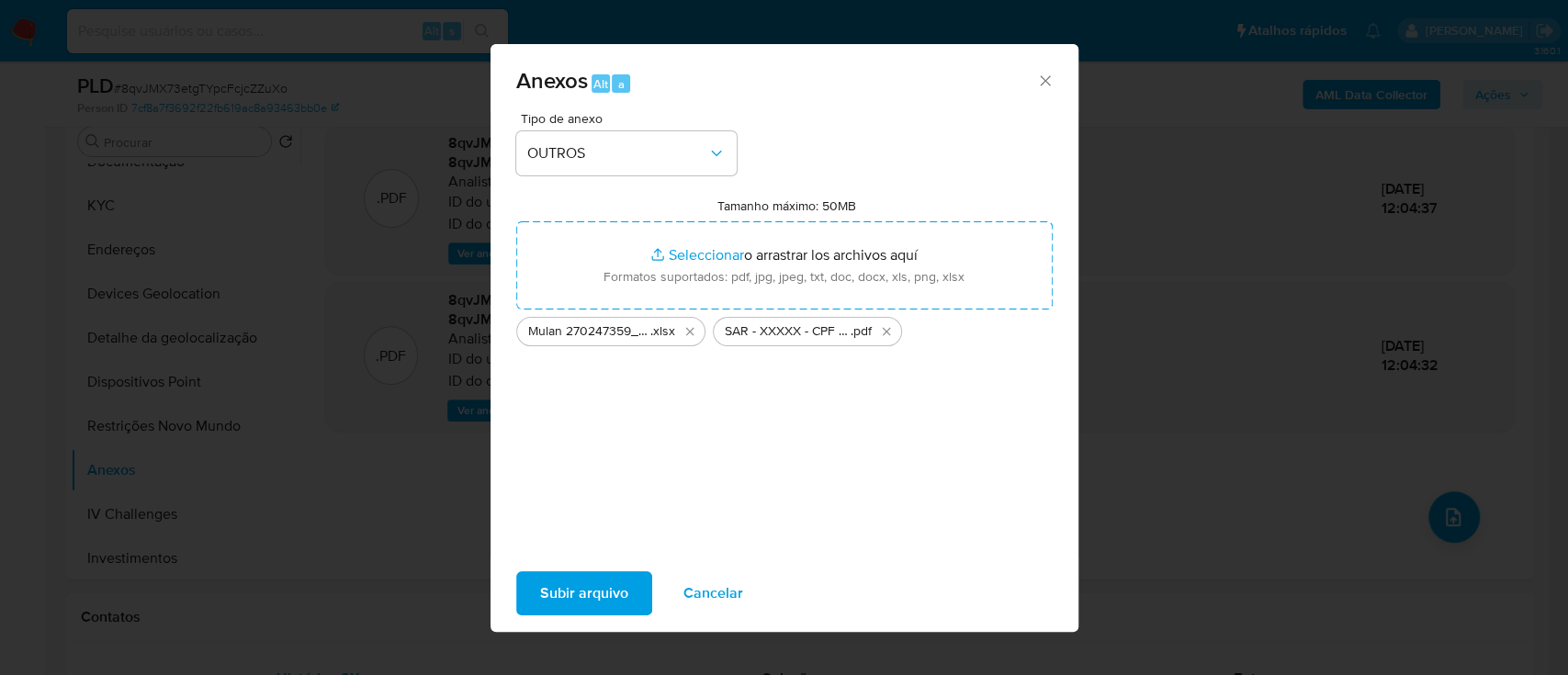
click at [597, 591] on span "Subir arquivo" at bounding box center [583, 593] width 88 height 41
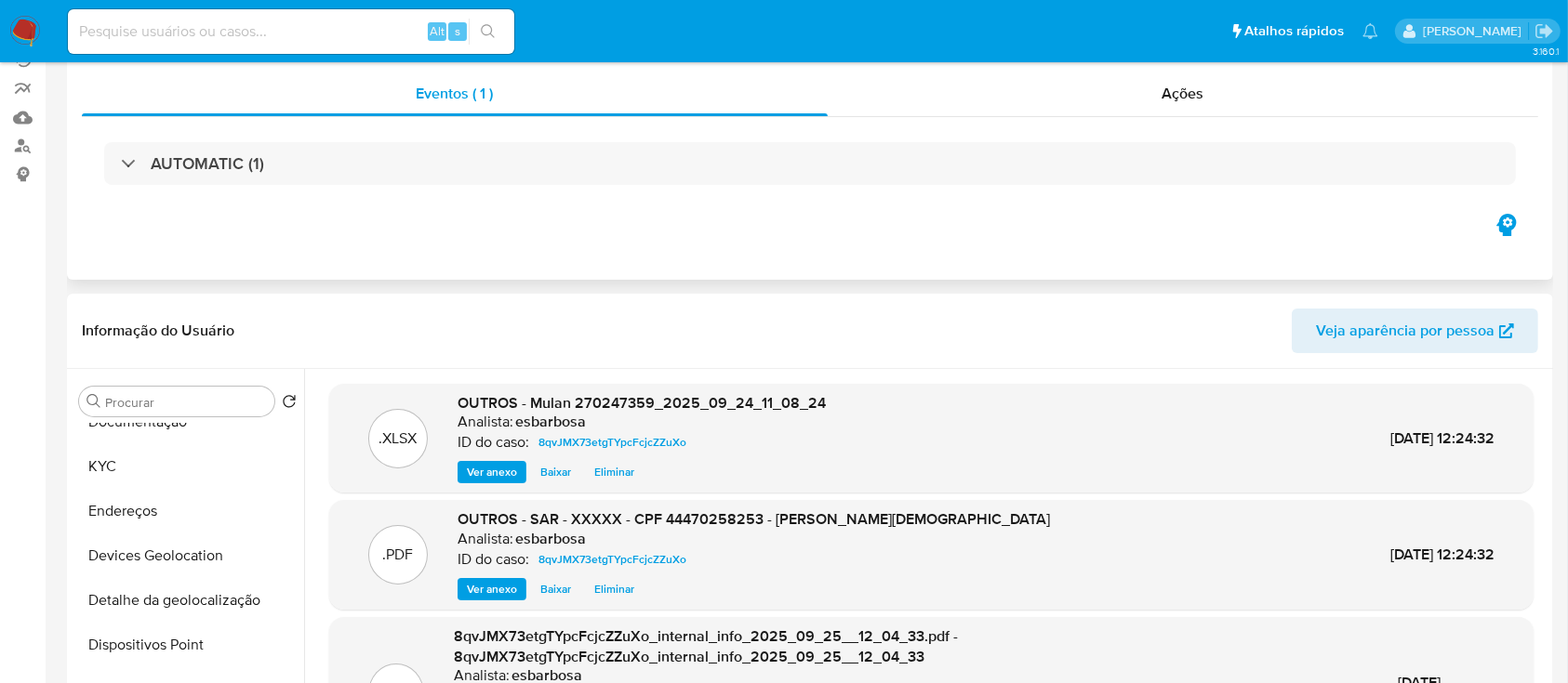
scroll to position [0, 0]
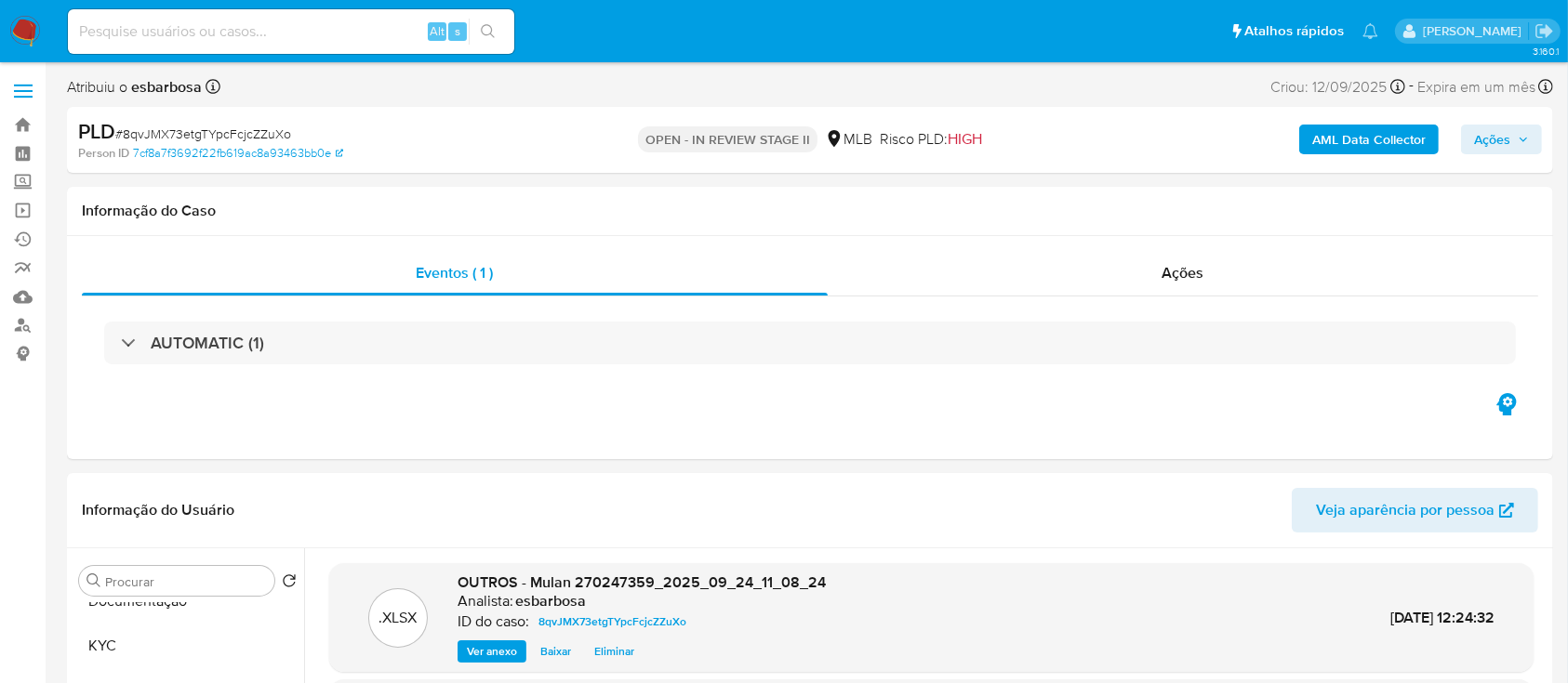
click at [1487, 135] on span "Ações" at bounding box center [1493, 139] width 37 height 30
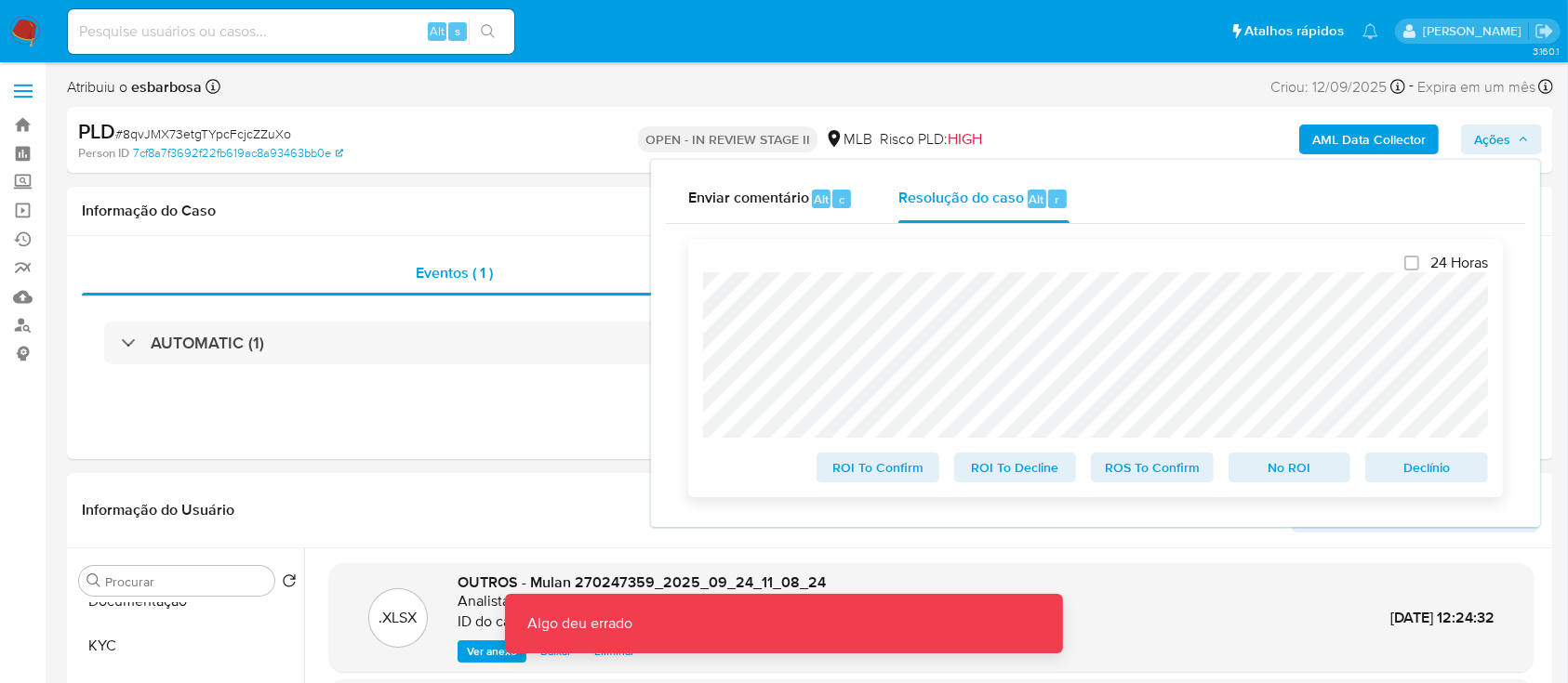
click at [1121, 473] on span "ROS To Confirm" at bounding box center [1152, 468] width 97 height 26
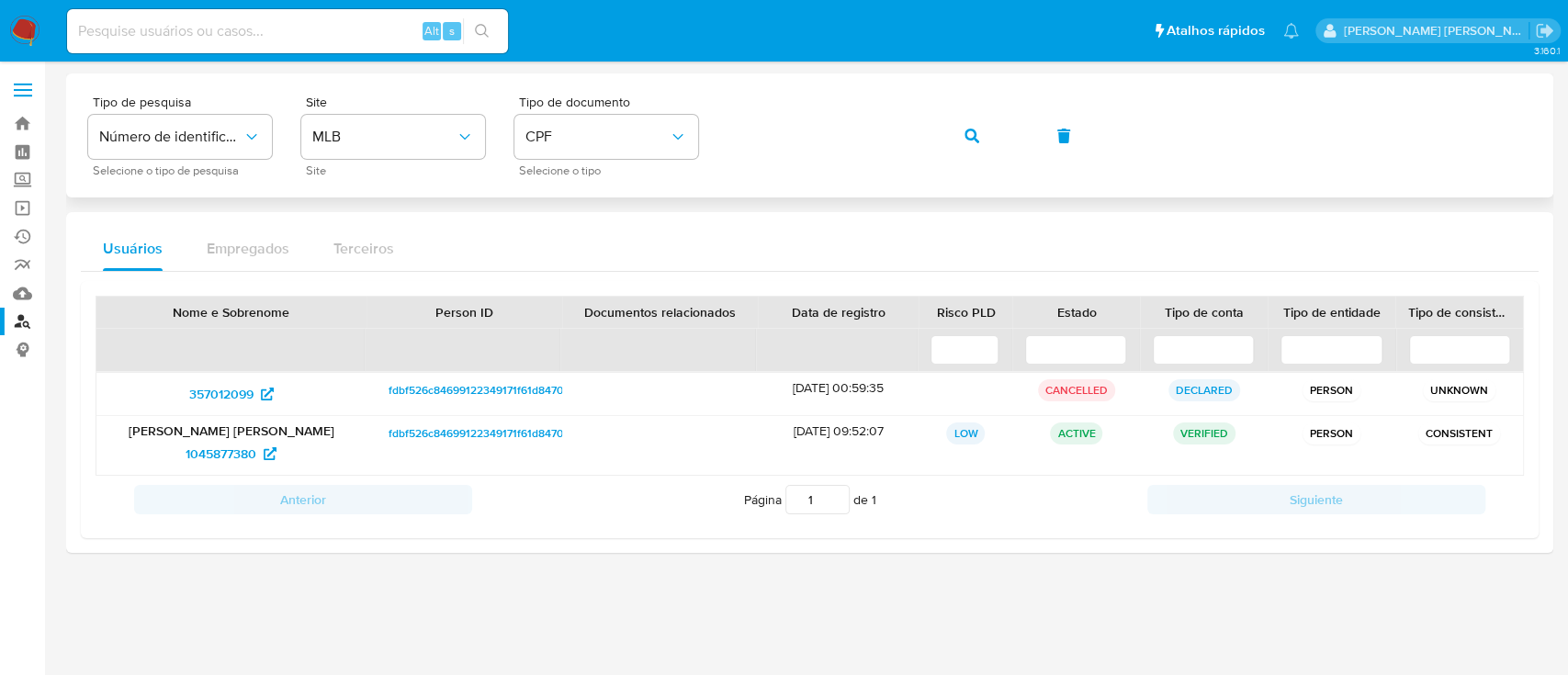
click at [1004, 136] on div "Tipo de pesquisa Número de identificação Selecione o tipo de pesquisa Site MLB …" at bounding box center [810, 136] width 1443 height 80
click at [976, 137] on button "button" at bounding box center [972, 136] width 63 height 44
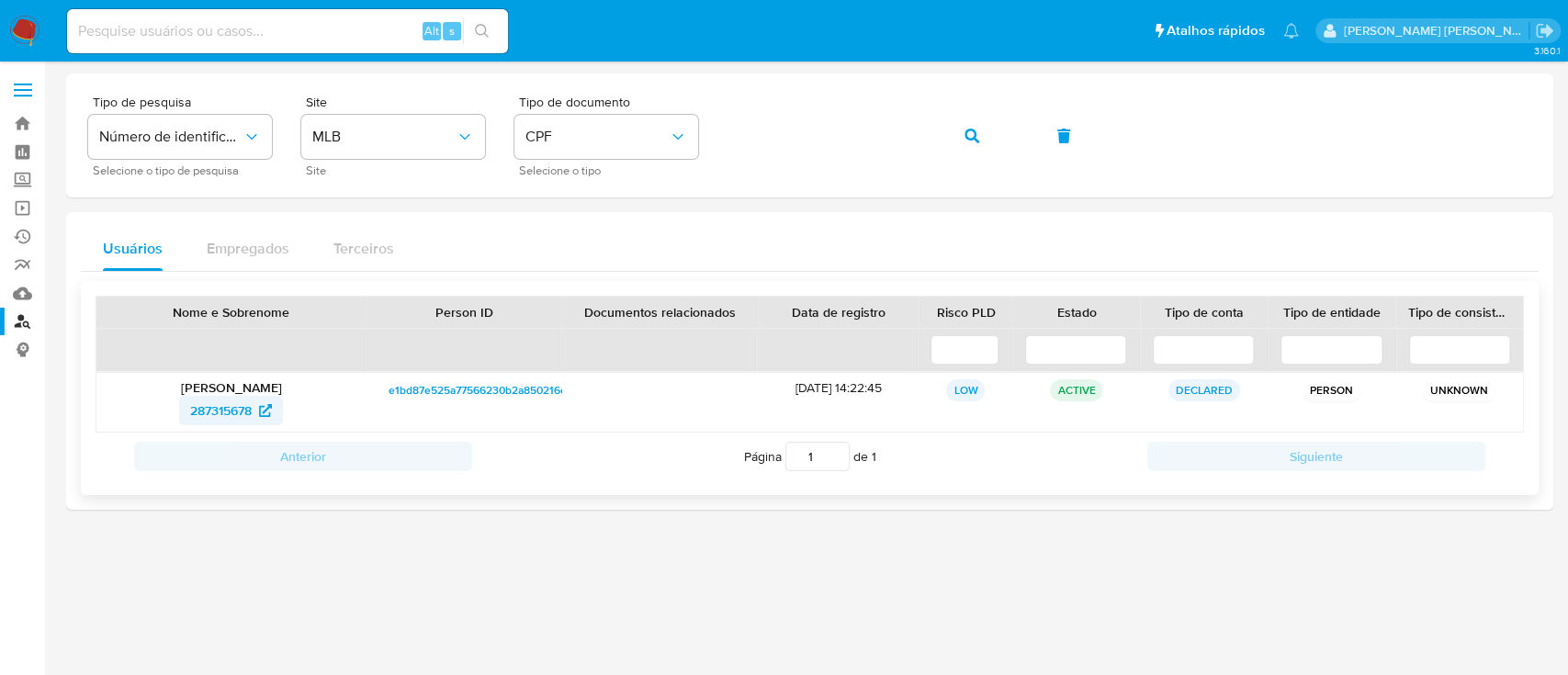
click at [207, 408] on span "287315678" at bounding box center [220, 411] width 62 height 29
click at [998, 136] on button "button" at bounding box center [972, 136] width 63 height 44
click at [228, 413] on span "350452897" at bounding box center [221, 411] width 67 height 29
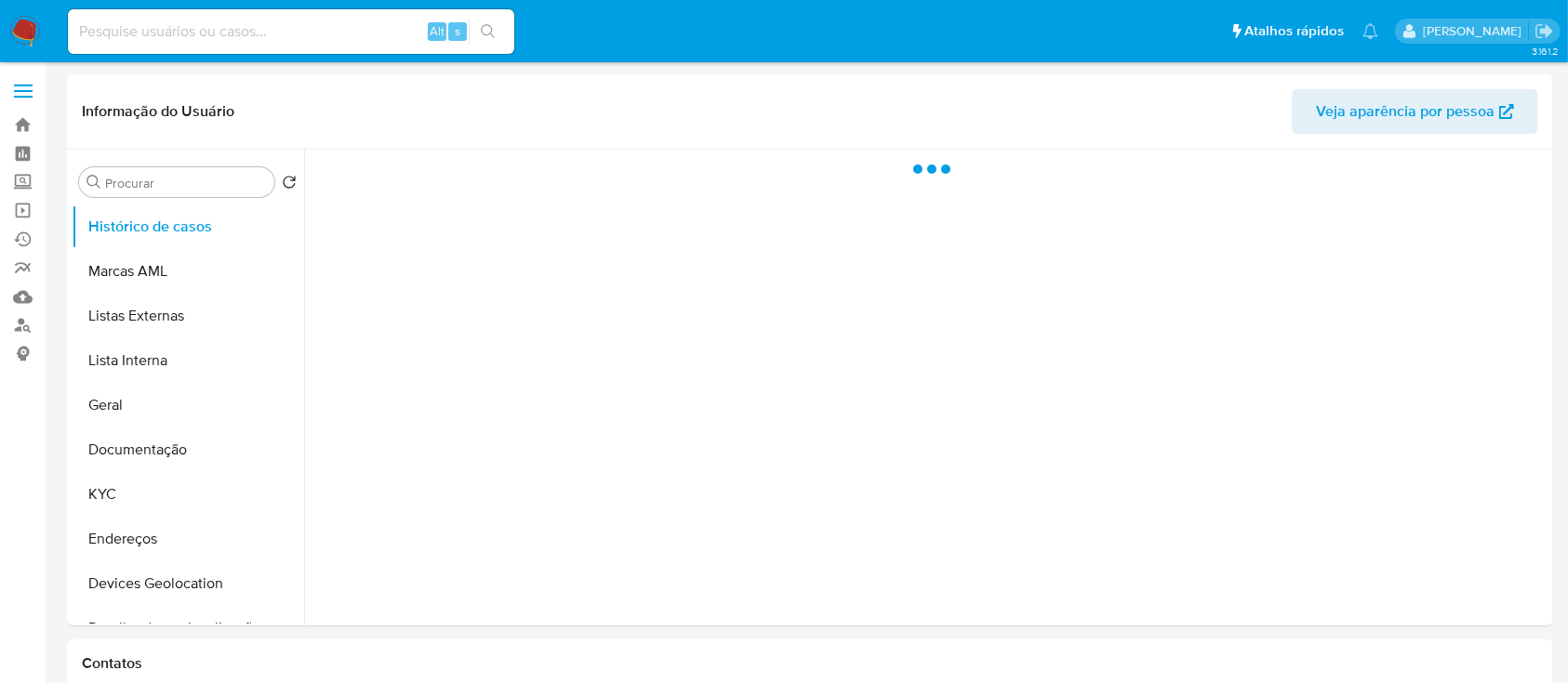
select select "10"
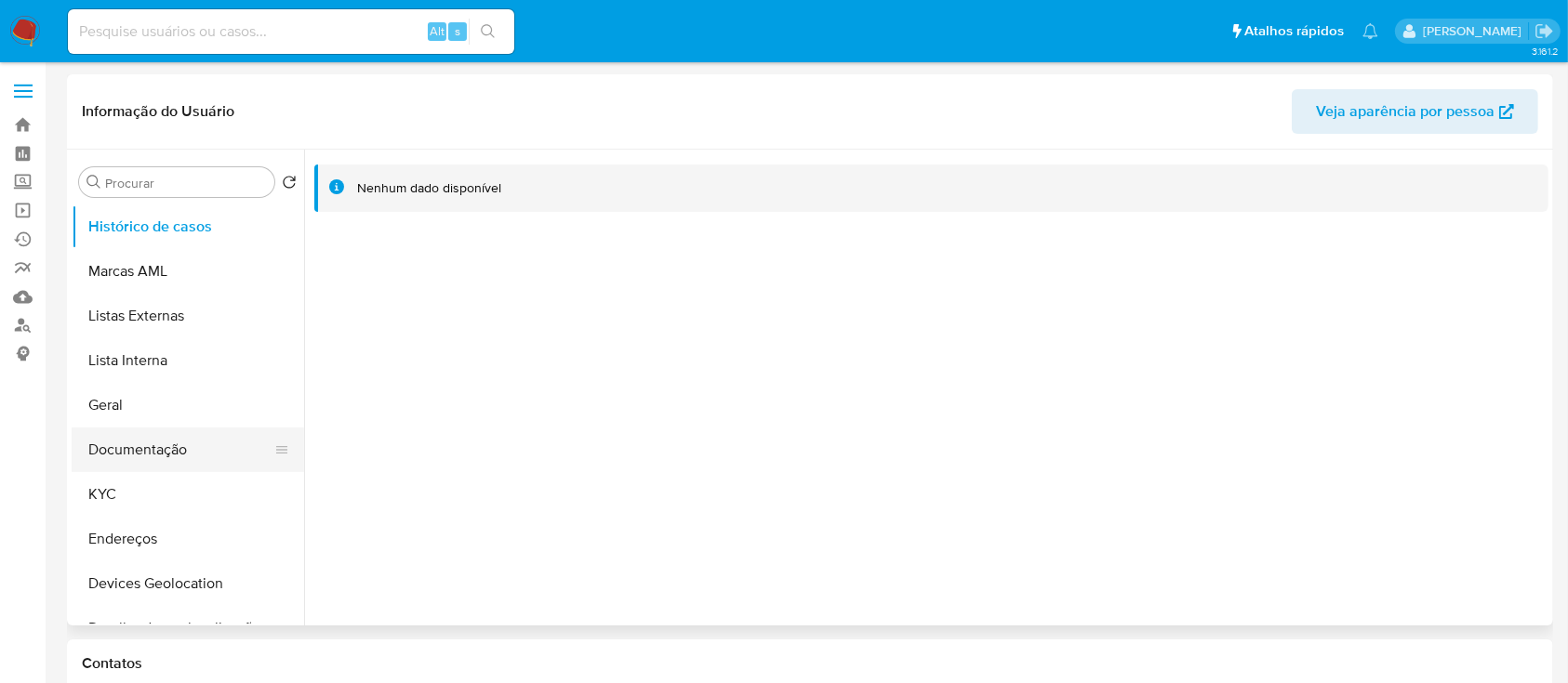
drag, startPoint x: 135, startPoint y: 448, endPoint x: 152, endPoint y: 443, distance: 17.7
click at [136, 447] on button "Documentação" at bounding box center [180, 450] width 218 height 44
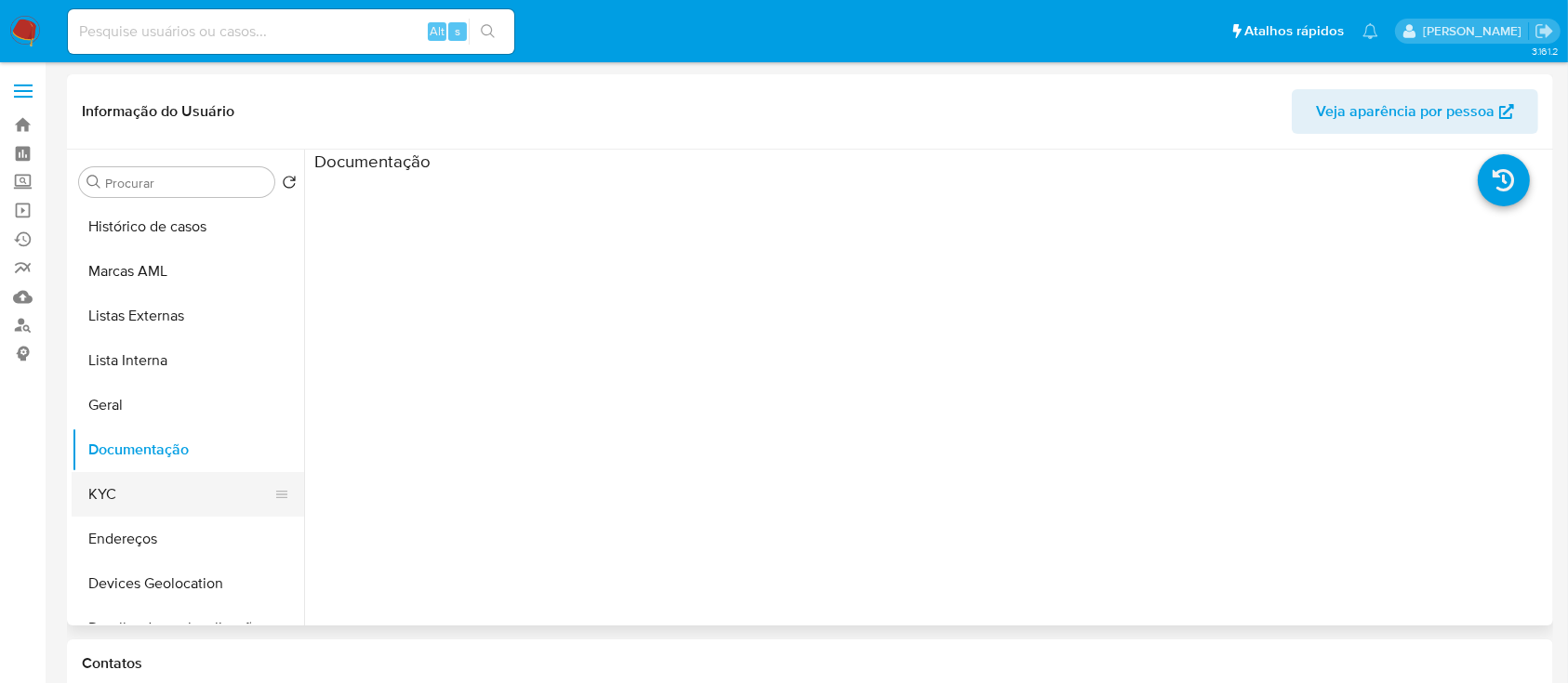
click at [109, 480] on button "KYC" at bounding box center [180, 494] width 218 height 44
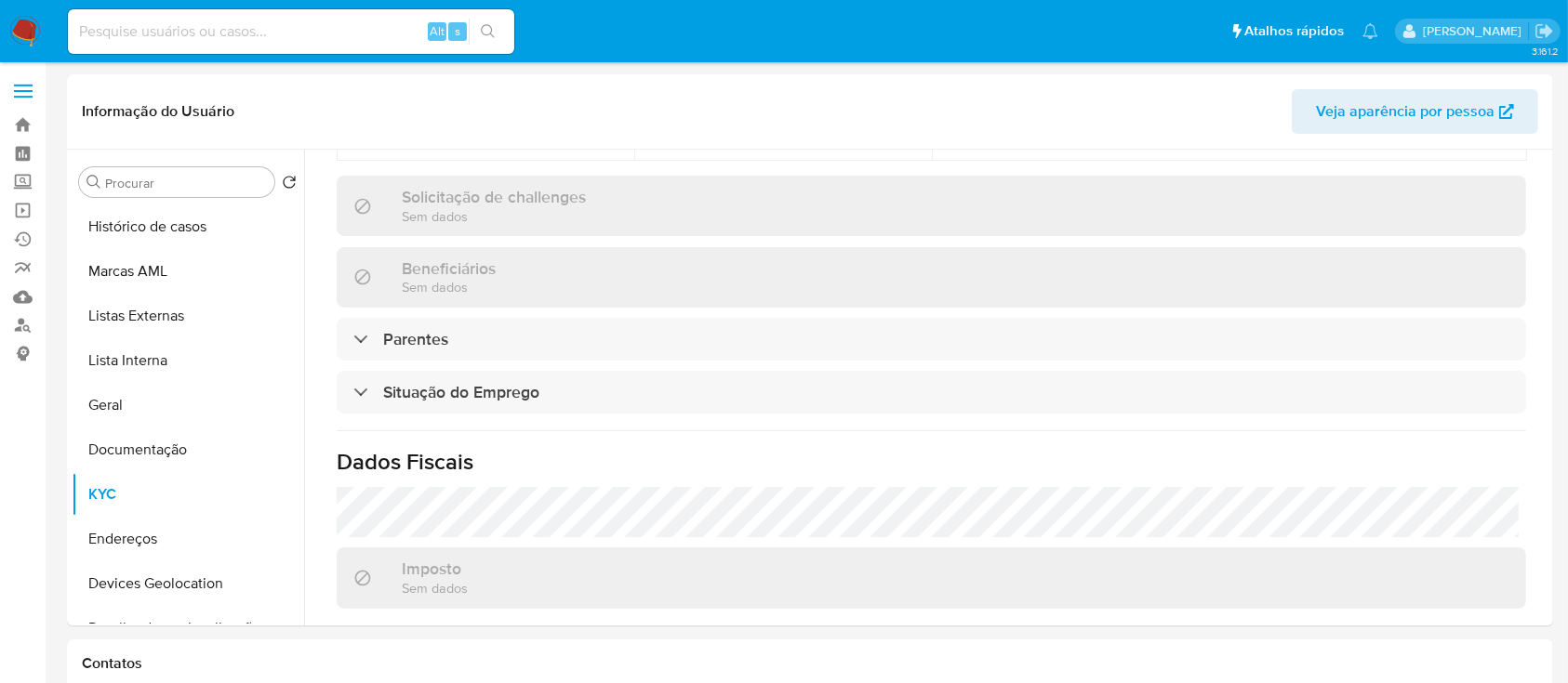
scroll to position [815, 0]
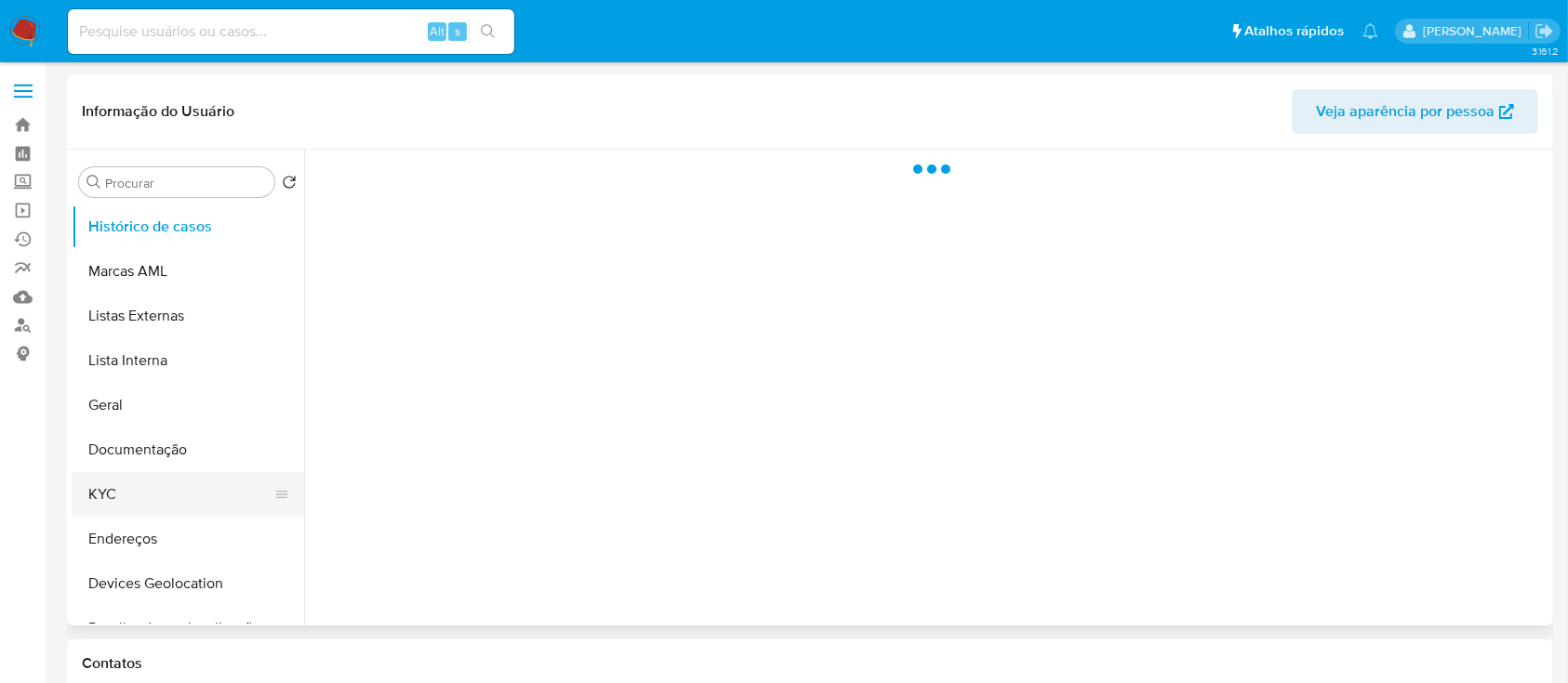
click at [188, 487] on button "KYC" at bounding box center [180, 494] width 218 height 44
select select "10"
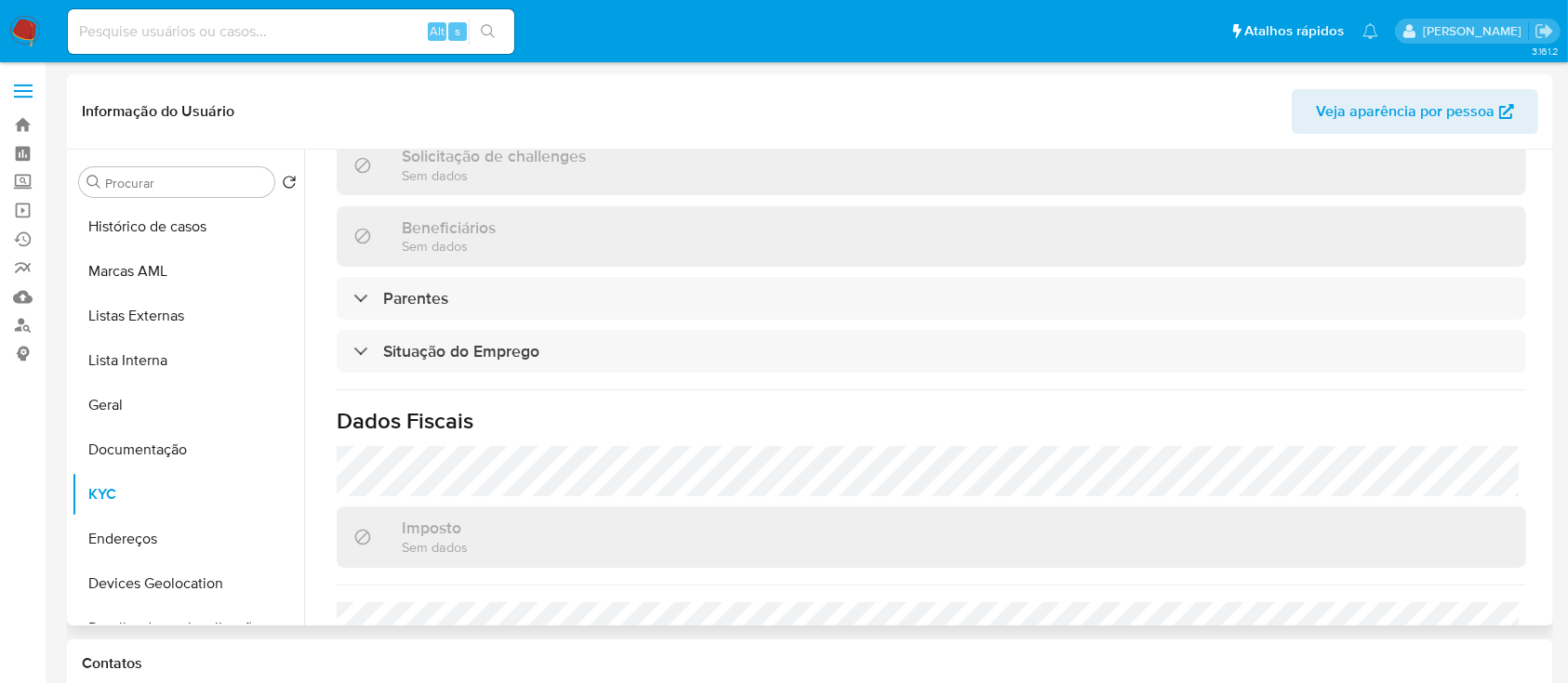
scroll to position [831, 0]
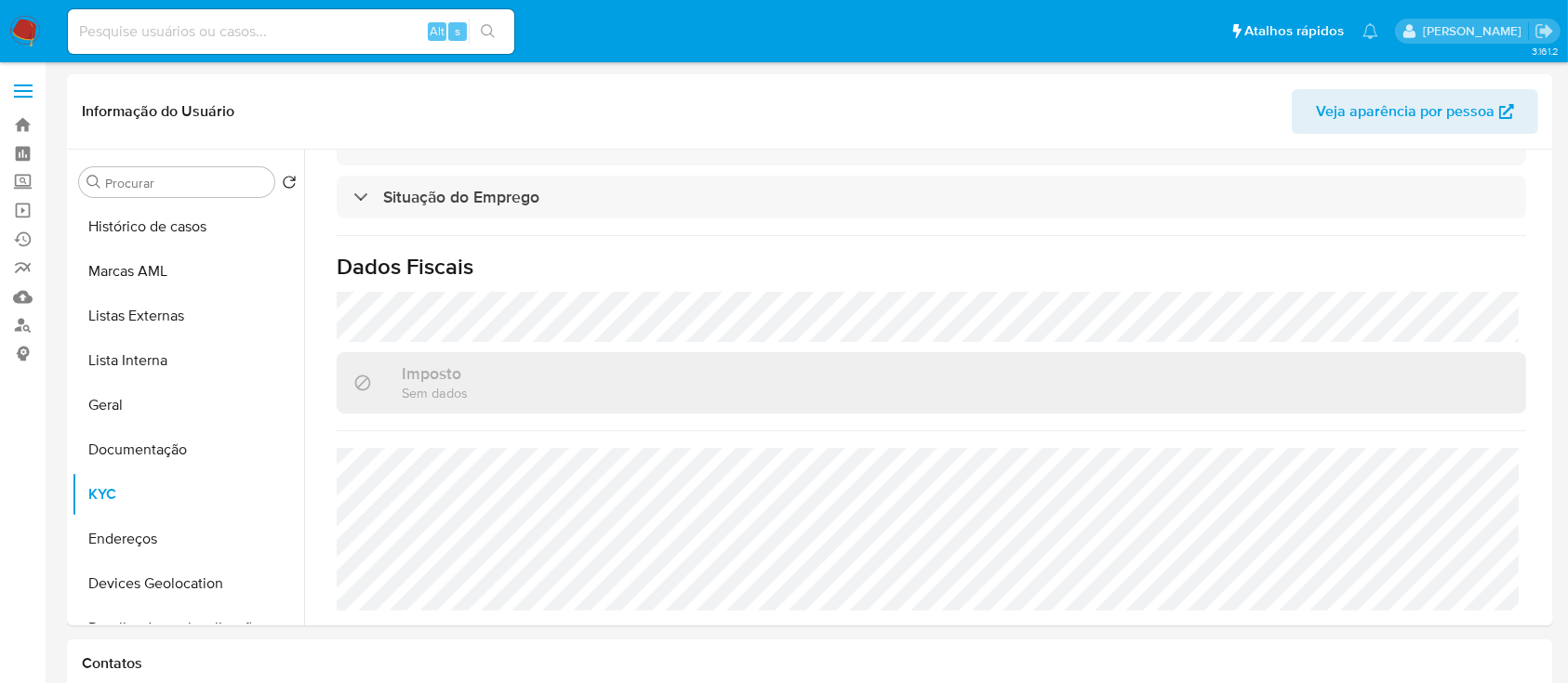
click at [257, 40] on input at bounding box center [292, 31] width 447 height 24
click at [361, 36] on input at bounding box center [292, 31] width 447 height 24
paste input "8qvJMX73etgTYpcFcjcZZuXo"
type input "8qvJMX73etgTYpcFcjcZZuXo"
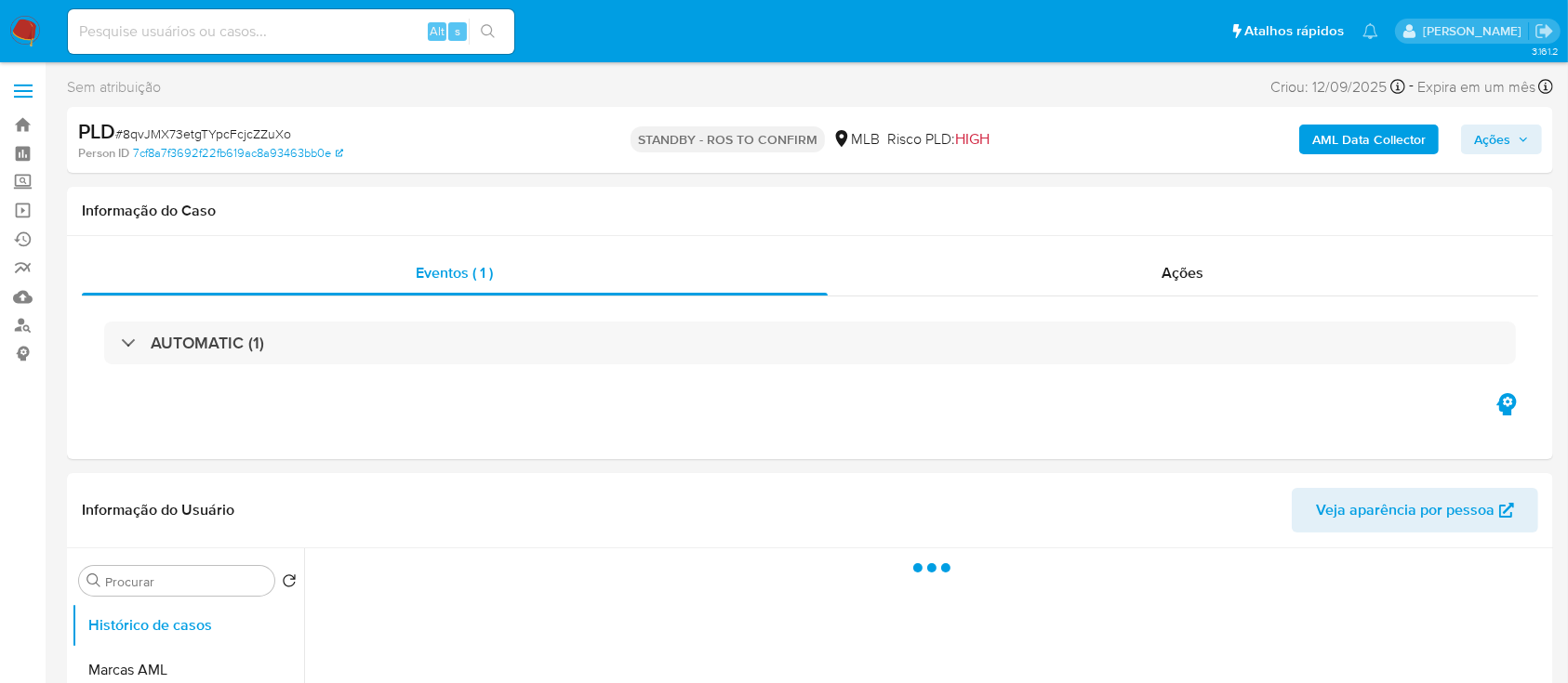
select select "10"
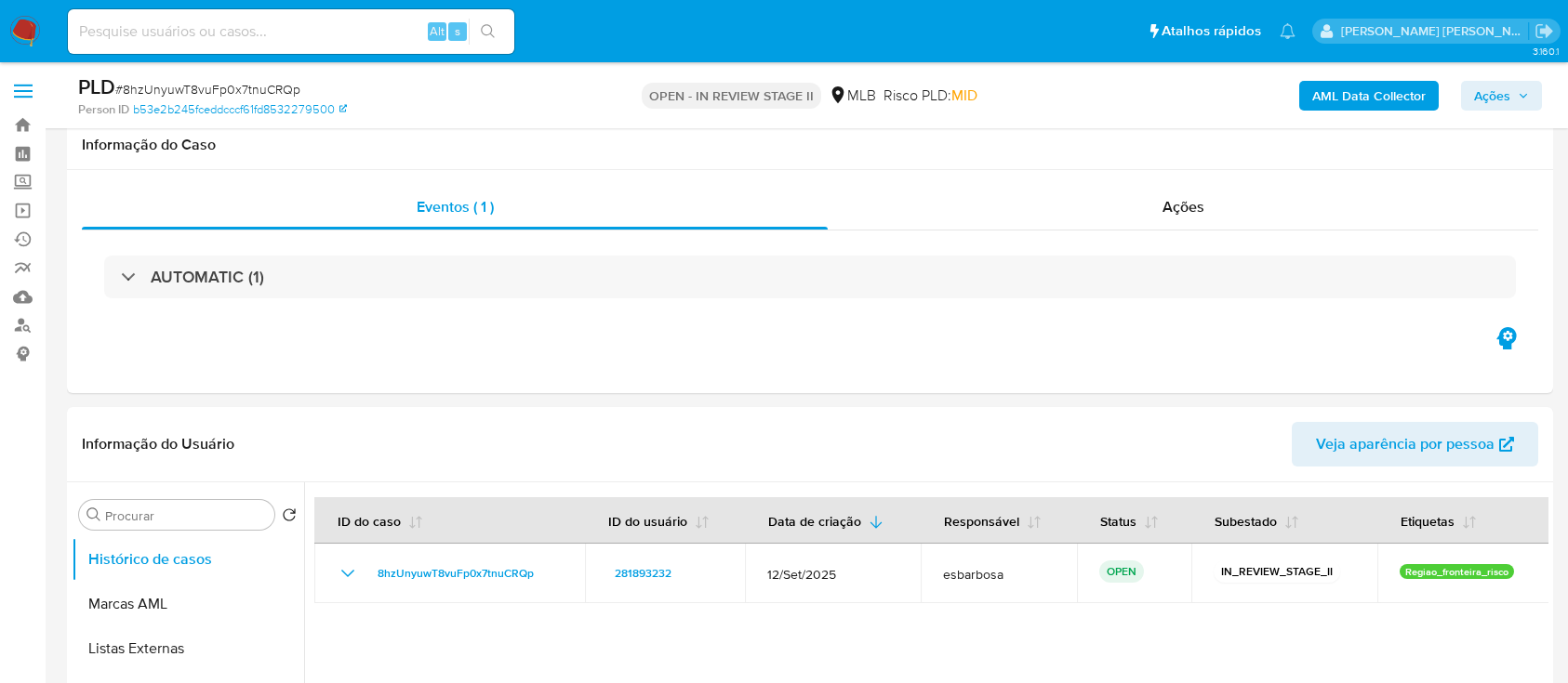
scroll to position [1859, 0]
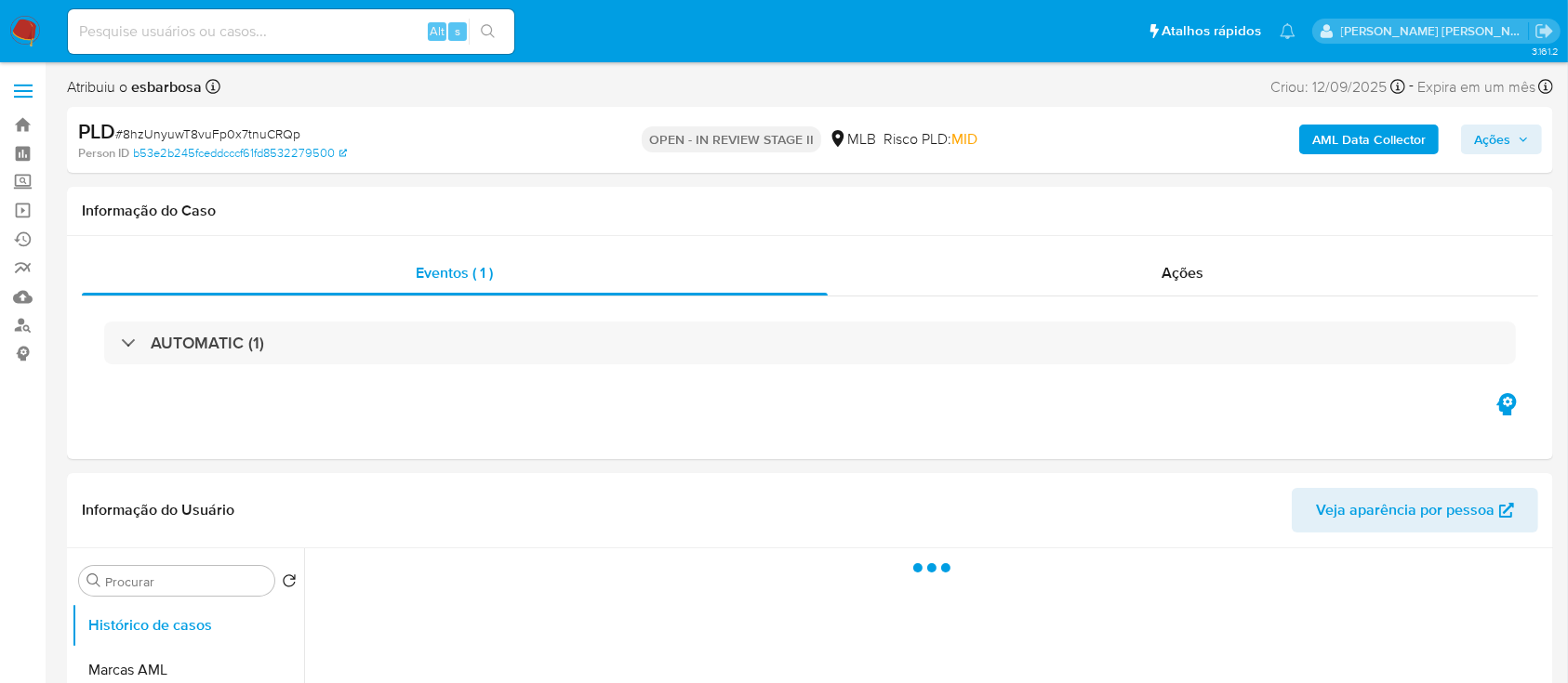
select select "10"
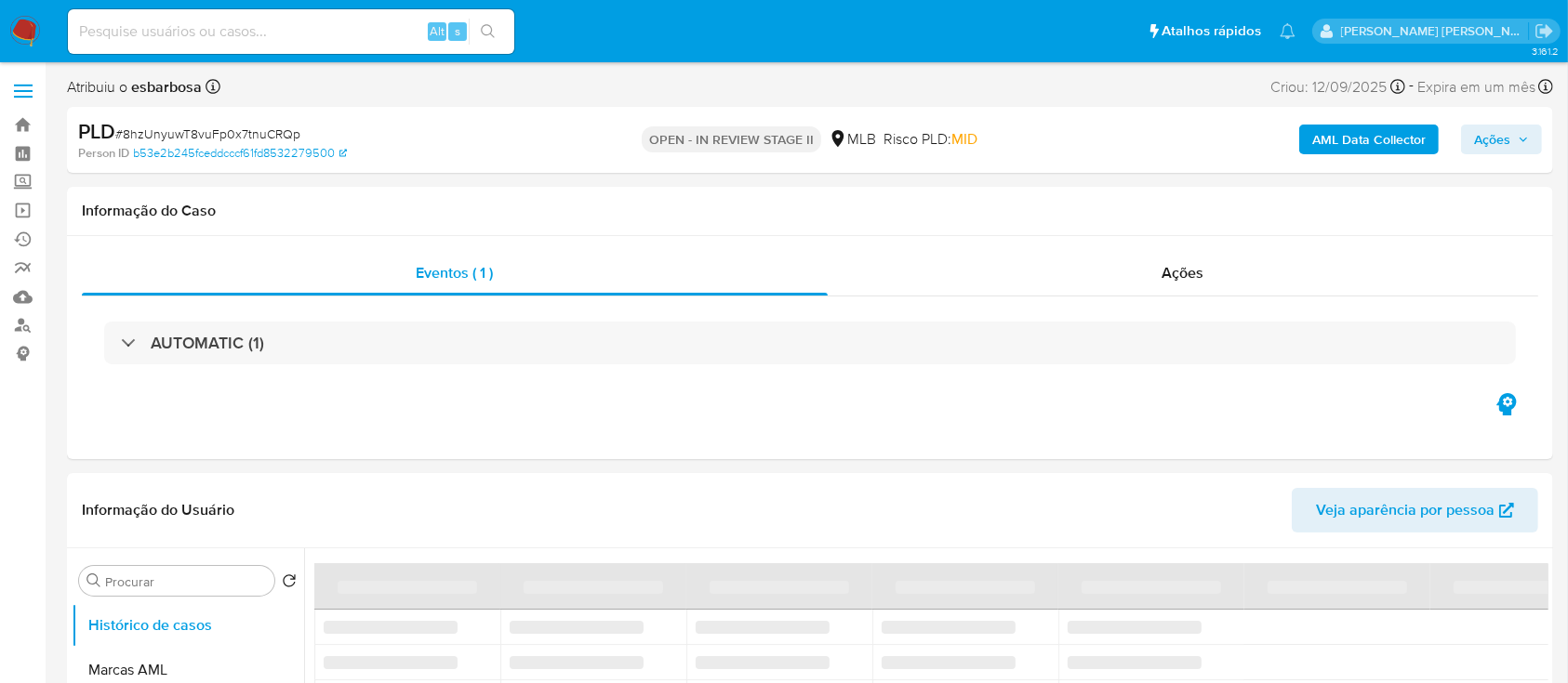
click at [236, 134] on span "# 8hzUnyuwT8vuFp0x7tnuCRQp" at bounding box center [208, 133] width 185 height 18
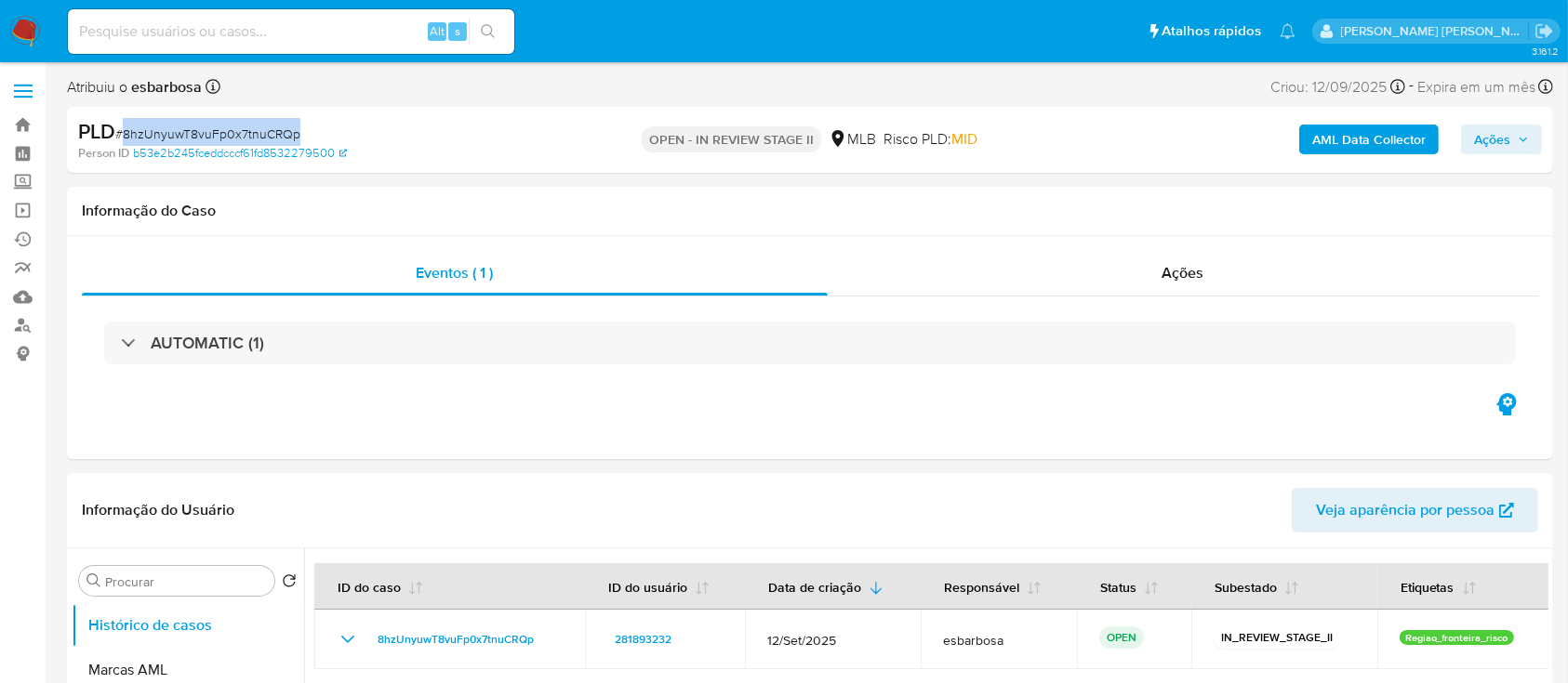
click at [236, 134] on span "# 8hzUnyuwT8vuFp0x7tnuCRQp" at bounding box center [208, 133] width 185 height 18
copy span "8hzUnyuwT8vuFp0x7tnuCRQp"
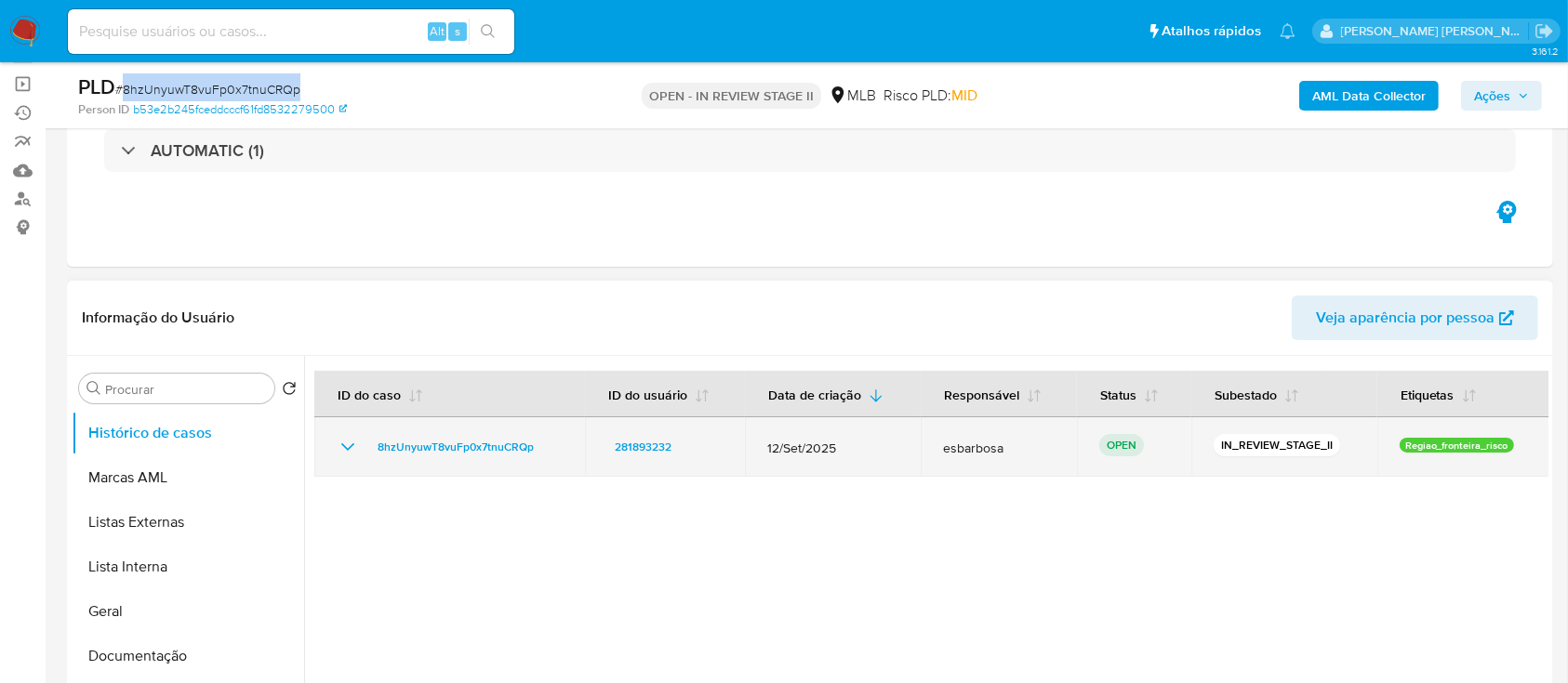
scroll to position [124, 0]
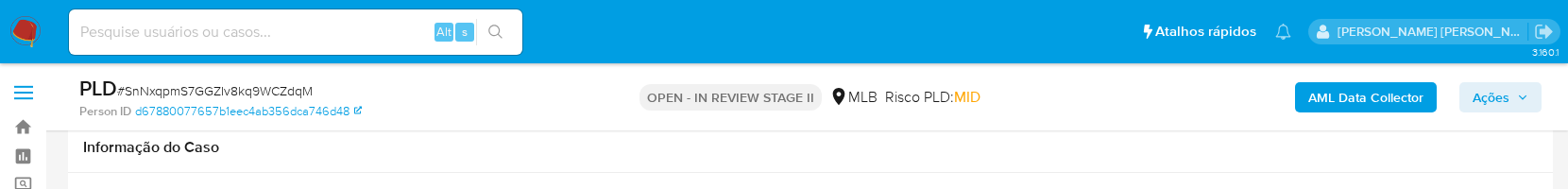
scroll to position [379, 0]
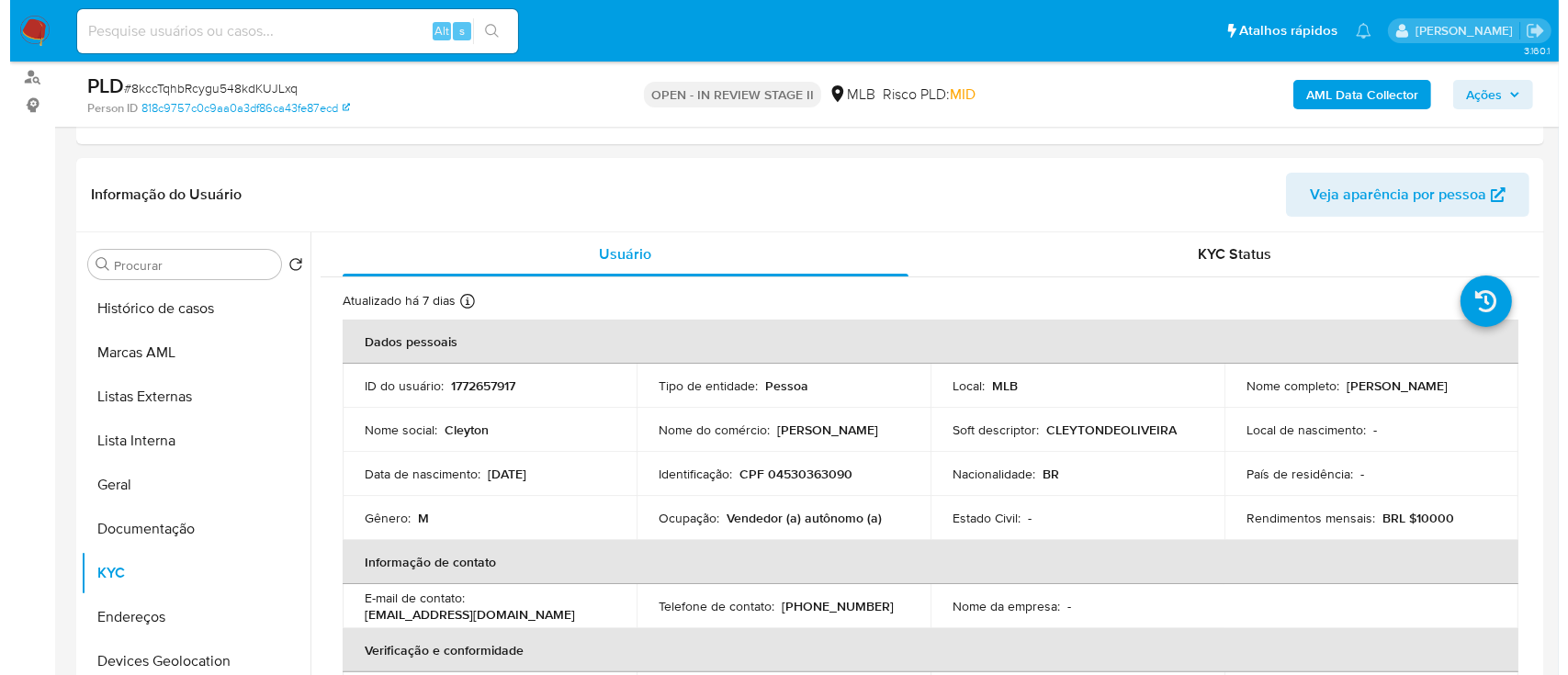
scroll to position [244, 0]
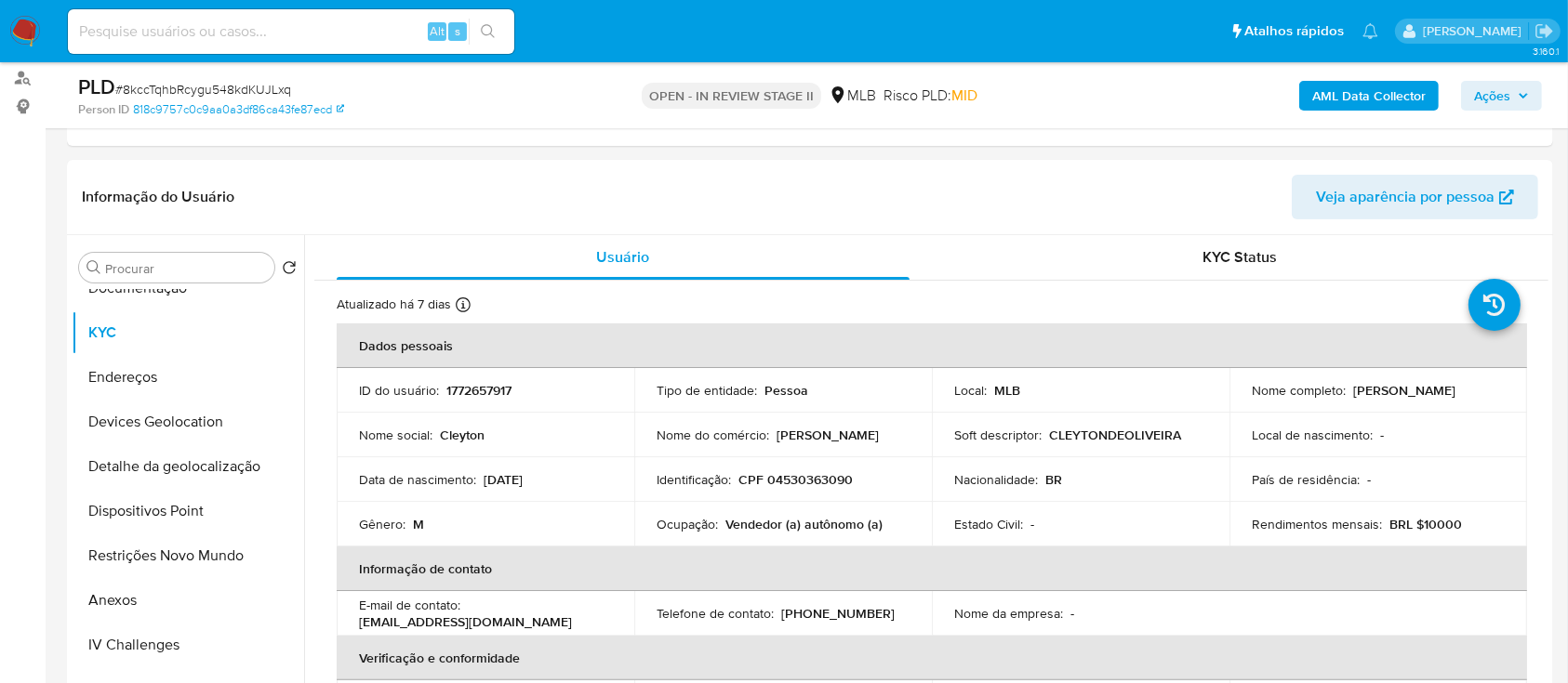
click at [1353, 95] on b "AML Data Collector" at bounding box center [1370, 95] width 114 height 30
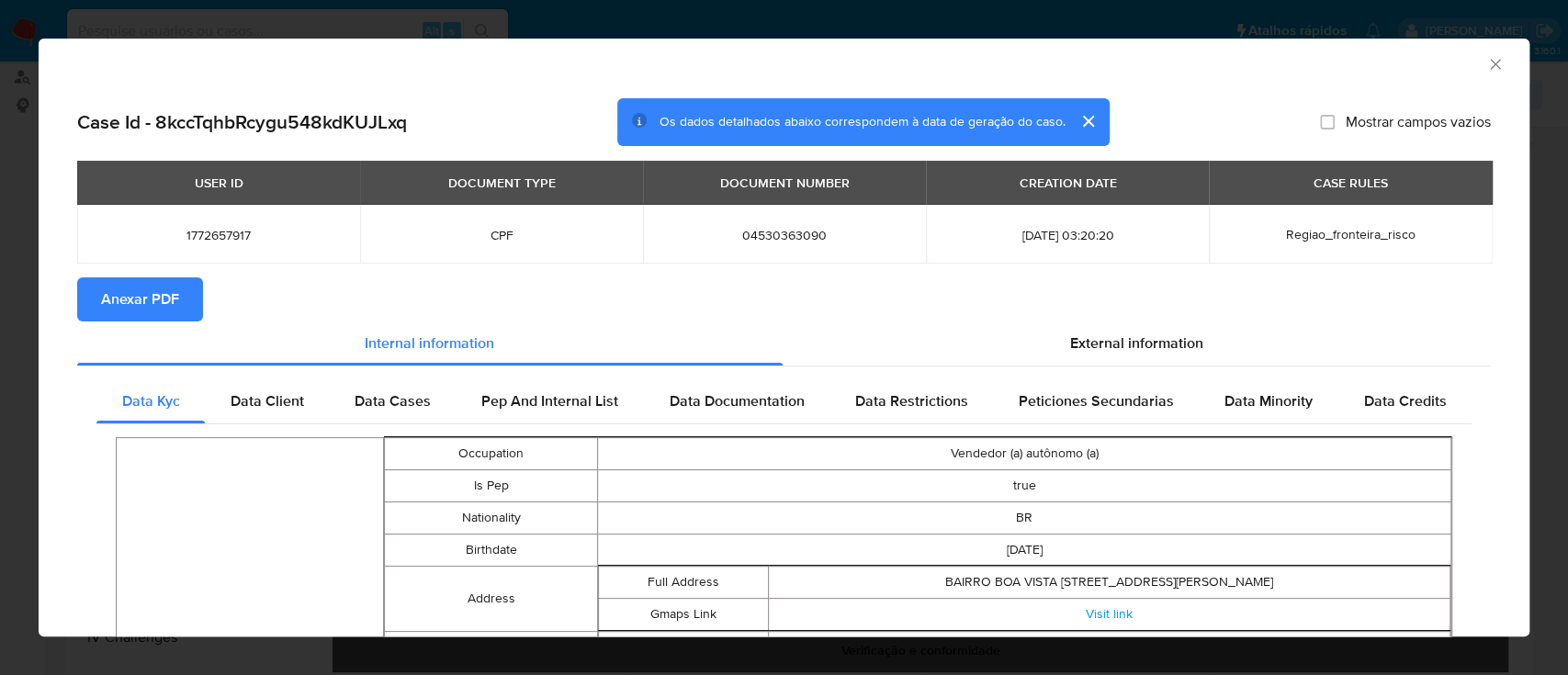
click at [137, 292] on span "Anexar PDF" at bounding box center [140, 299] width 78 height 41
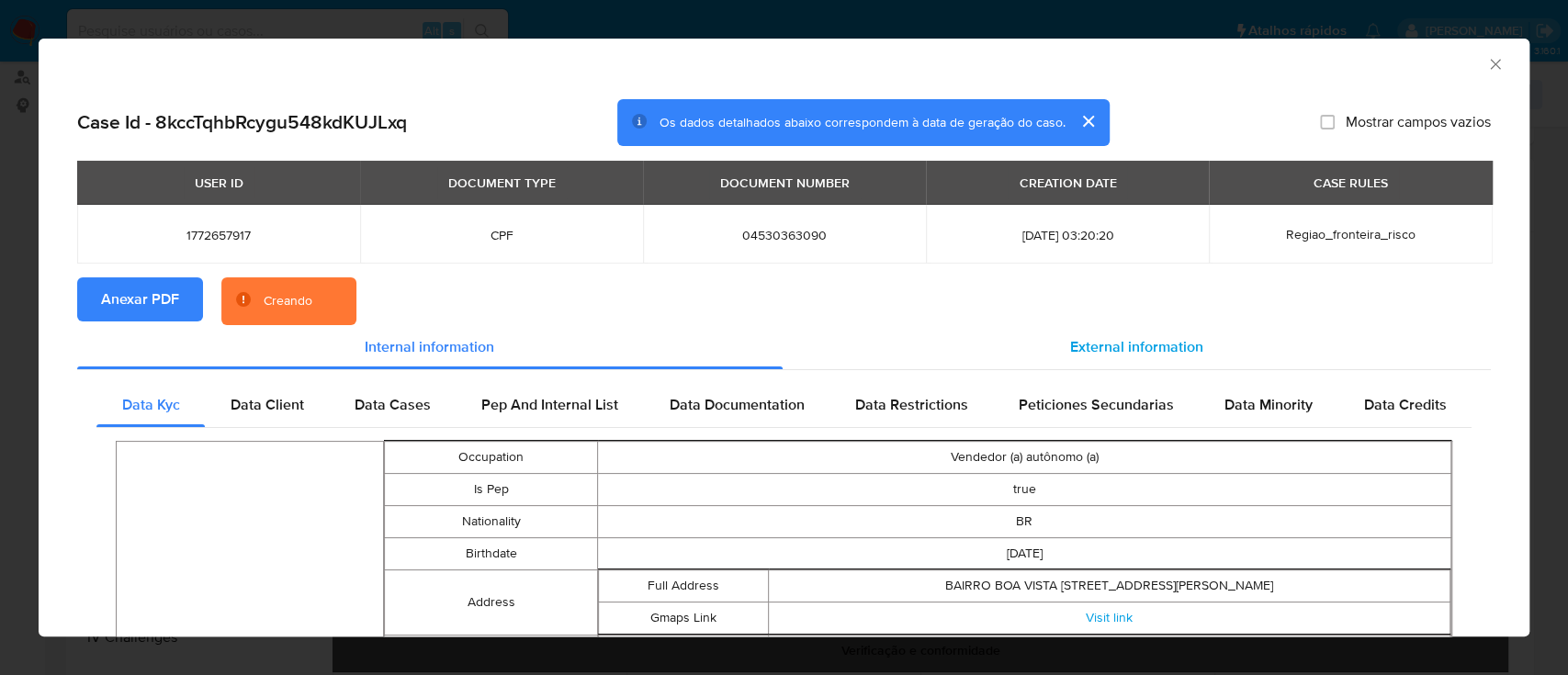
click at [1100, 344] on span "External information" at bounding box center [1137, 347] width 133 height 21
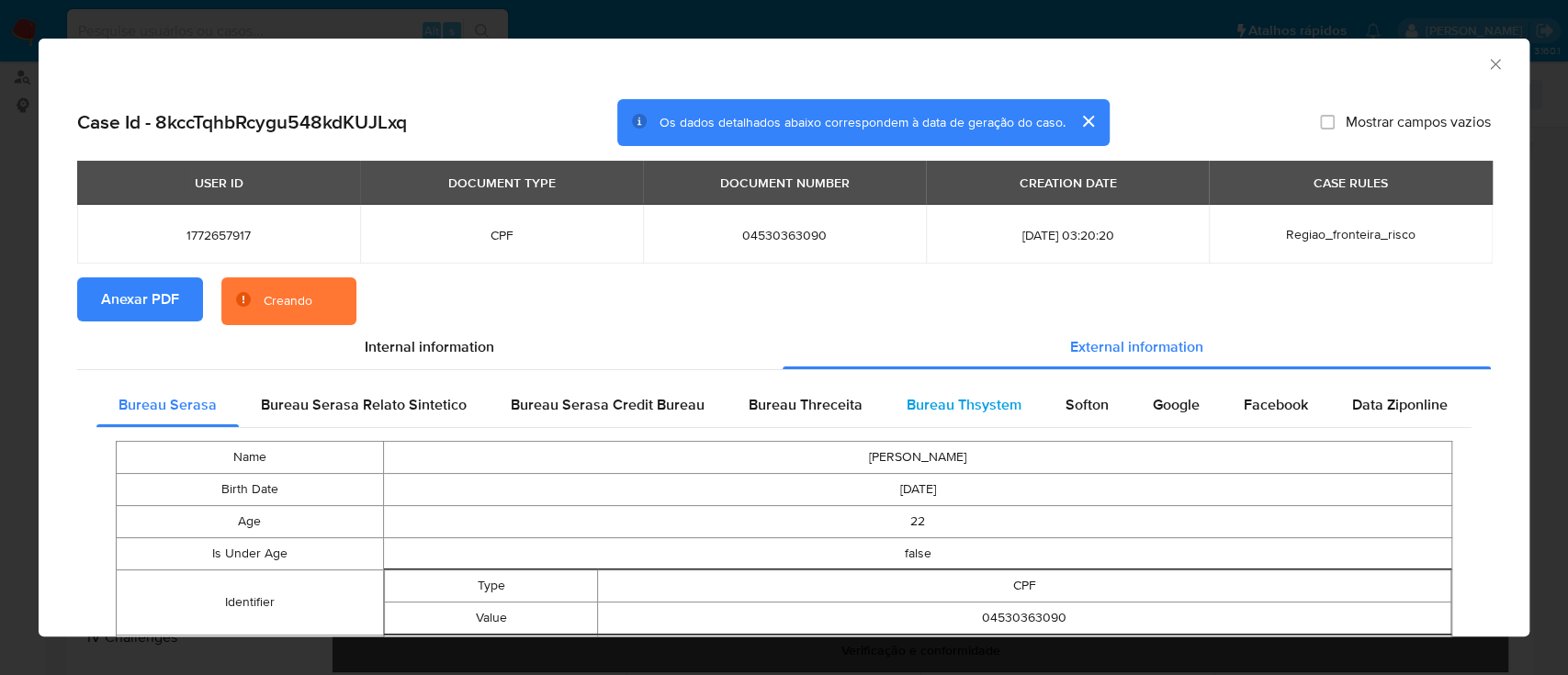
click at [926, 409] on span "Bureau Thsystem" at bounding box center [964, 405] width 115 height 21
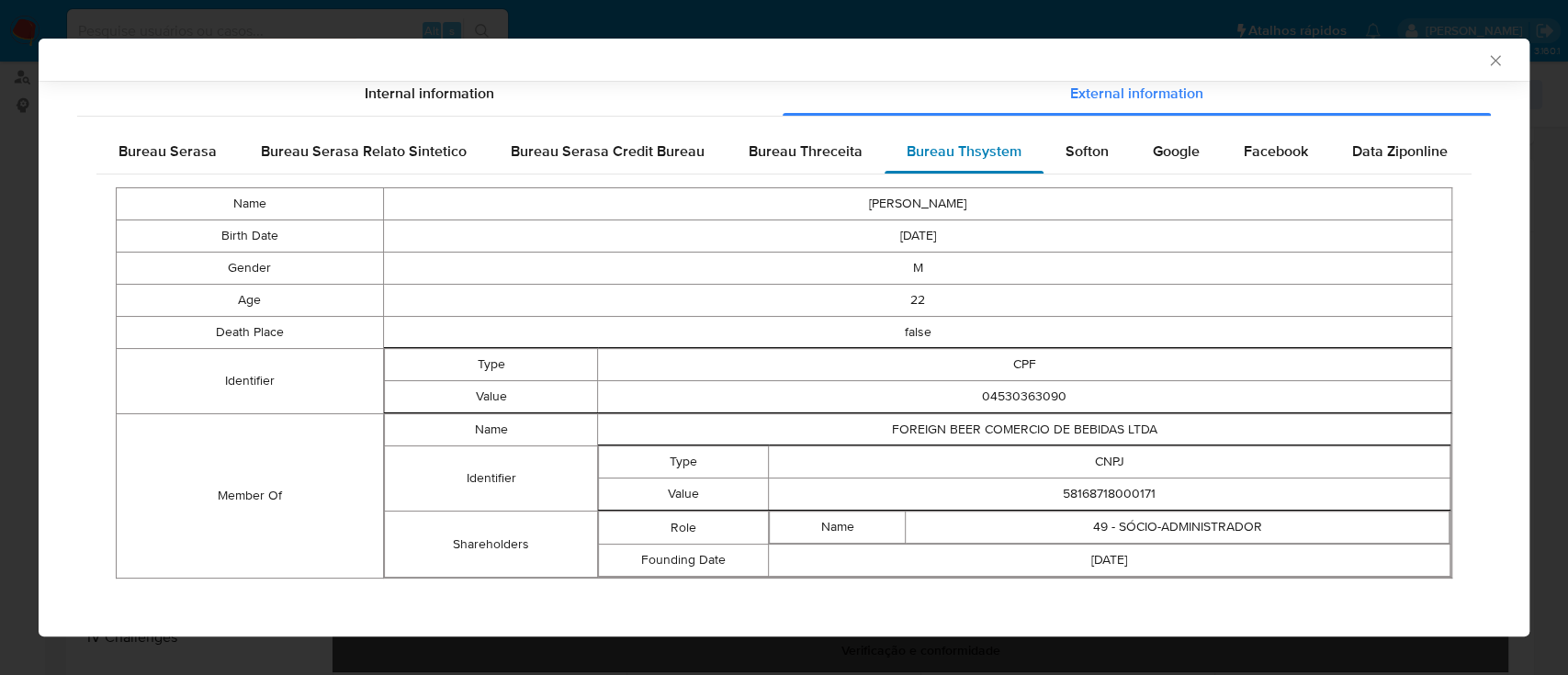
scroll to position [254, 0]
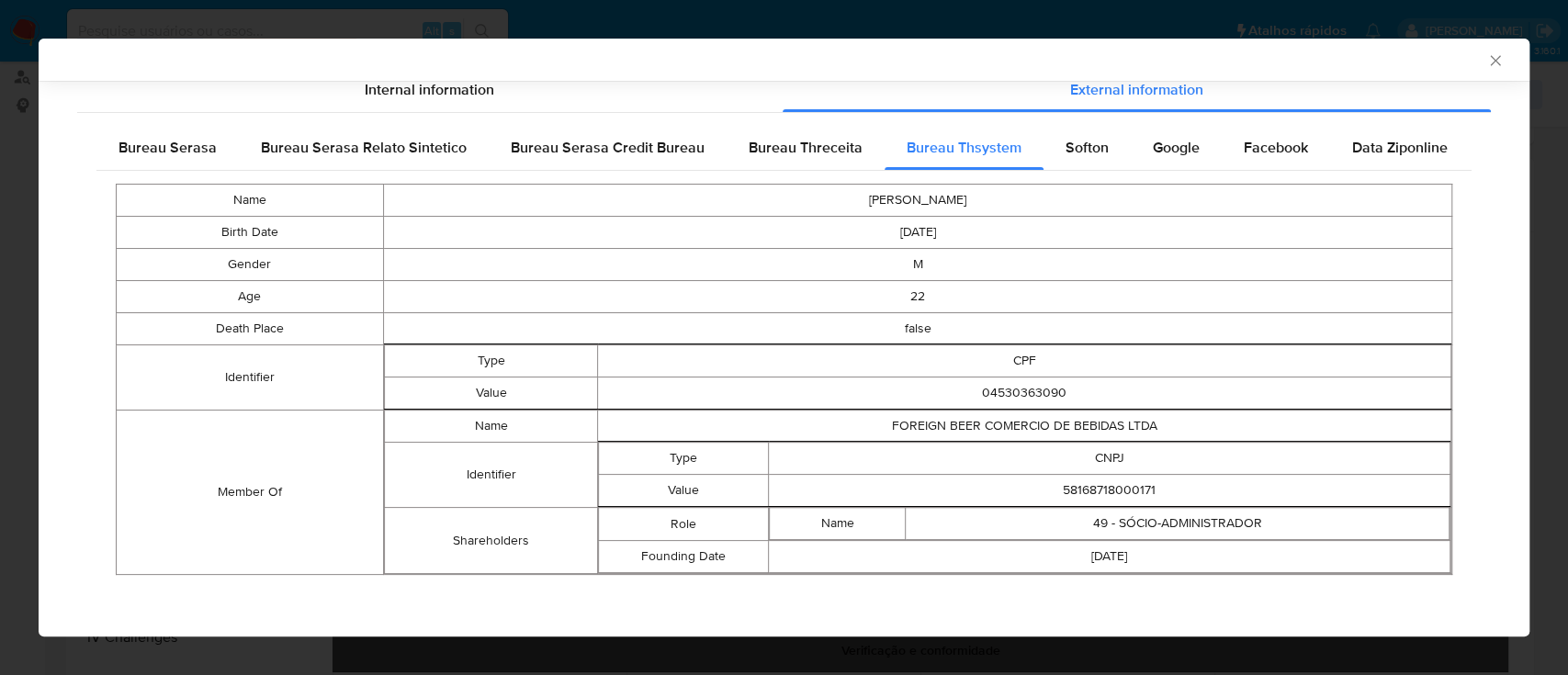
click at [1084, 492] on td "58168718000171" at bounding box center [1109, 492] width 681 height 32
copy td "58168718000171"
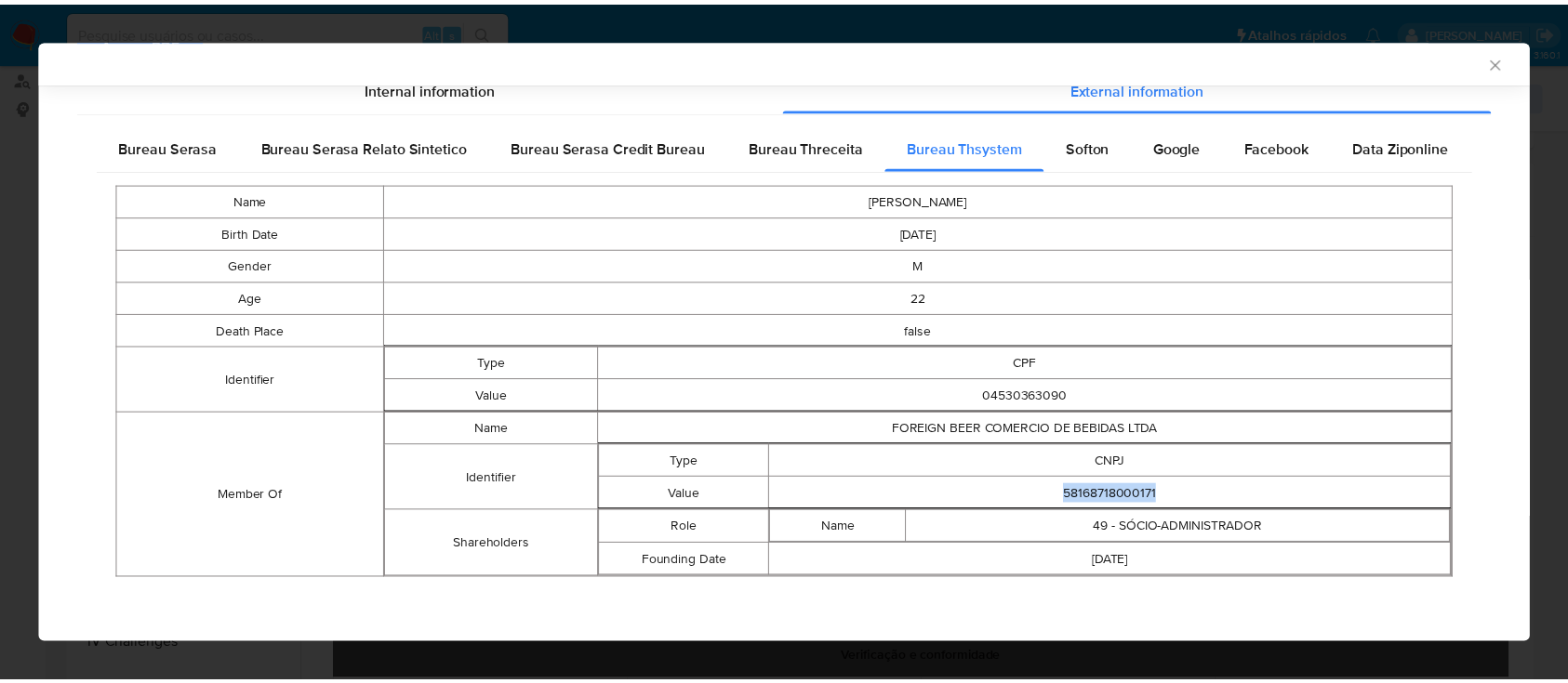
scroll to position [253, 0]
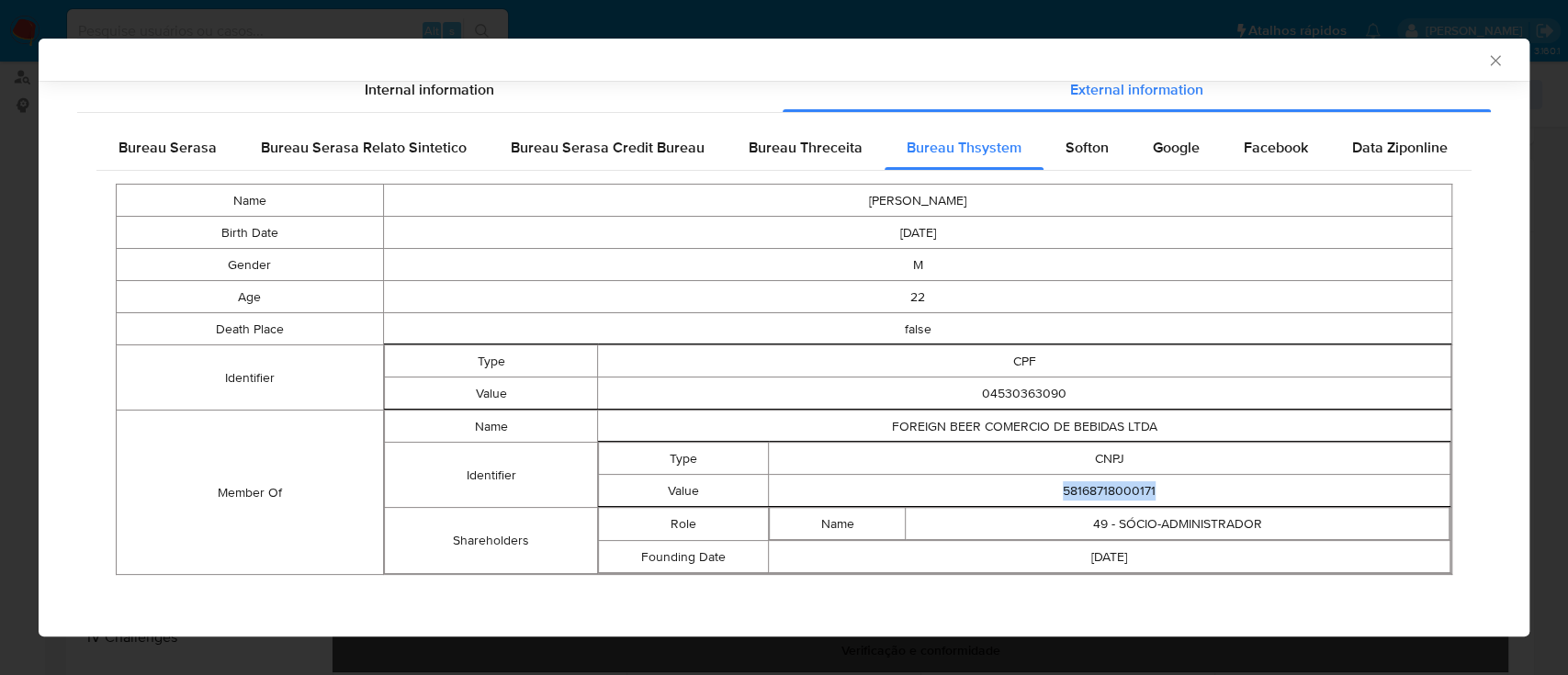
click at [1486, 60] on icon "Fechar a janela" at bounding box center [1495, 60] width 18 height 18
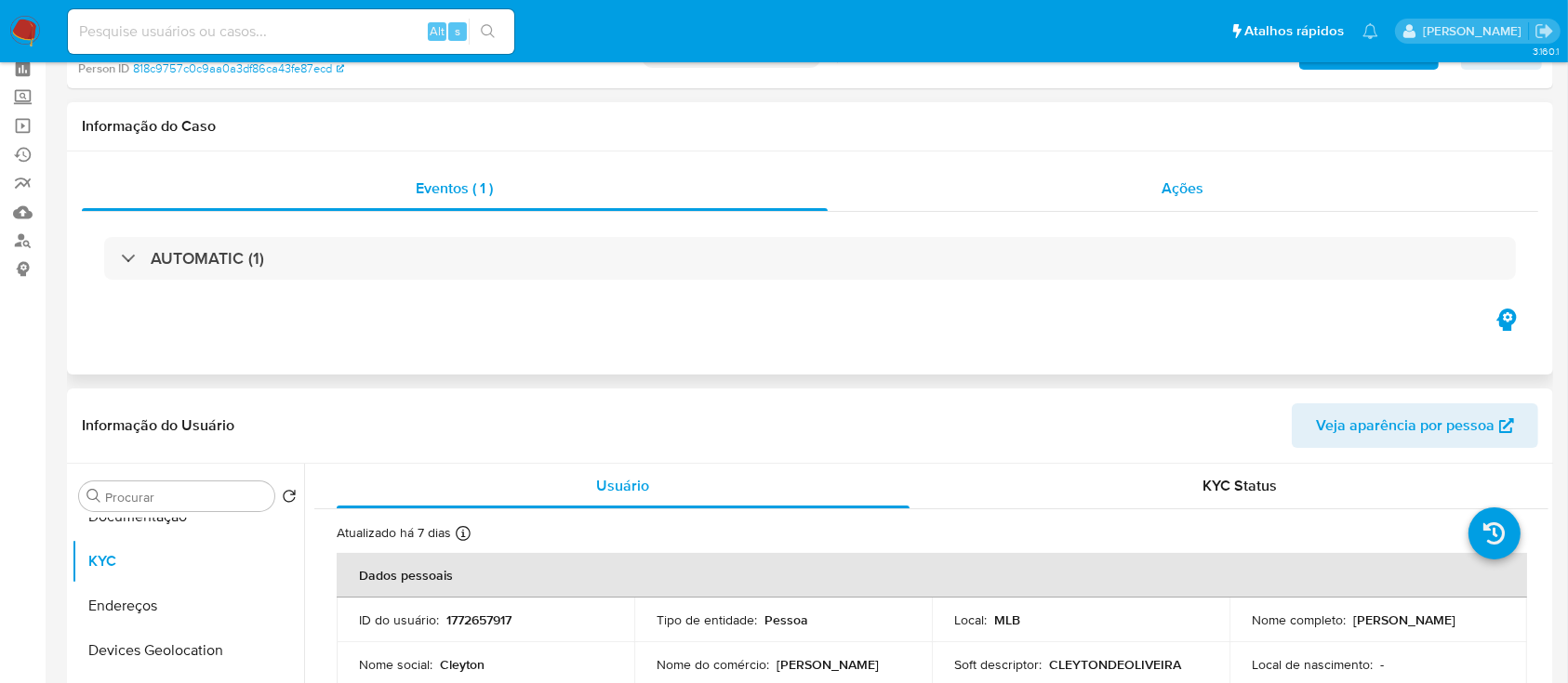
scroll to position [0, 0]
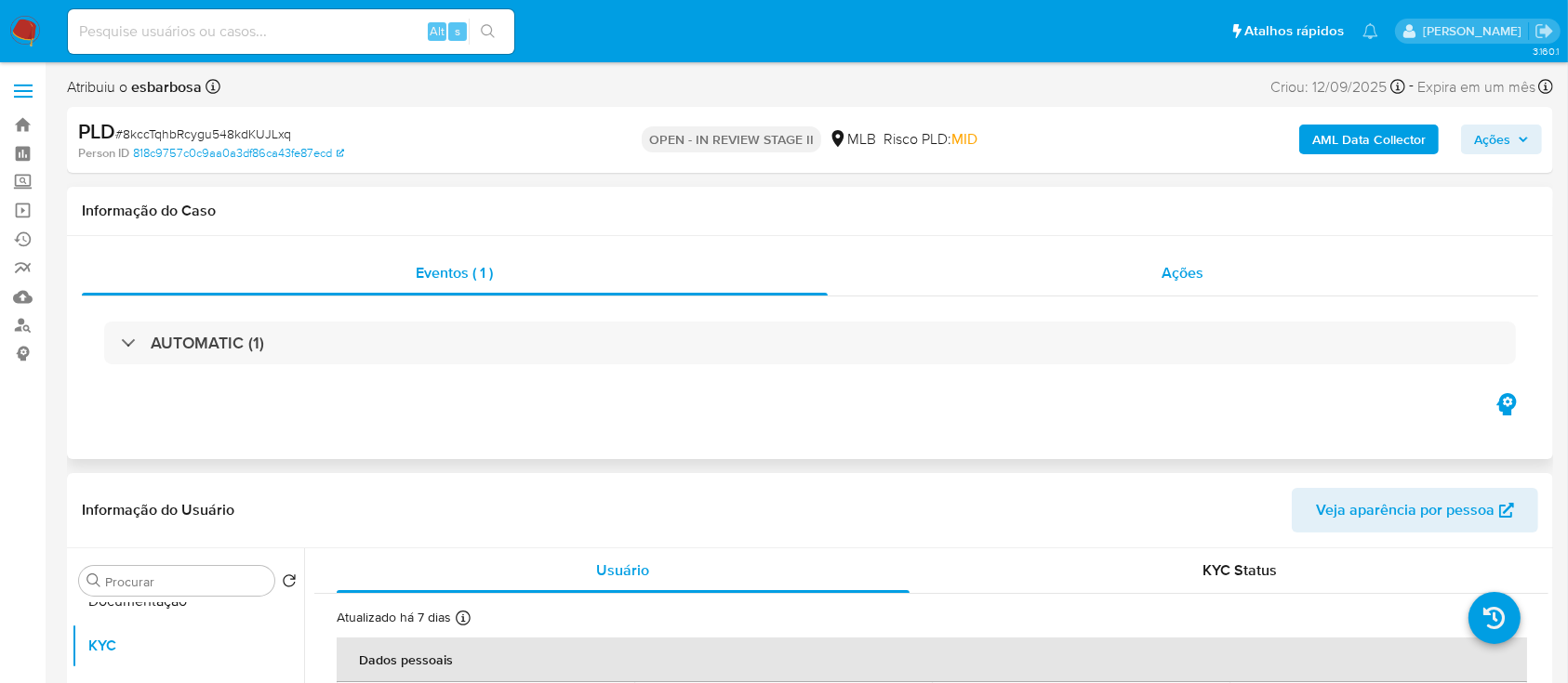
click at [955, 287] on div "Ações" at bounding box center [1183, 273] width 710 height 44
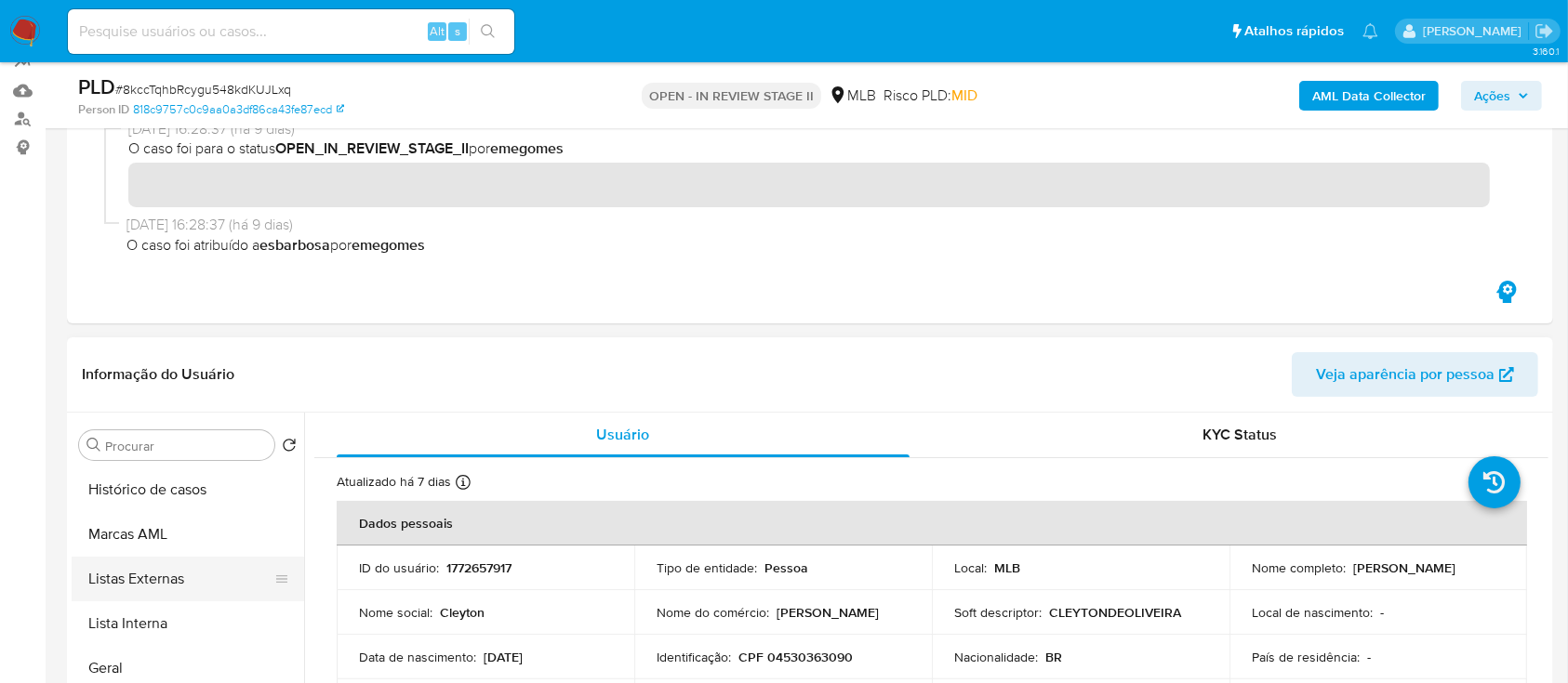
scroll to position [247, 0]
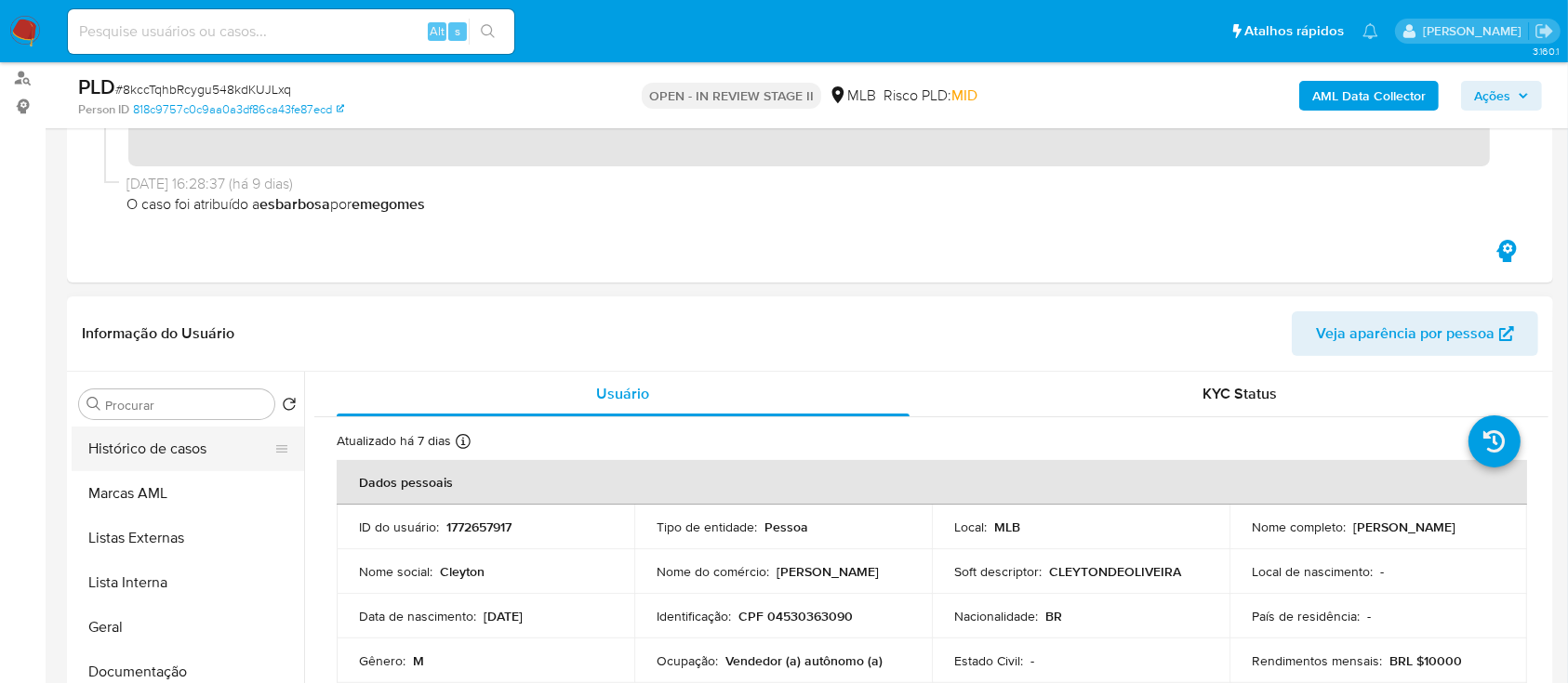
click at [193, 457] on button "Histórico de casos" at bounding box center [180, 449] width 218 height 44
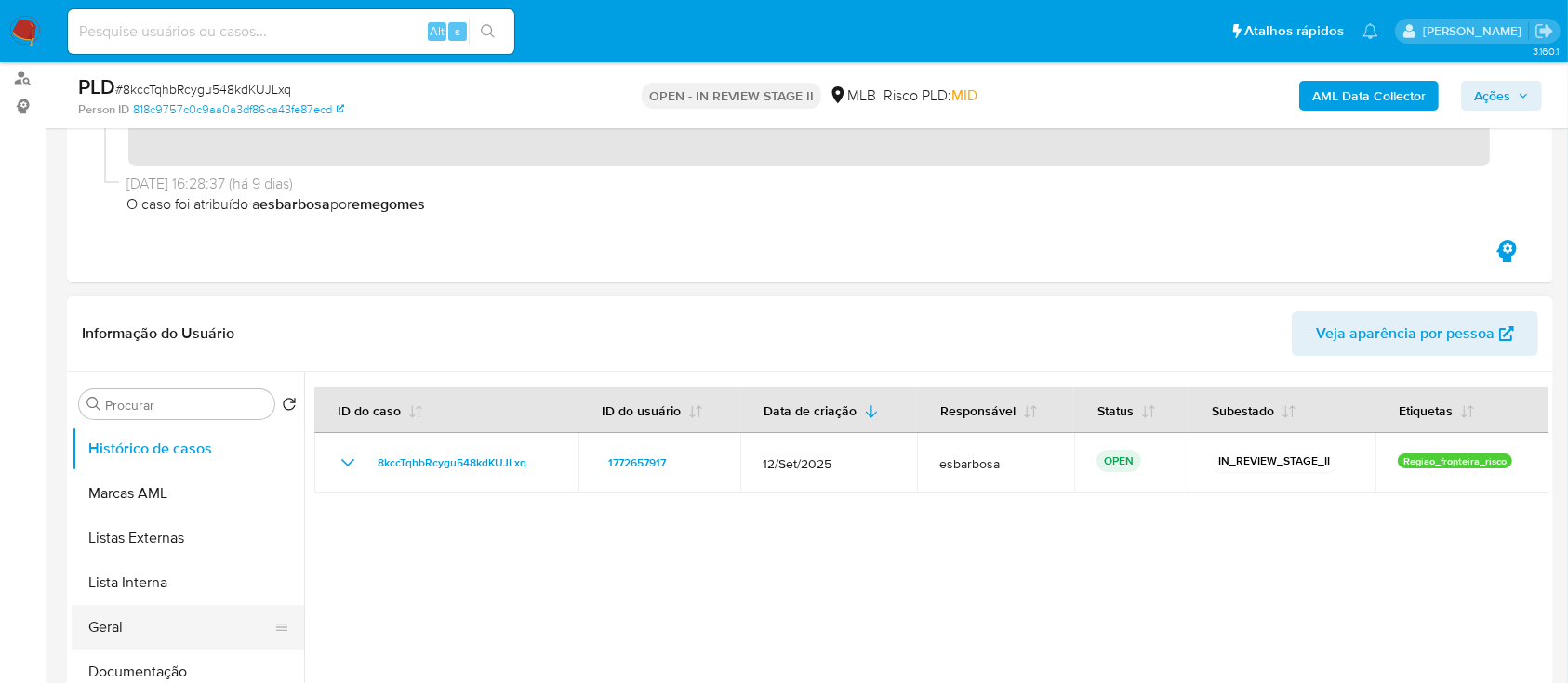
click at [130, 612] on button "Geral" at bounding box center [180, 627] width 218 height 44
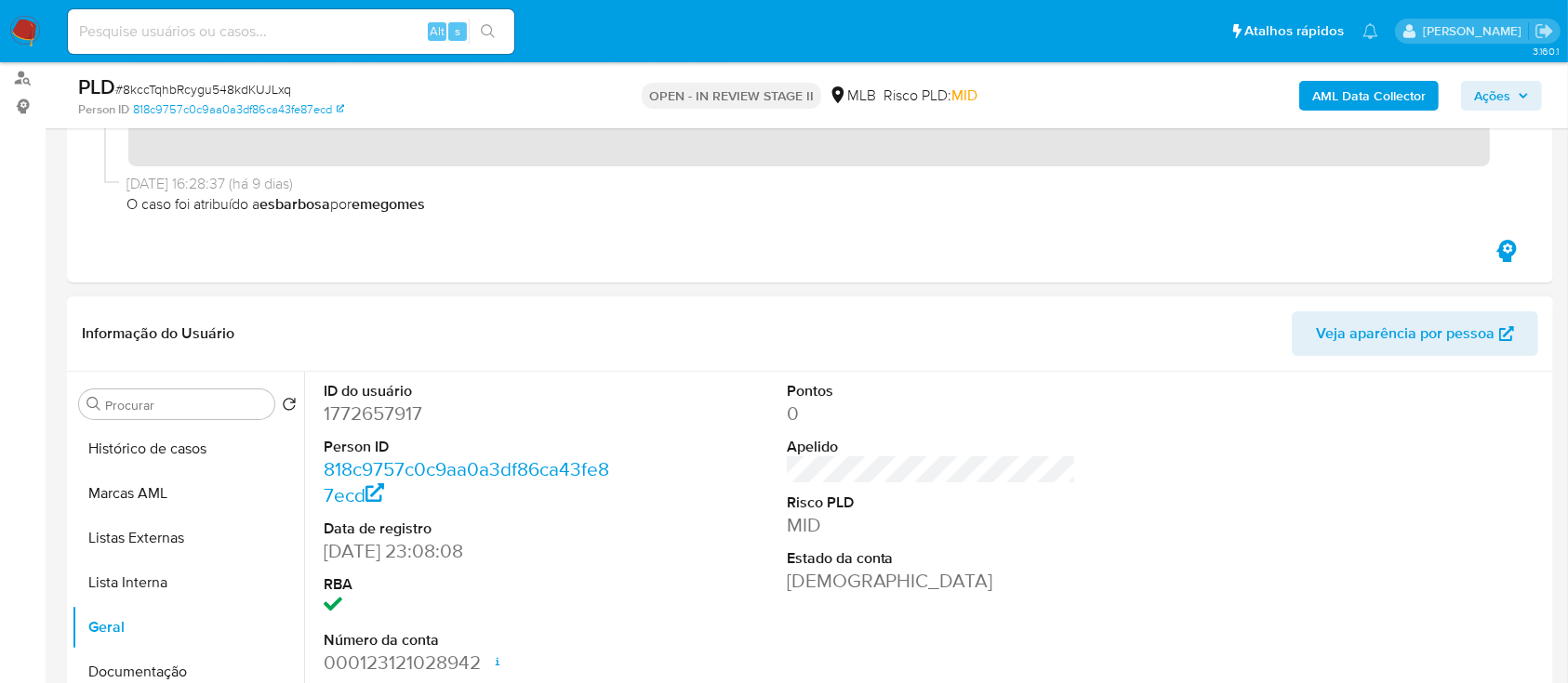
click at [398, 423] on dd "1772657917" at bounding box center [469, 414] width 291 height 26
copy dd "1772657917"
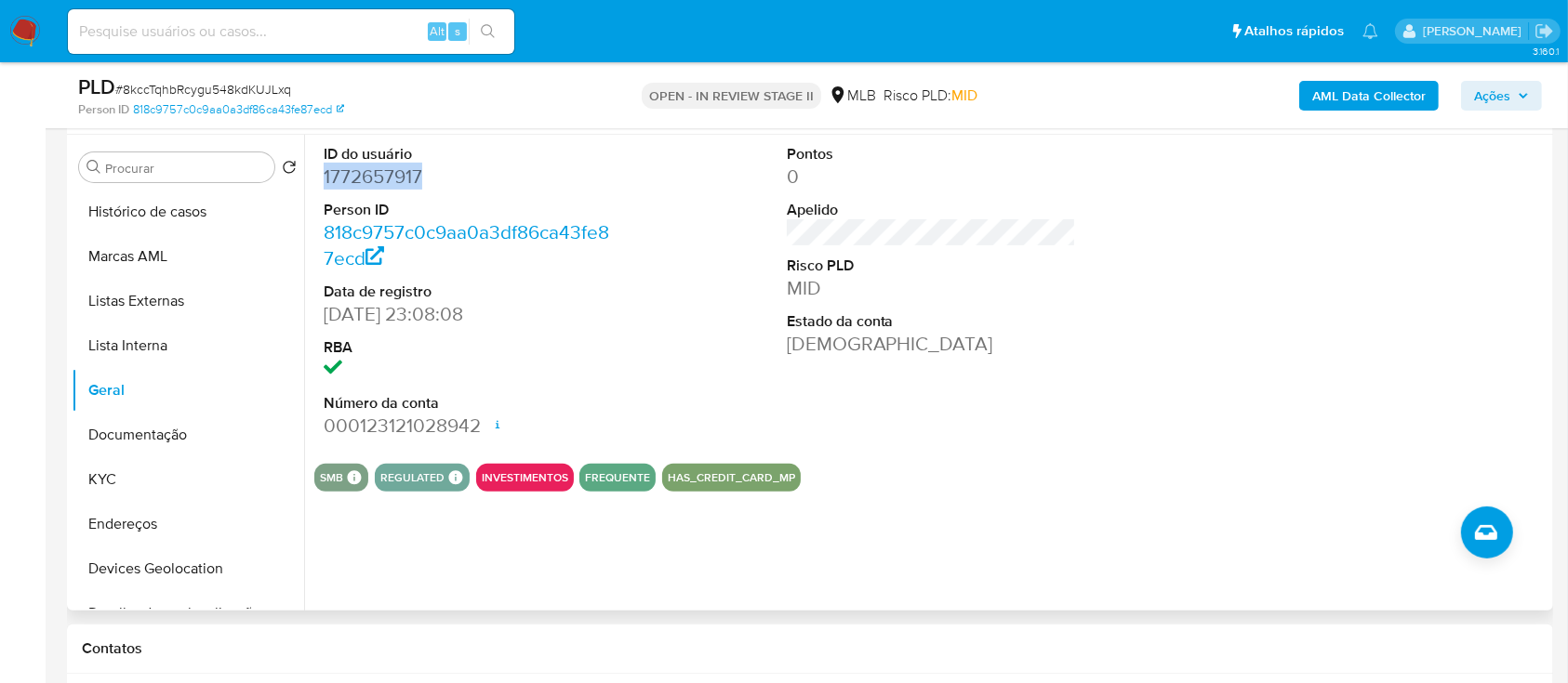
scroll to position [495, 0]
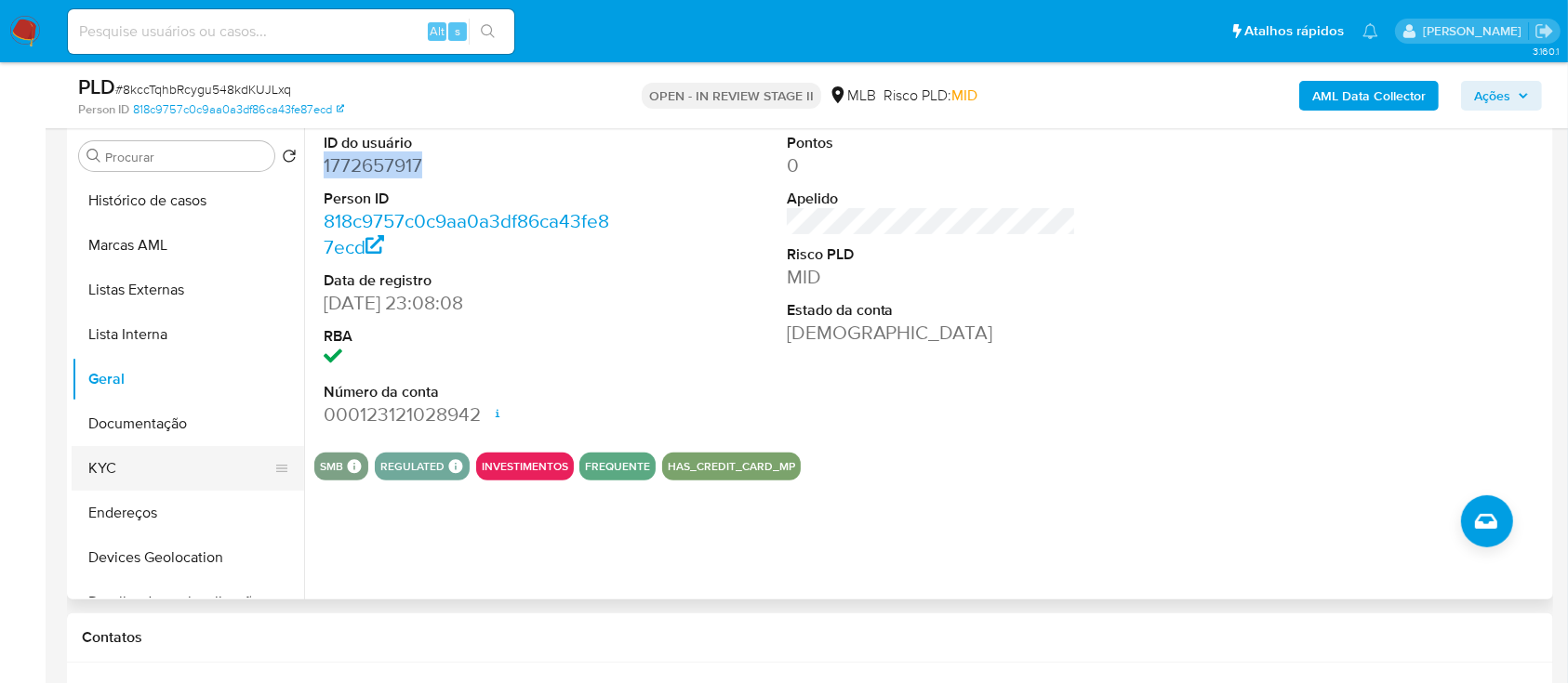
click at [122, 468] on button "KYC" at bounding box center [180, 468] width 218 height 44
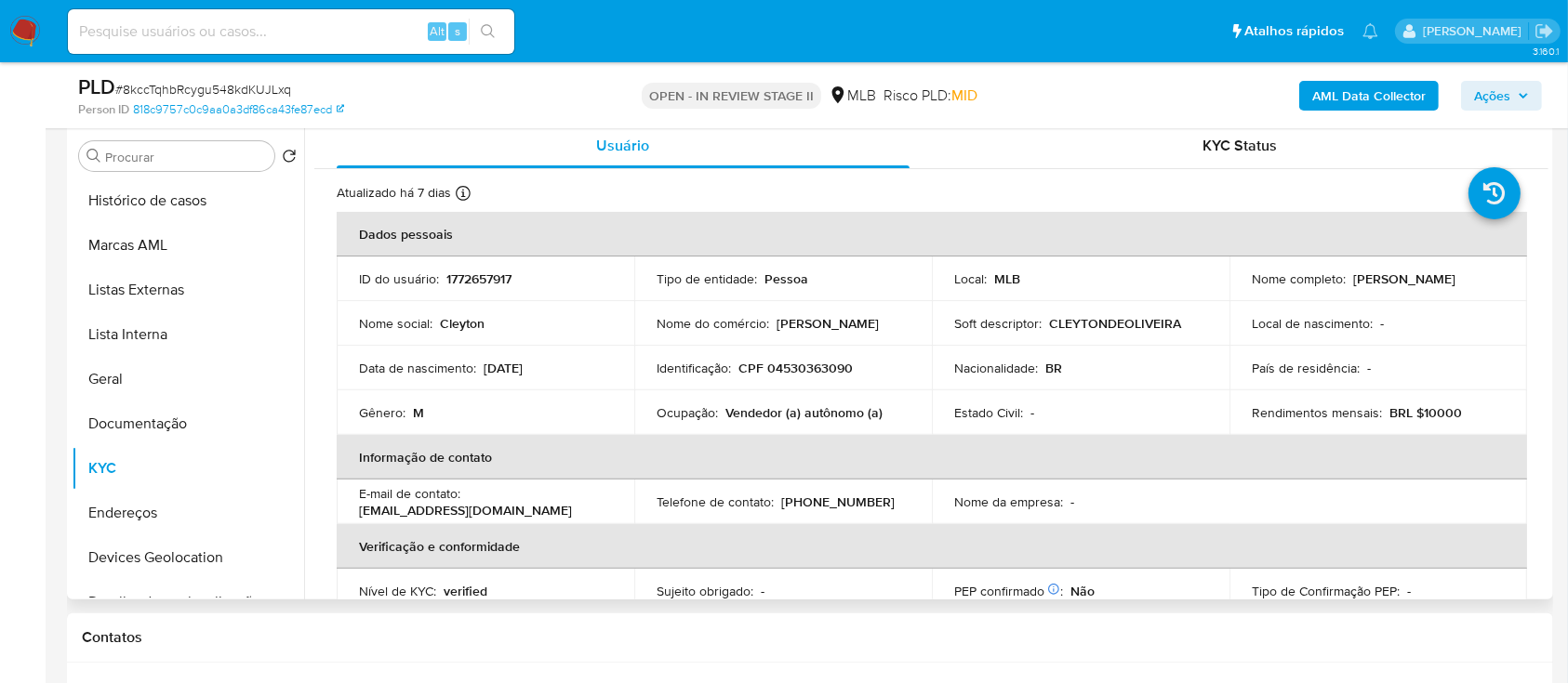
drag, startPoint x: 1433, startPoint y: 287, endPoint x: 1245, endPoint y: 288, distance: 188.0
click at [1245, 288] on td "Nome completo : [PERSON_NAME]" at bounding box center [1378, 279] width 297 height 44
copy p "[PERSON_NAME]"
click at [151, 427] on button "Documentação" at bounding box center [180, 423] width 218 height 44
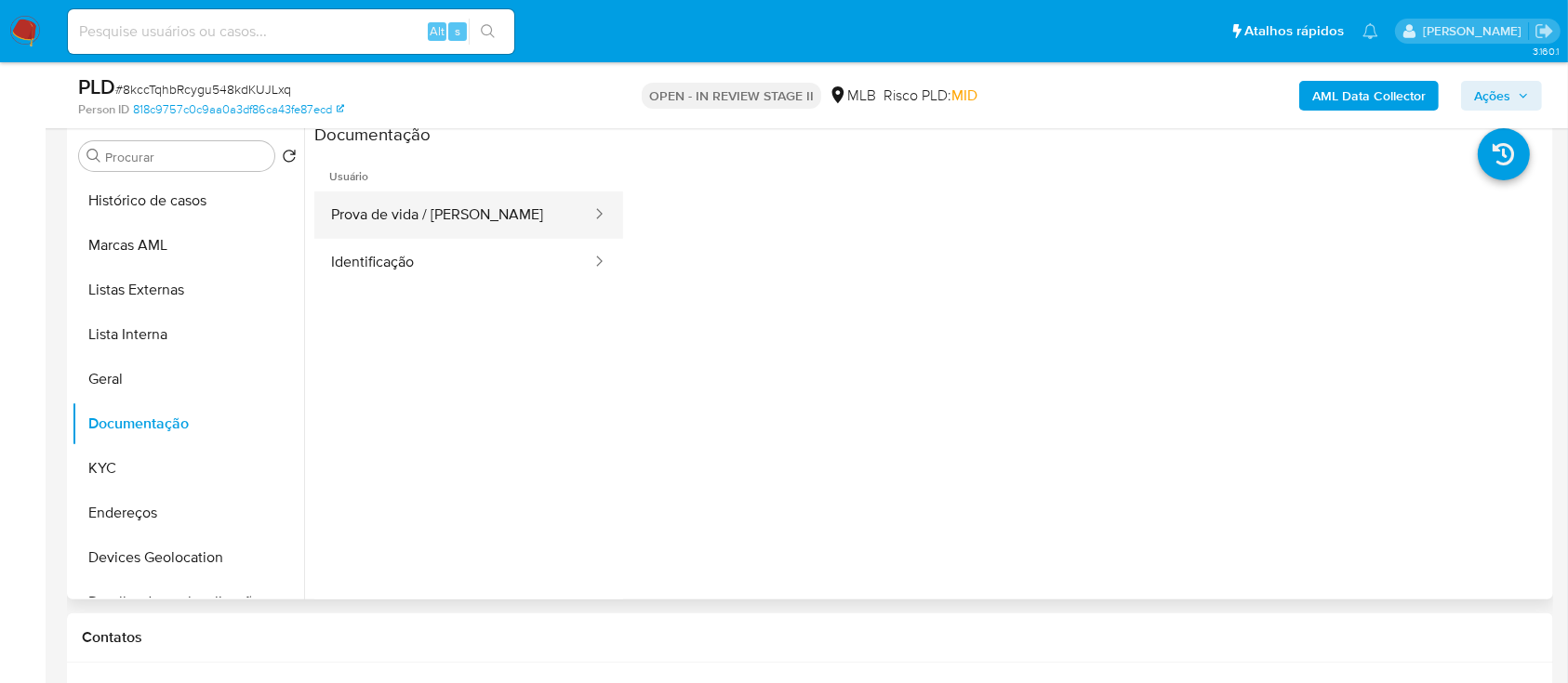
click at [417, 215] on button "Prova de vida / [PERSON_NAME]" at bounding box center [454, 215] width 279 height 47
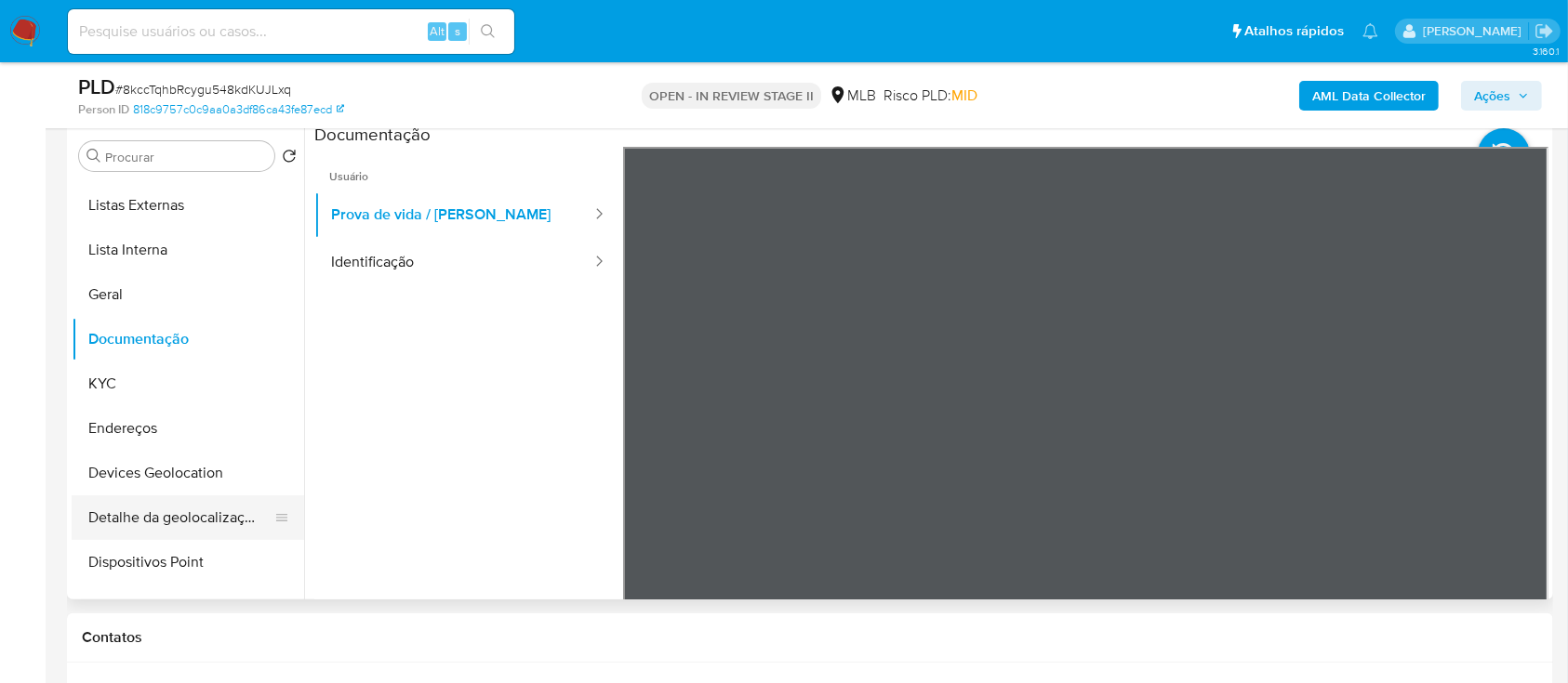
scroll to position [124, 0]
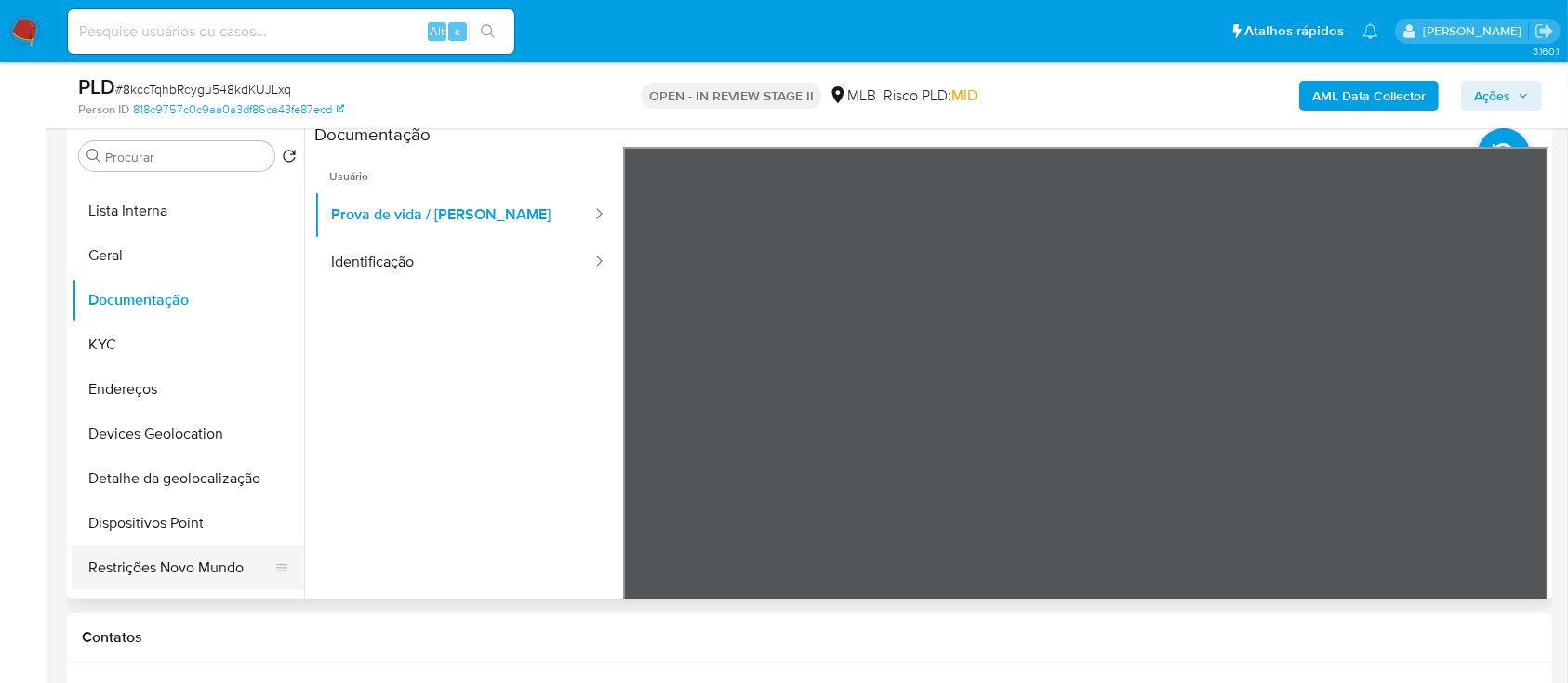
click at [159, 567] on button "Restrições Novo Mundo" at bounding box center [180, 568] width 218 height 44
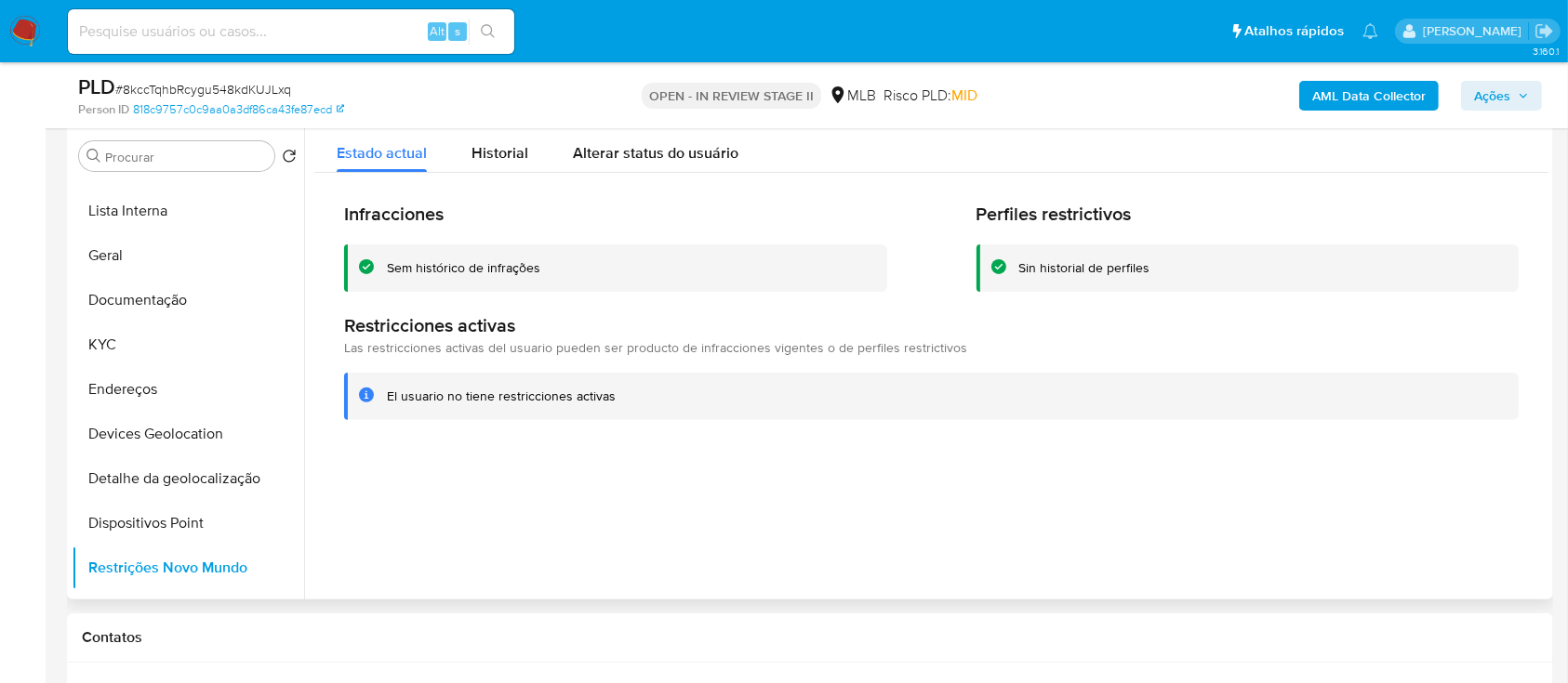
click at [459, 265] on div "Sem histórico de infrações" at bounding box center [463, 268] width 153 height 17
